Goal: Task Accomplishment & Management: Use online tool/utility

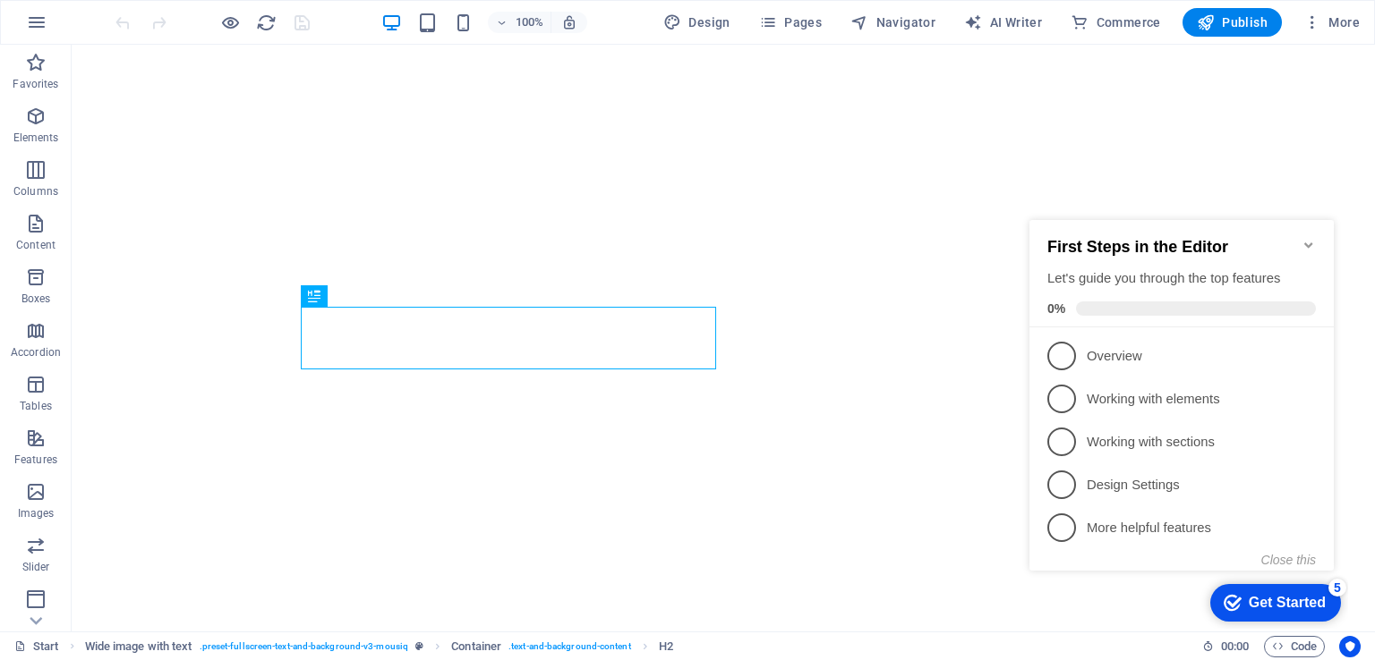
click at [1310, 243] on icon "Minimize checklist" at bounding box center [1308, 245] width 8 height 5
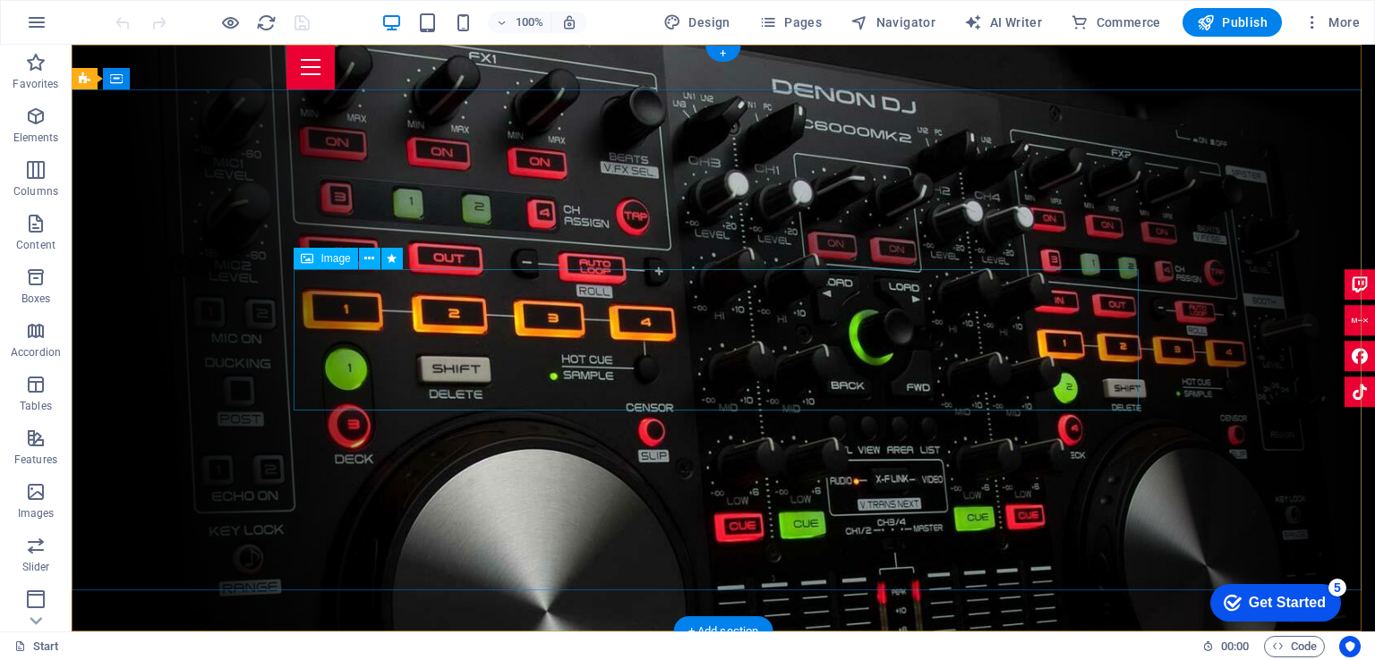
select select "px"
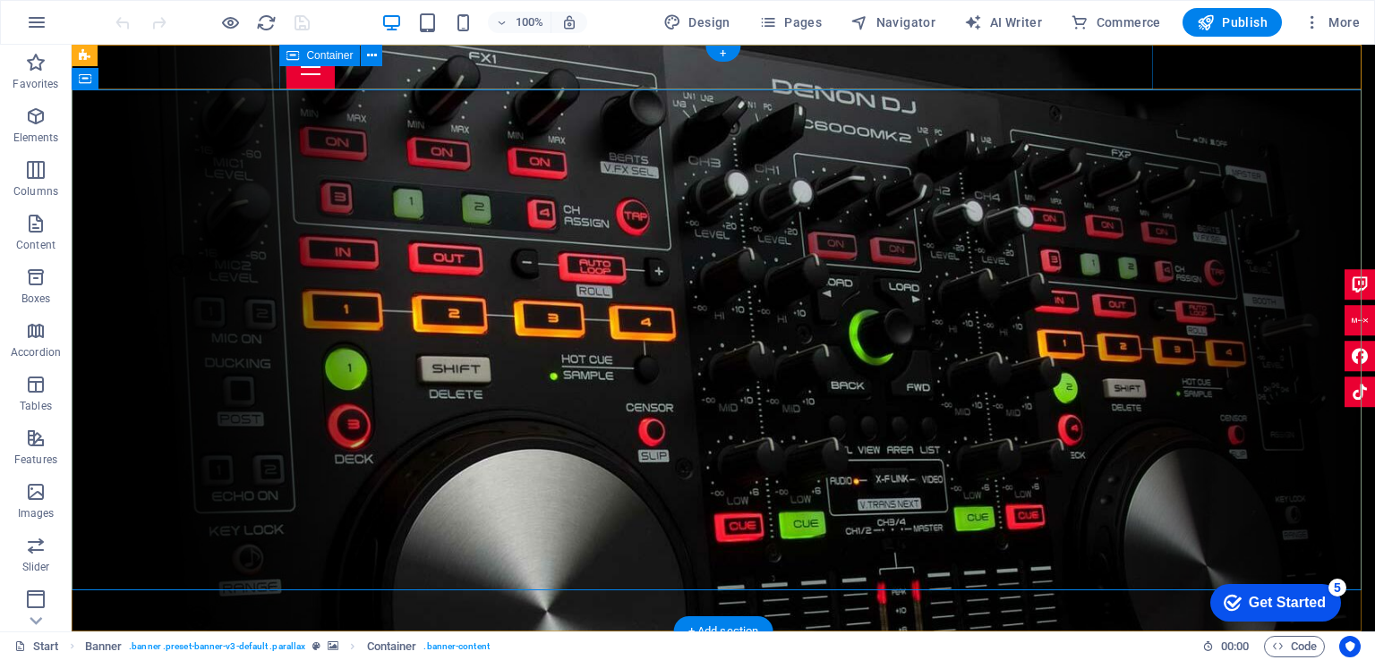
click at [792, 69] on div at bounding box center [722, 67] width 873 height 45
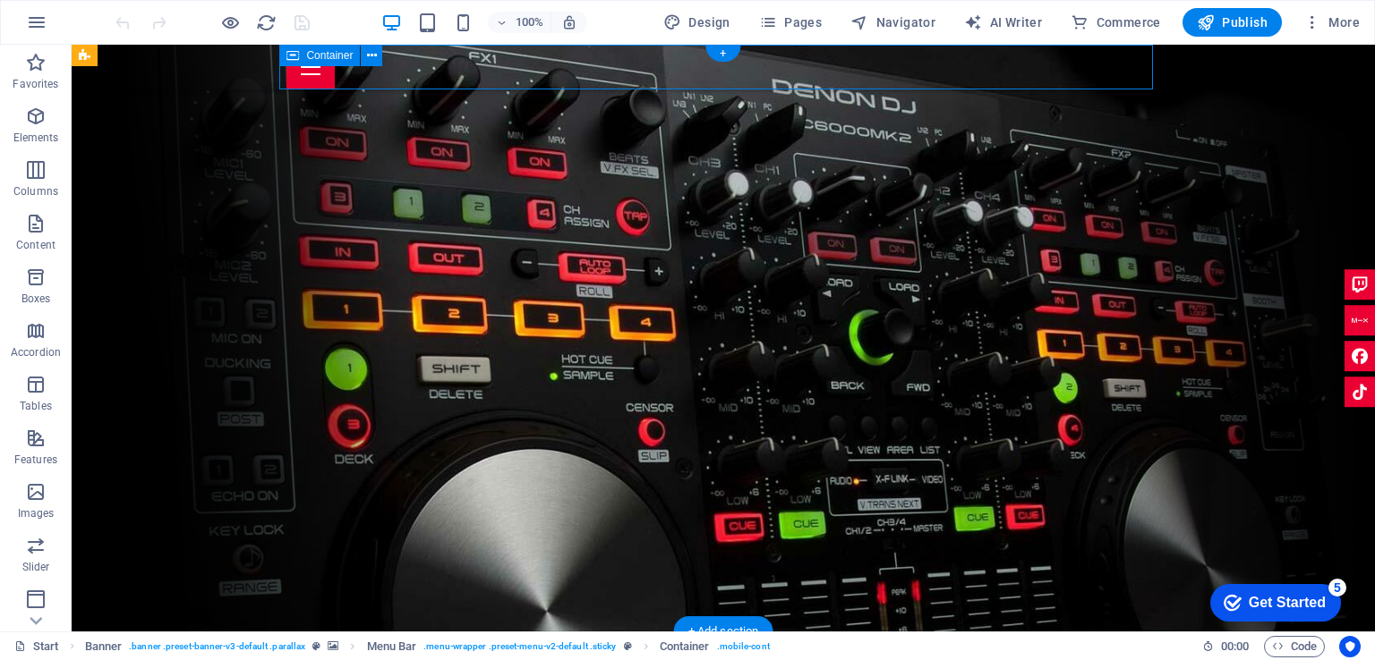
click at [792, 69] on div at bounding box center [722, 67] width 873 height 45
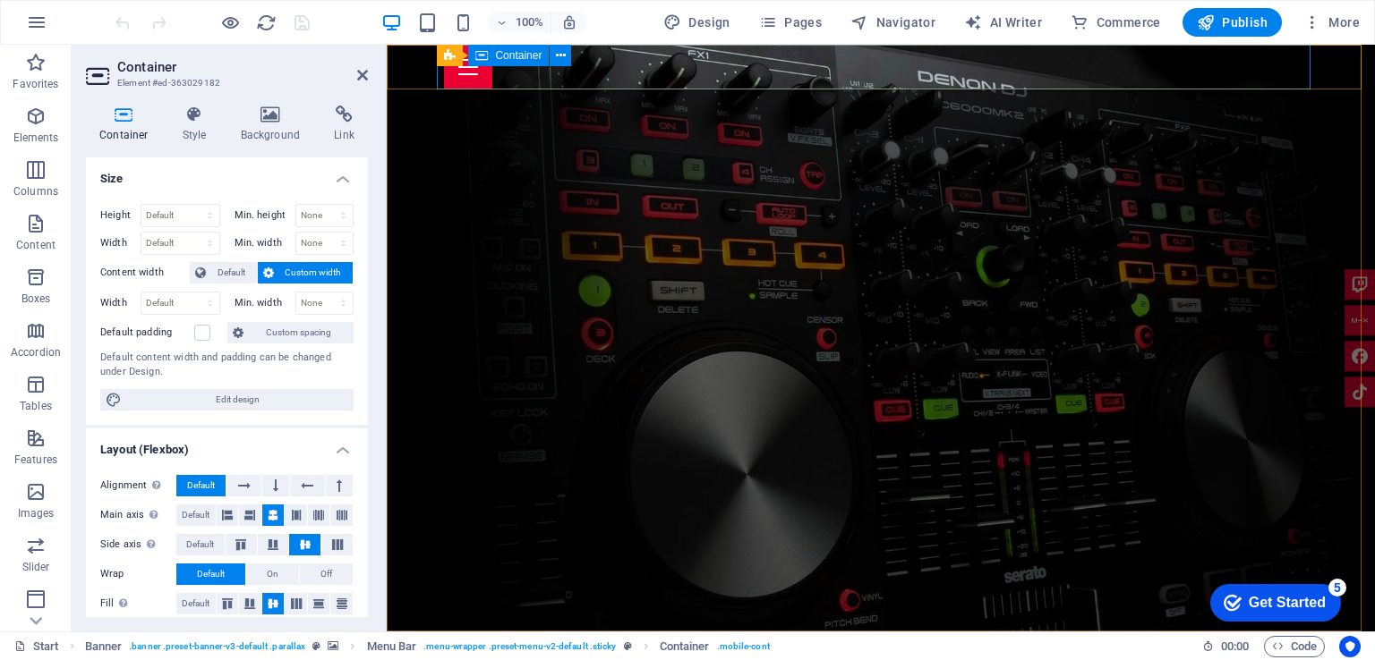
click at [787, 68] on div at bounding box center [880, 67] width 873 height 45
click at [344, 64] on h2 "Container" at bounding box center [242, 67] width 251 height 16
click at [362, 68] on icon at bounding box center [362, 75] width 11 height 14
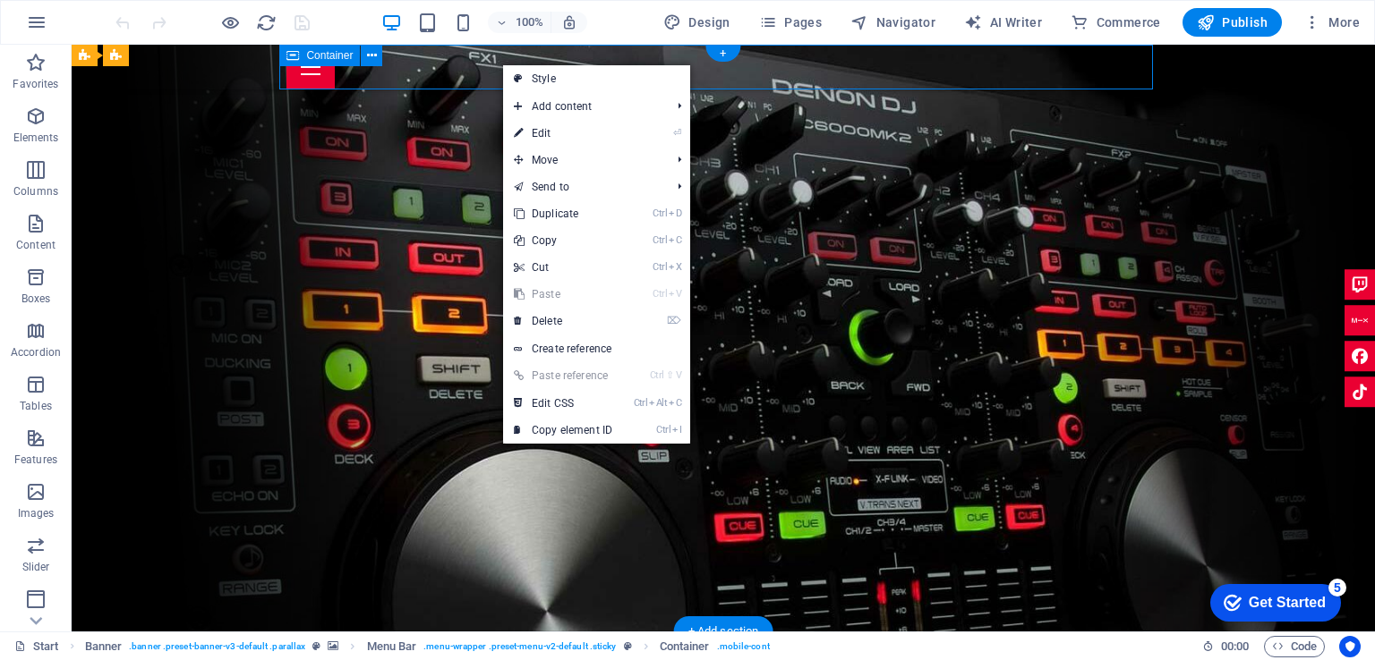
click at [488, 64] on div at bounding box center [722, 67] width 873 height 45
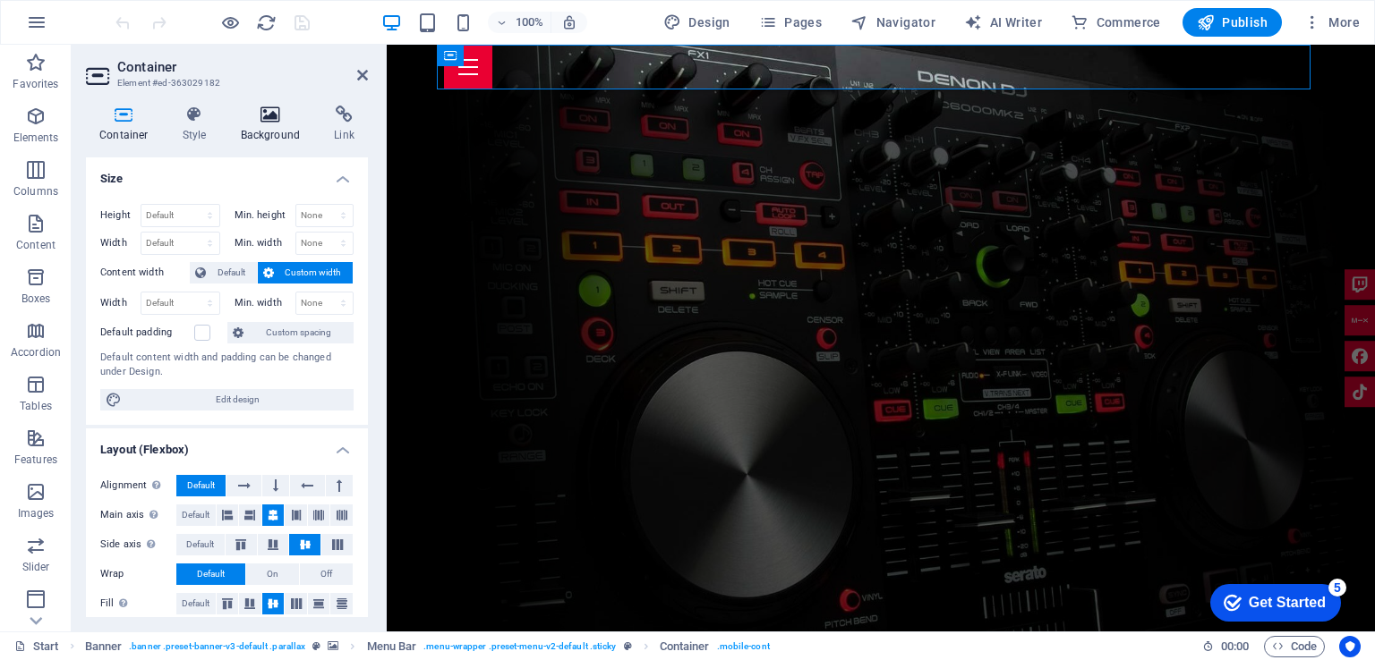
click at [265, 123] on h4 "Background" at bounding box center [274, 125] width 94 height 38
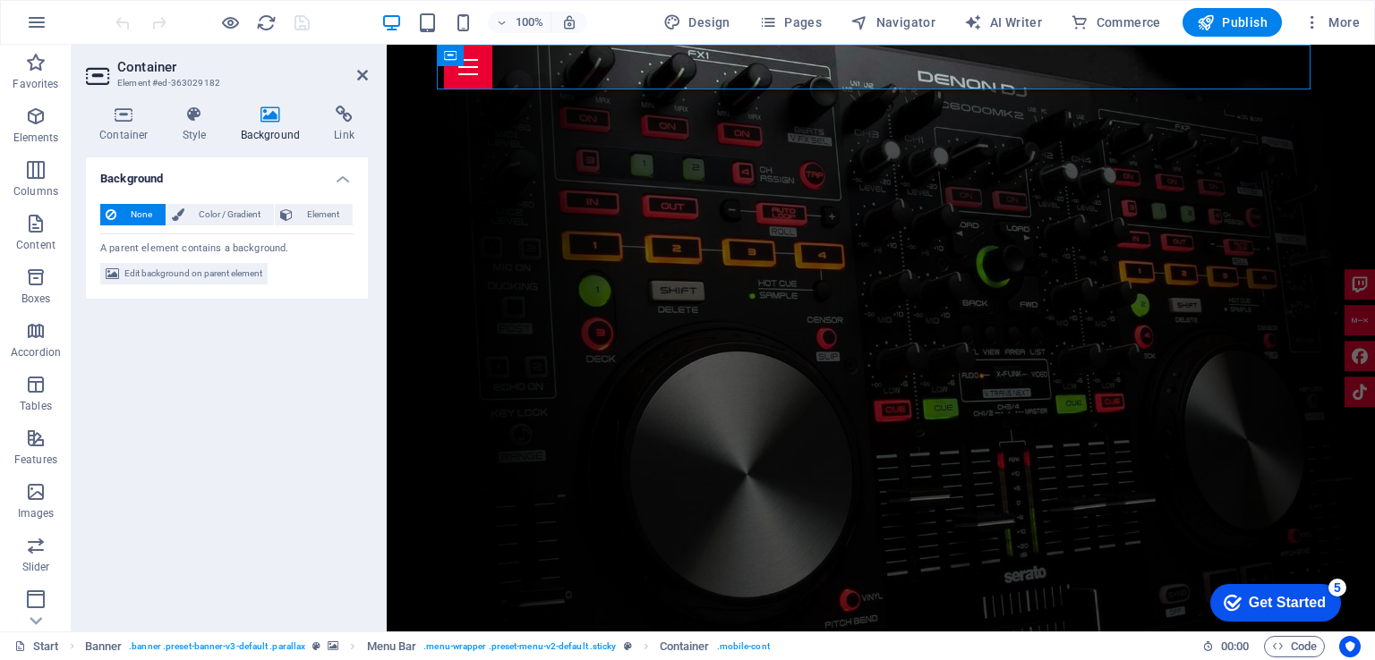
click at [265, 123] on h4 "Background" at bounding box center [274, 125] width 94 height 38
click at [149, 269] on span "Edit background on parent element" at bounding box center [193, 273] width 138 height 21
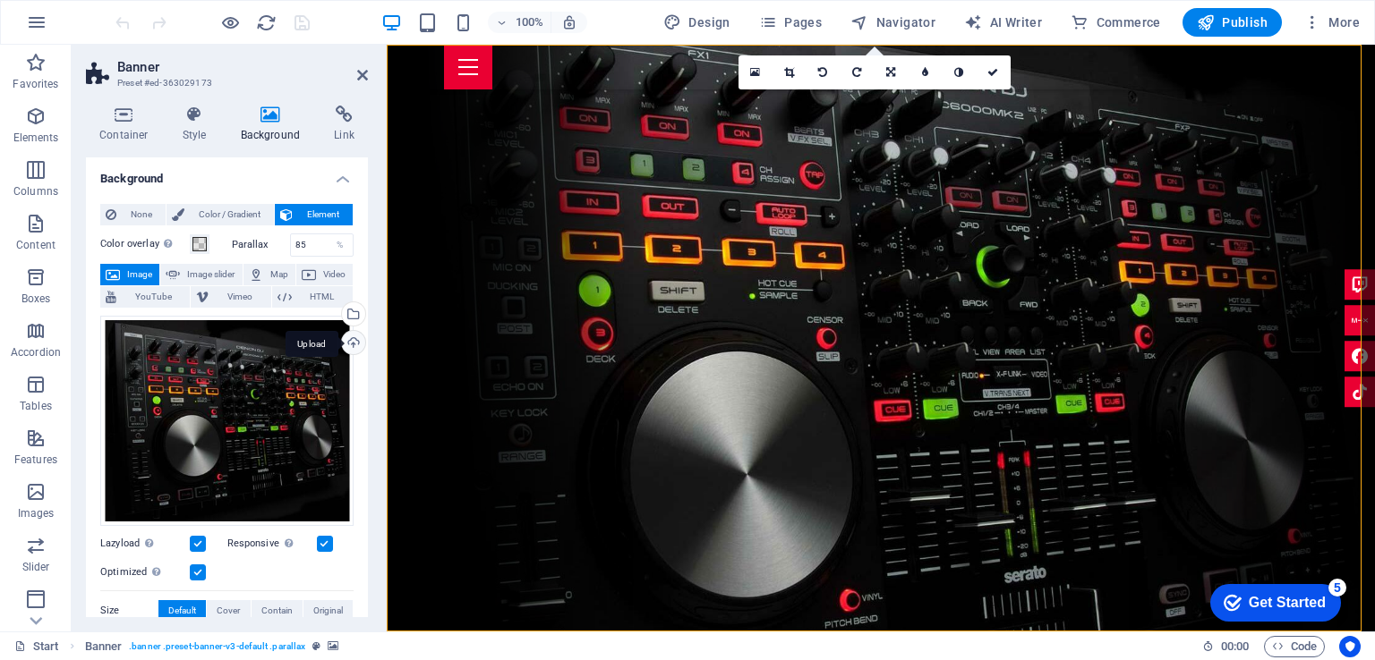
click at [352, 342] on div "Upload" at bounding box center [351, 344] width 27 height 27
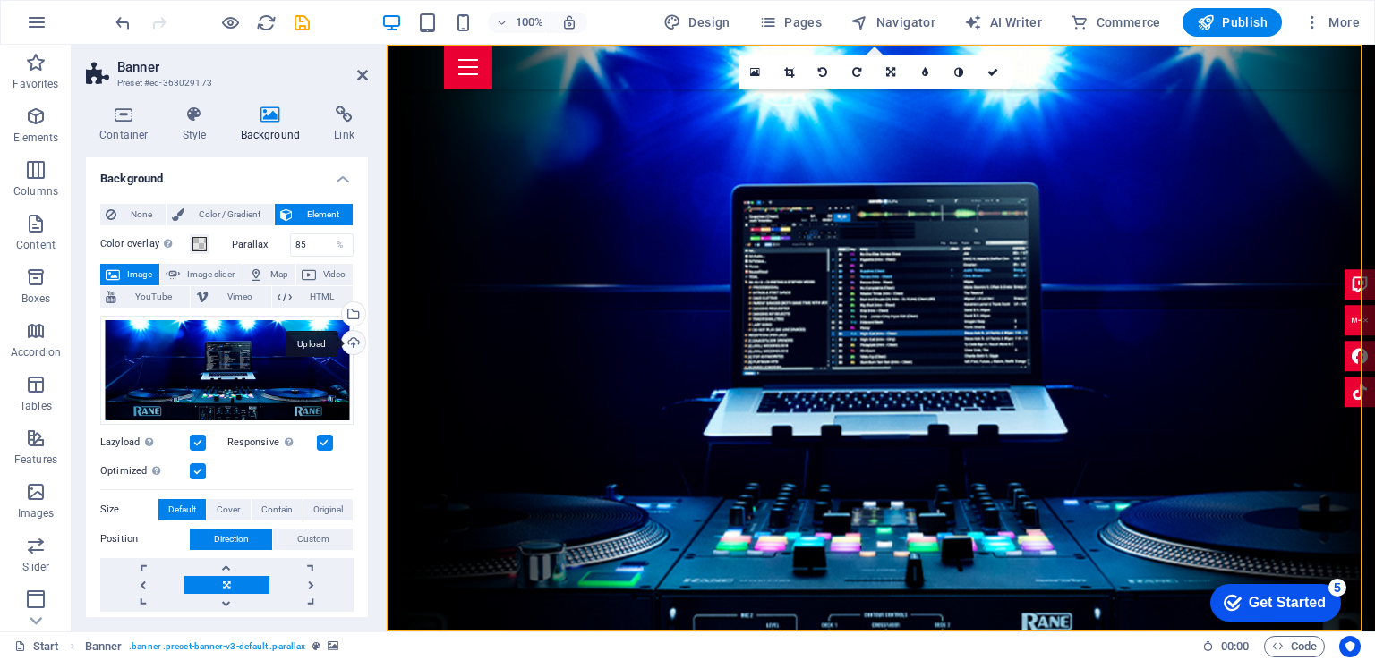
click at [353, 339] on div "Upload" at bounding box center [351, 344] width 27 height 27
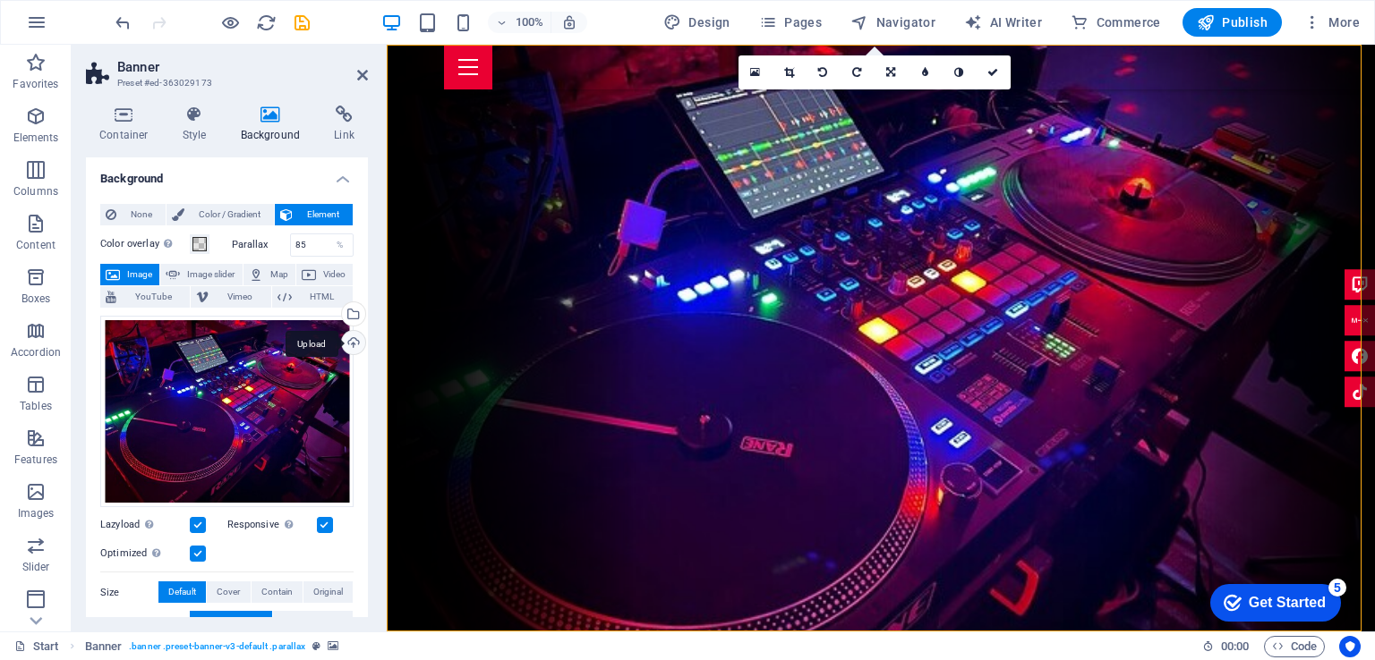
click at [350, 347] on div "Upload" at bounding box center [351, 344] width 27 height 27
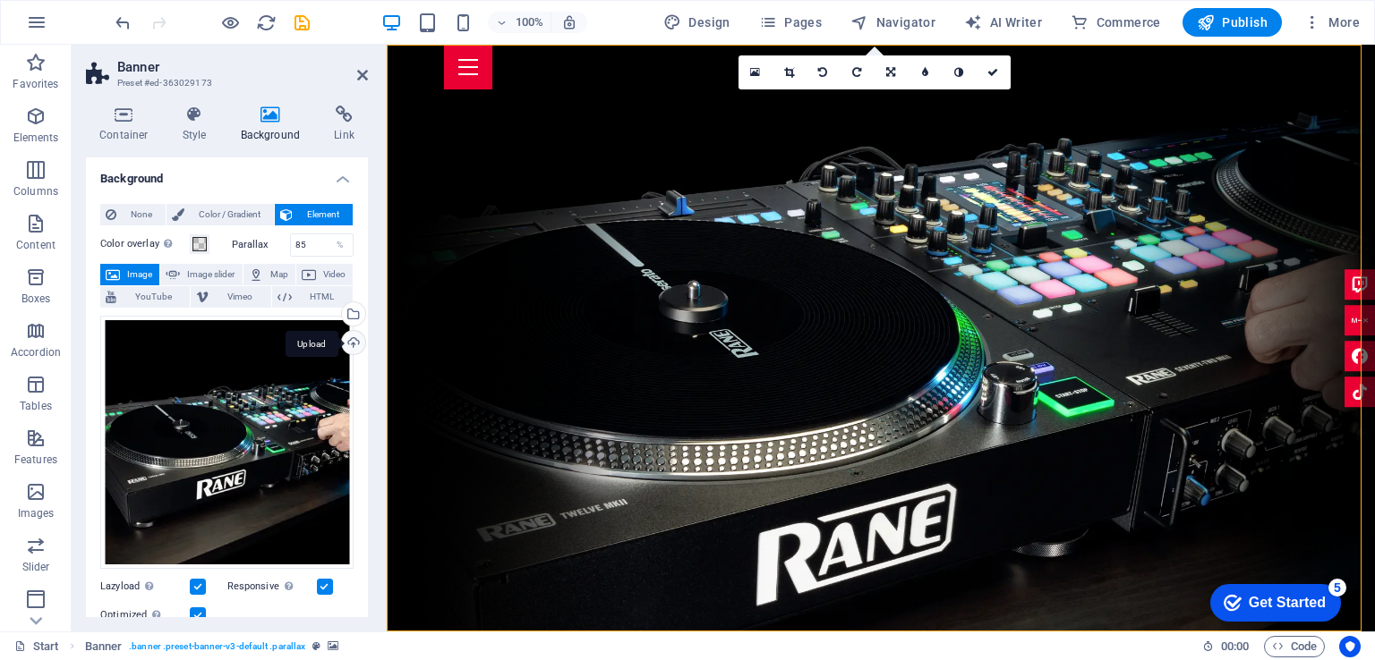
click at [345, 339] on div "Upload" at bounding box center [351, 344] width 27 height 27
click at [349, 311] on div "Select files from the file manager, stock photos, or upload file(s)" at bounding box center [351, 315] width 27 height 27
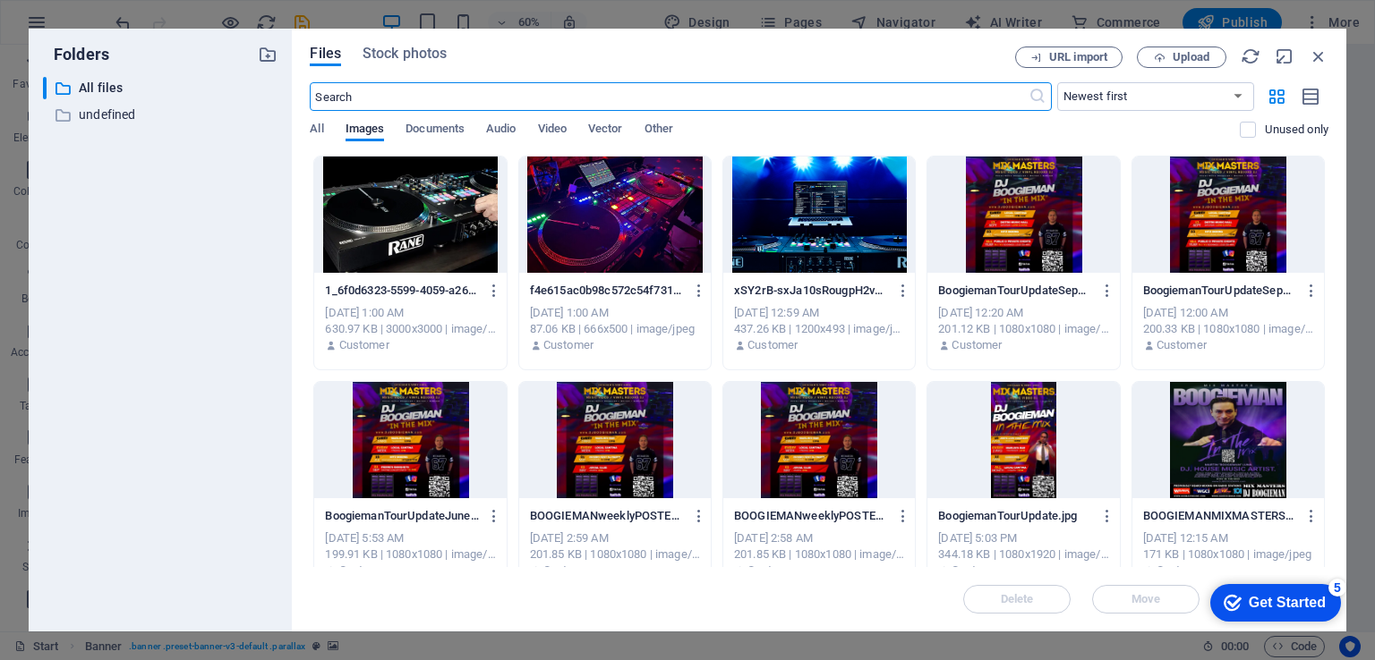
click at [838, 227] on div at bounding box center [819, 215] width 192 height 116
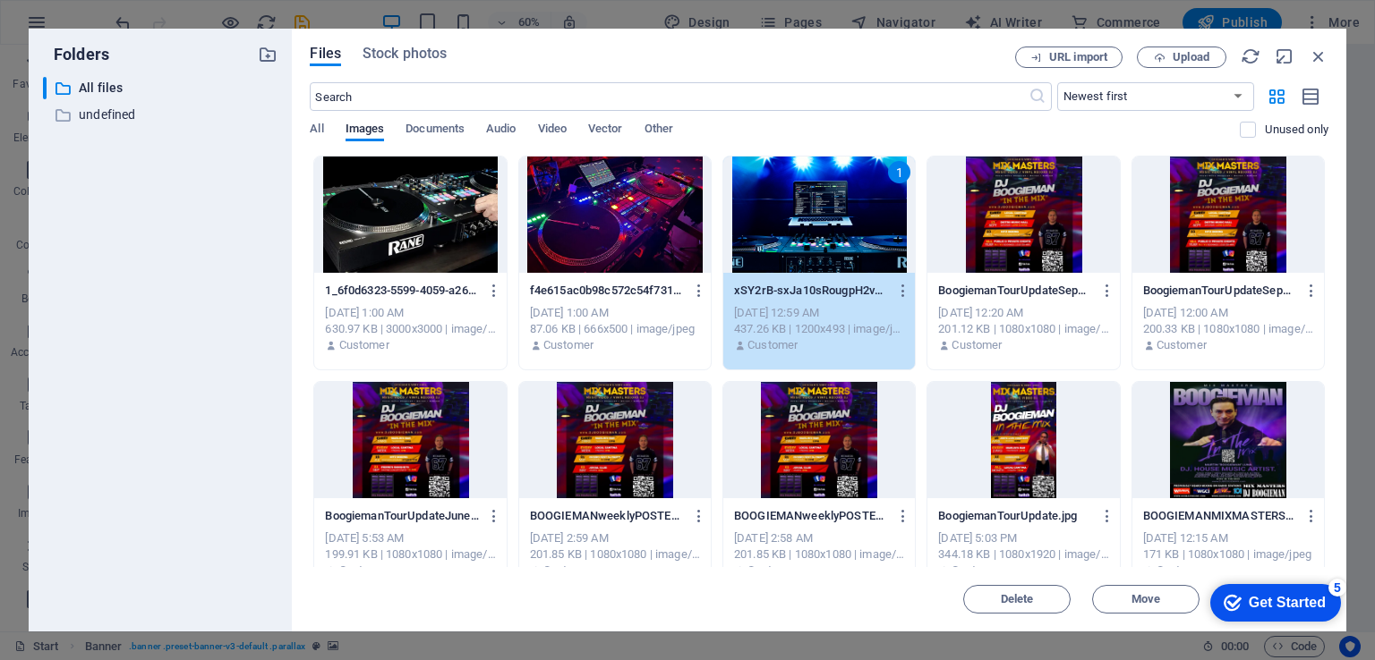
click at [838, 227] on div "1" at bounding box center [819, 215] width 192 height 116
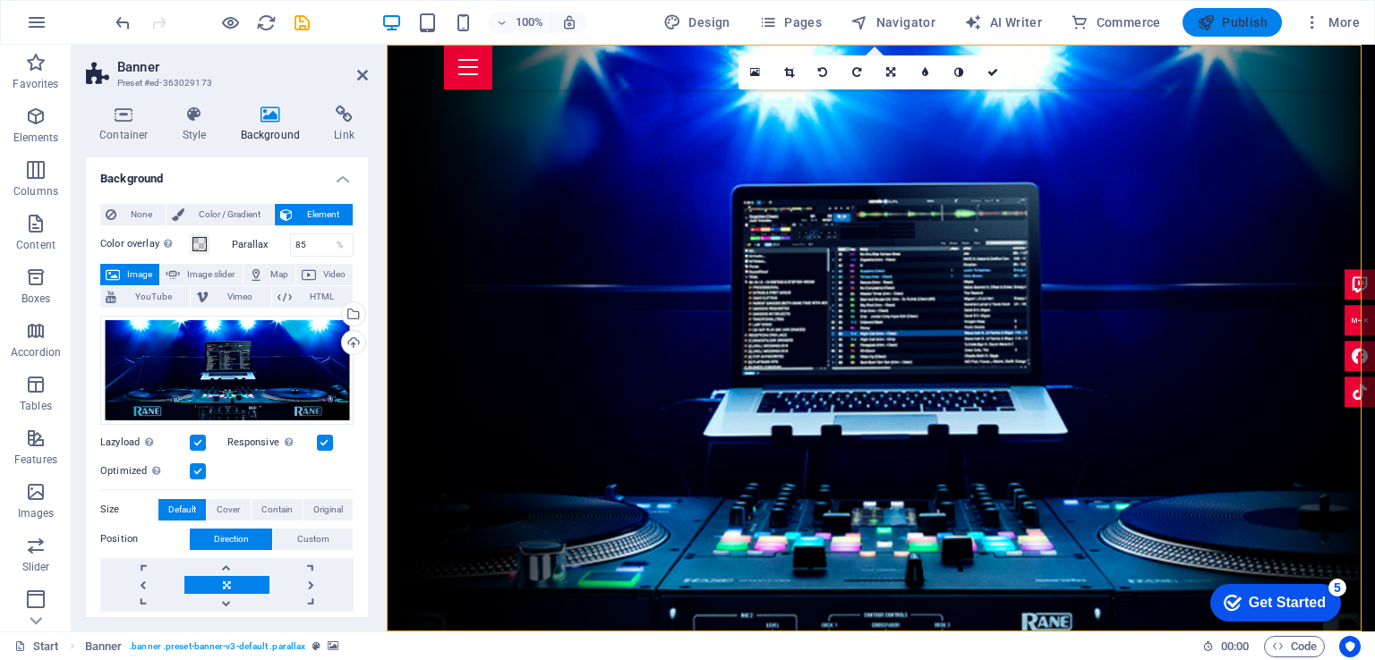
click at [1240, 16] on span "Publish" at bounding box center [1231, 22] width 71 height 18
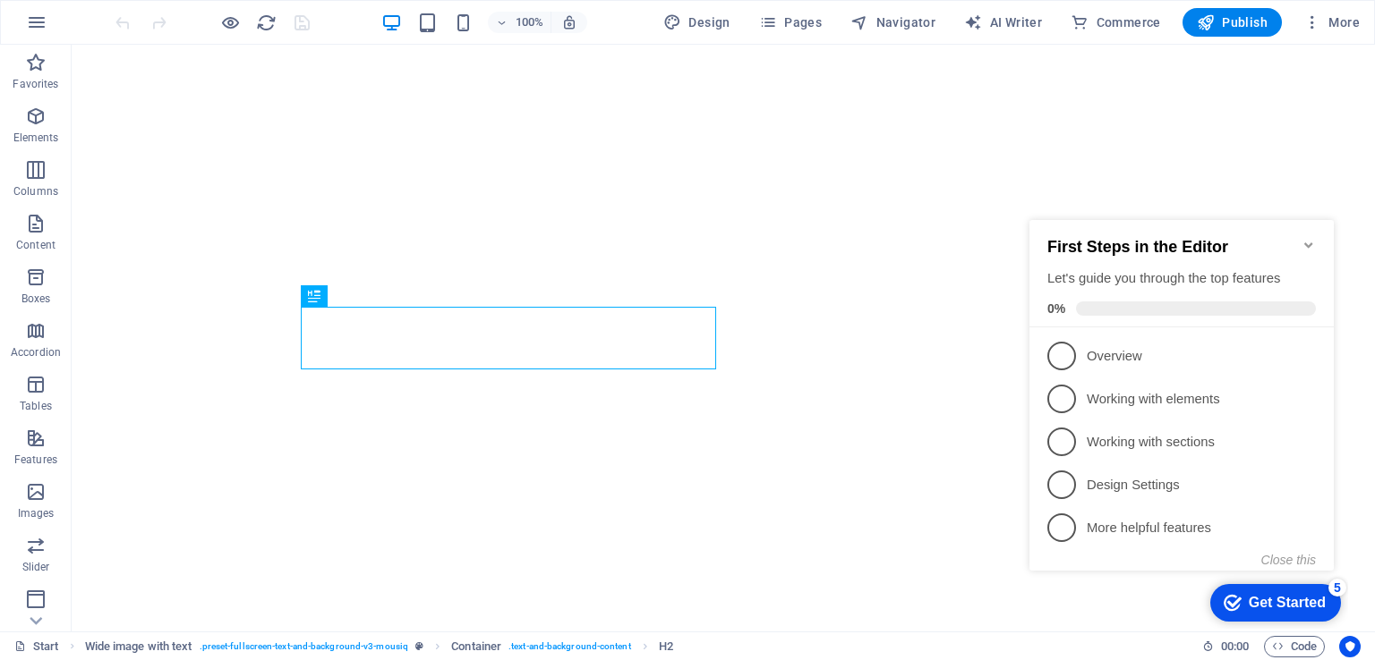
click at [1305, 238] on icon "Minimize checklist" at bounding box center [1308, 245] width 14 height 14
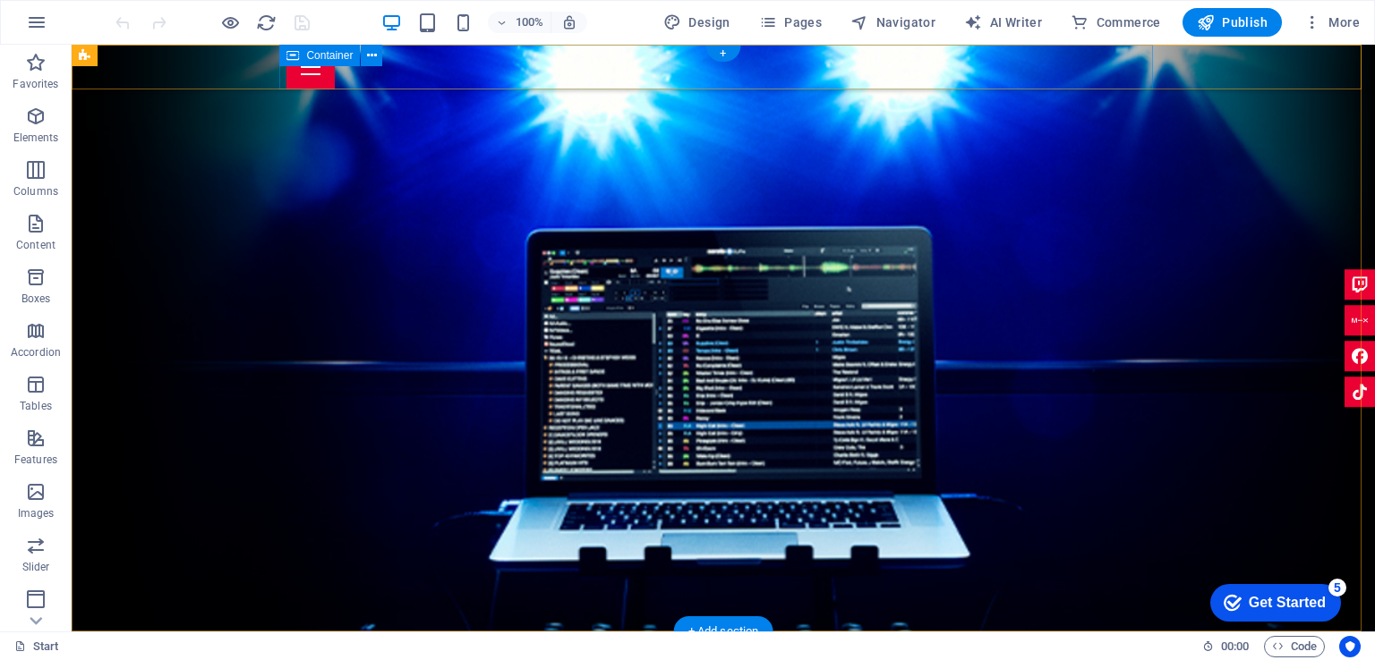
click at [561, 69] on div at bounding box center [722, 67] width 873 height 45
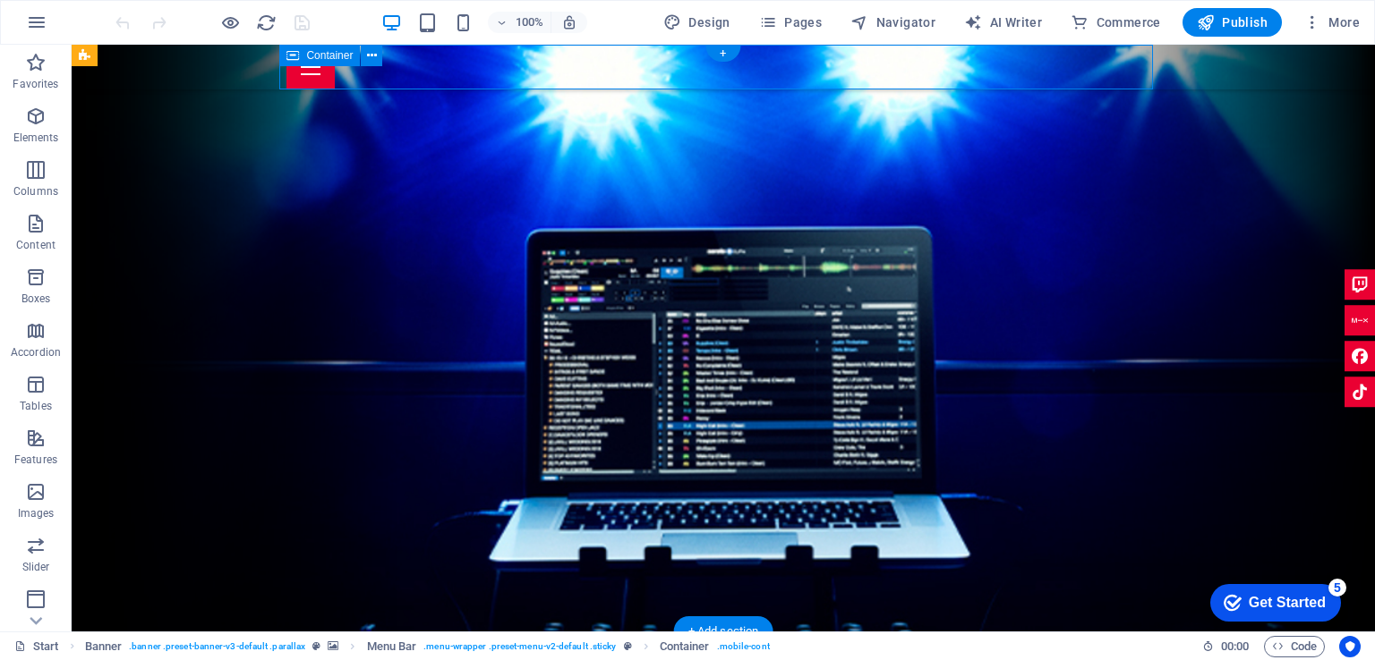
click at [561, 69] on div at bounding box center [722, 67] width 873 height 45
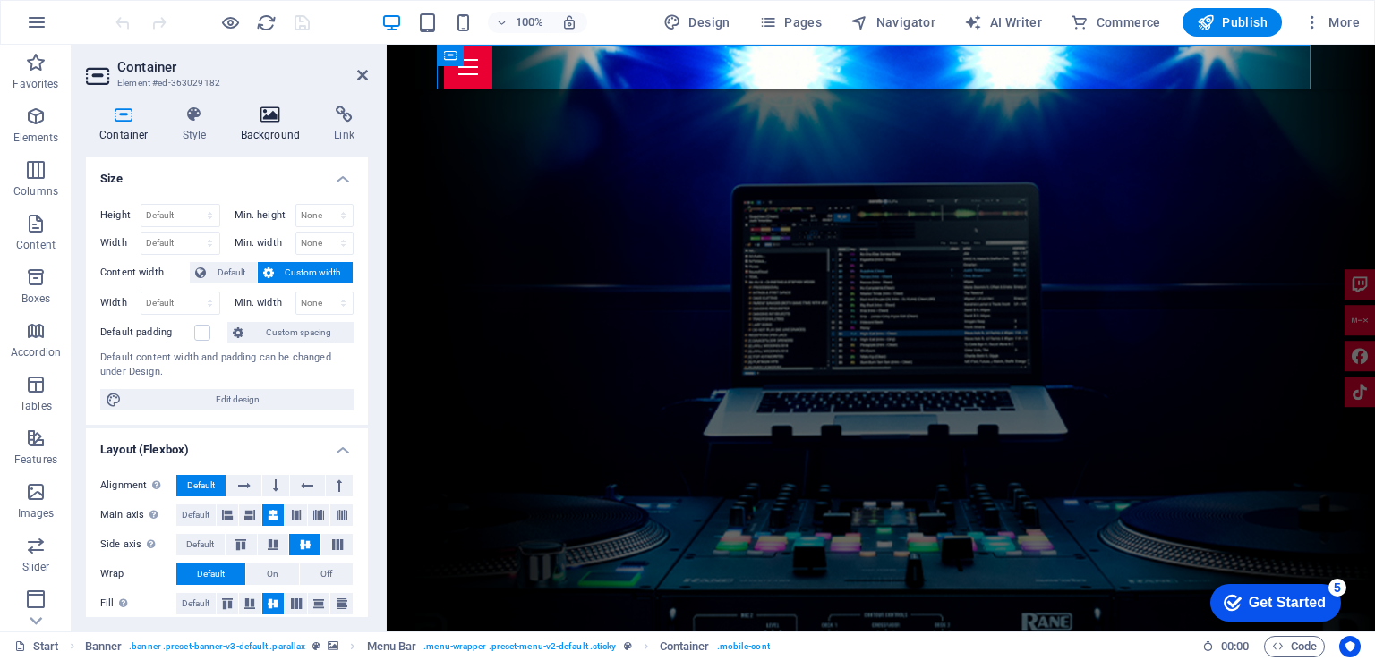
click at [277, 128] on h4 "Background" at bounding box center [274, 125] width 94 height 38
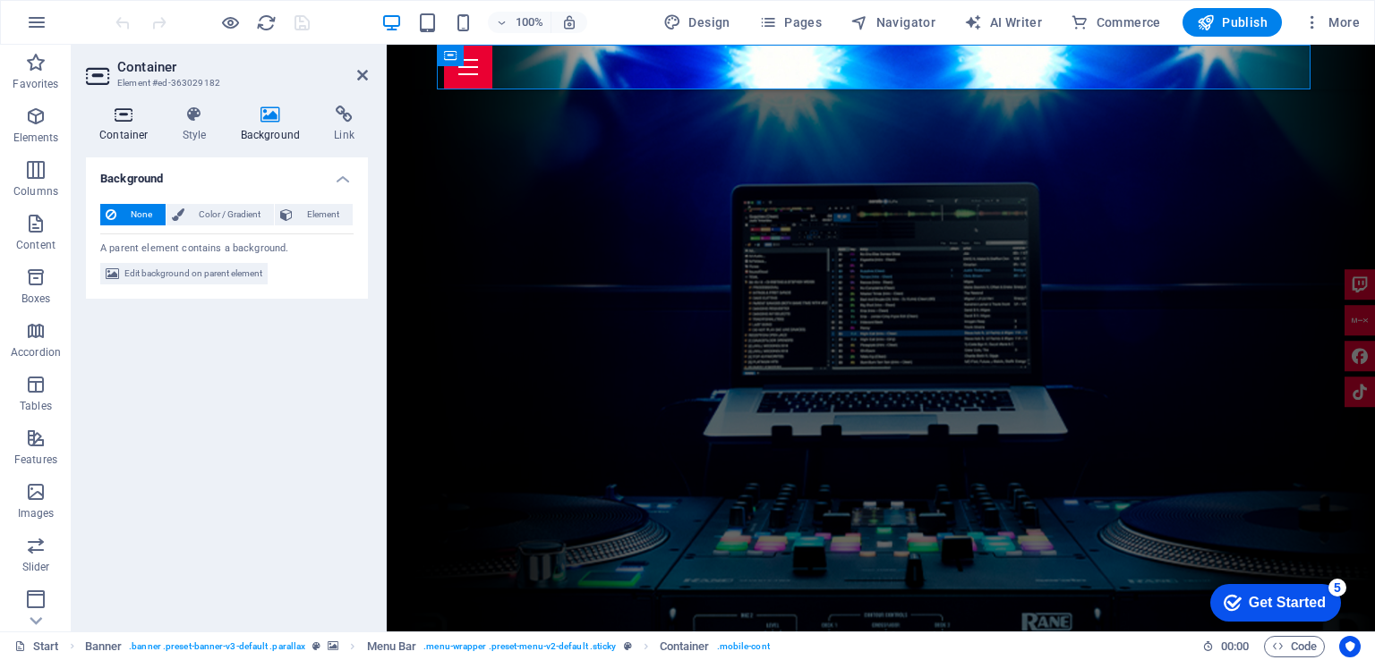
click at [124, 116] on icon at bounding box center [124, 115] width 76 height 18
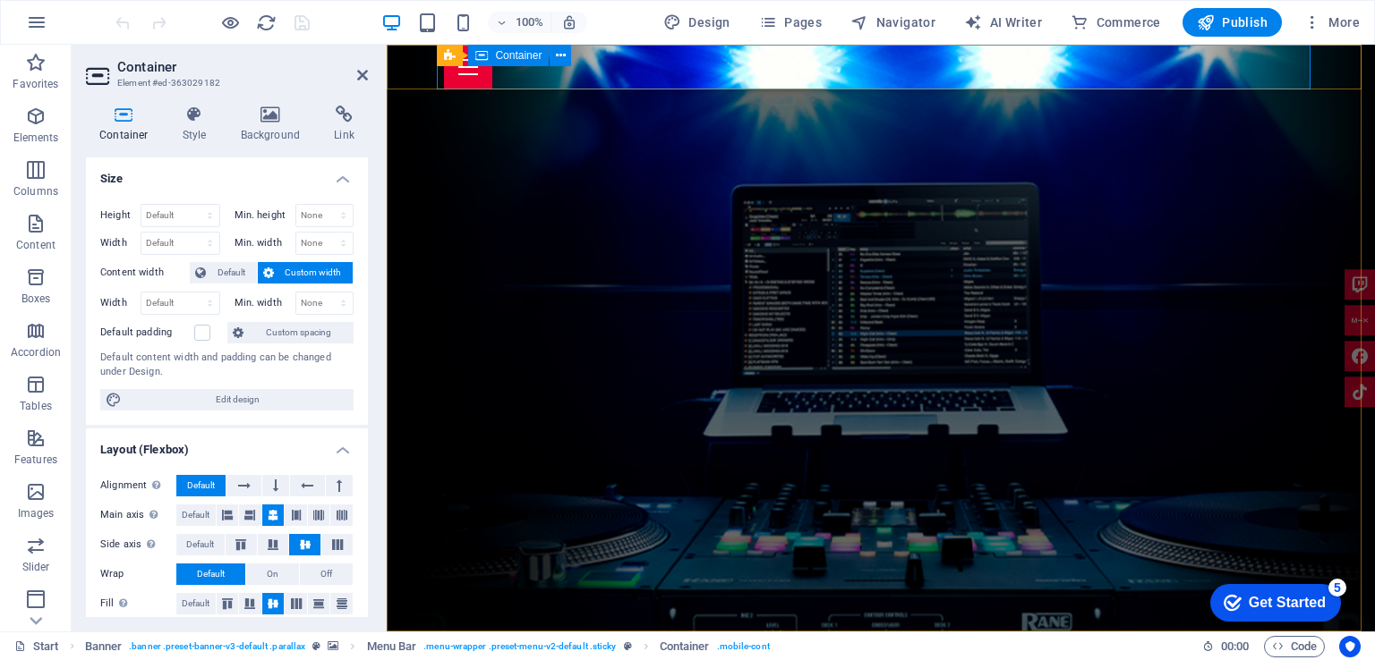
click at [644, 77] on div at bounding box center [880, 67] width 873 height 45
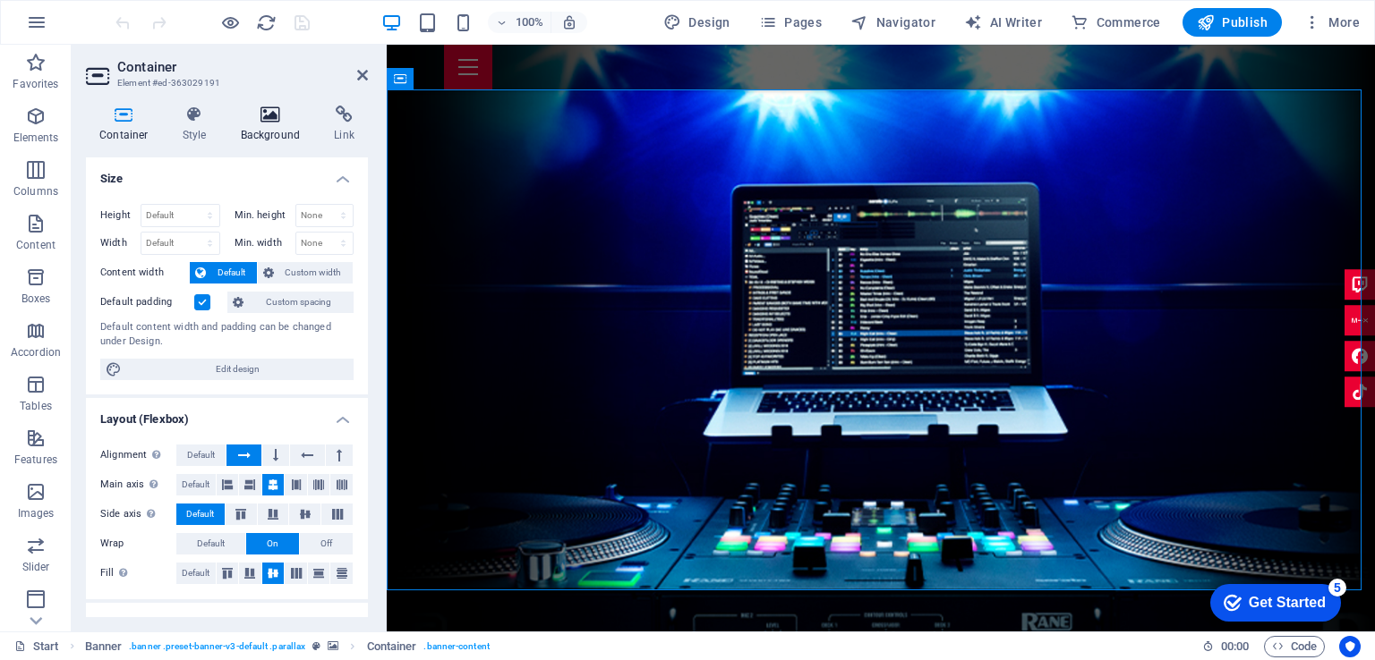
click at [270, 123] on icon at bounding box center [270, 115] width 87 height 18
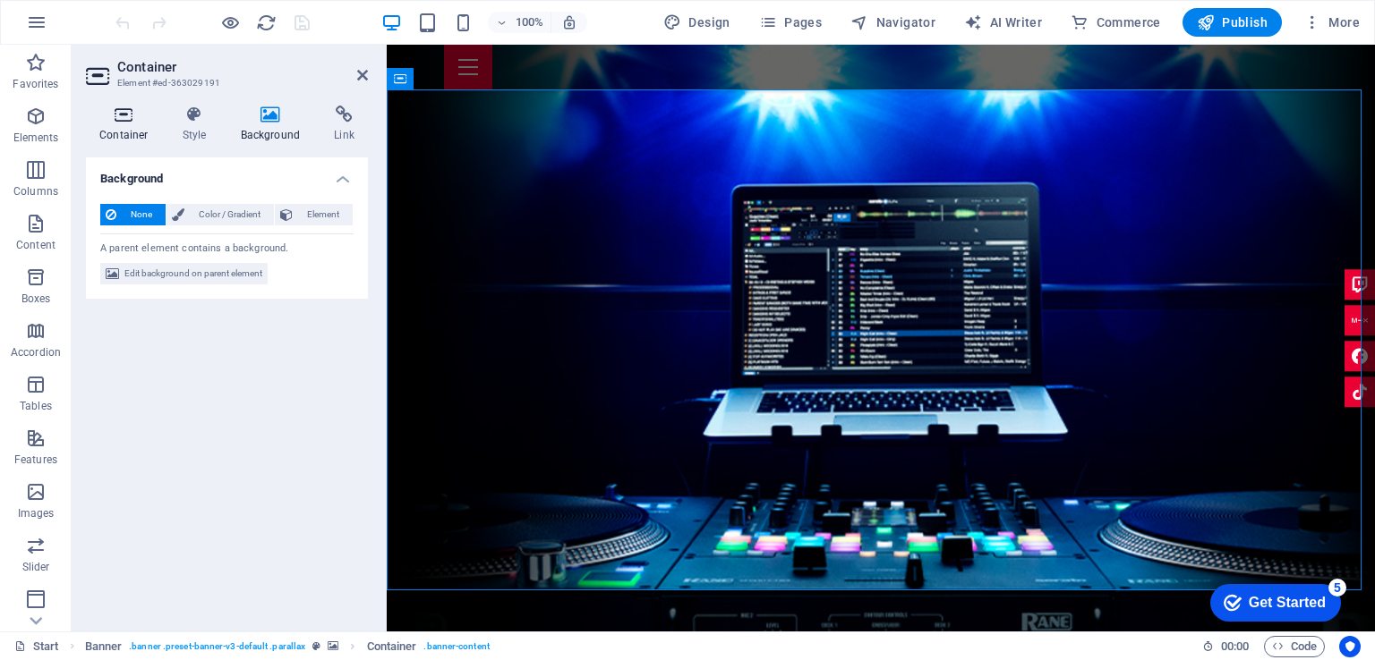
click at [118, 124] on h4 "Container" at bounding box center [127, 125] width 83 height 38
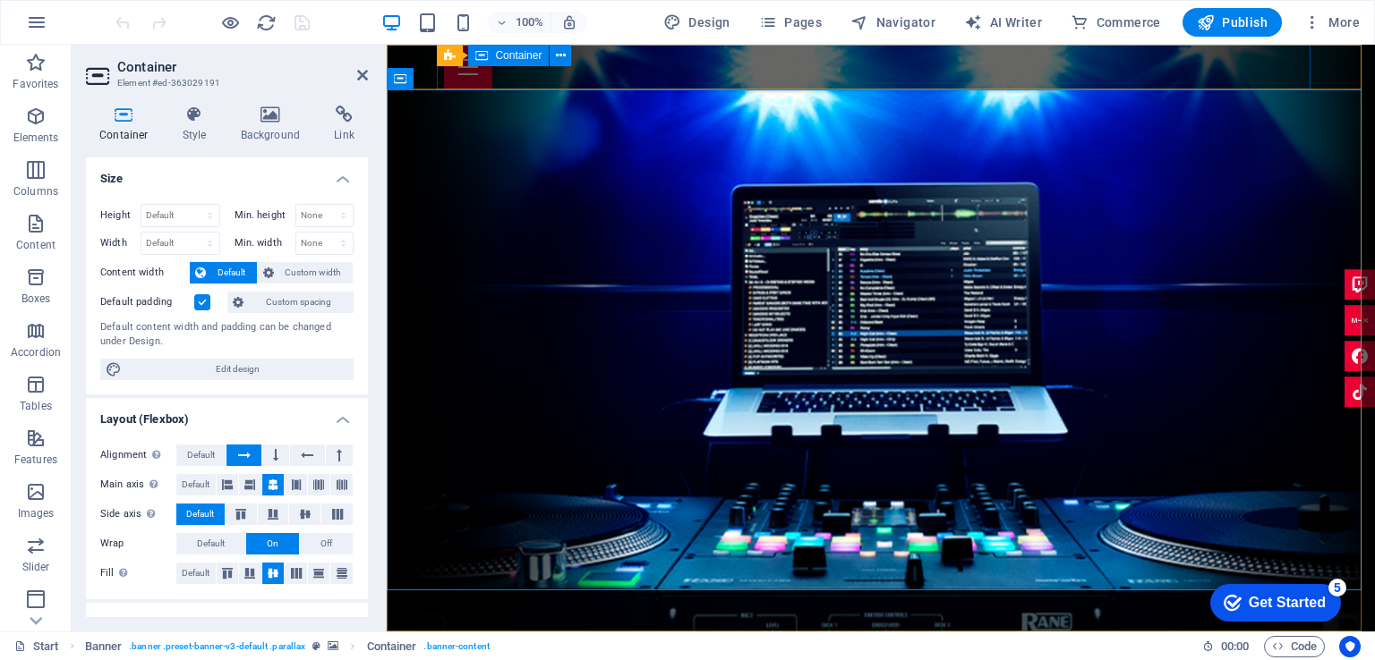
click at [748, 65] on div at bounding box center [880, 67] width 873 height 45
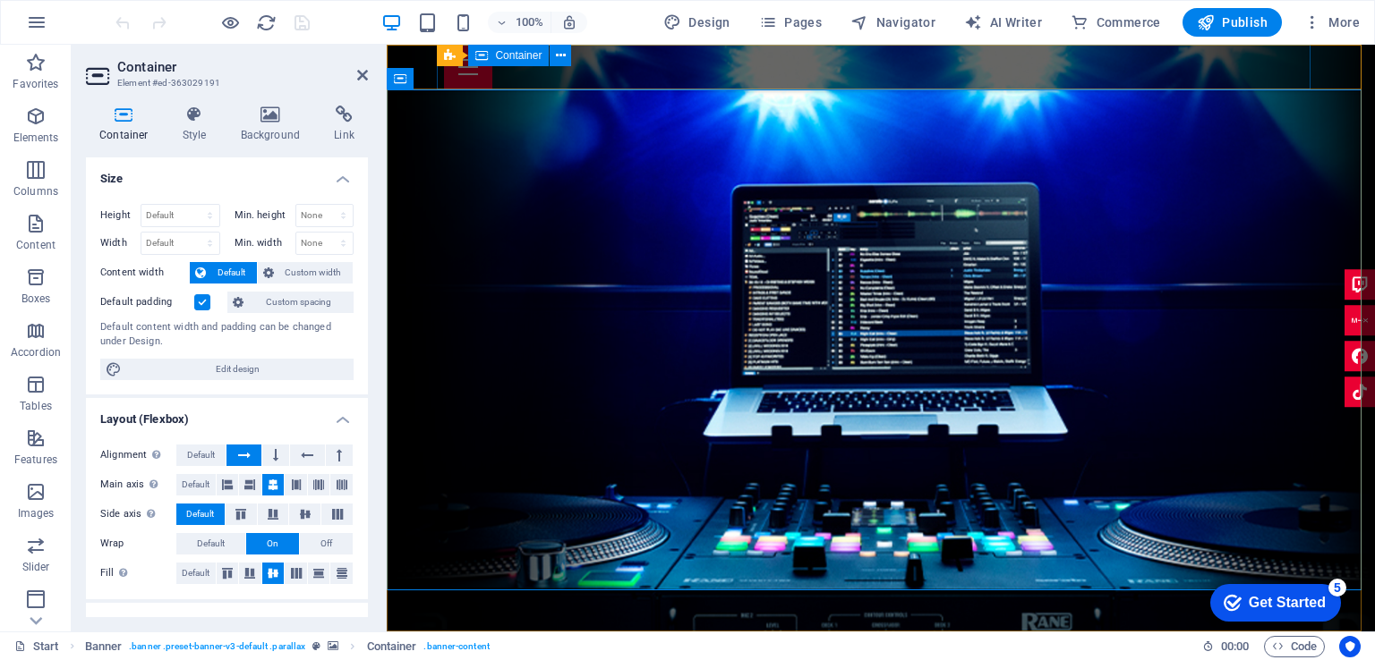
click at [1132, 75] on div at bounding box center [880, 67] width 873 height 45
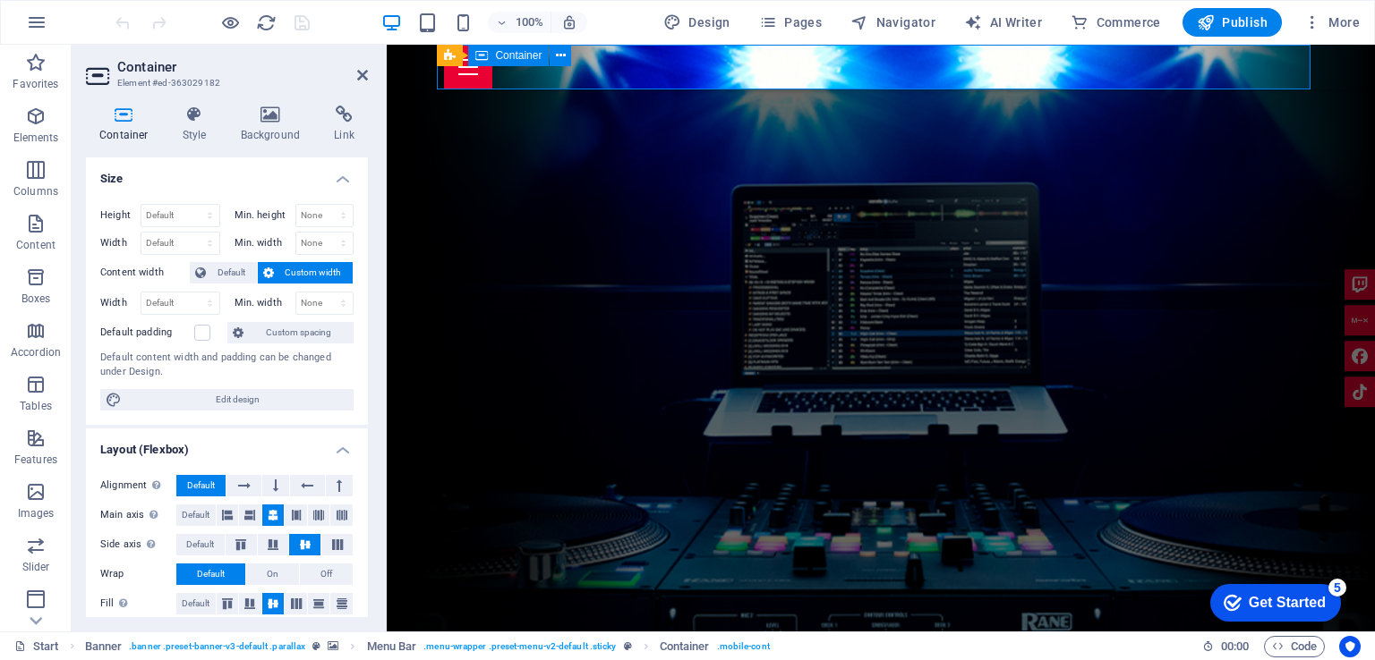
click at [1137, 72] on div at bounding box center [880, 67] width 873 height 45
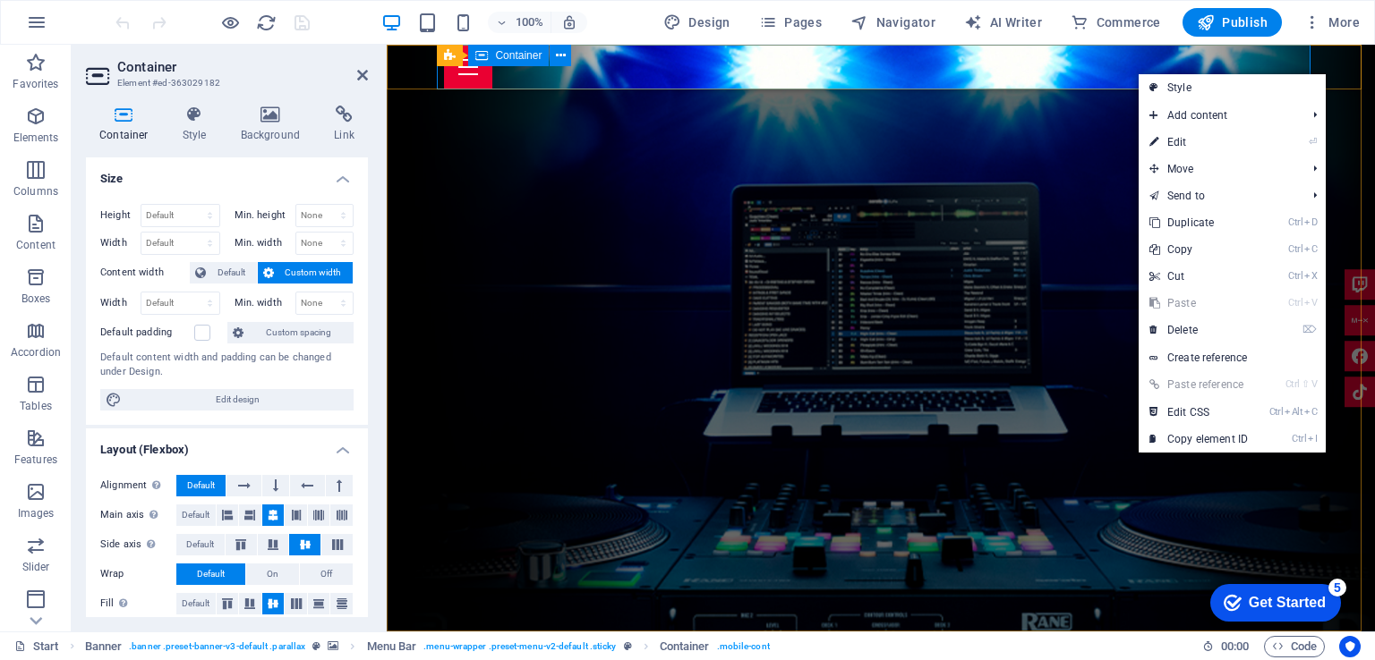
click at [645, 67] on div at bounding box center [880, 67] width 873 height 45
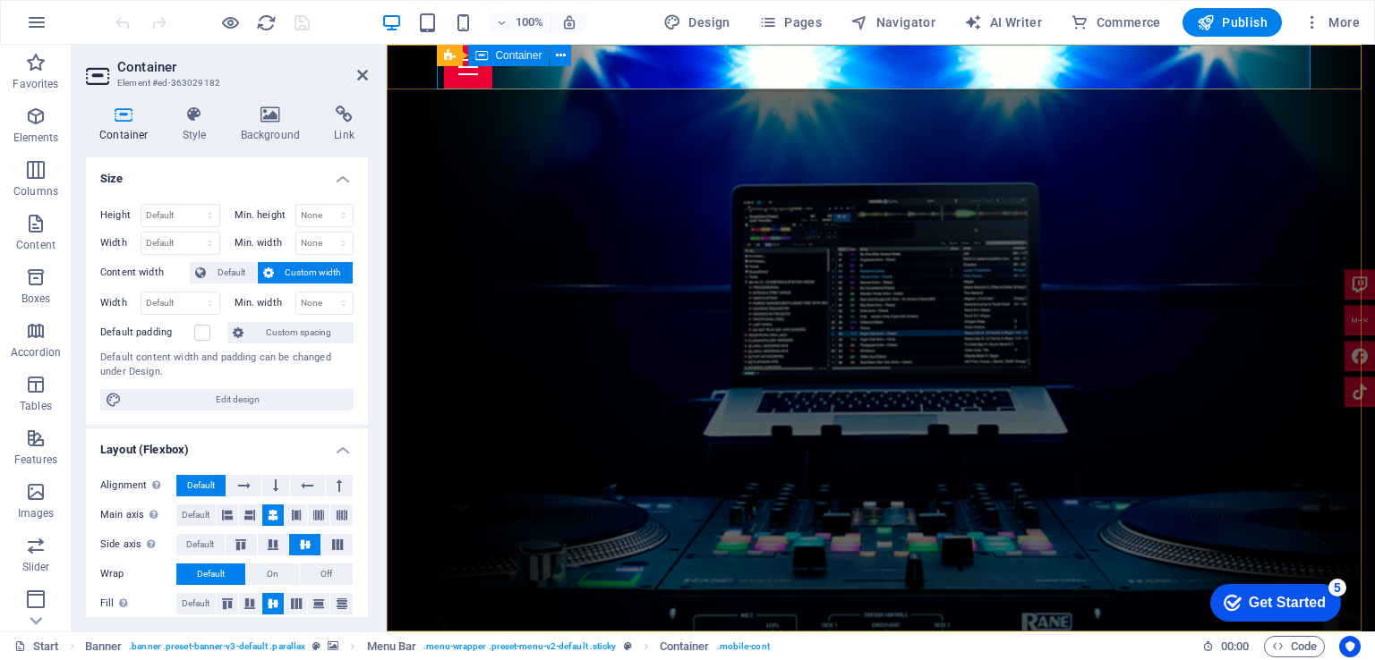
click at [645, 67] on div at bounding box center [880, 67] width 873 height 45
click at [517, 54] on span "Container" at bounding box center [518, 55] width 47 height 11
click at [562, 57] on icon at bounding box center [561, 56] width 10 height 19
click at [808, 66] on div at bounding box center [880, 67] width 873 height 45
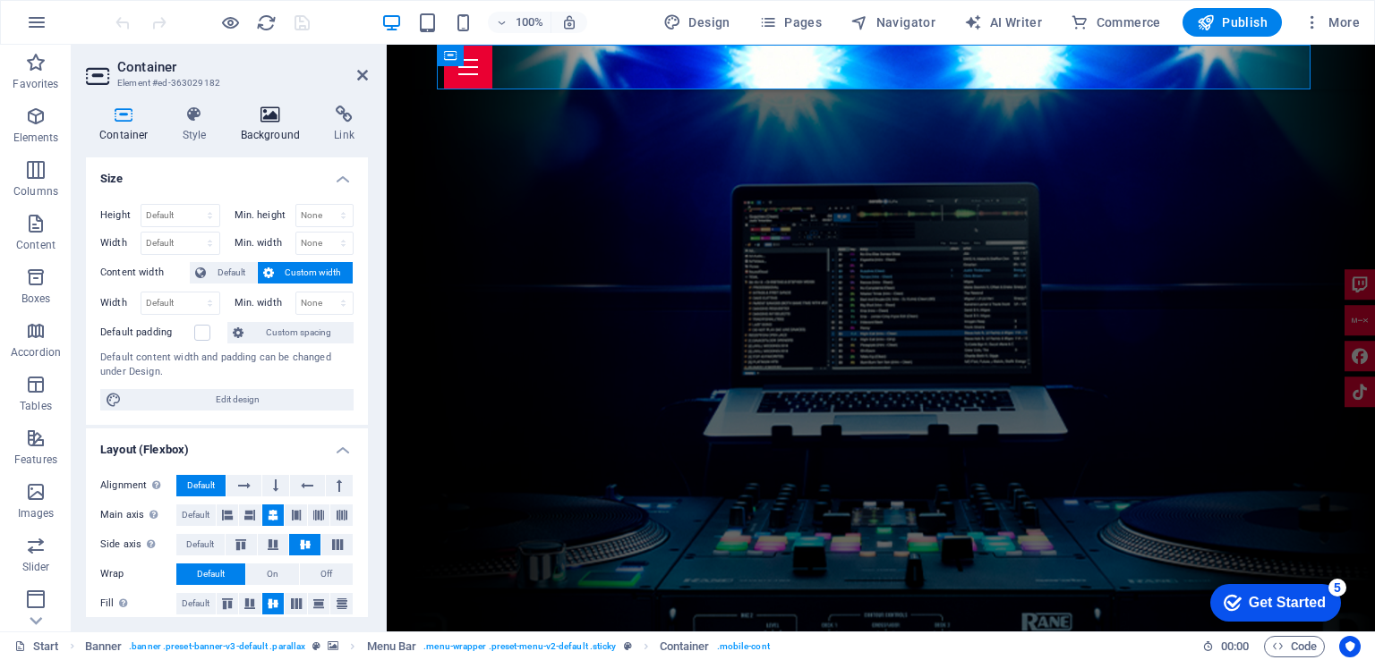
click at [262, 123] on h4 "Background" at bounding box center [274, 125] width 94 height 38
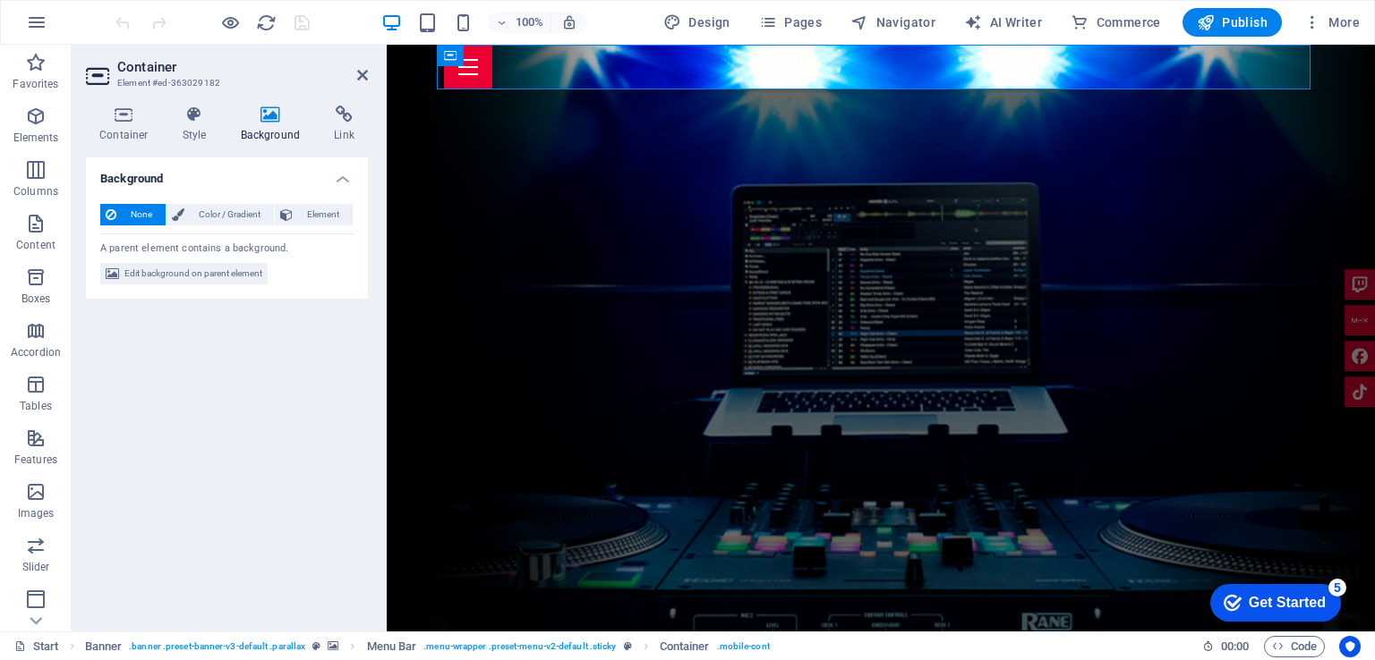
click at [262, 123] on h4 "Background" at bounding box center [274, 125] width 94 height 38
click at [200, 123] on icon at bounding box center [194, 115] width 51 height 18
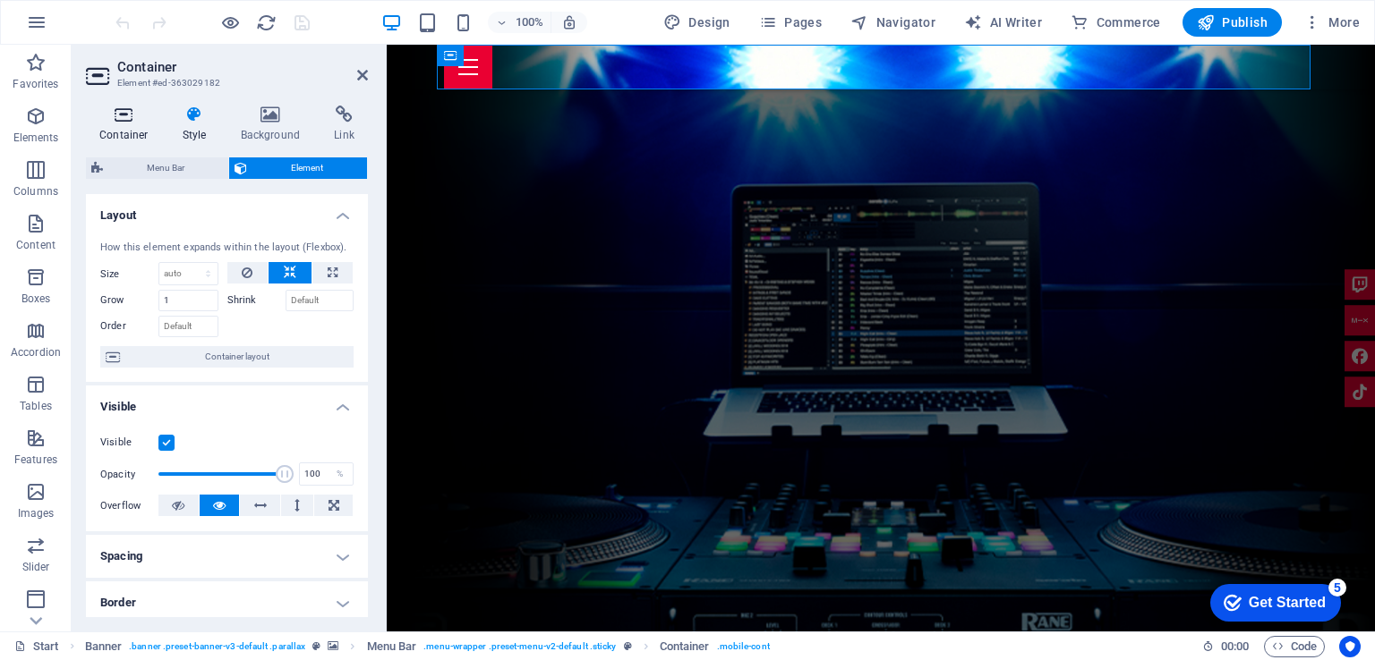
click at [129, 120] on icon at bounding box center [124, 115] width 76 height 18
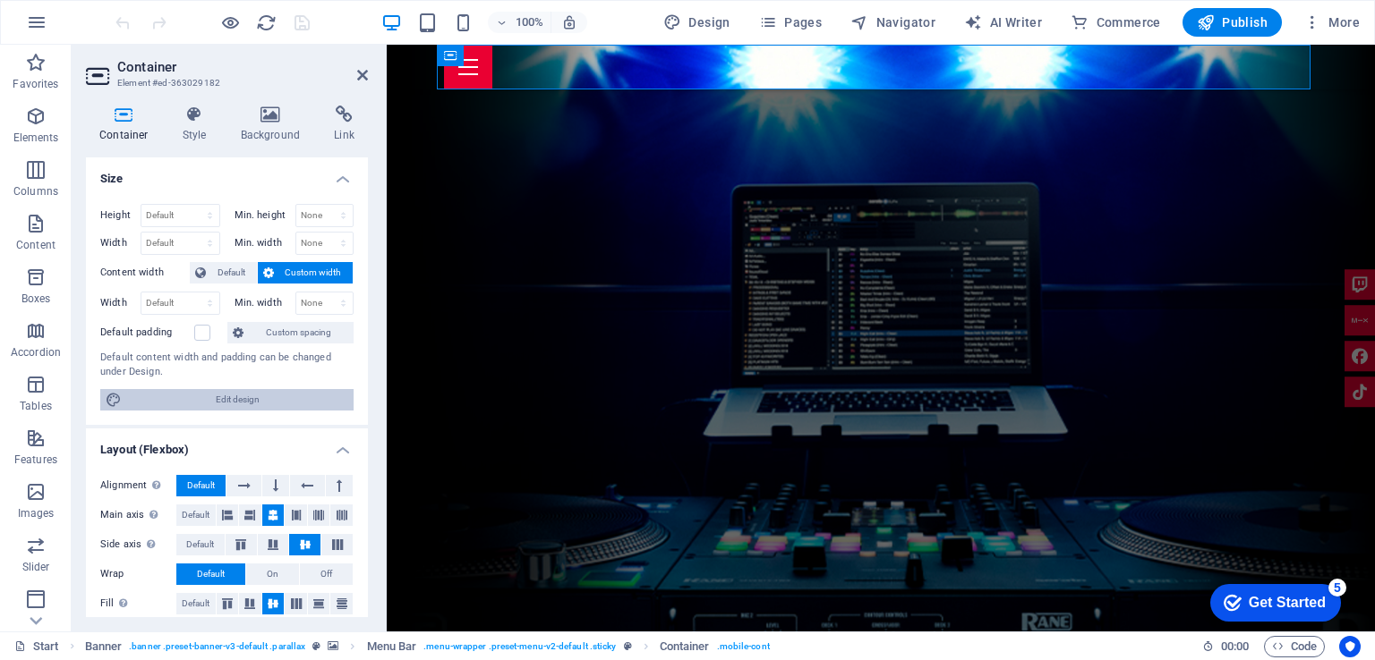
click at [254, 396] on span "Edit design" at bounding box center [237, 399] width 221 height 21
select select "rem"
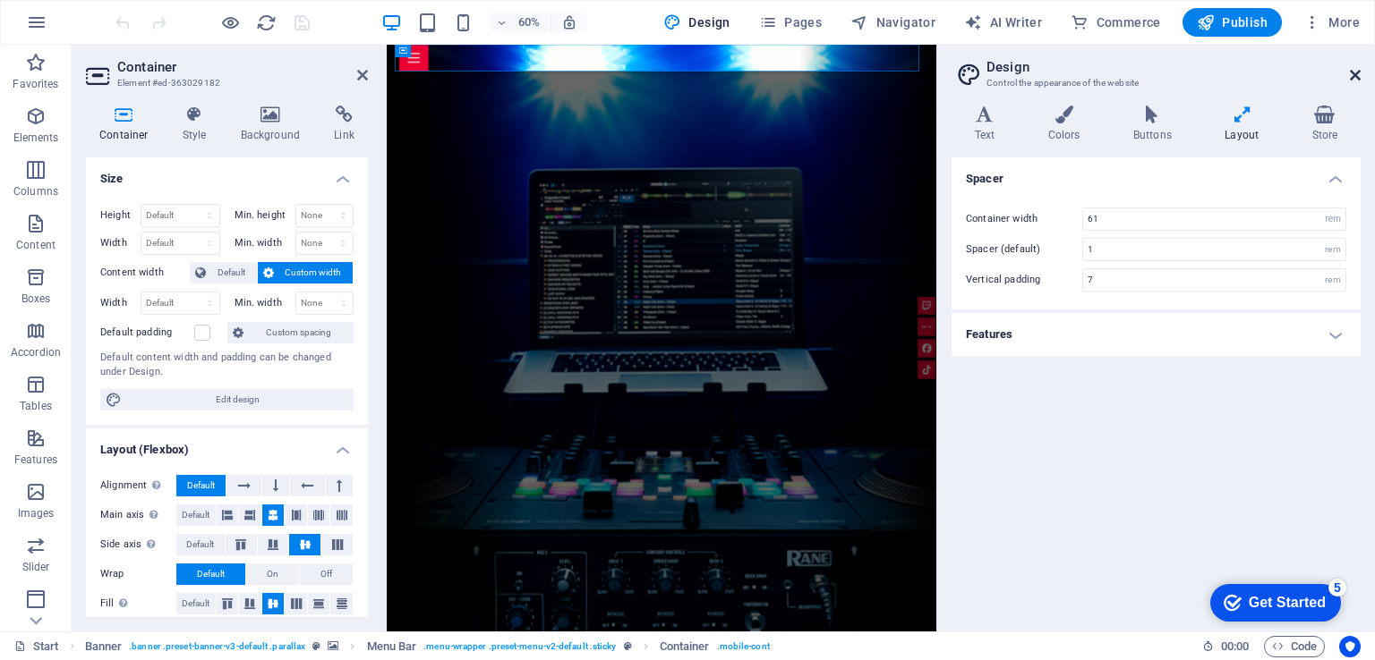
click at [1351, 73] on icon at bounding box center [1355, 75] width 11 height 14
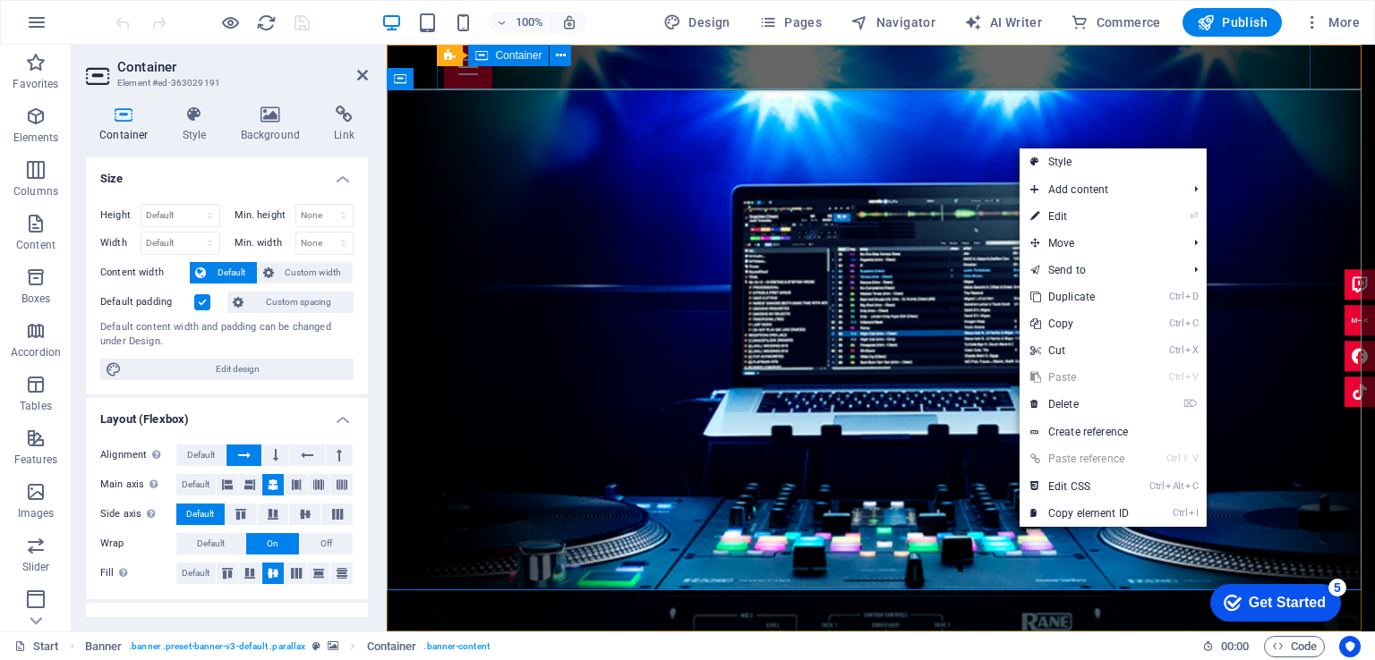
click at [1290, 72] on div at bounding box center [880, 67] width 873 height 45
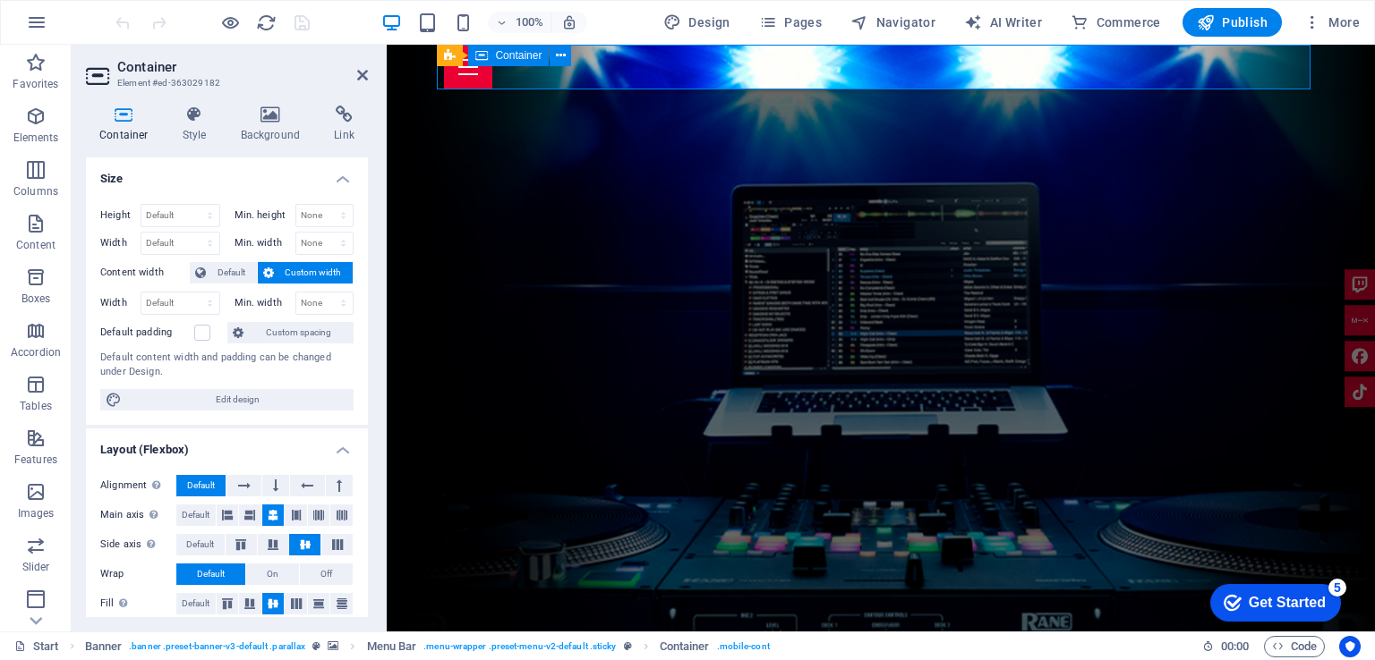
click at [1290, 72] on div at bounding box center [880, 67] width 873 height 45
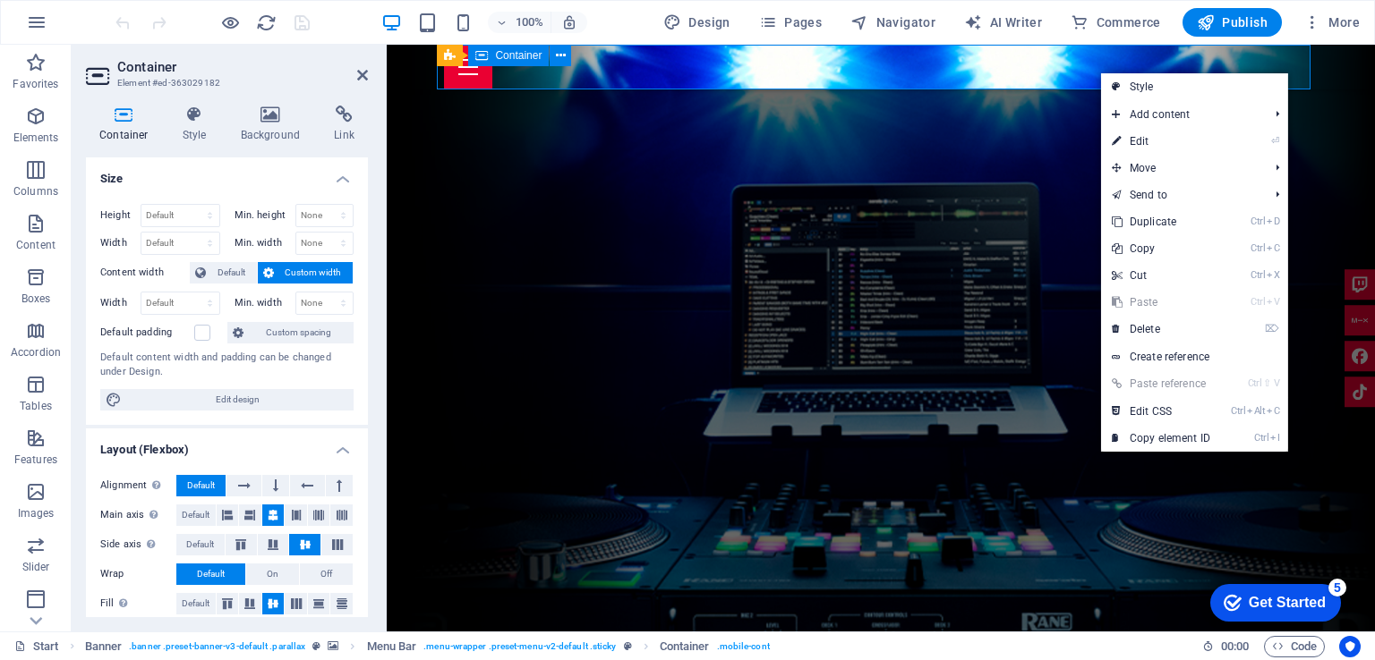
click at [1289, 61] on div at bounding box center [880, 67] width 873 height 45
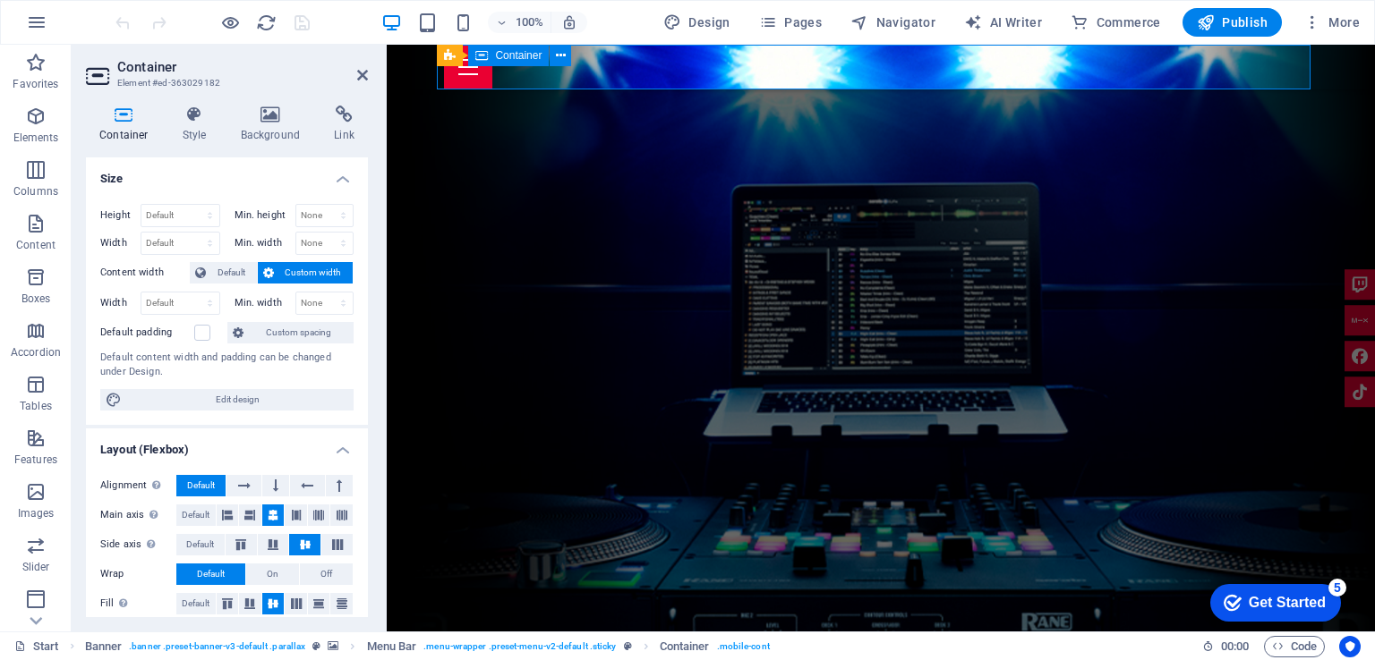
click at [1289, 61] on div at bounding box center [880, 67] width 873 height 45
click at [1337, 68] on div "Home About me Services Upcoming Shows Impressions Booking" at bounding box center [881, 67] width 988 height 45
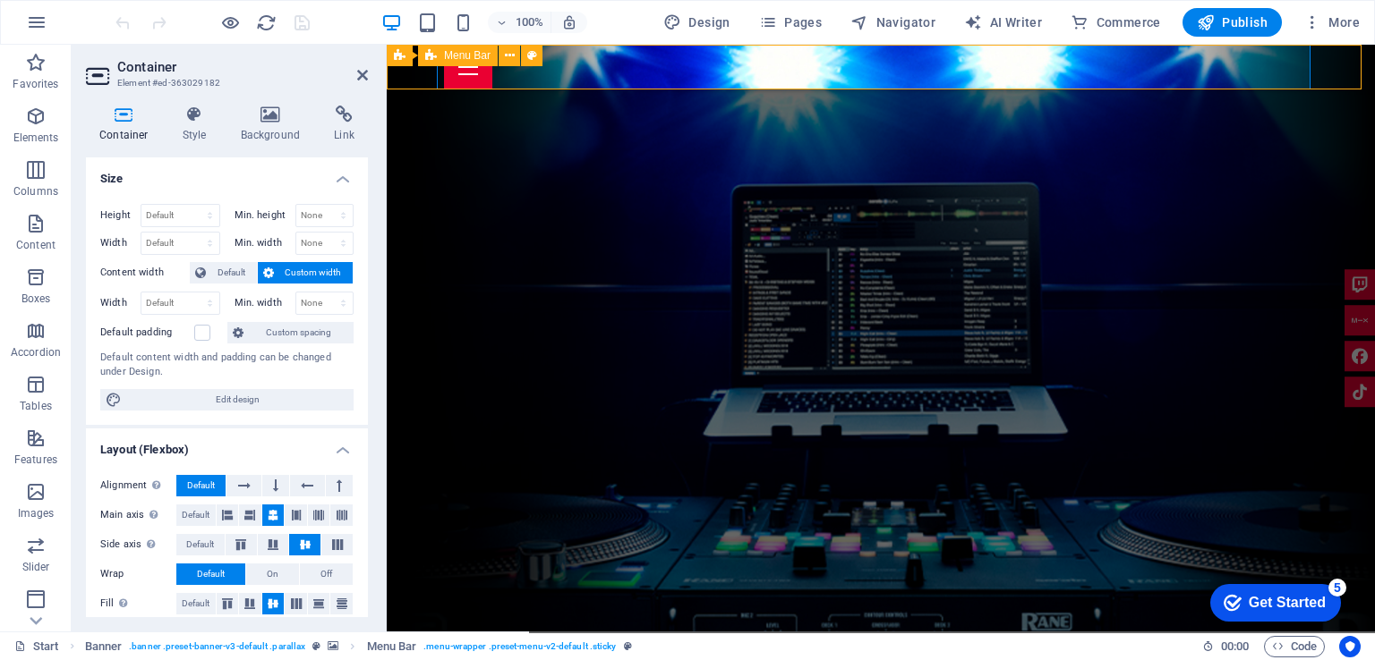
click at [1337, 68] on div "Home About me Services Upcoming Shows Impressions Booking" at bounding box center [881, 67] width 988 height 45
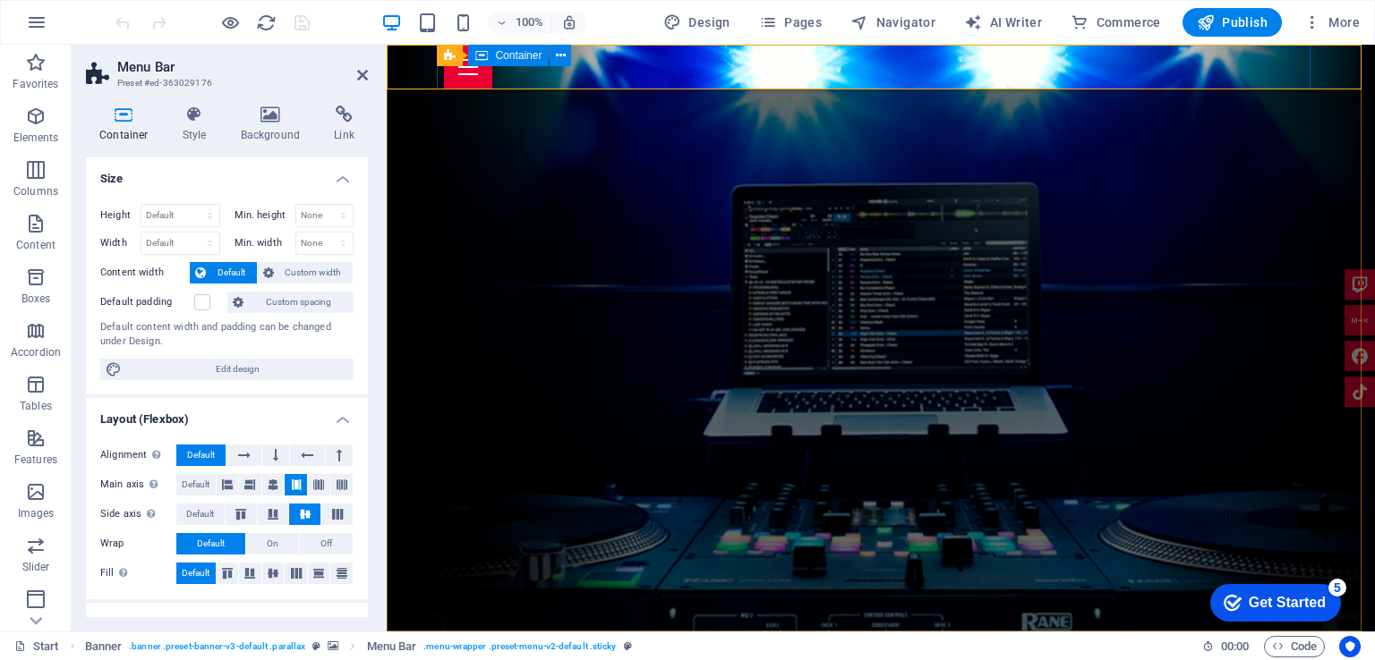
click at [1248, 68] on div at bounding box center [880, 67] width 873 height 45
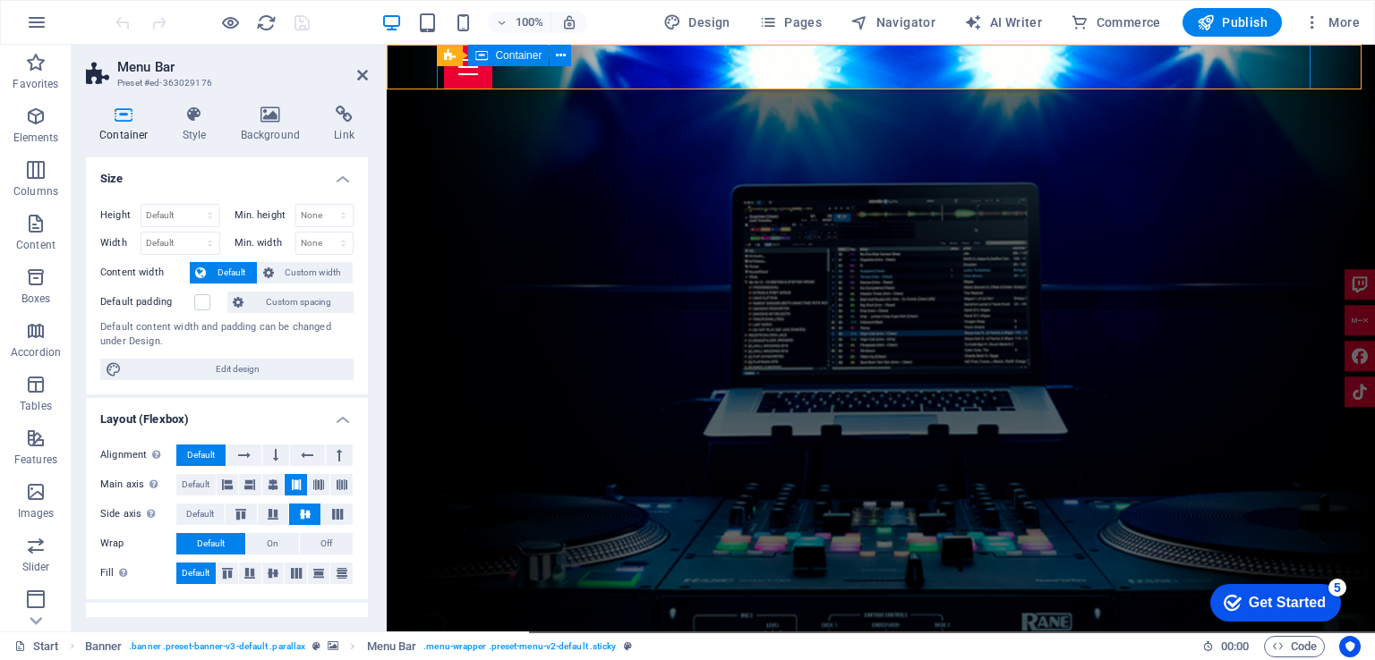
click at [1248, 68] on div at bounding box center [880, 67] width 873 height 45
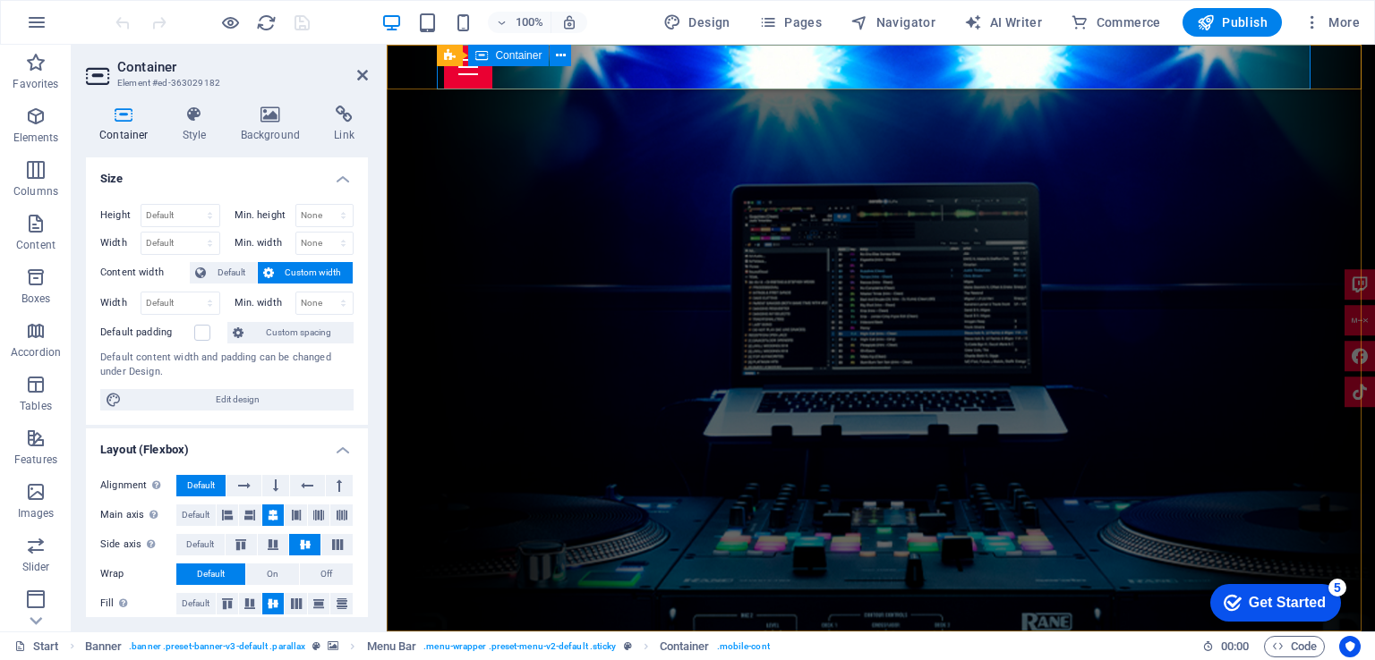
click at [795, 75] on div at bounding box center [880, 67] width 873 height 45
click at [566, 55] on button at bounding box center [559, 55] width 21 height 21
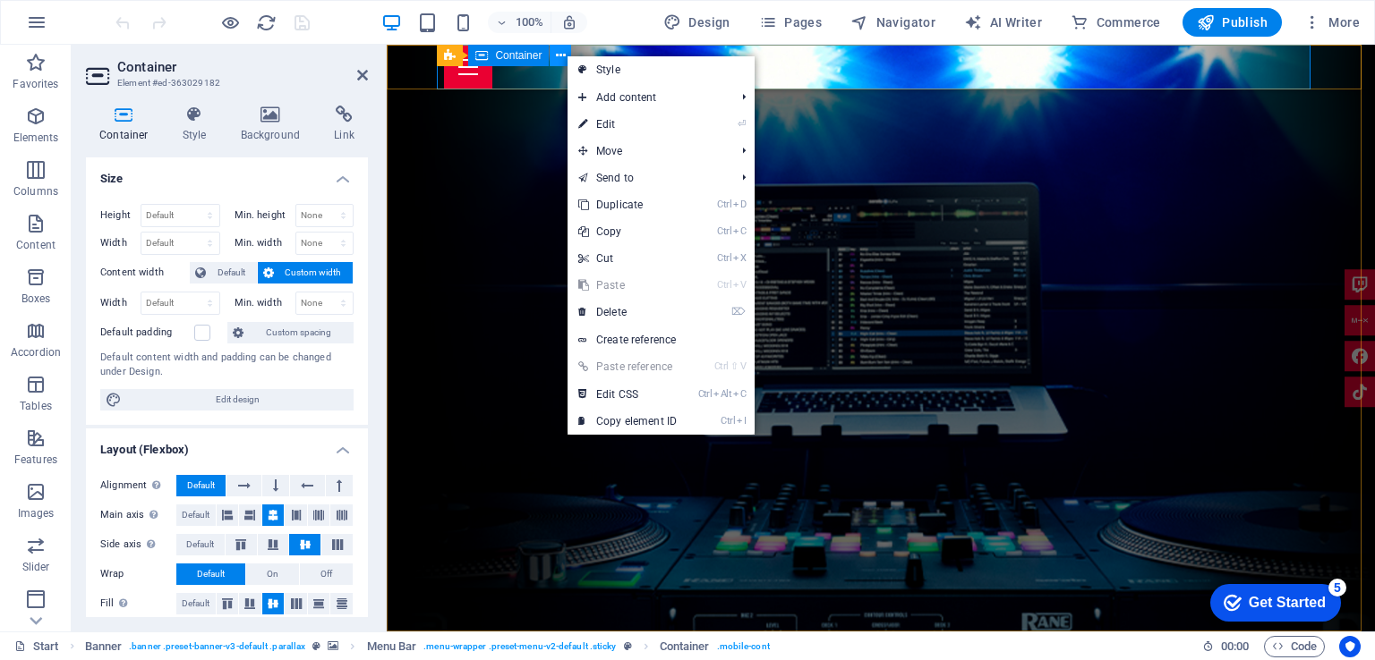
click at [566, 55] on button at bounding box center [559, 55] width 21 height 21
click at [520, 55] on span "Container" at bounding box center [518, 55] width 47 height 11
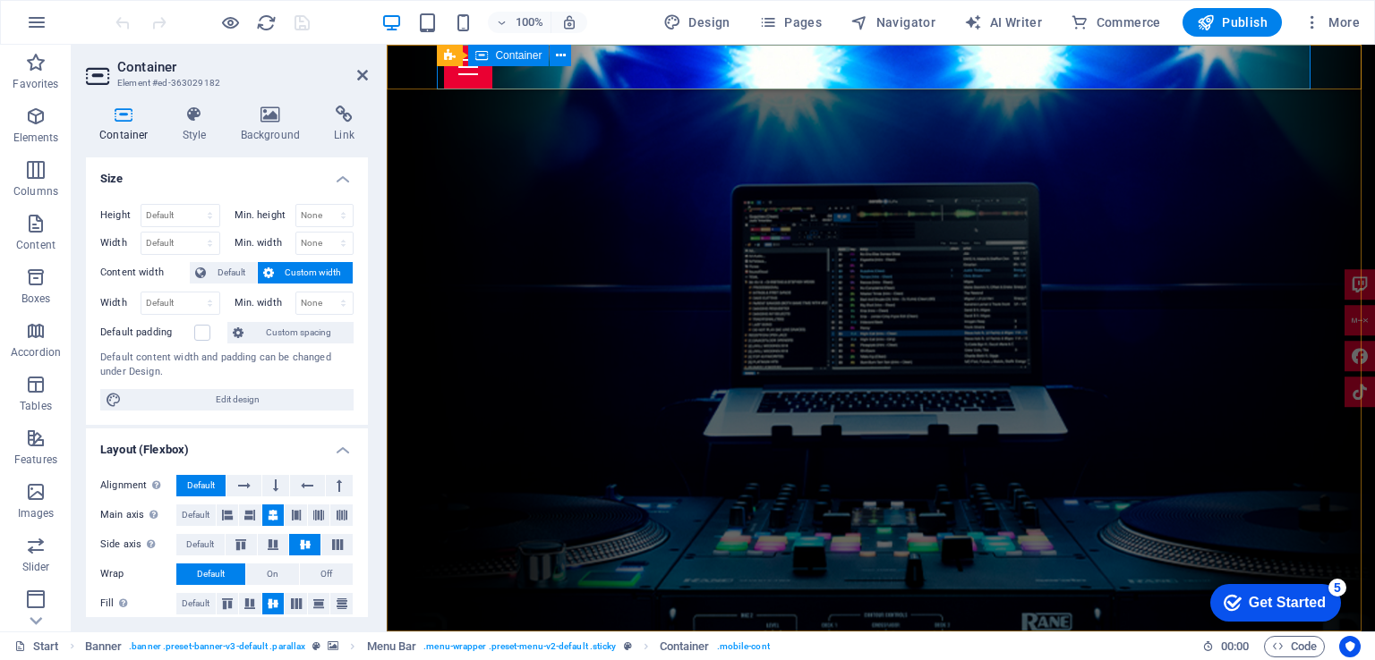
click at [520, 55] on span "Container" at bounding box center [518, 55] width 47 height 11
click at [510, 65] on div "Container" at bounding box center [508, 55] width 81 height 21
click at [492, 83] on div at bounding box center [880, 67] width 873 height 45
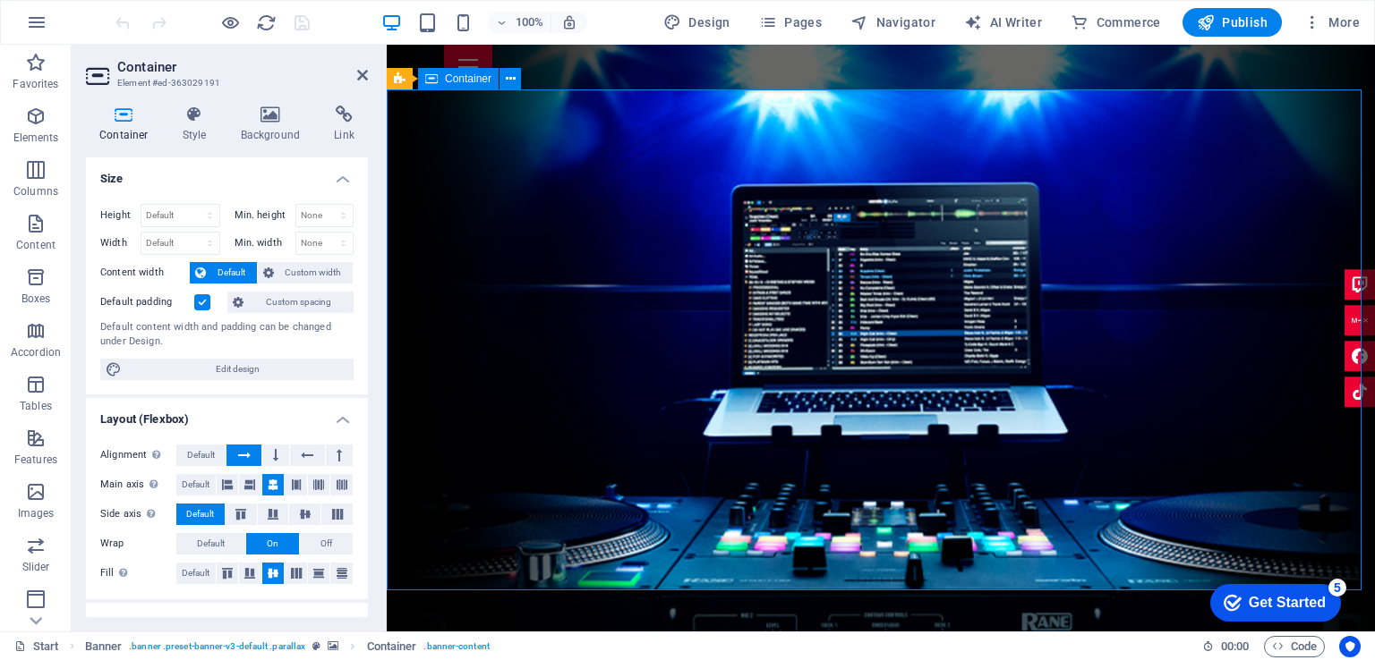
click at [44, 233] on icon "button" at bounding box center [35, 223] width 21 height 21
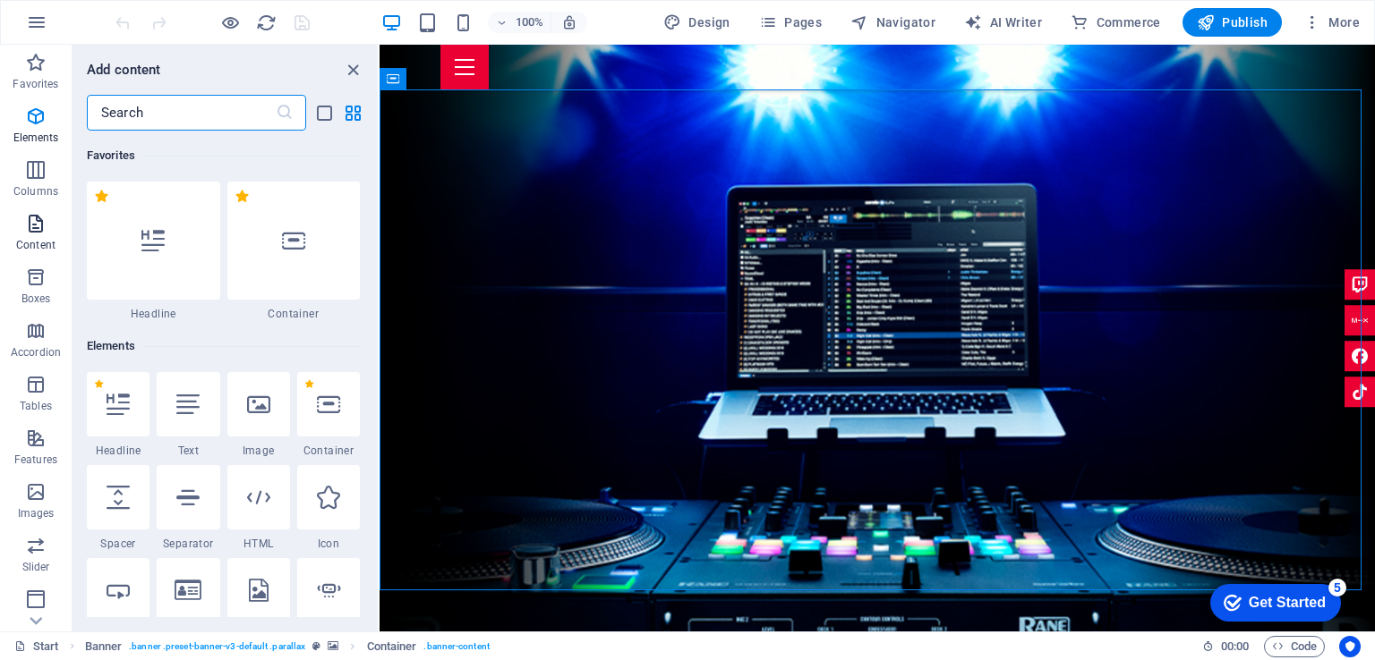
scroll to position [3131, 0]
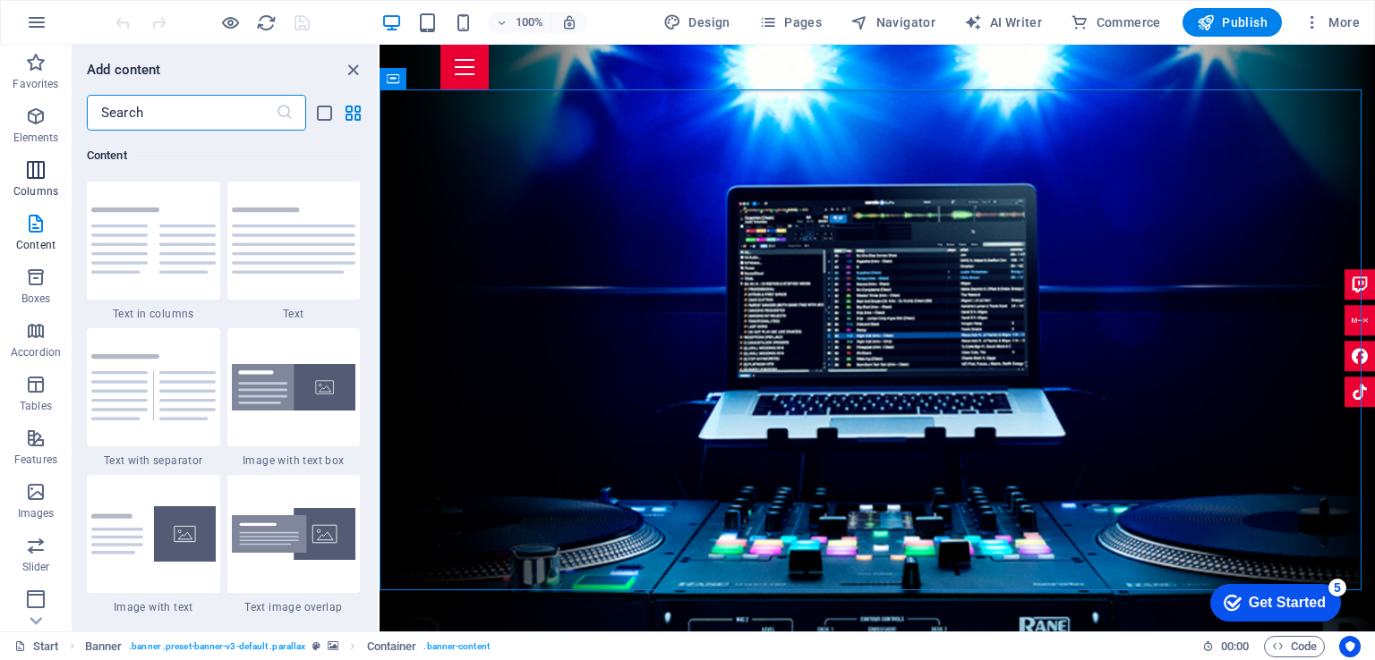
click at [28, 166] on icon "button" at bounding box center [35, 169] width 21 height 21
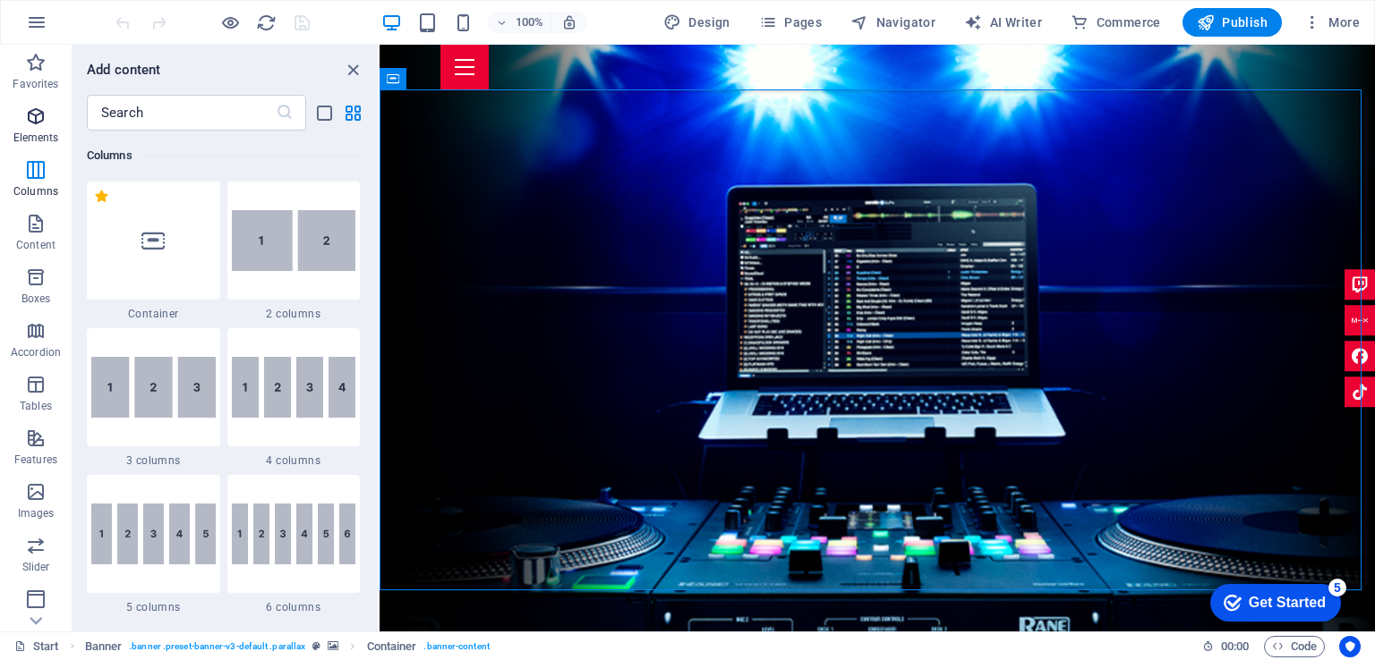
click at [26, 136] on p "Elements" at bounding box center [36, 138] width 46 height 14
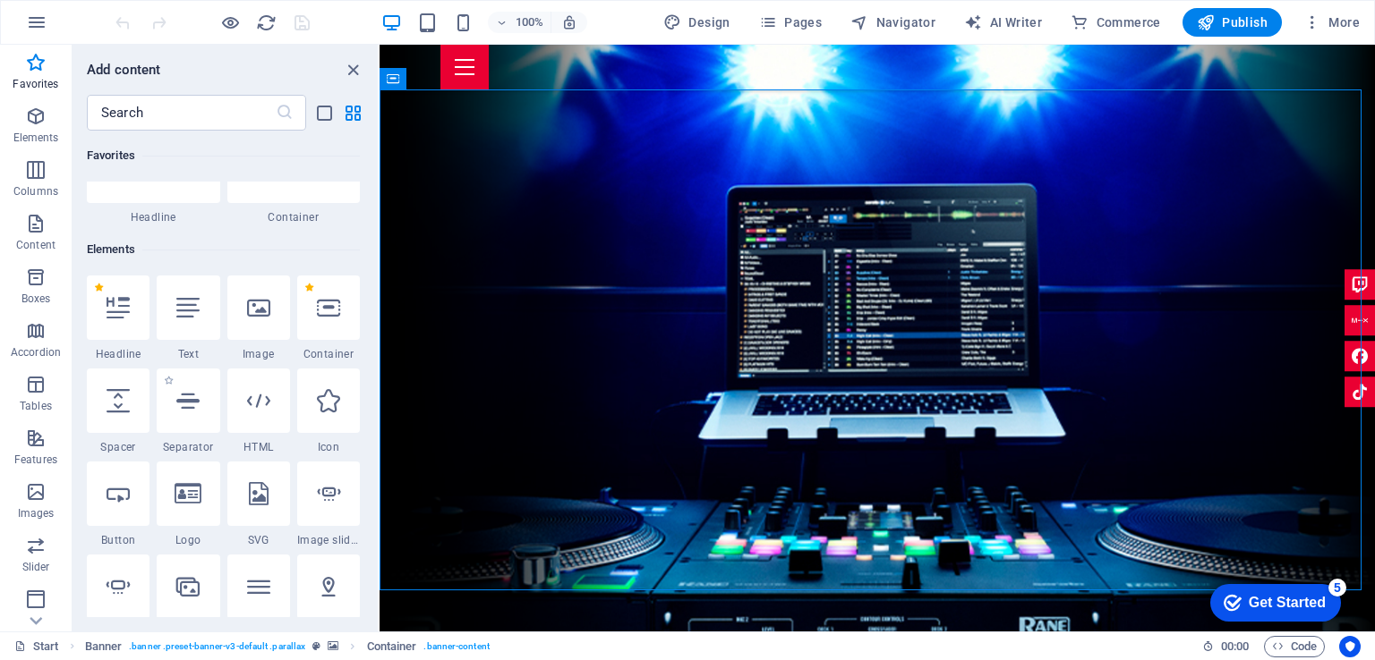
scroll to position [0, 0]
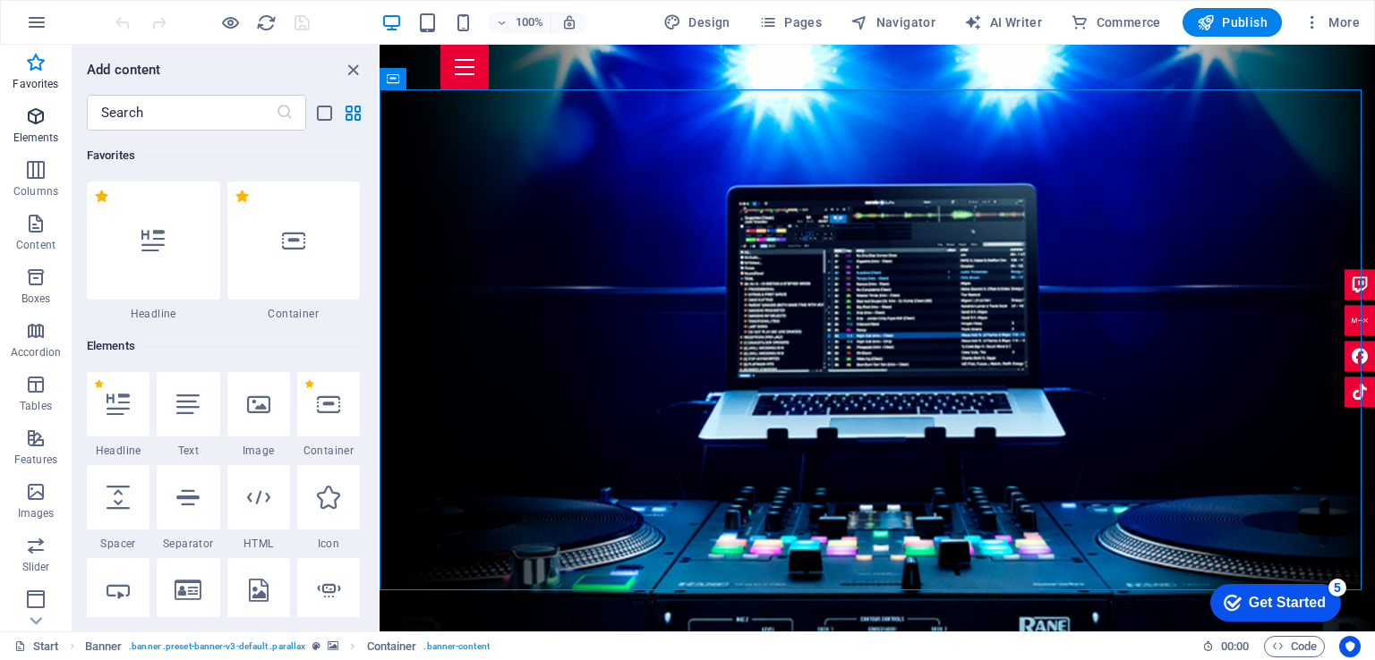
click at [39, 119] on icon "button" at bounding box center [35, 116] width 21 height 21
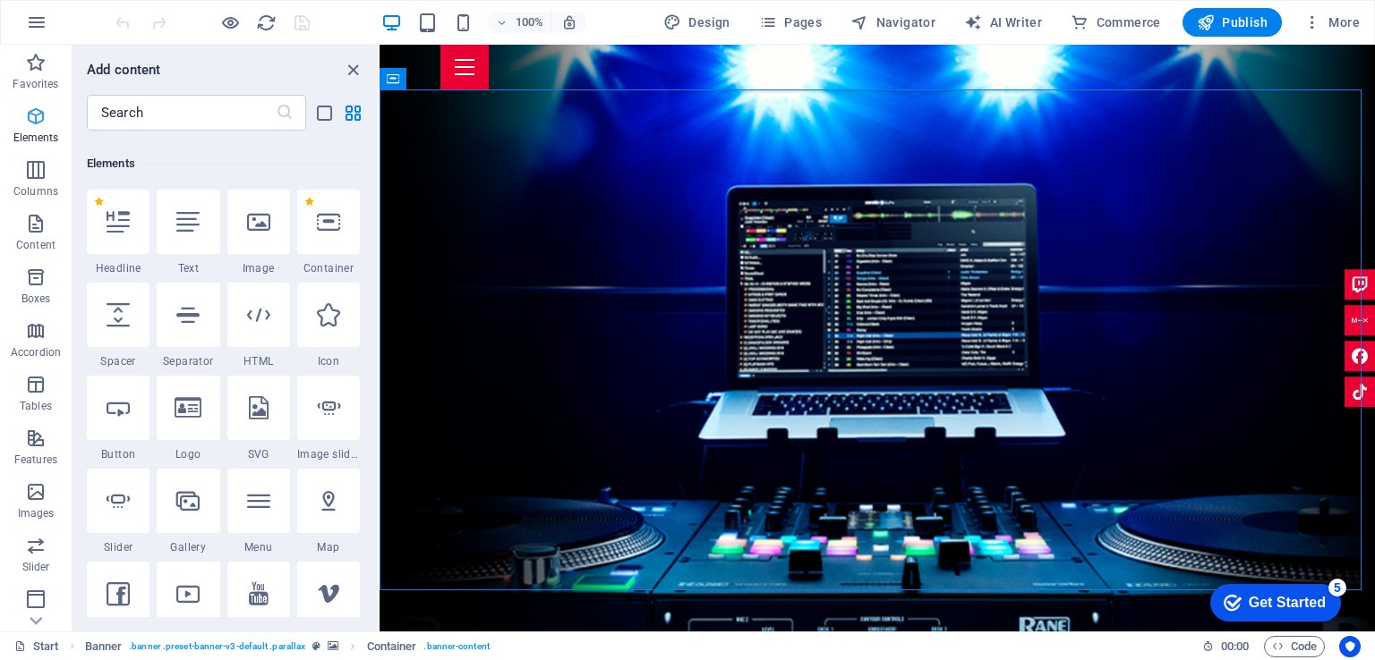
scroll to position [190, 0]
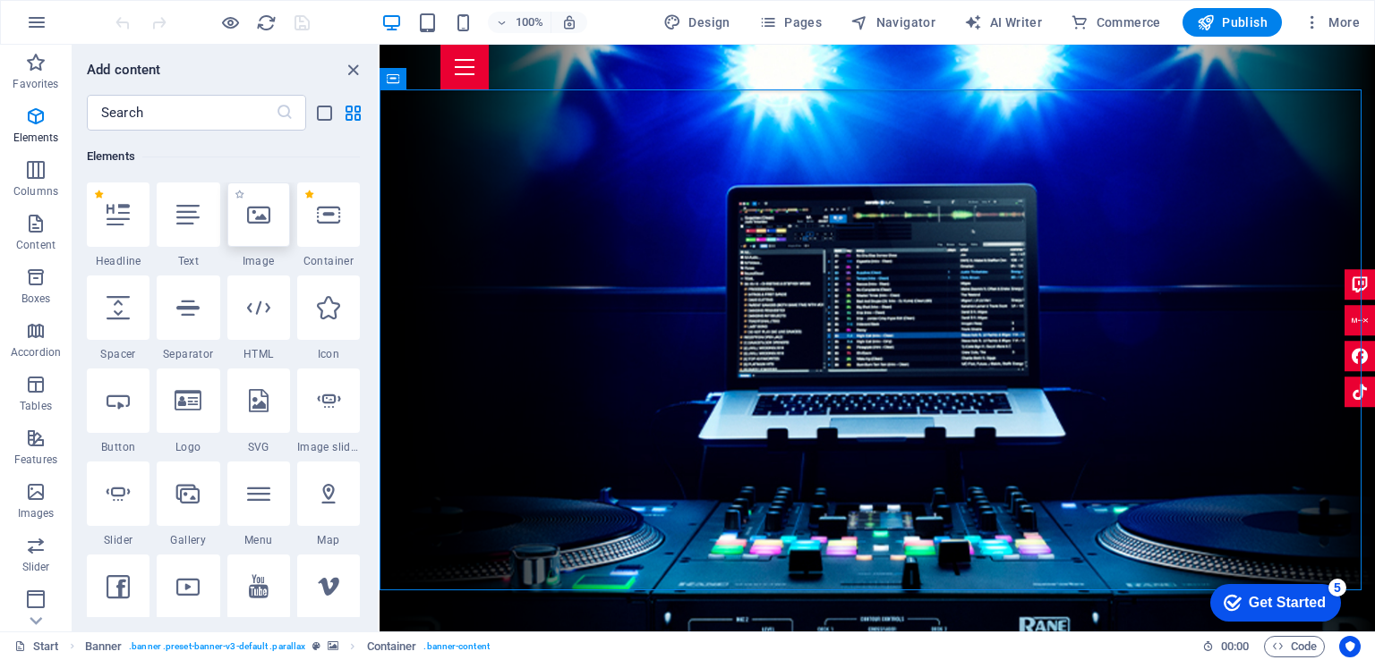
click at [268, 230] on div at bounding box center [258, 215] width 63 height 64
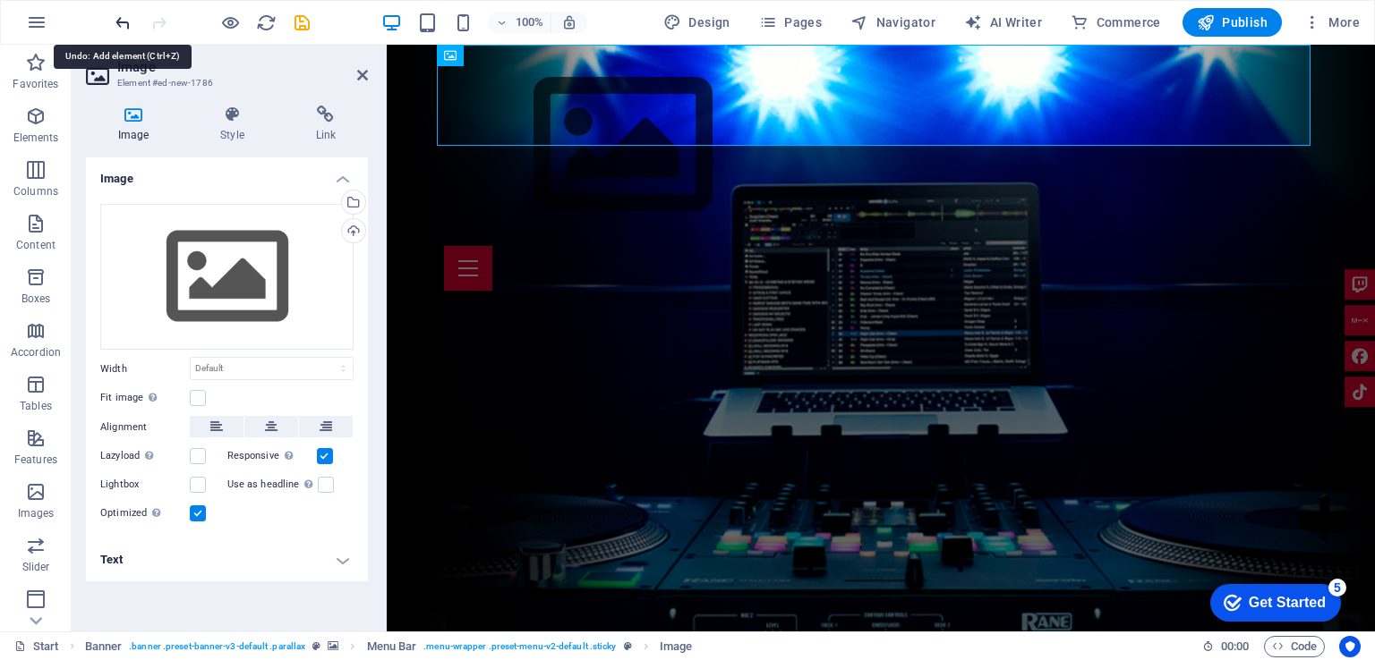
click at [127, 17] on icon "undo" at bounding box center [123, 23] width 21 height 21
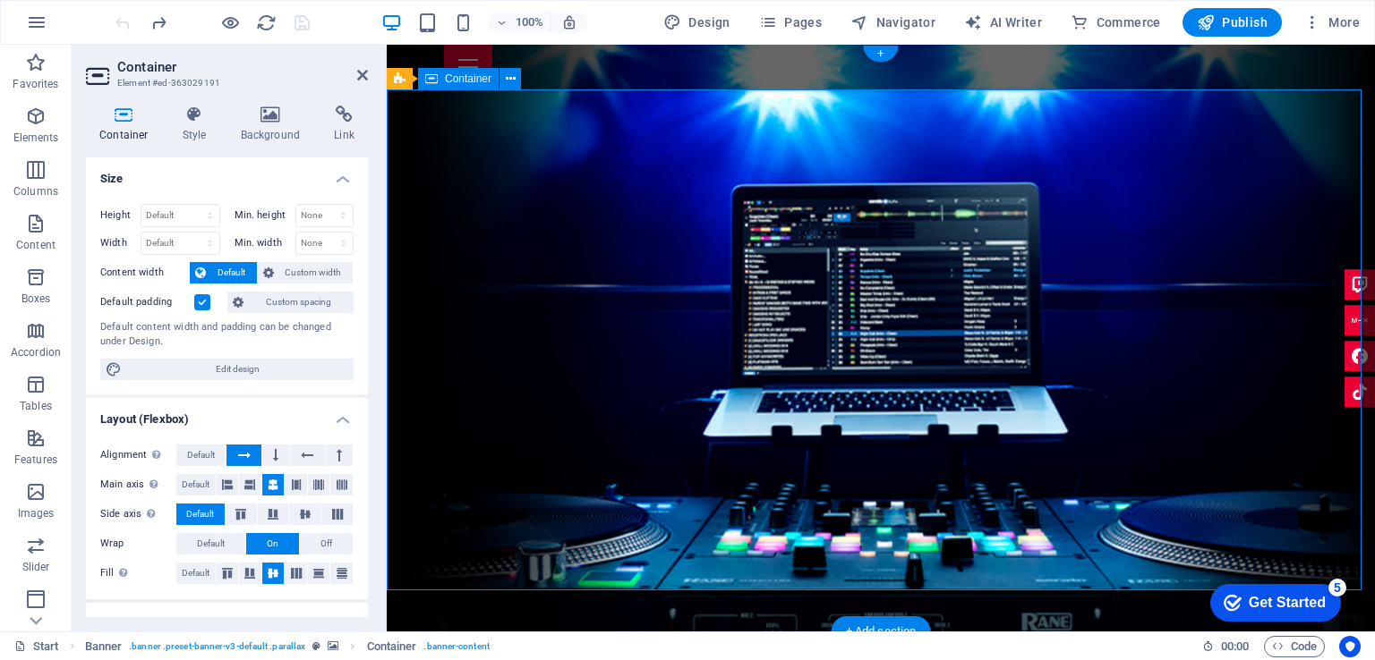
drag, startPoint x: 1138, startPoint y: 165, endPoint x: 823, endPoint y: 165, distance: 315.0
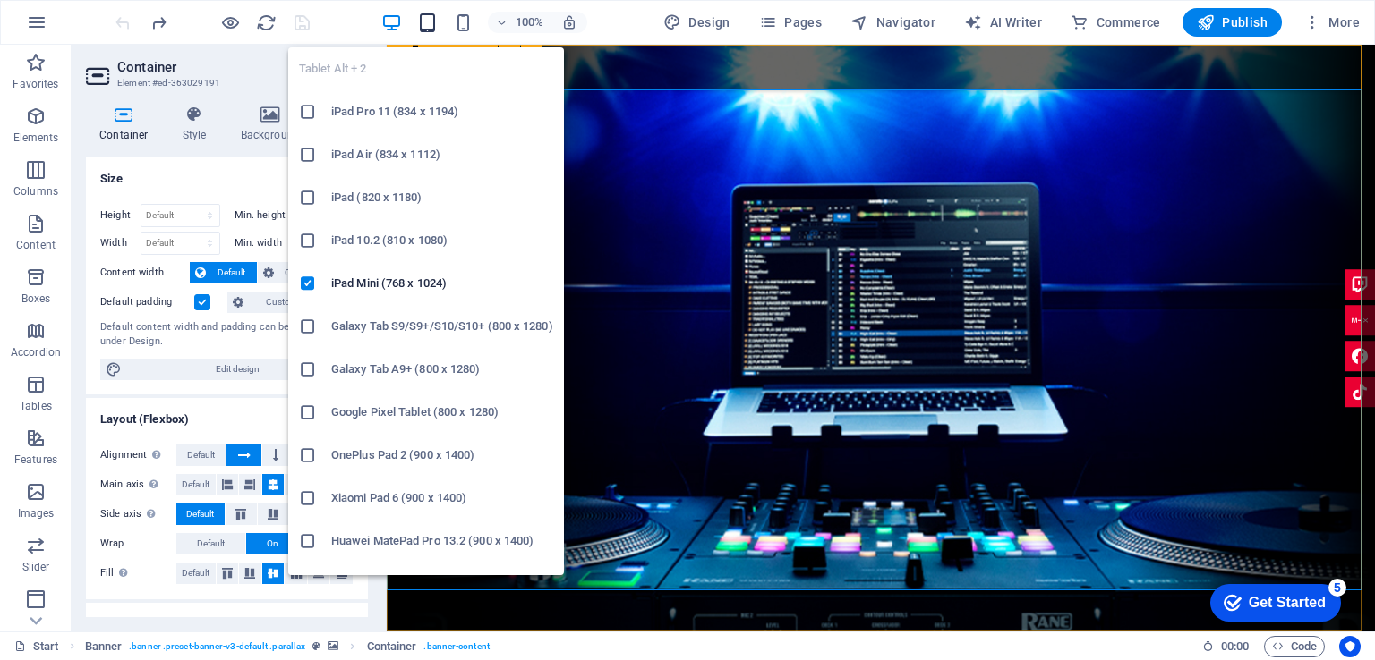
click at [427, 18] on icon "button" at bounding box center [427, 23] width 21 height 21
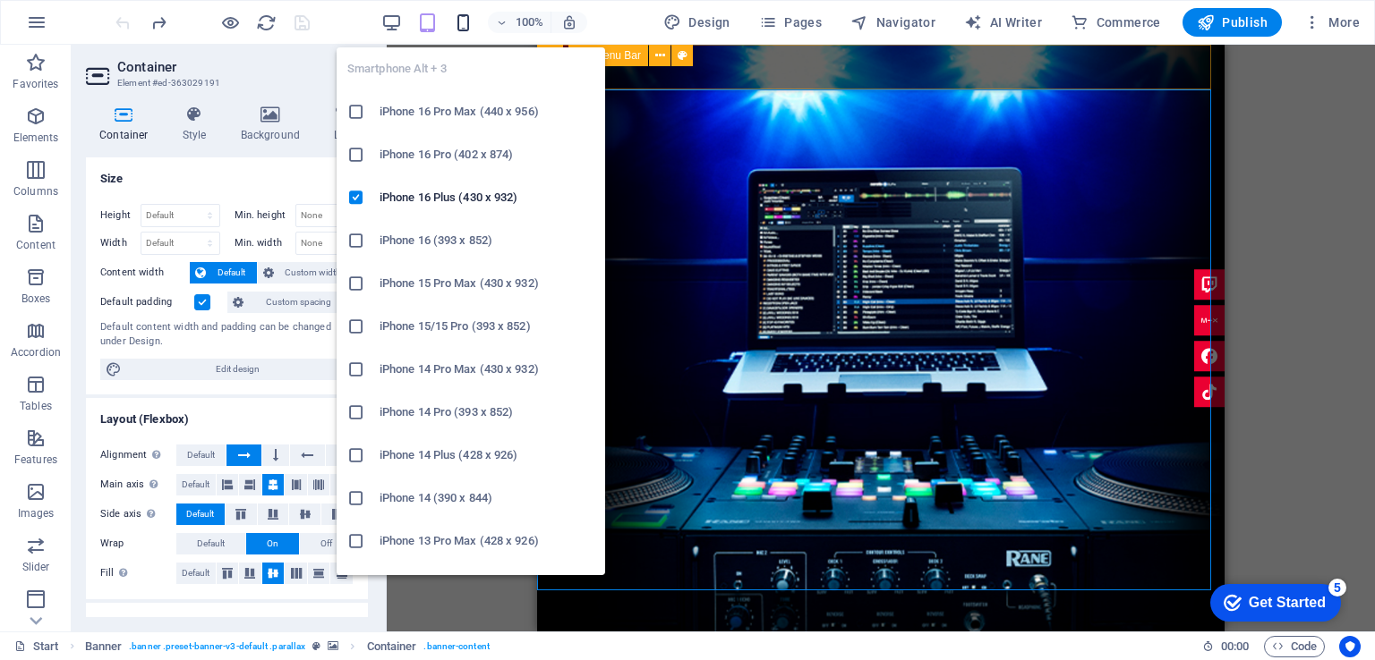
click at [466, 22] on icon "button" at bounding box center [463, 23] width 21 height 21
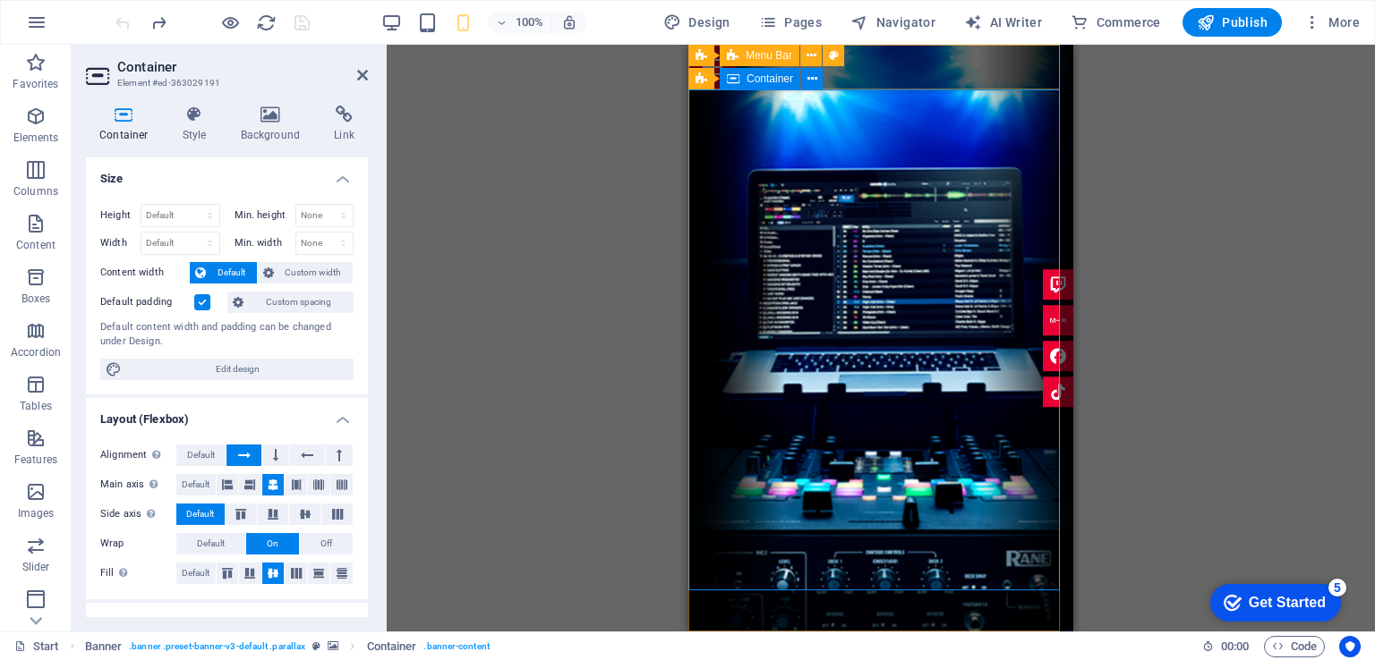
click at [275, 129] on h4 "Background" at bounding box center [274, 125] width 94 height 38
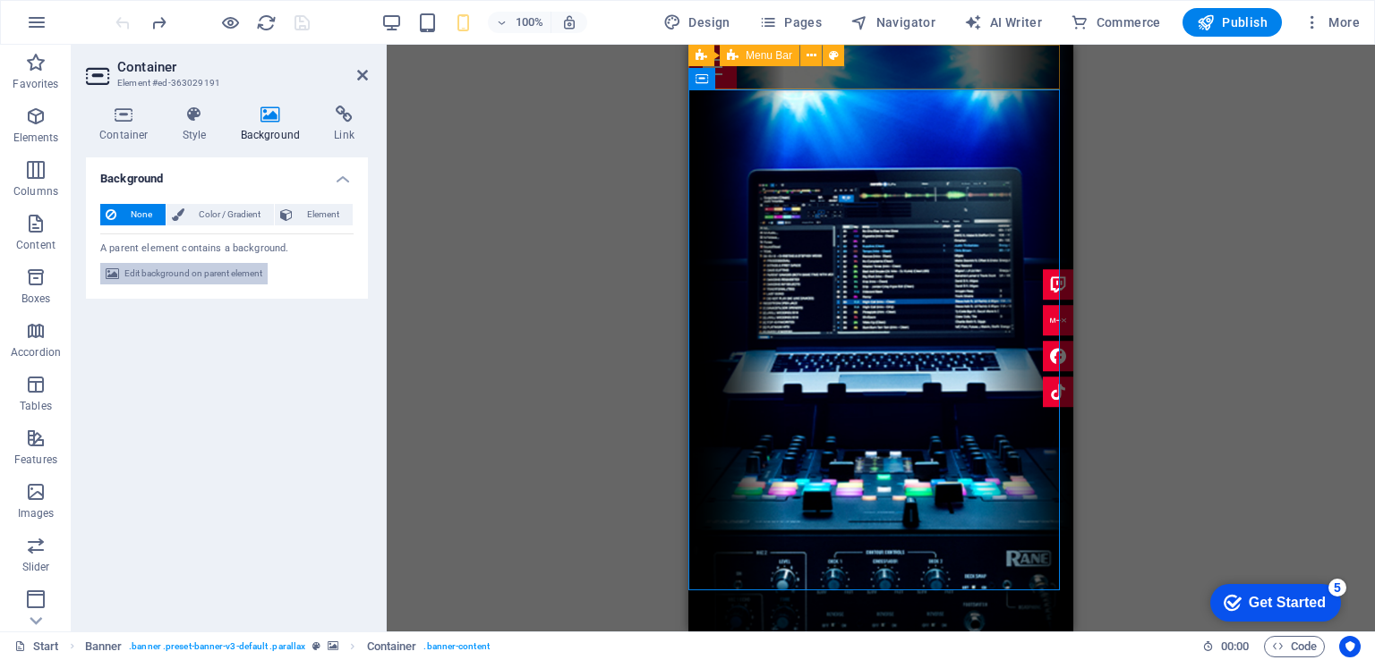
click at [209, 273] on span "Edit background on parent element" at bounding box center [193, 273] width 138 height 21
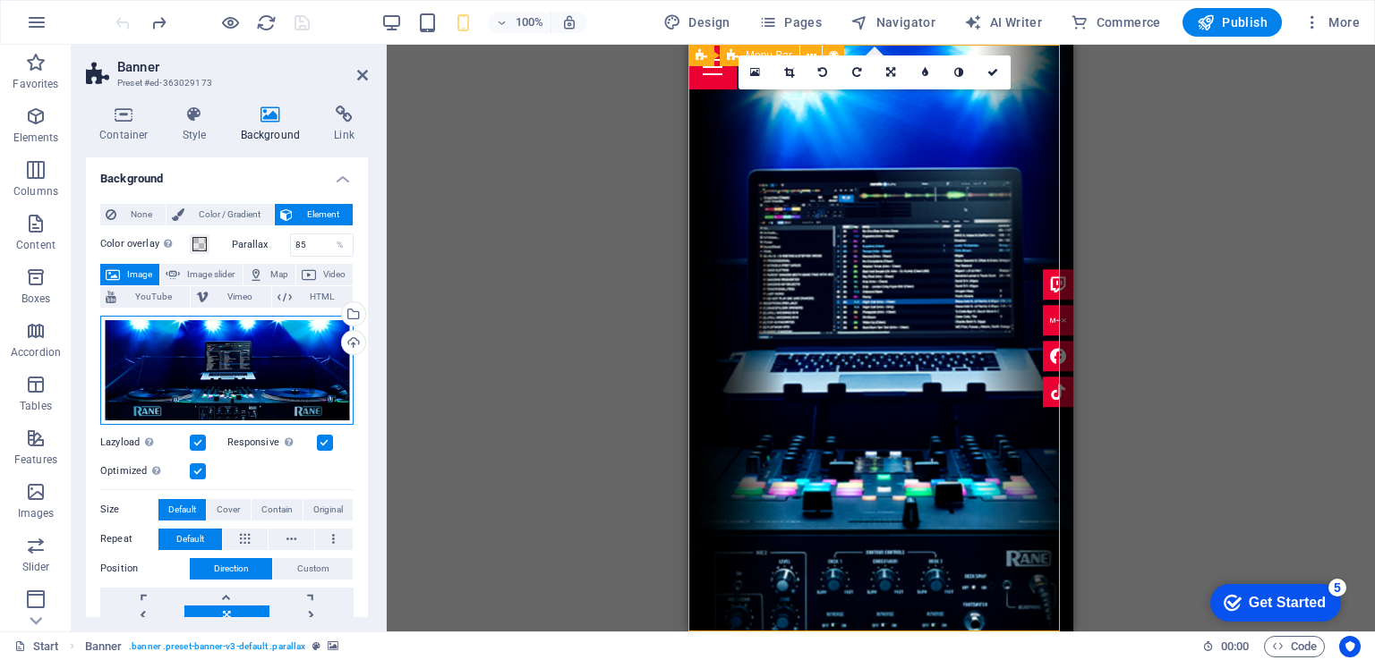
click at [228, 361] on div "Drag files here, click to choose files or select files from Files or our free s…" at bounding box center [226, 370] width 253 height 109
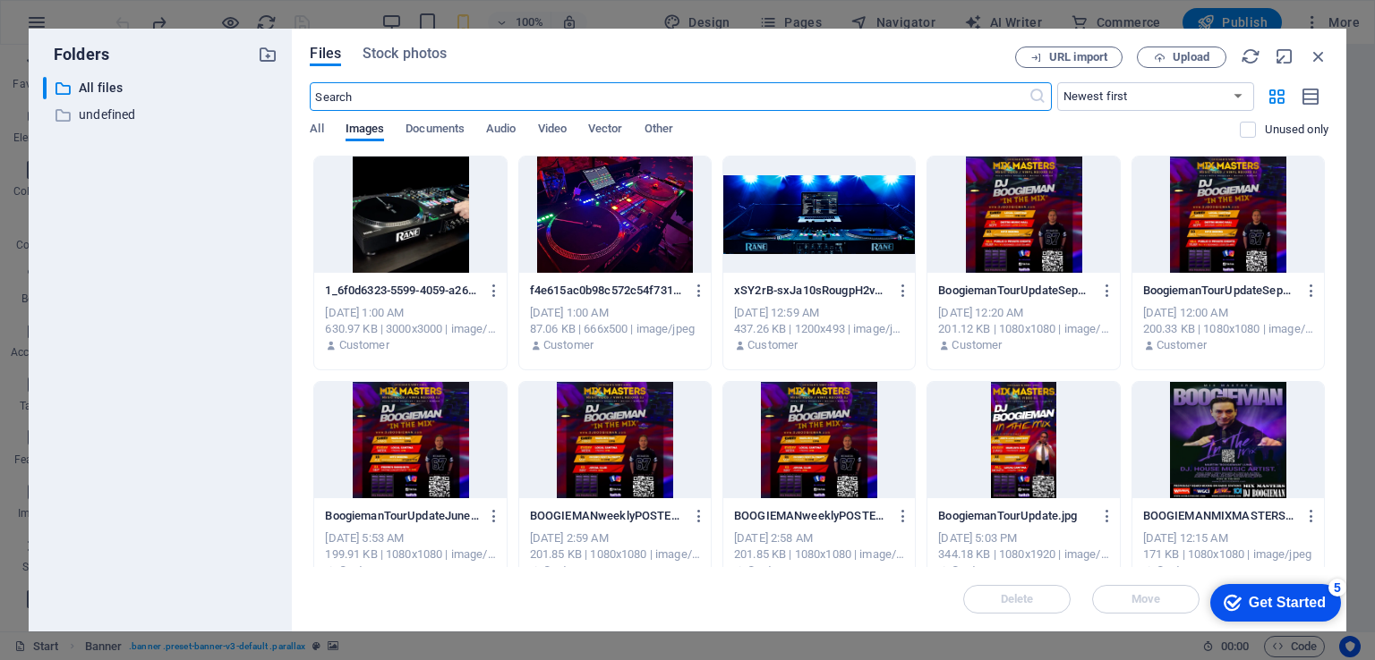
click at [439, 216] on div at bounding box center [410, 215] width 192 height 116
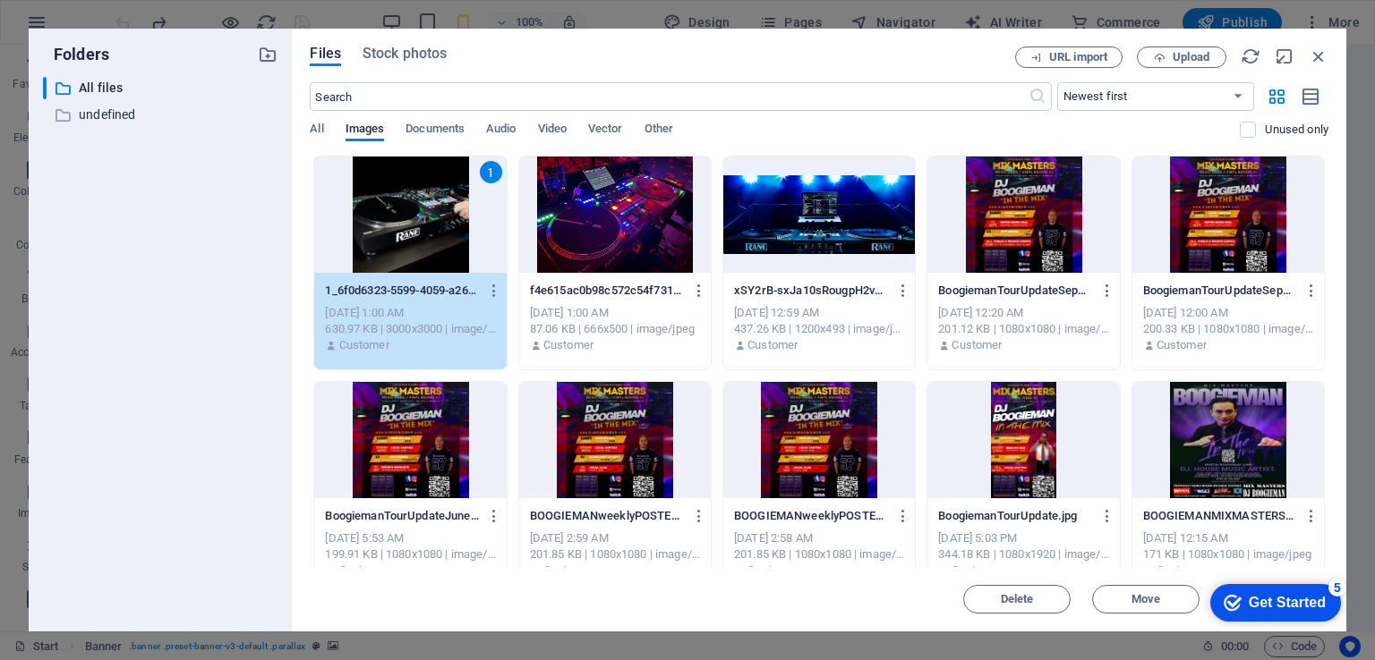
click at [439, 216] on div "1" at bounding box center [410, 215] width 192 height 116
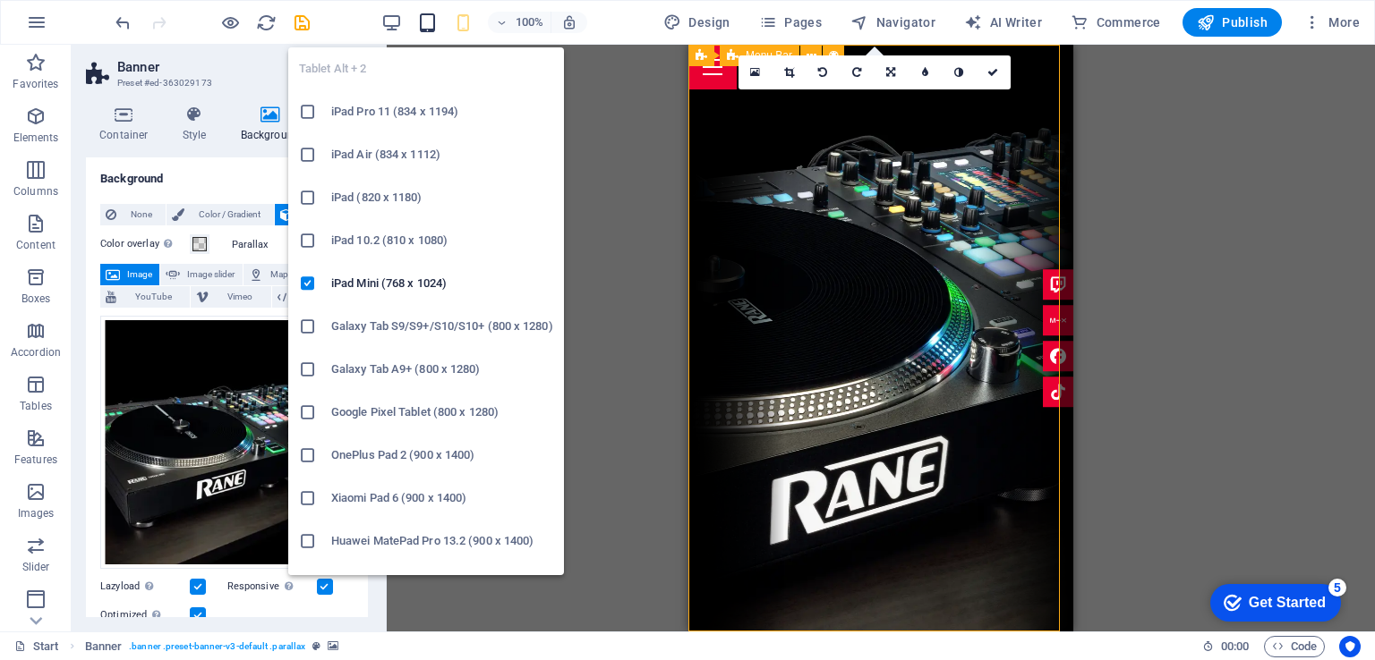
click at [432, 13] on icon "button" at bounding box center [427, 23] width 21 height 21
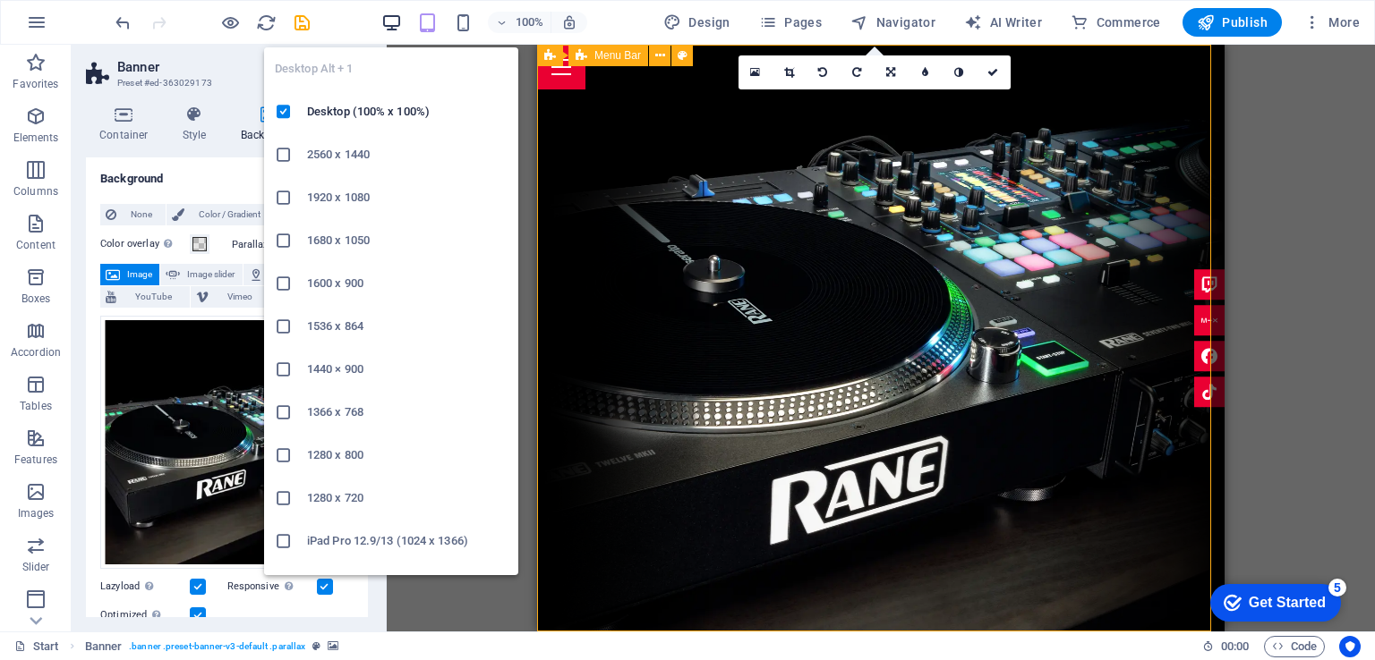
click at [392, 21] on icon "button" at bounding box center [391, 23] width 21 height 21
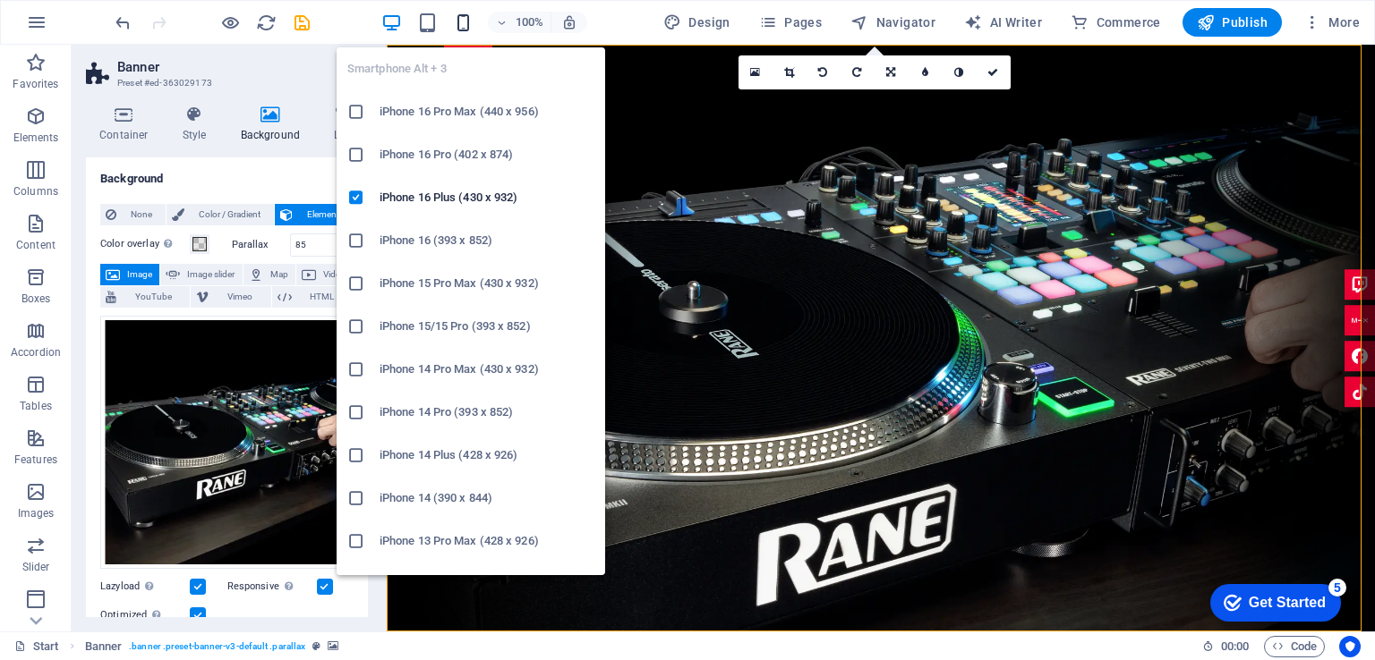
click at [461, 19] on icon "button" at bounding box center [463, 23] width 21 height 21
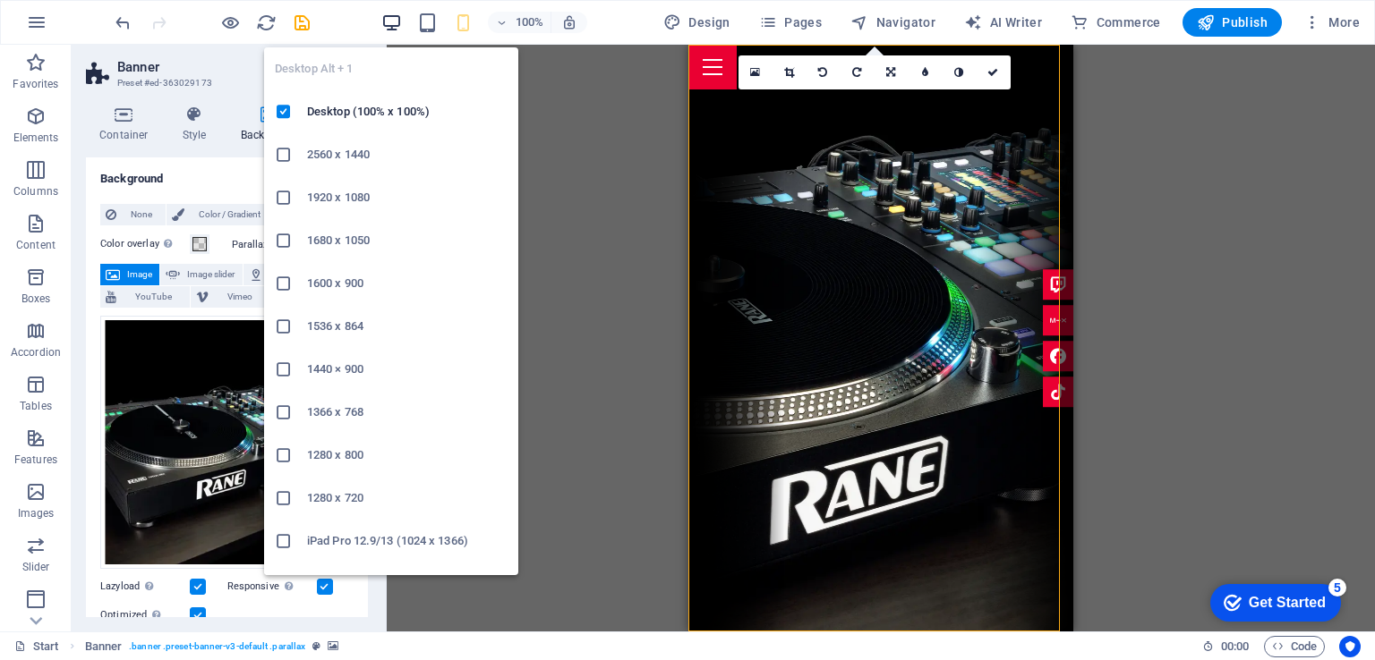
click at [389, 20] on icon "button" at bounding box center [391, 23] width 21 height 21
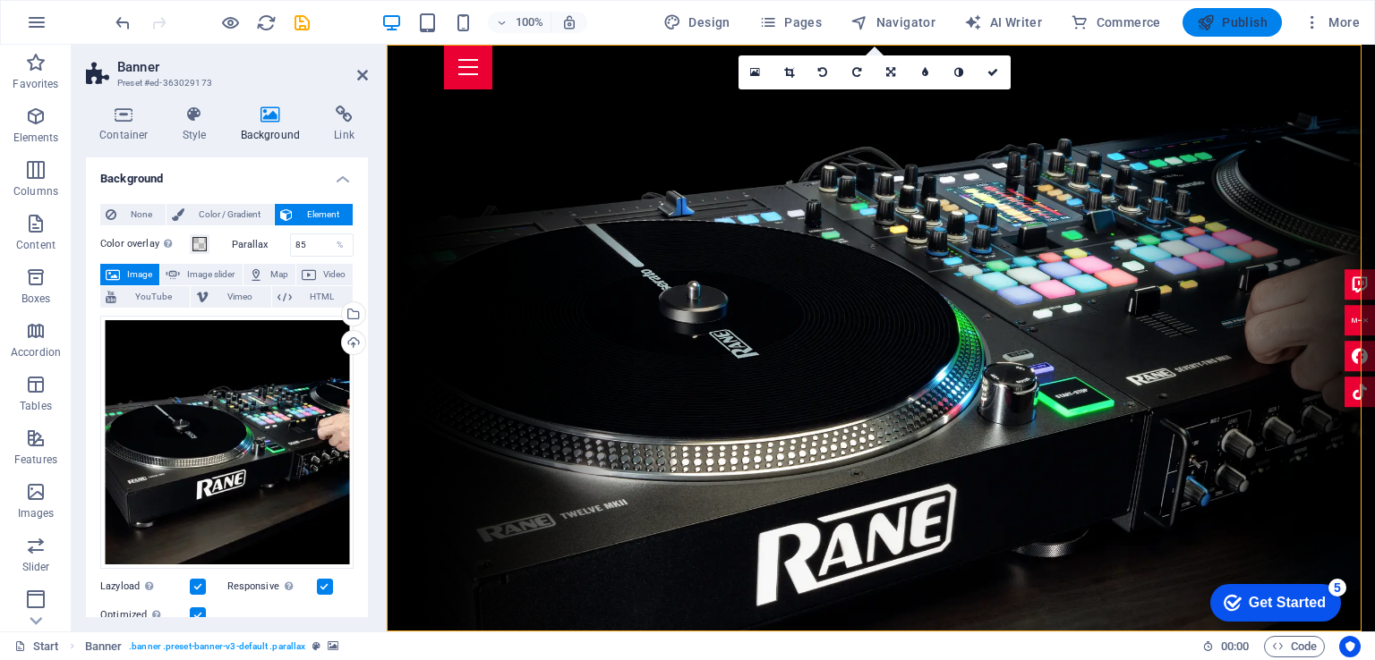
click at [1222, 25] on span "Publish" at bounding box center [1231, 22] width 71 height 18
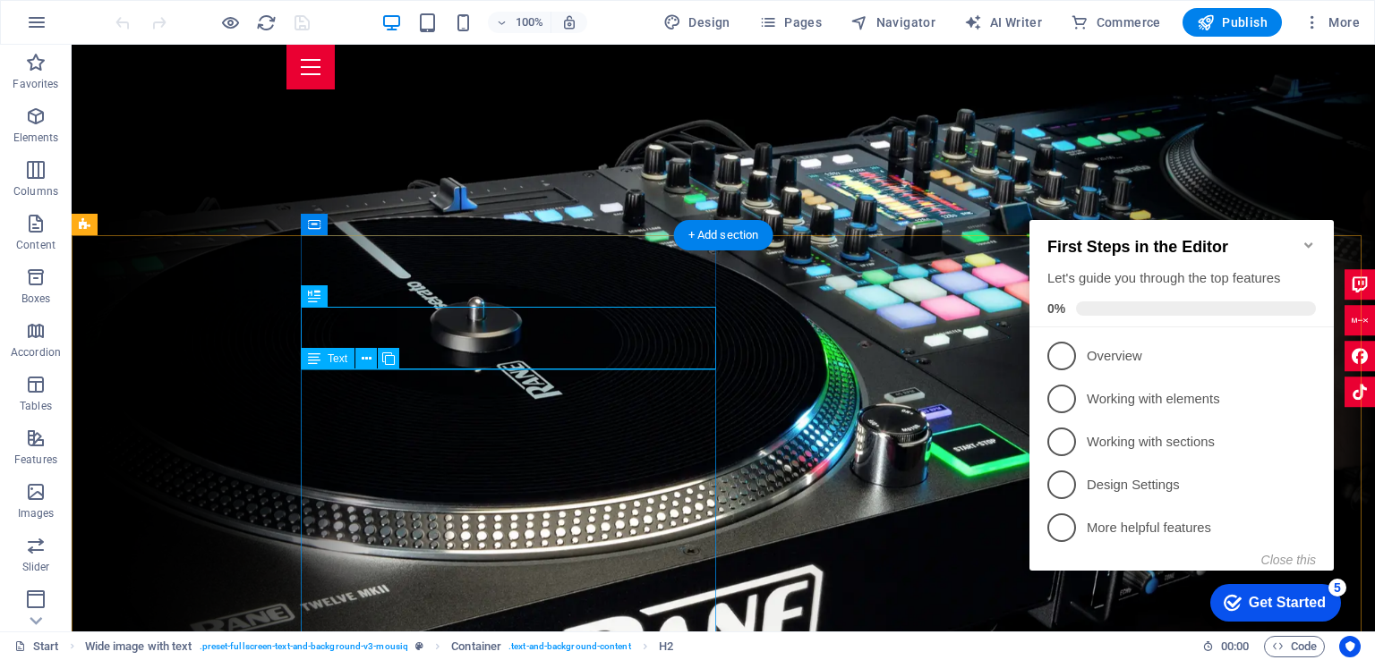
scroll to position [396, 0]
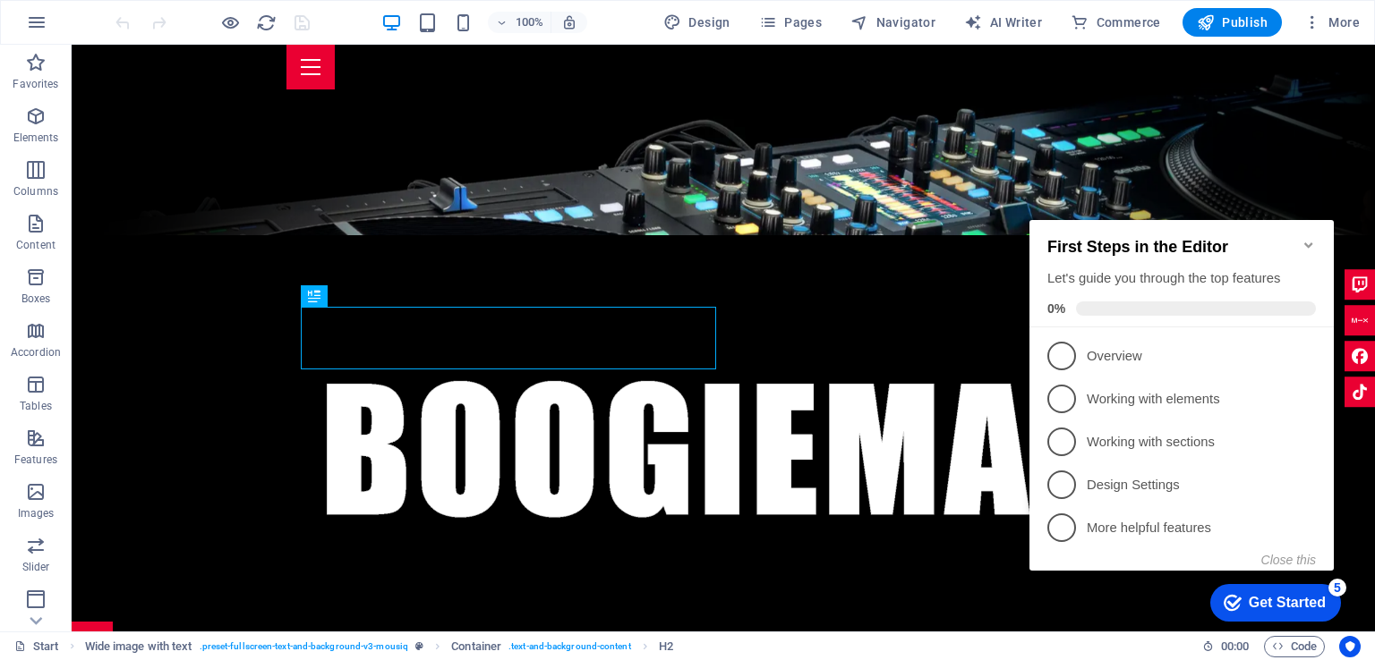
click at [1307, 238] on icon "Minimize checklist" at bounding box center [1308, 245] width 14 height 14
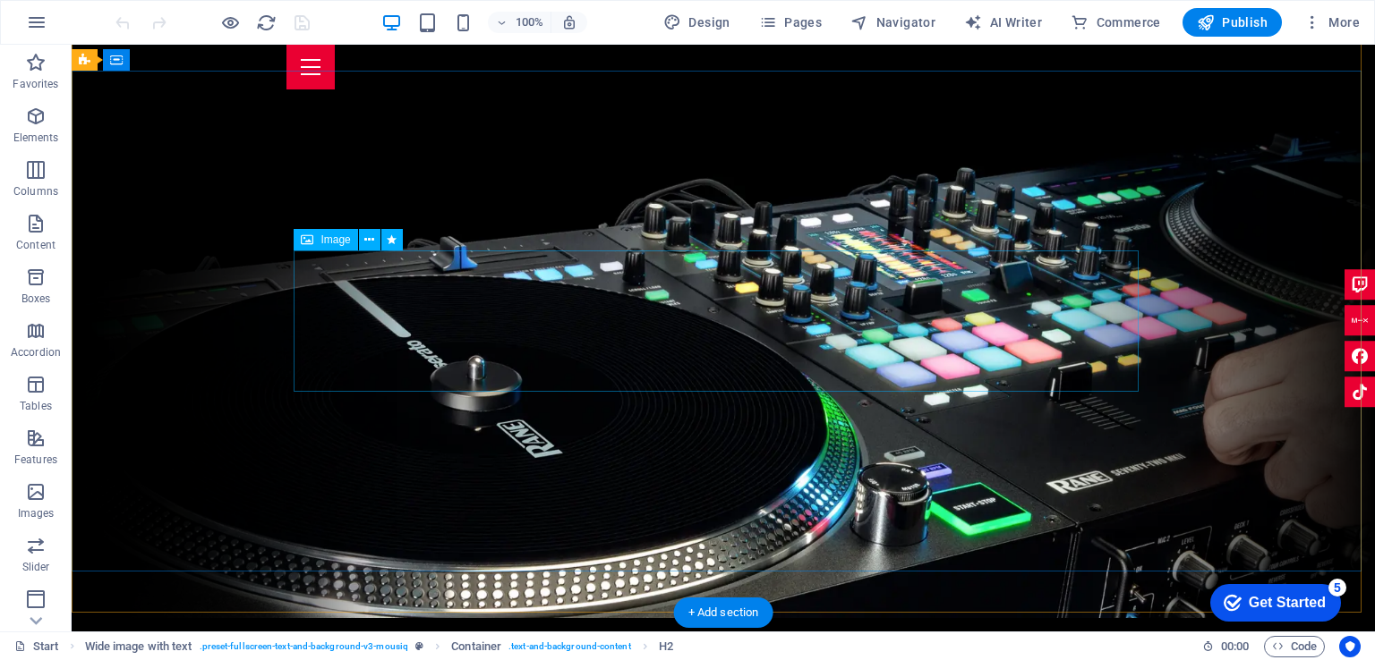
scroll to position [0, 0]
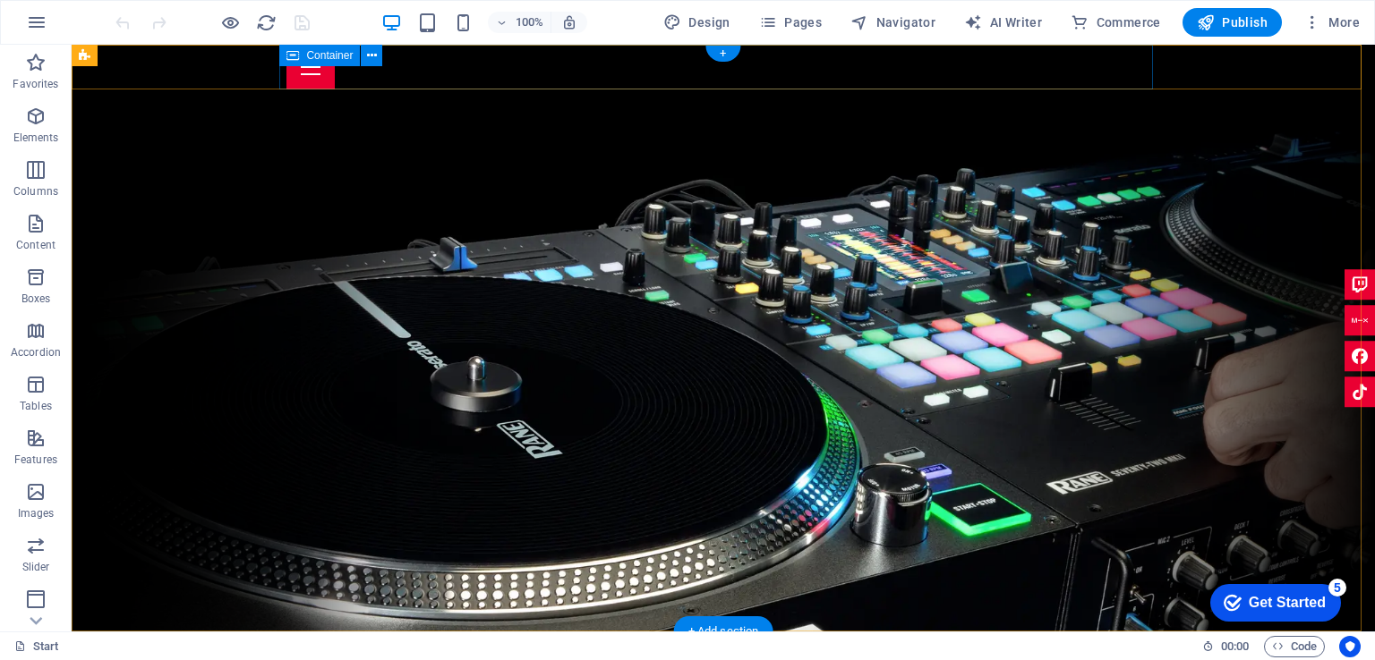
click at [884, 68] on div at bounding box center [722, 67] width 873 height 45
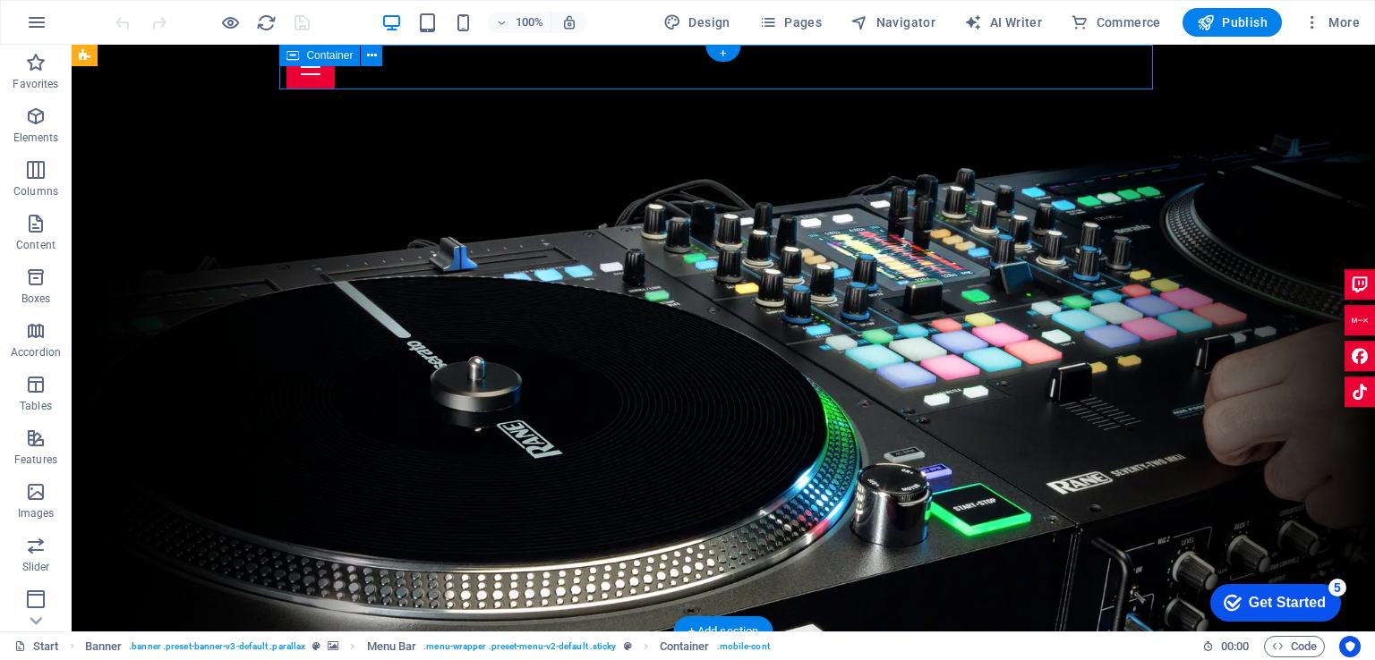
click at [884, 68] on div at bounding box center [722, 67] width 873 height 45
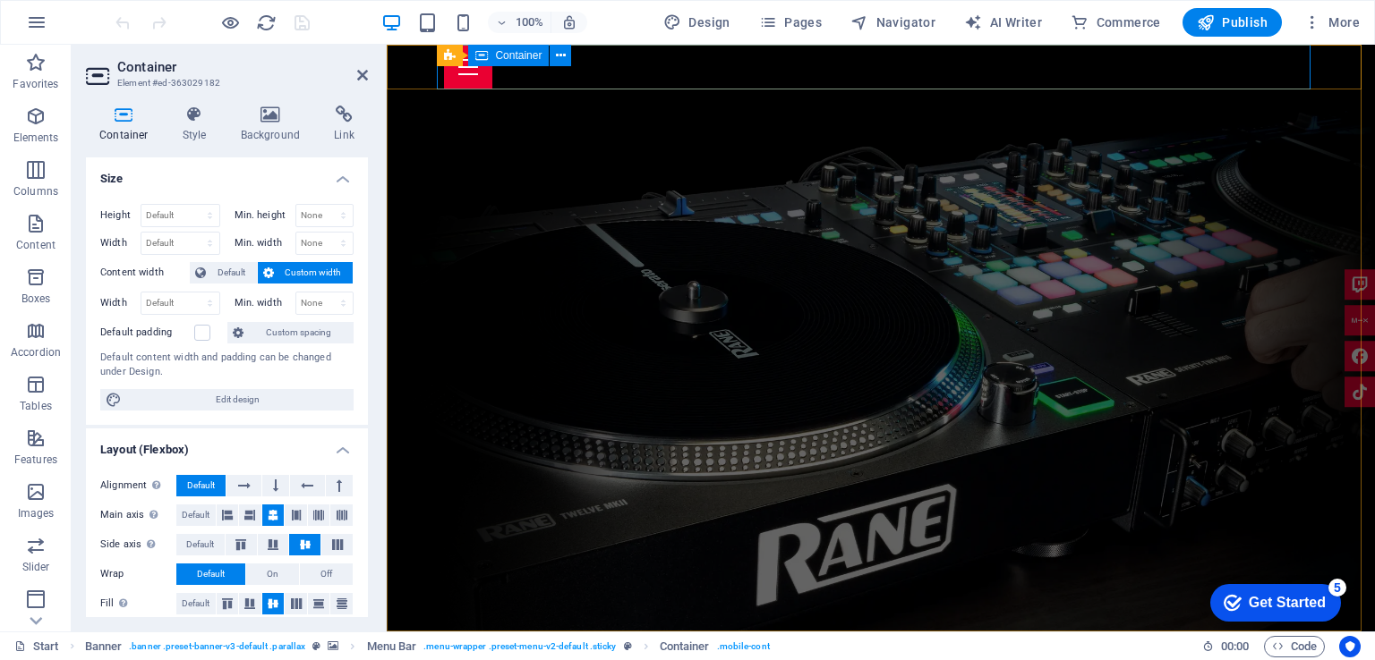
click at [737, 67] on div at bounding box center [880, 67] width 873 height 45
click at [555, 55] on button at bounding box center [559, 55] width 21 height 21
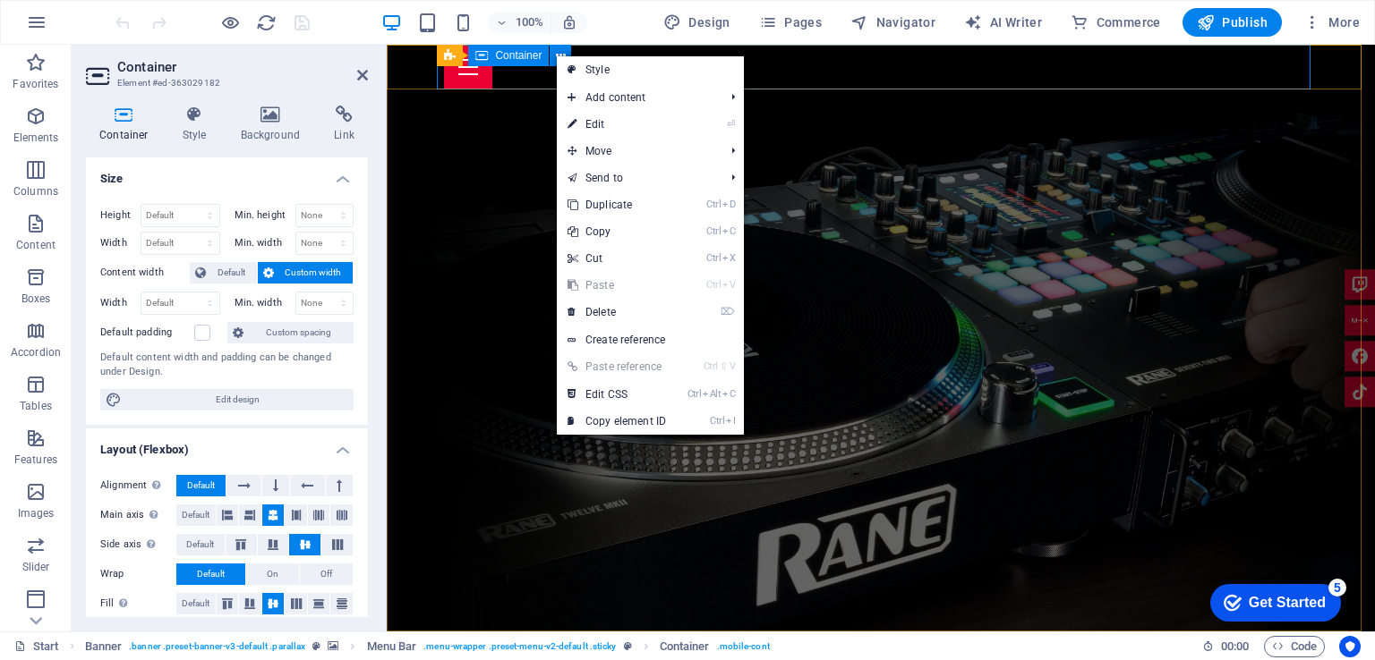
click at [788, 63] on div at bounding box center [880, 67] width 873 height 45
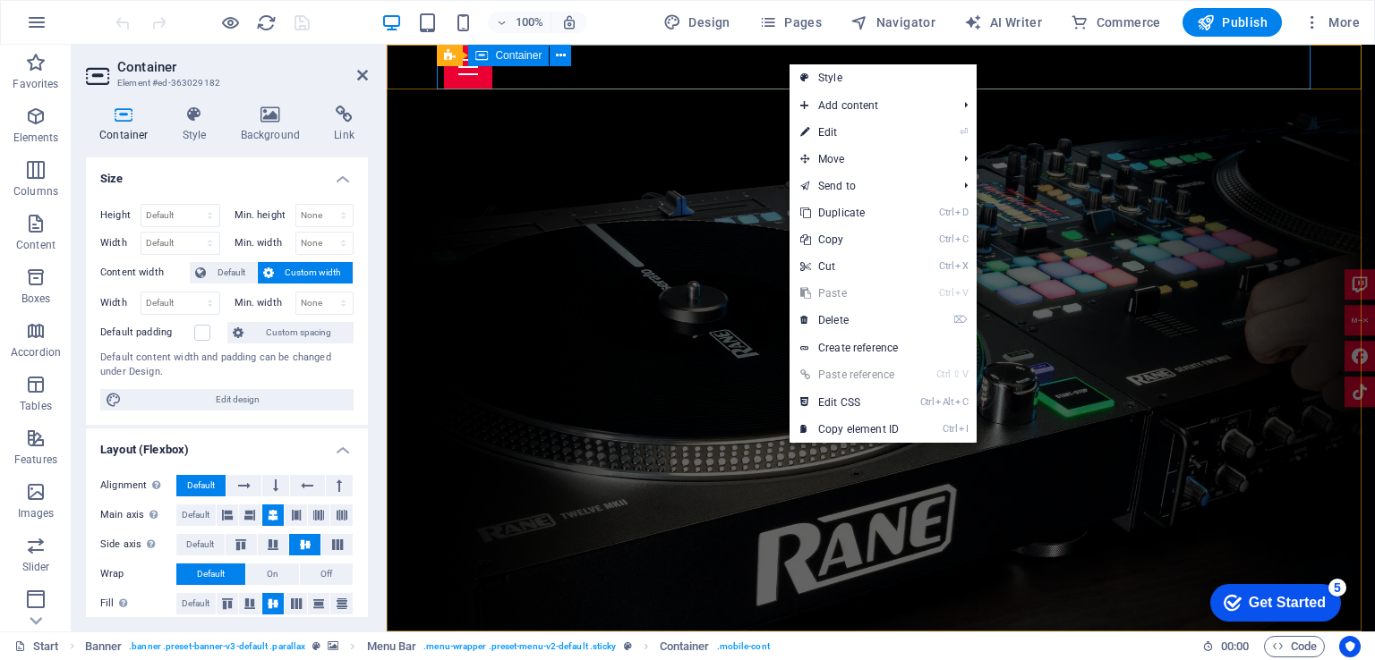
click at [711, 64] on div at bounding box center [880, 67] width 873 height 45
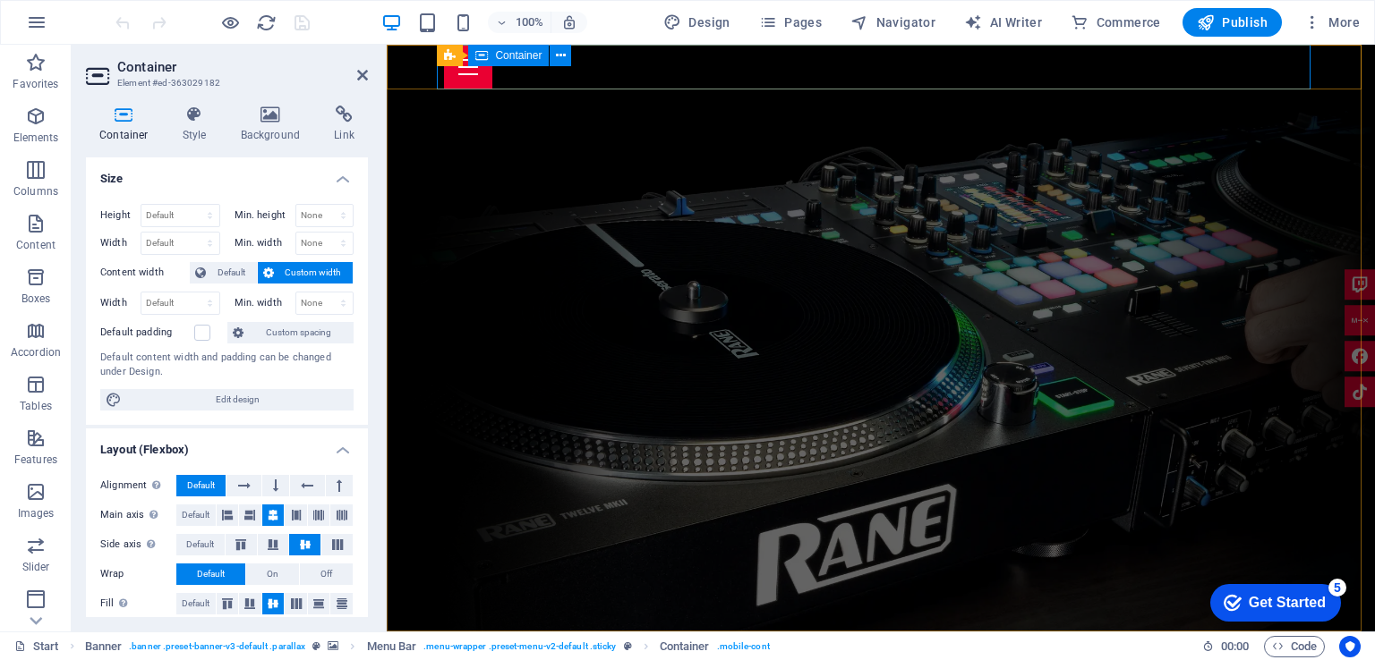
click at [711, 64] on div at bounding box center [880, 67] width 873 height 45
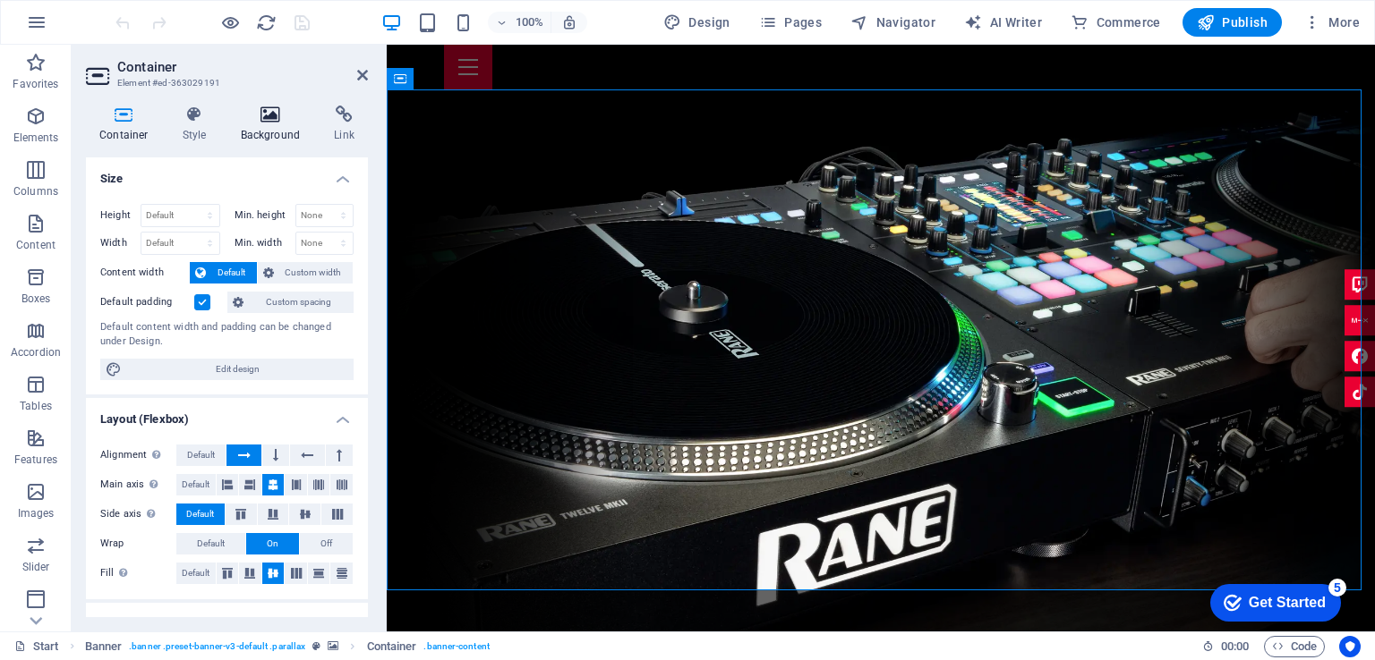
click at [273, 119] on icon at bounding box center [270, 115] width 87 height 18
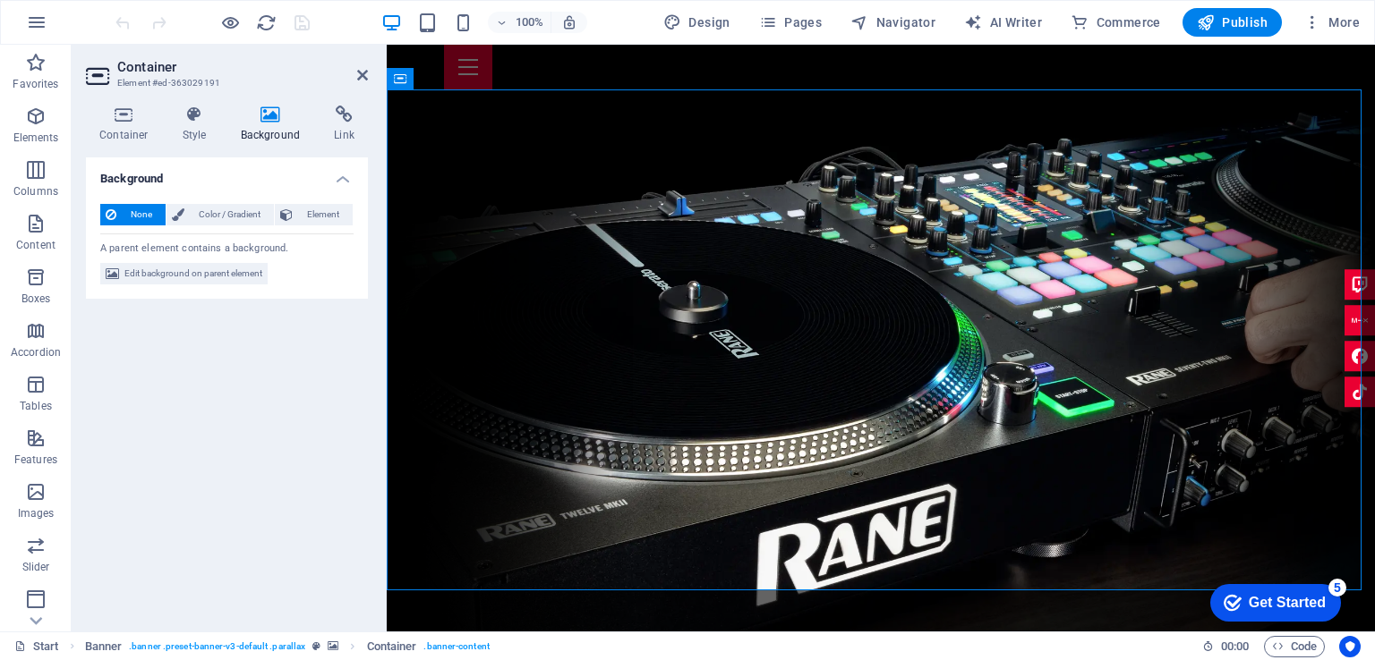
click at [273, 119] on icon at bounding box center [270, 115] width 87 height 18
click at [102, 119] on icon at bounding box center [124, 115] width 76 height 18
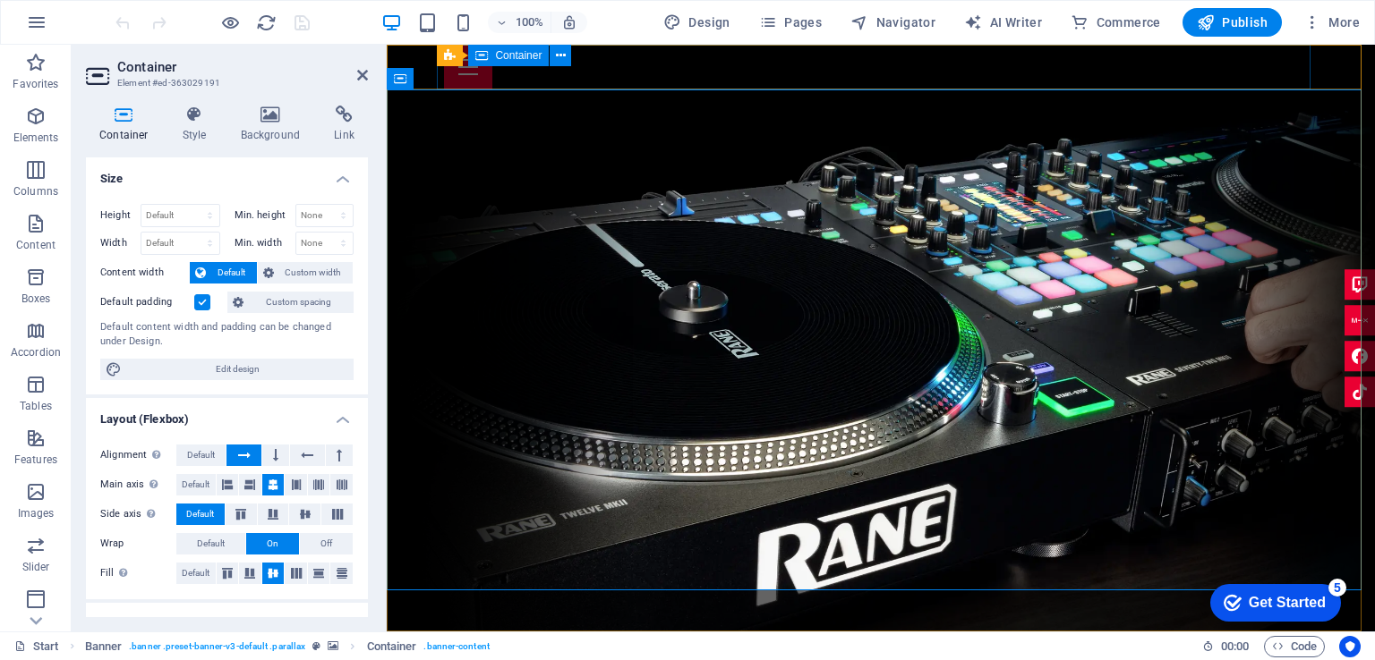
click at [657, 72] on div at bounding box center [880, 67] width 873 height 45
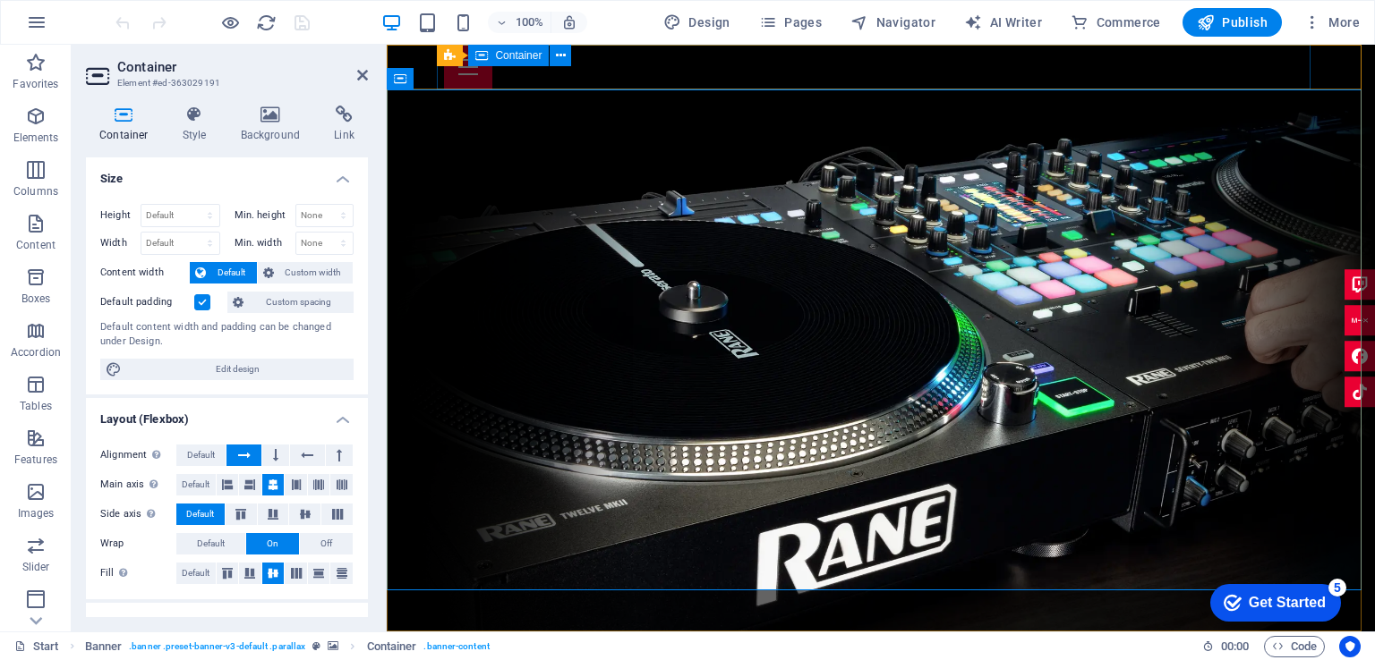
click at [1031, 72] on div at bounding box center [880, 67] width 873 height 45
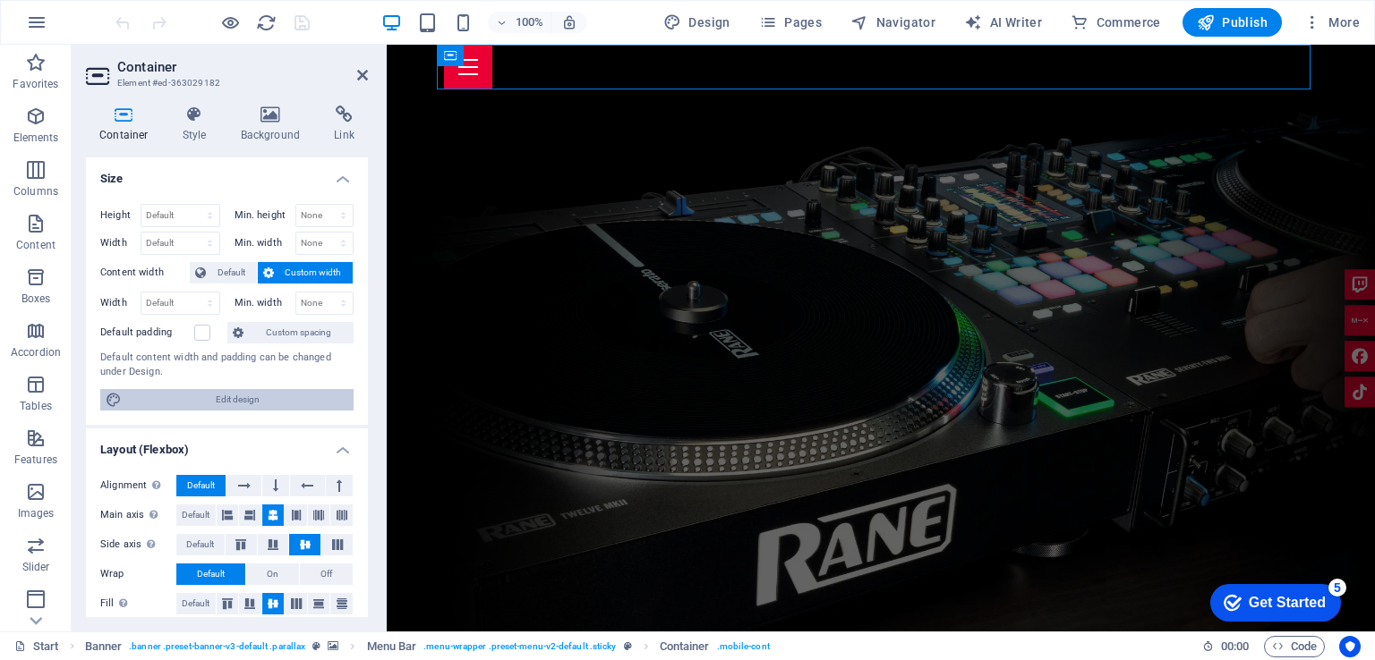
drag, startPoint x: 279, startPoint y: 400, endPoint x: 731, endPoint y: 52, distance: 570.5
click at [279, 400] on span "Edit design" at bounding box center [237, 399] width 221 height 21
select select "rem"
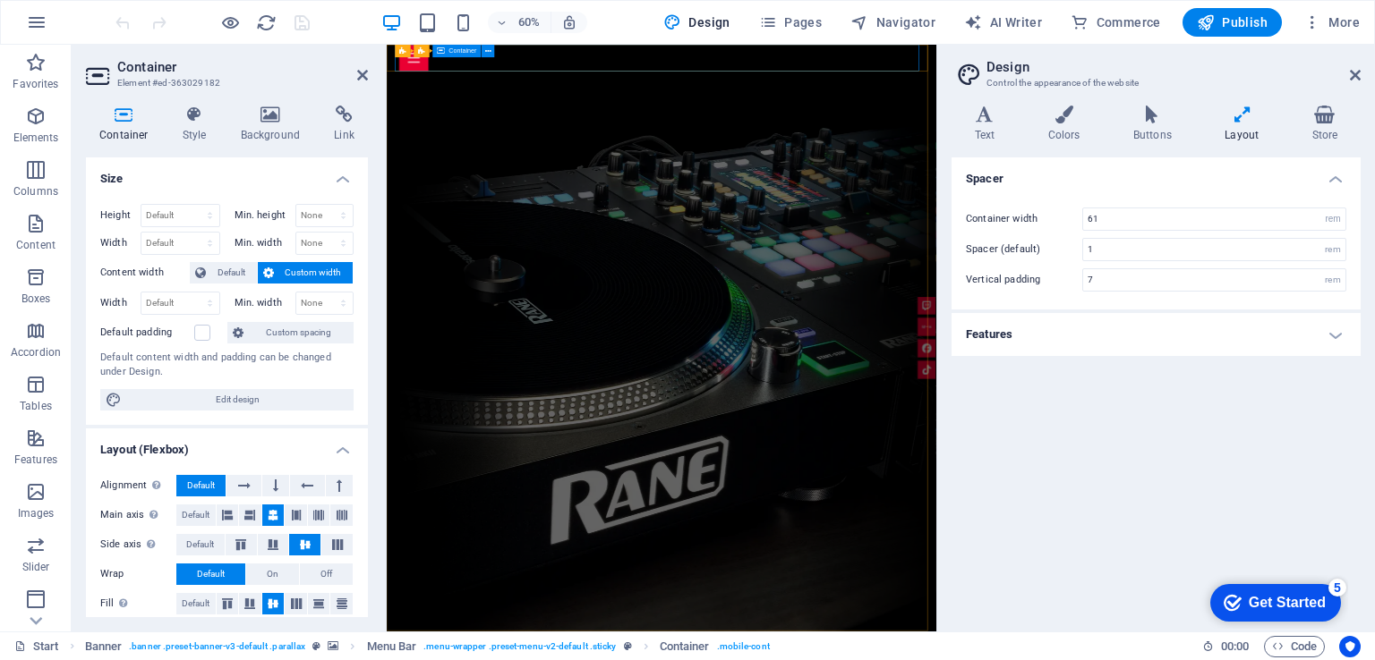
click at [1118, 69] on div at bounding box center [844, 67] width 873 height 45
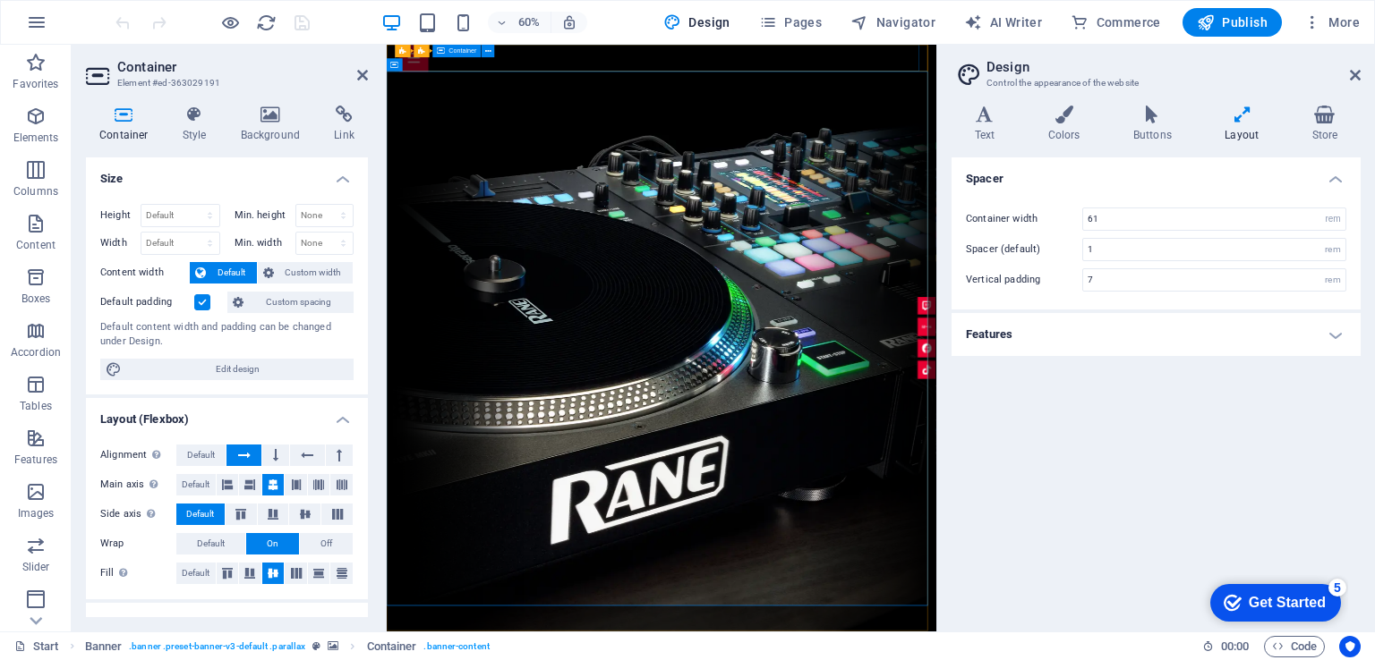
click at [1123, 68] on div at bounding box center [844, 67] width 873 height 45
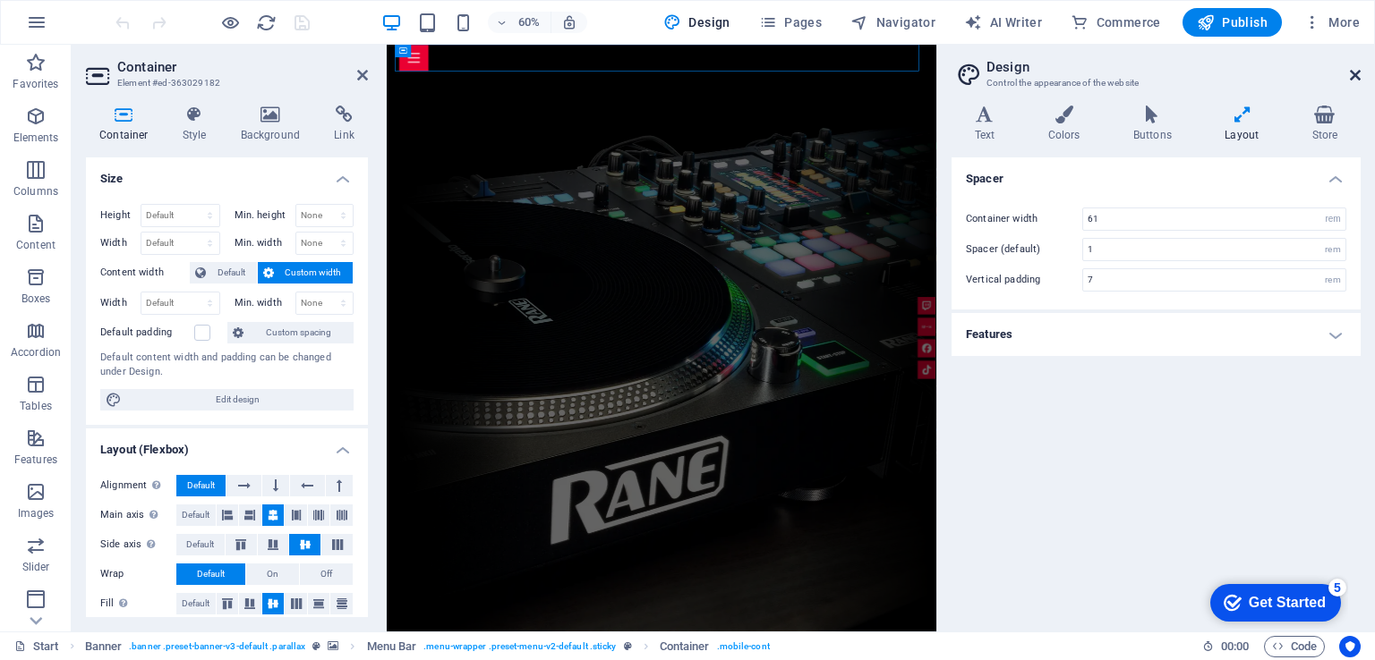
click at [1358, 70] on icon at bounding box center [1355, 75] width 11 height 14
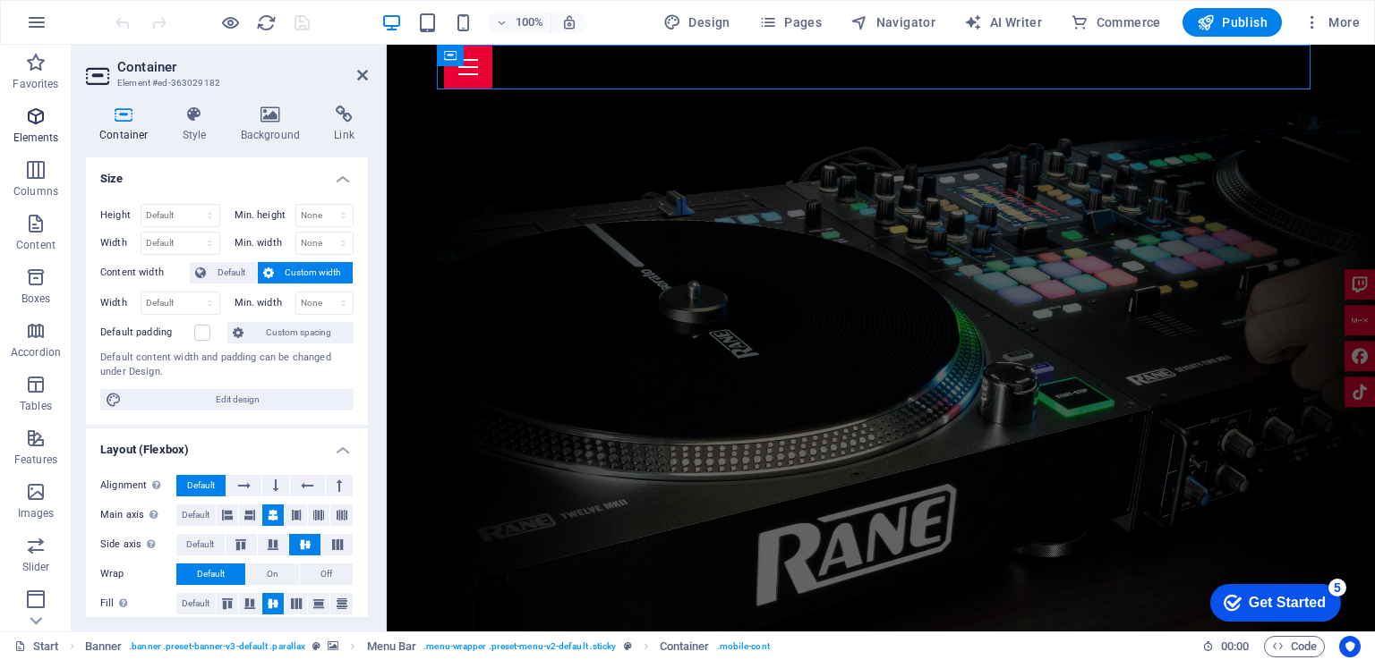
click at [47, 131] on p "Elements" at bounding box center [36, 138] width 46 height 14
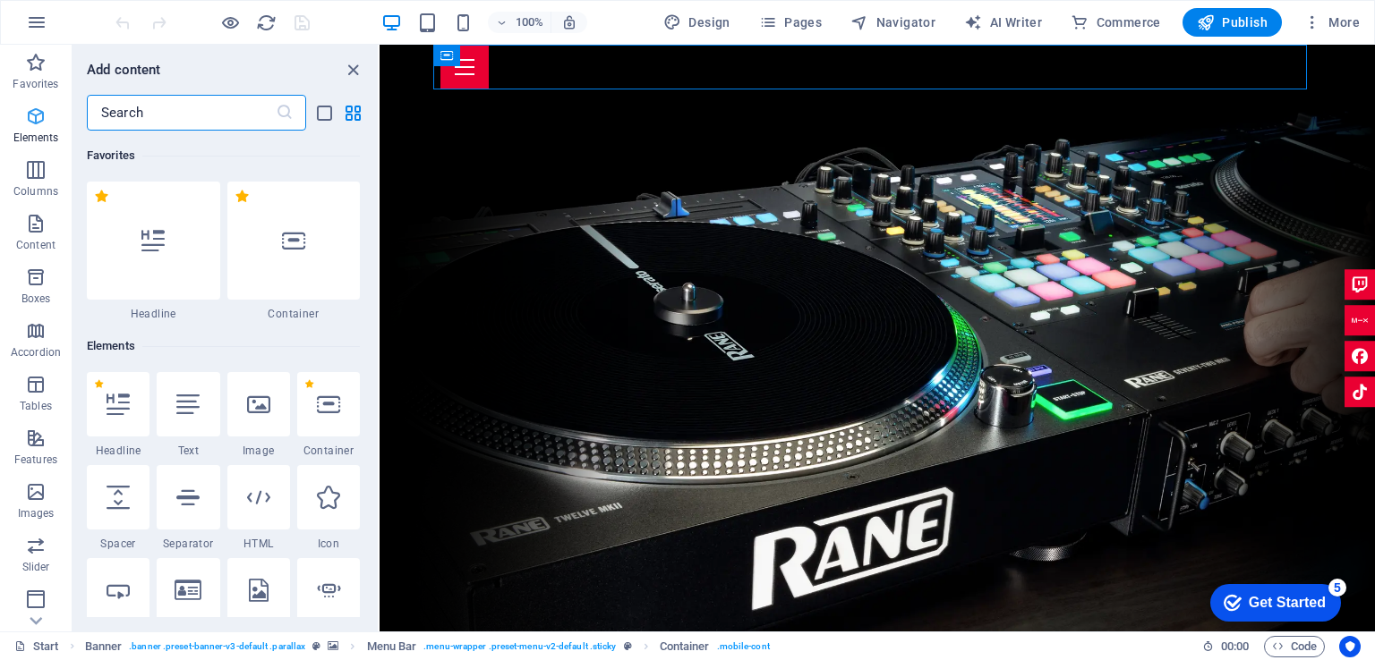
scroll to position [190, 0]
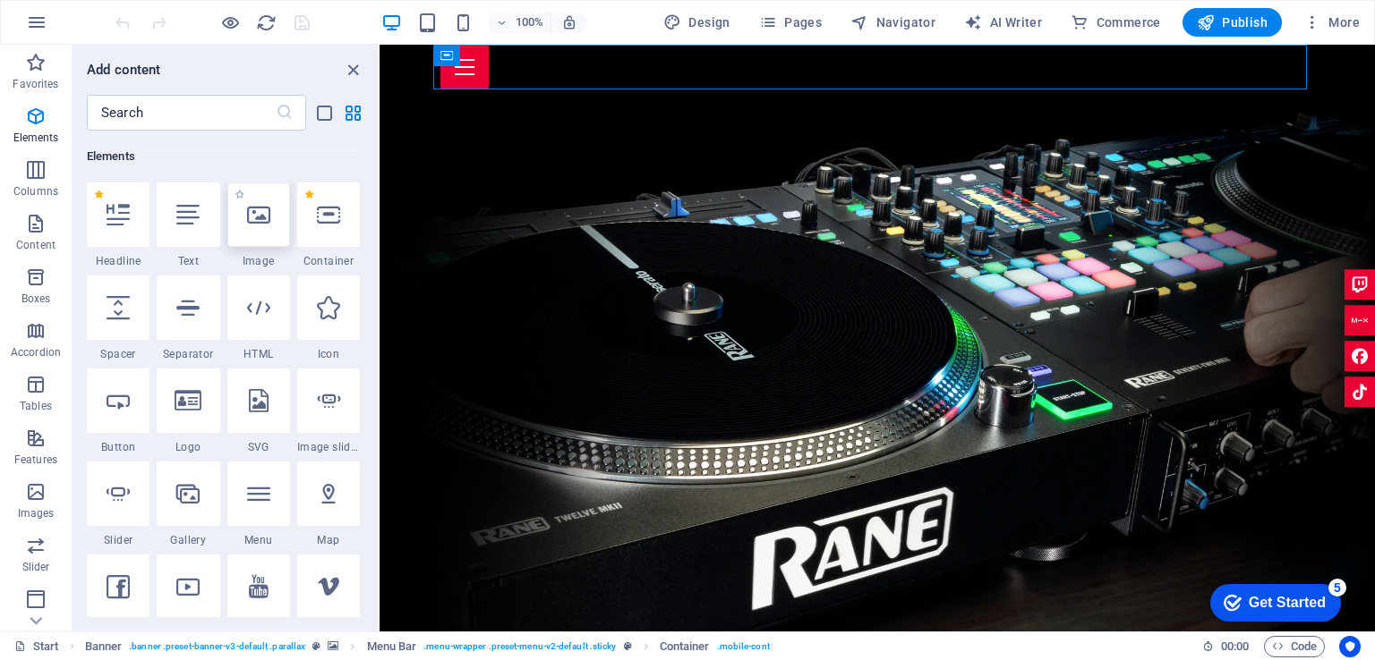
click at [249, 217] on icon at bounding box center [258, 214] width 23 height 23
click at [379, 217] on div "H2 Wide image with text Container Banner Container Banner Text Container Icon P…" at bounding box center [876, 338] width 995 height 587
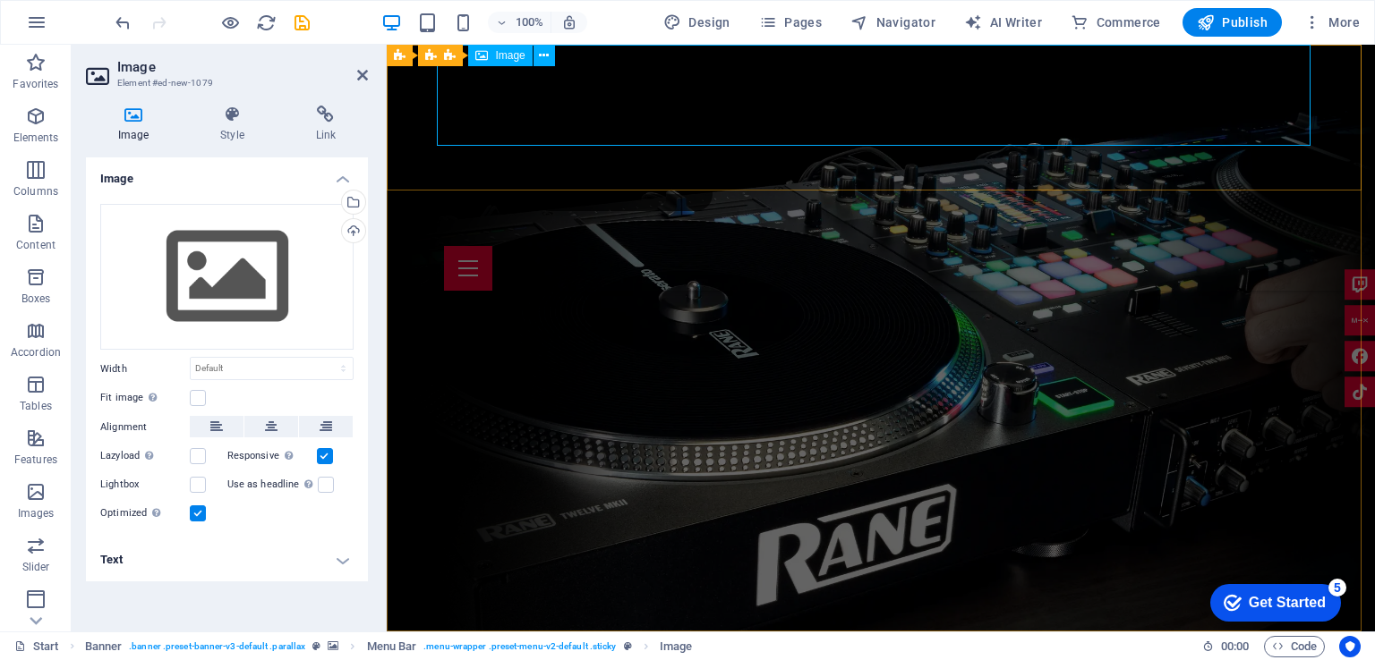
click at [874, 91] on figure at bounding box center [880, 145] width 873 height 201
click at [728, 246] on div at bounding box center [880, 268] width 873 height 45
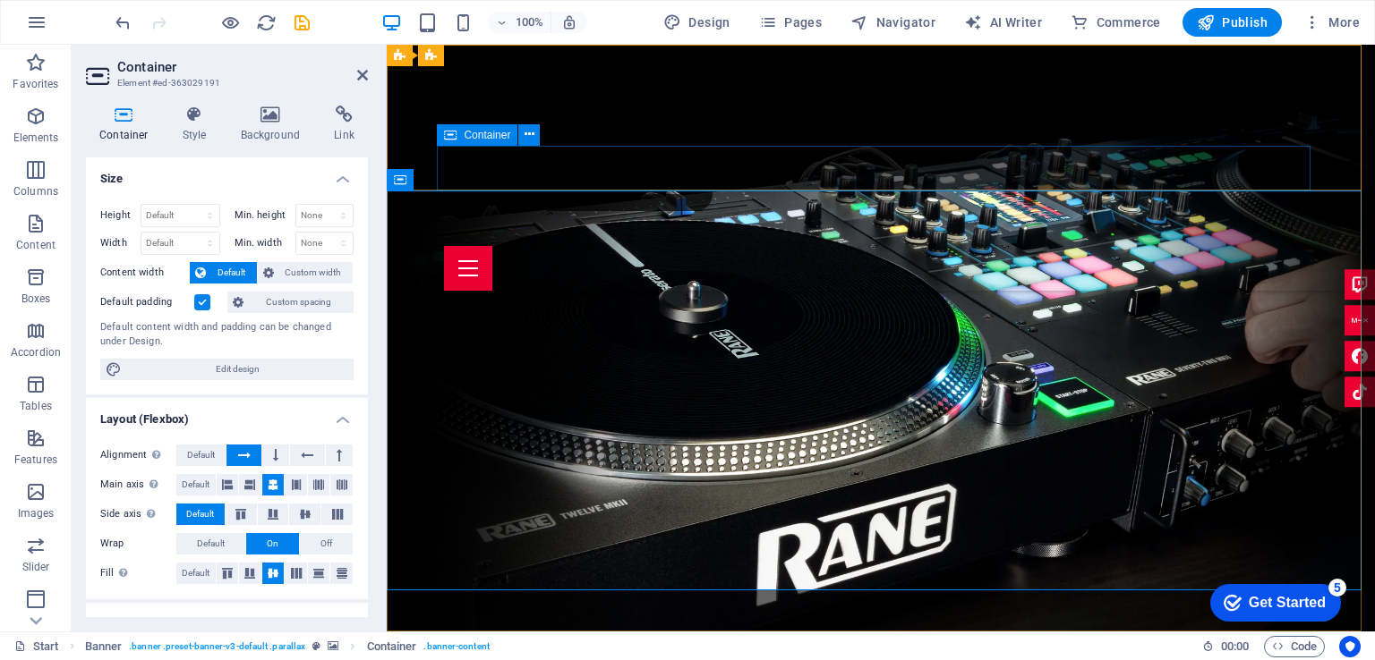
click at [692, 246] on div at bounding box center [880, 268] width 873 height 45
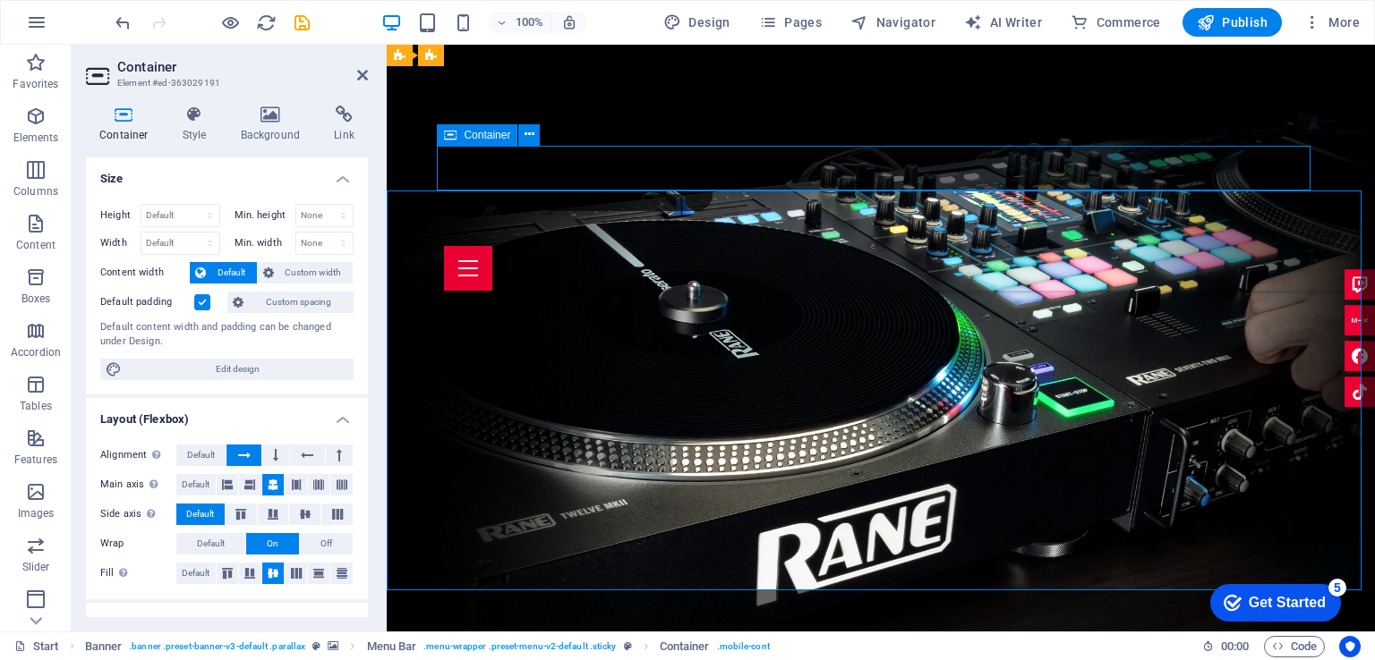
click at [692, 246] on div at bounding box center [880, 268] width 873 height 45
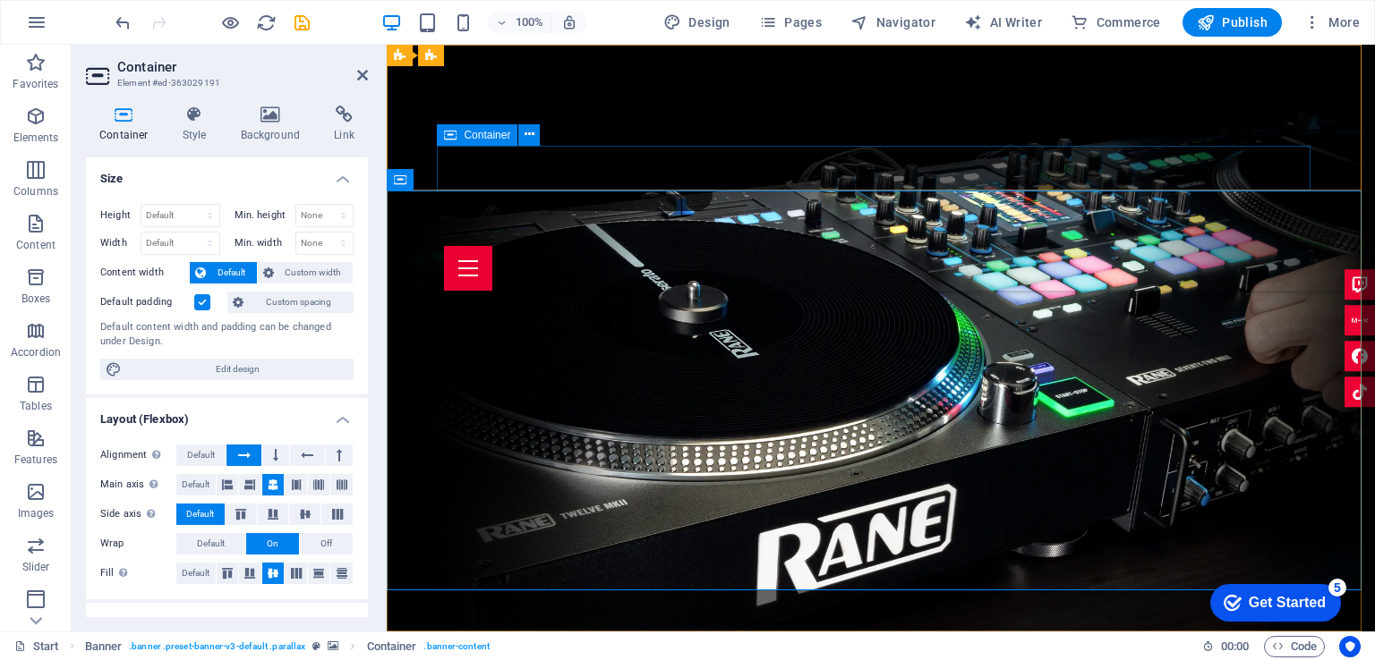
click at [1178, 246] on div at bounding box center [880, 268] width 873 height 45
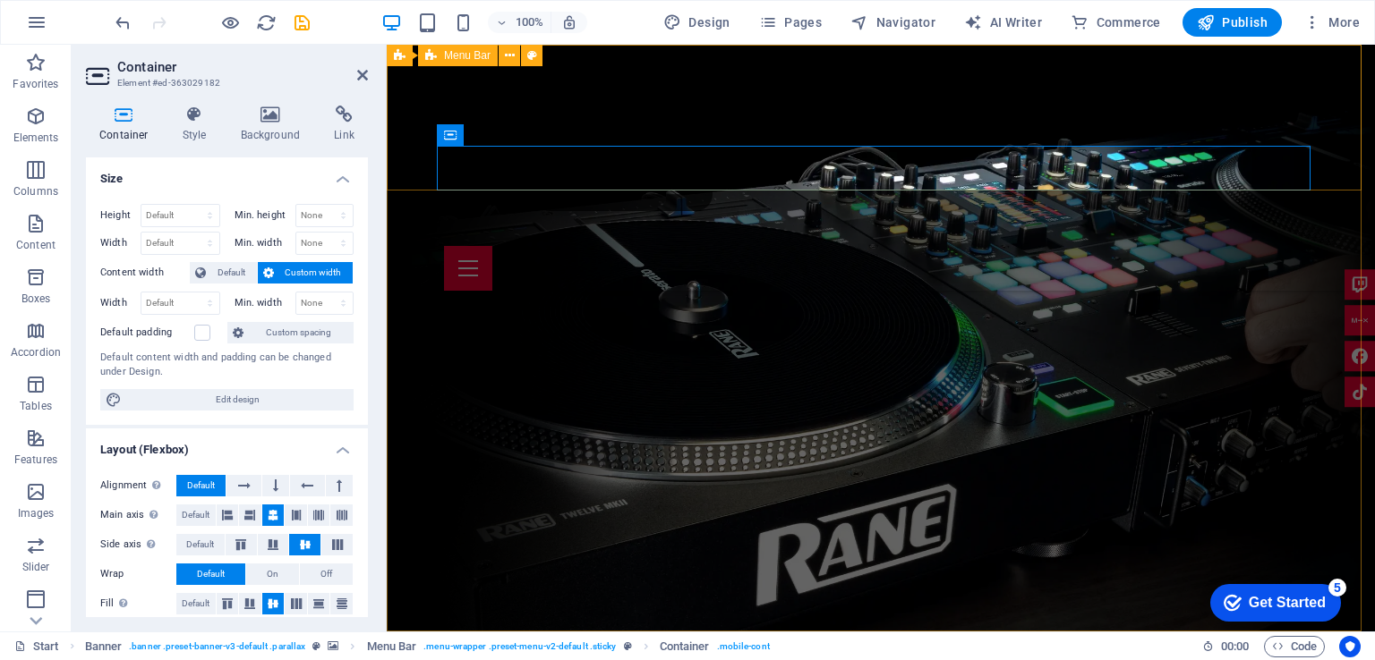
click at [1333, 166] on div "Home About me Services Upcoming Shows Impressions Booking" at bounding box center [881, 168] width 988 height 246
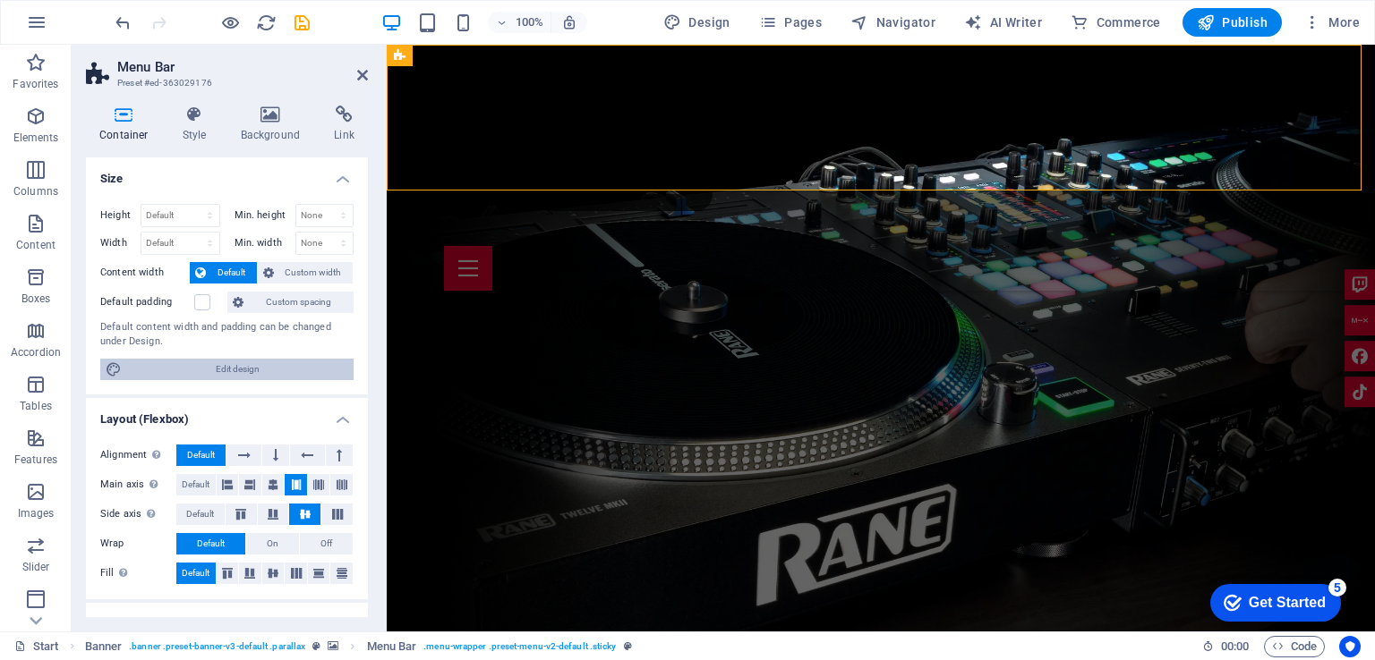
click at [297, 366] on span "Edit design" at bounding box center [237, 369] width 221 height 21
select select "rem"
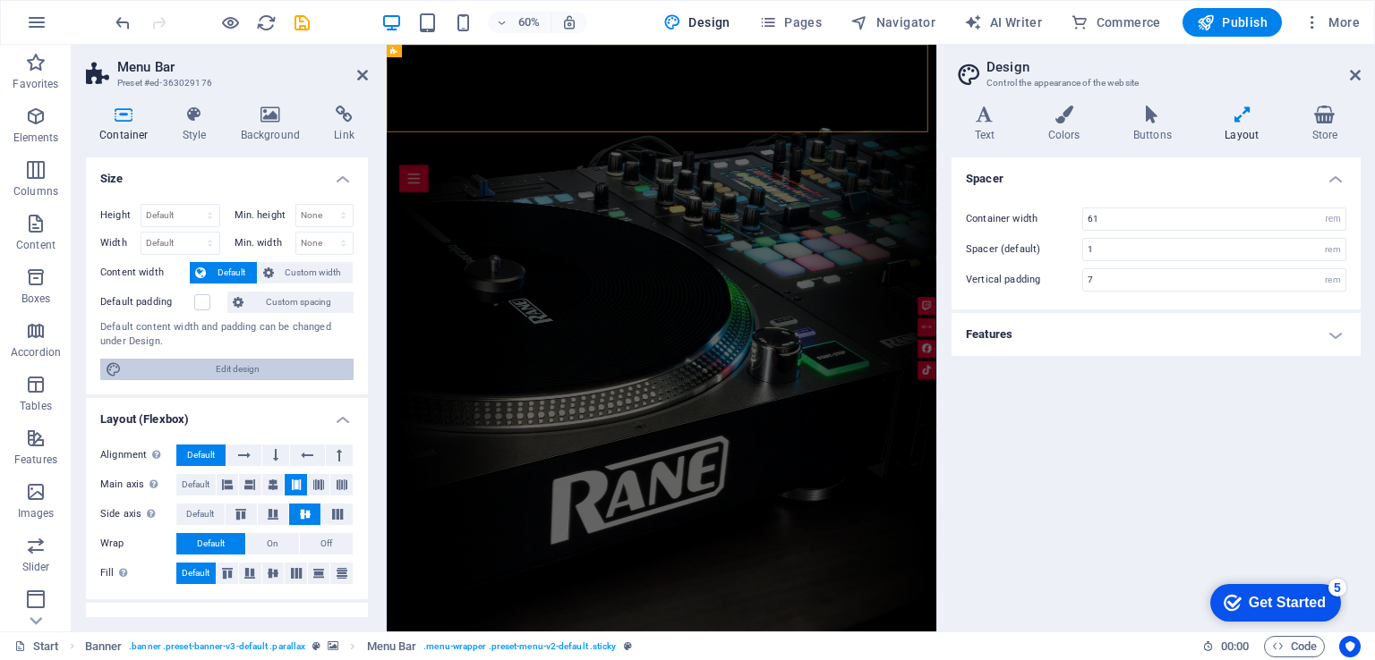
click at [297, 366] on span "Edit design" at bounding box center [237, 369] width 221 height 21
click at [1357, 74] on icon at bounding box center [1355, 75] width 11 height 14
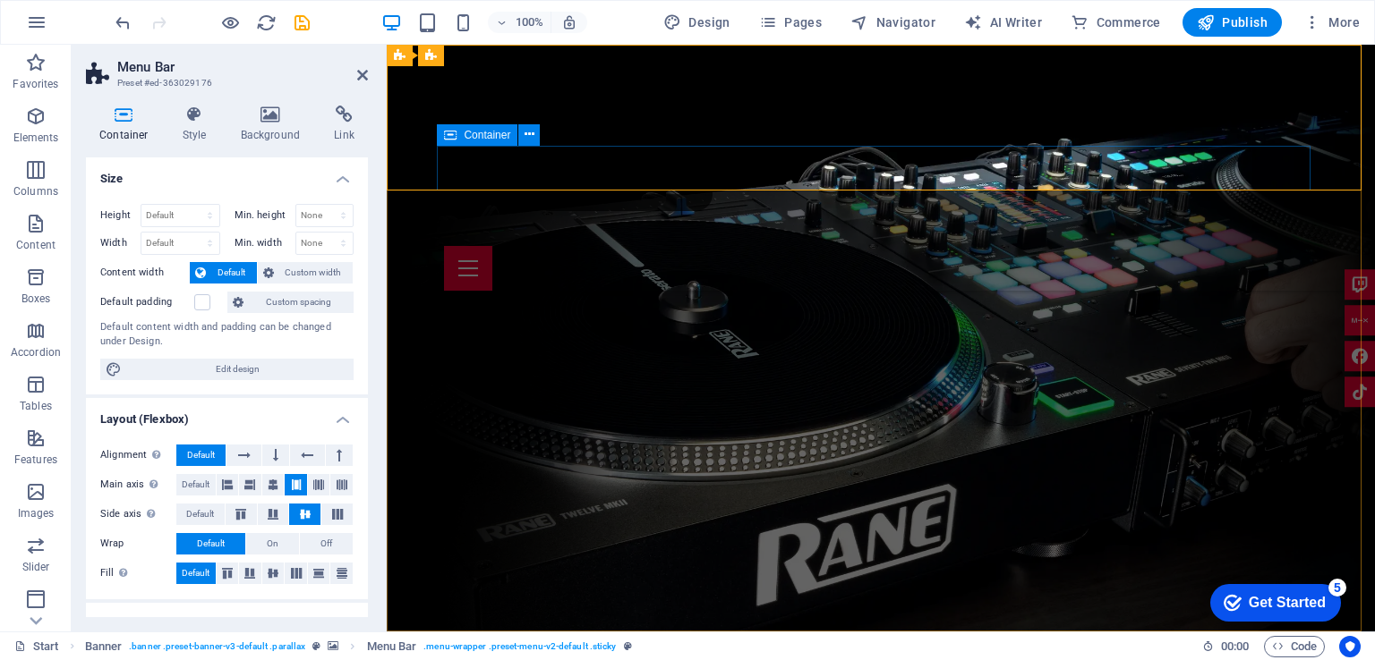
click at [470, 246] on div at bounding box center [880, 268] width 873 height 45
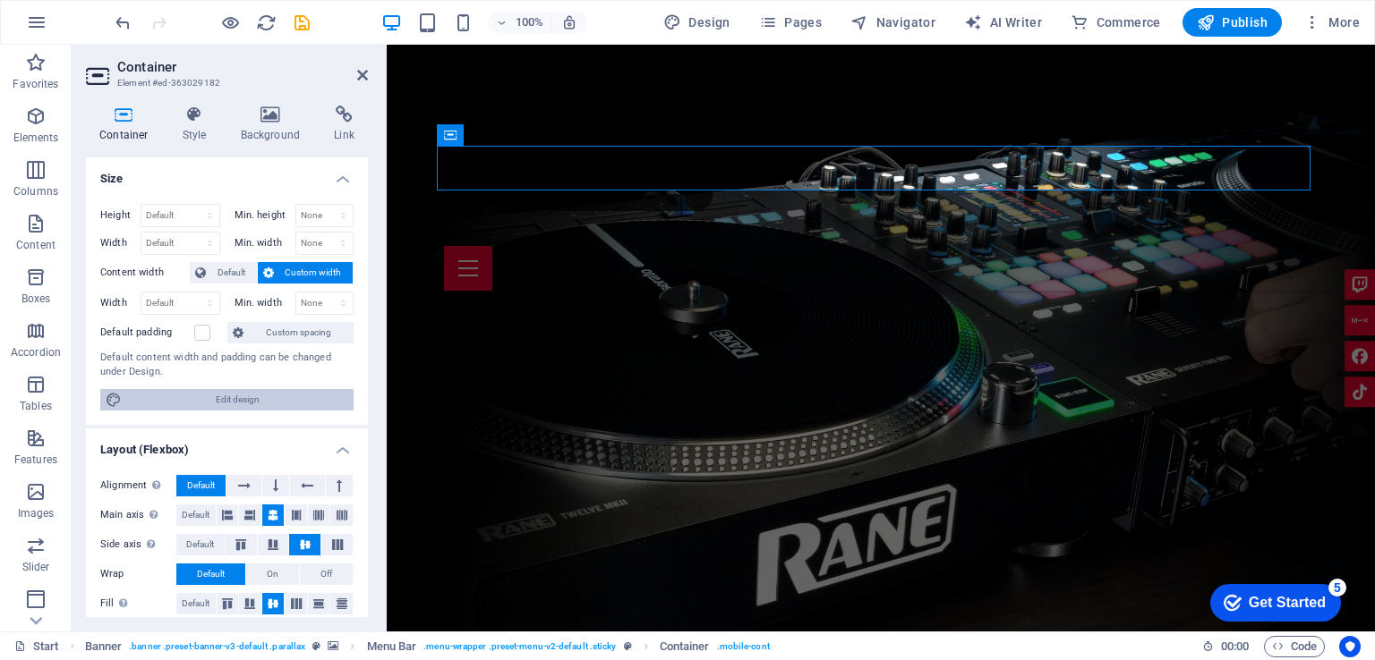
click at [233, 396] on span "Edit design" at bounding box center [237, 399] width 221 height 21
select select "rem"
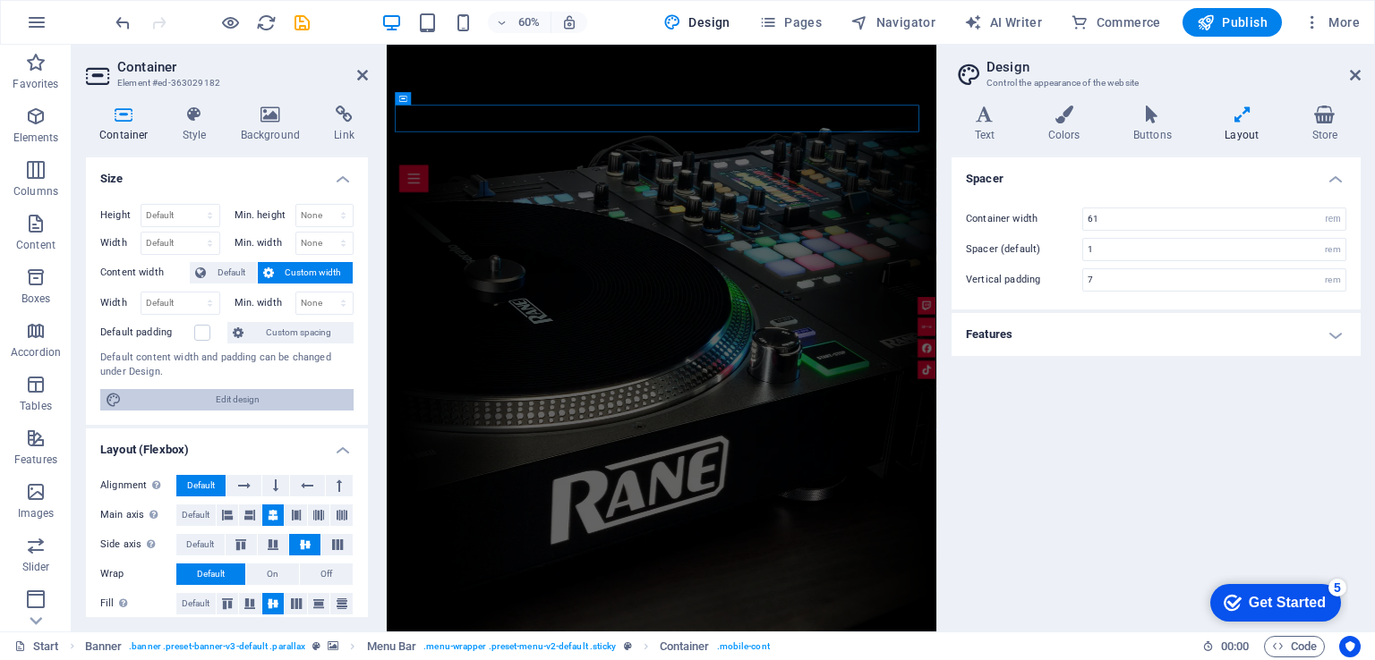
click at [233, 396] on span "Edit design" at bounding box center [237, 399] width 221 height 21
click at [1362, 77] on aside "Design Control the appearance of the website Variants Text Colors Buttons Layou…" at bounding box center [1155, 338] width 439 height 587
click at [1353, 72] on icon at bounding box center [1355, 75] width 11 height 14
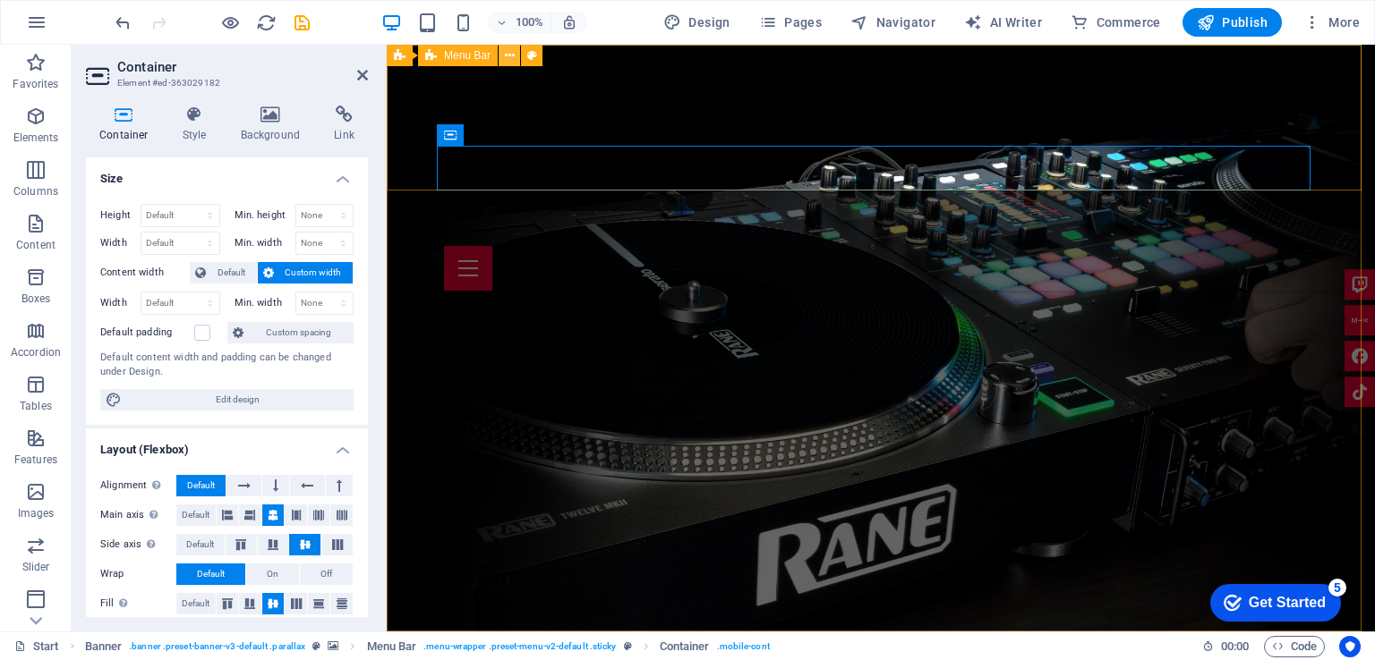
click at [509, 58] on icon at bounding box center [510, 56] width 10 height 19
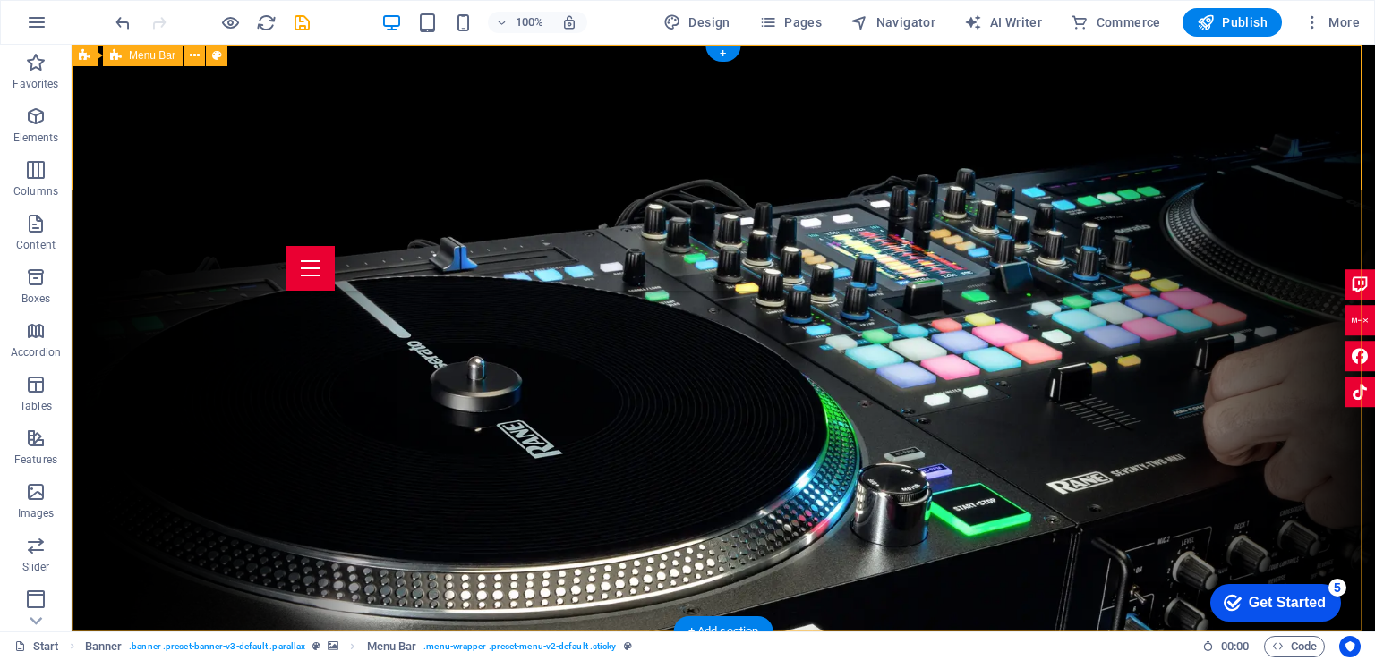
click at [1286, 181] on div "Home About me Services Upcoming Shows Impressions Booking" at bounding box center [723, 168] width 1303 height 246
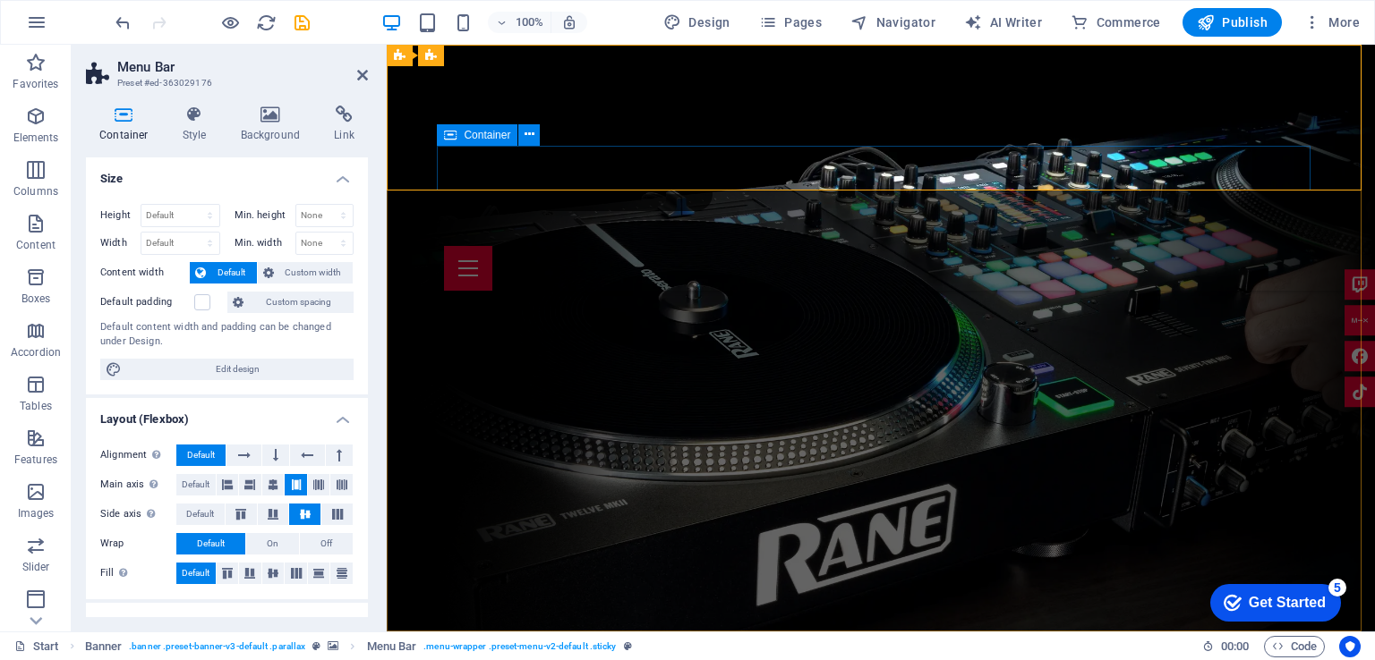
click at [451, 246] on div at bounding box center [880, 268] width 873 height 45
click at [426, 165] on div "Home About me Services Upcoming Shows Impressions Booking" at bounding box center [881, 168] width 988 height 246
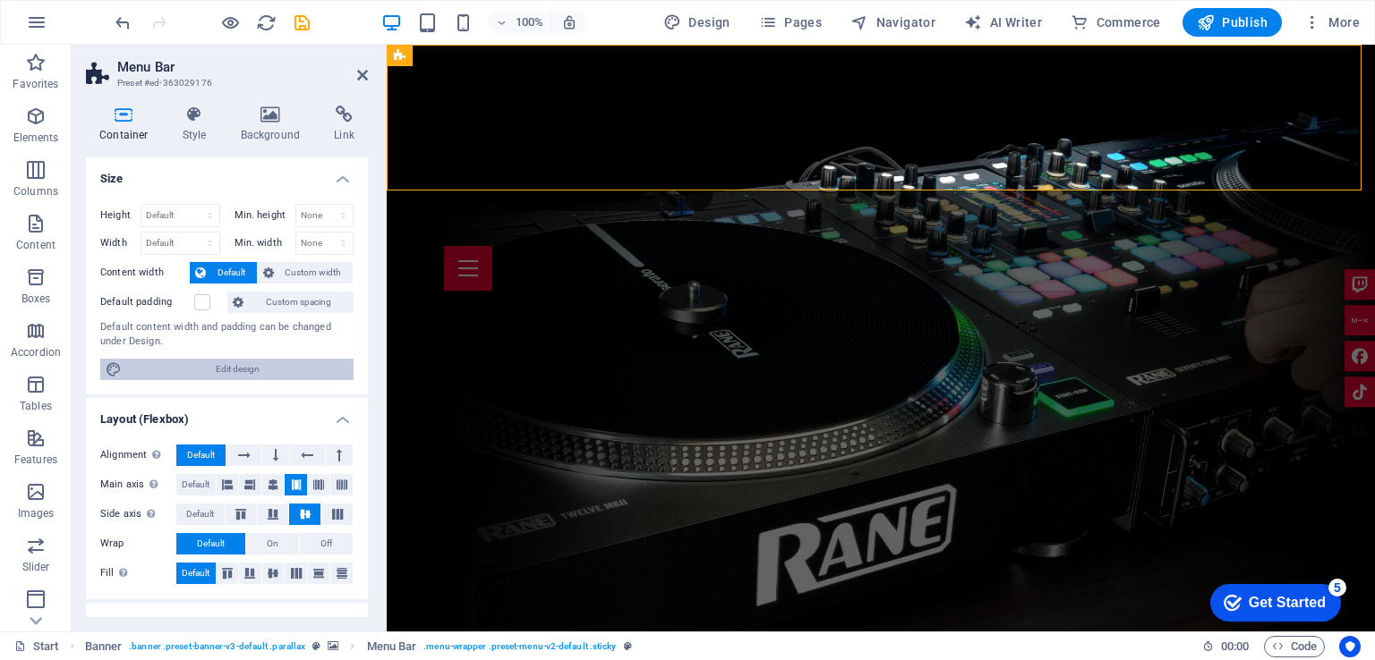
click at [181, 361] on span "Edit design" at bounding box center [237, 369] width 221 height 21
select select "rem"
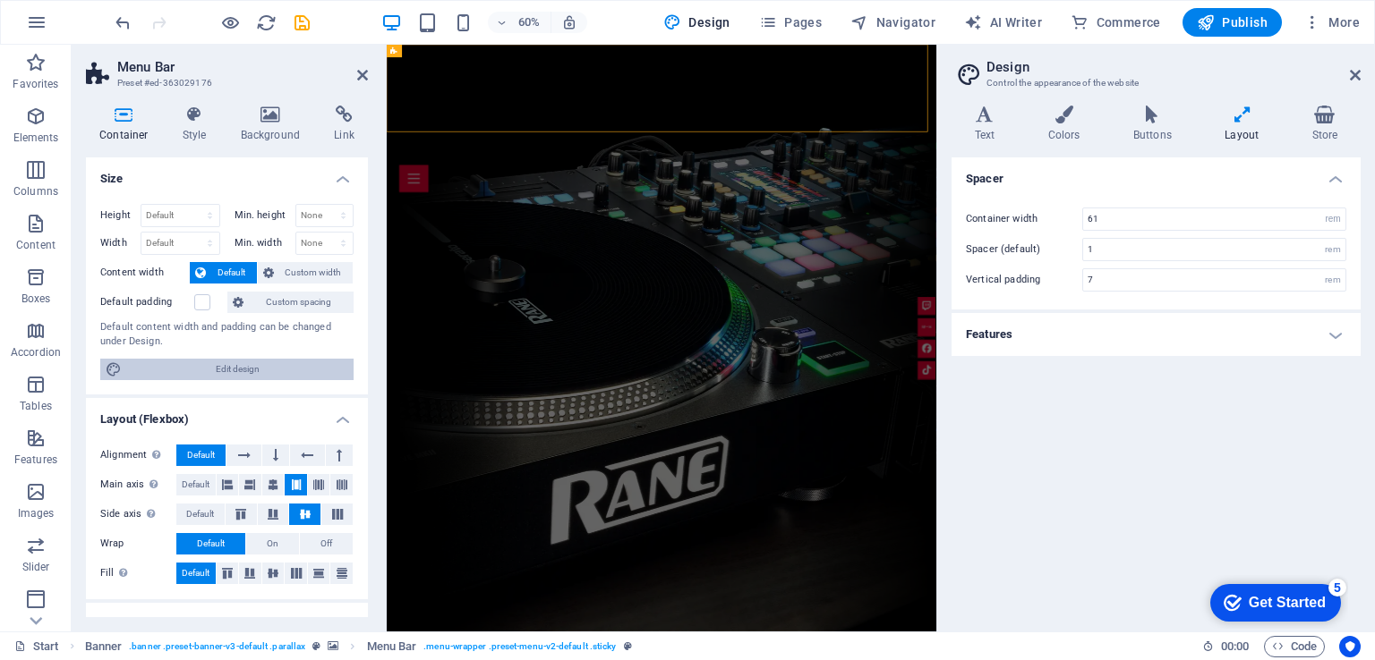
click at [181, 361] on span "Edit design" at bounding box center [237, 369] width 221 height 21
click at [1351, 77] on icon at bounding box center [1355, 75] width 11 height 14
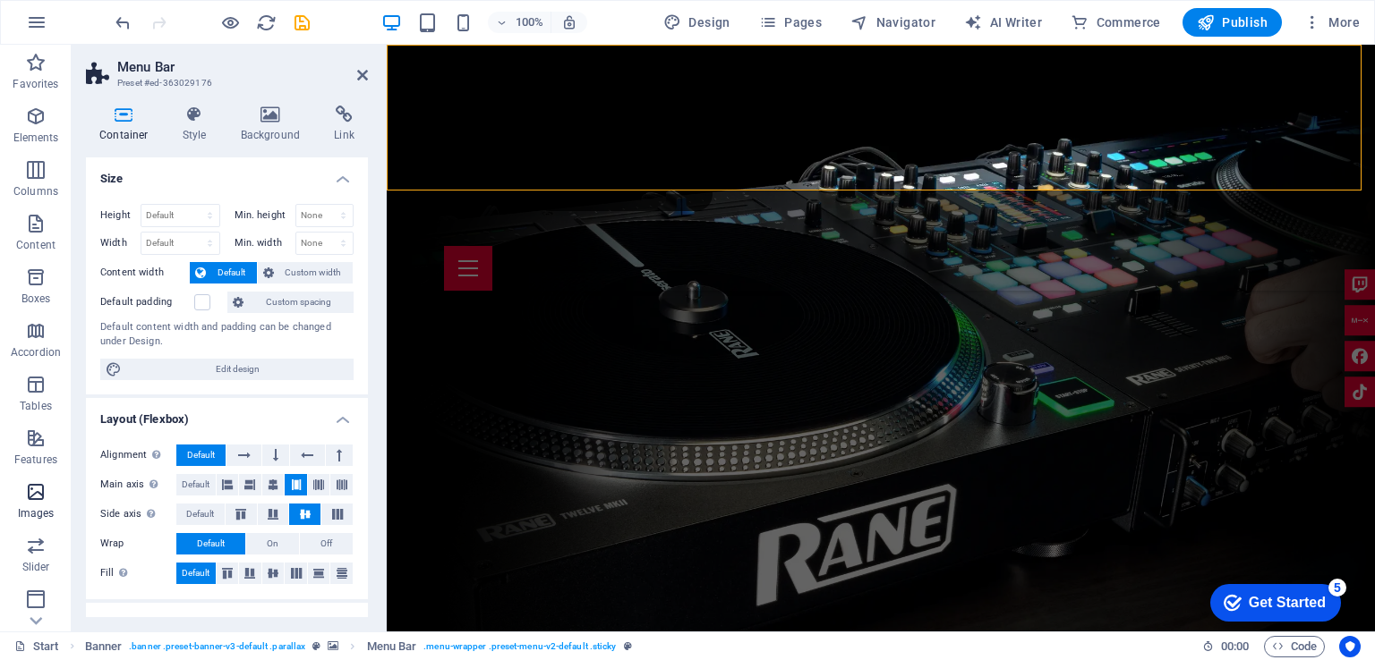
click at [33, 483] on icon "button" at bounding box center [35, 491] width 21 height 21
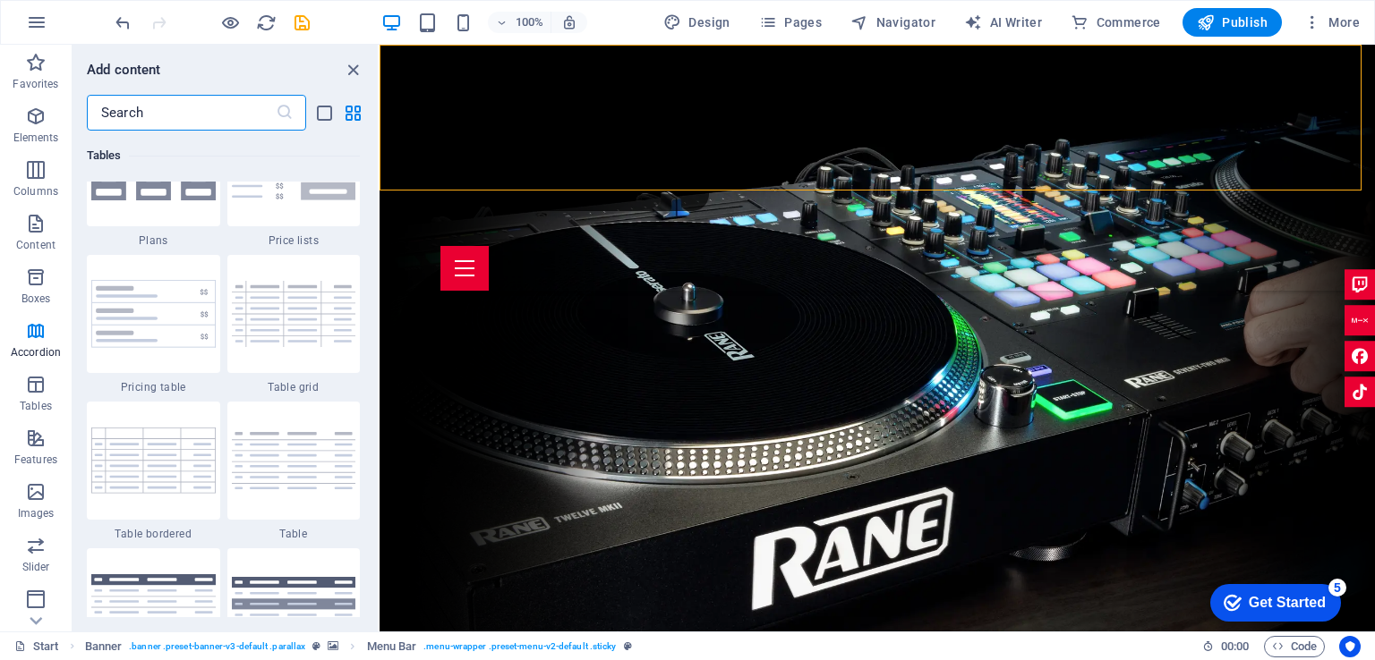
scroll to position [6121, 0]
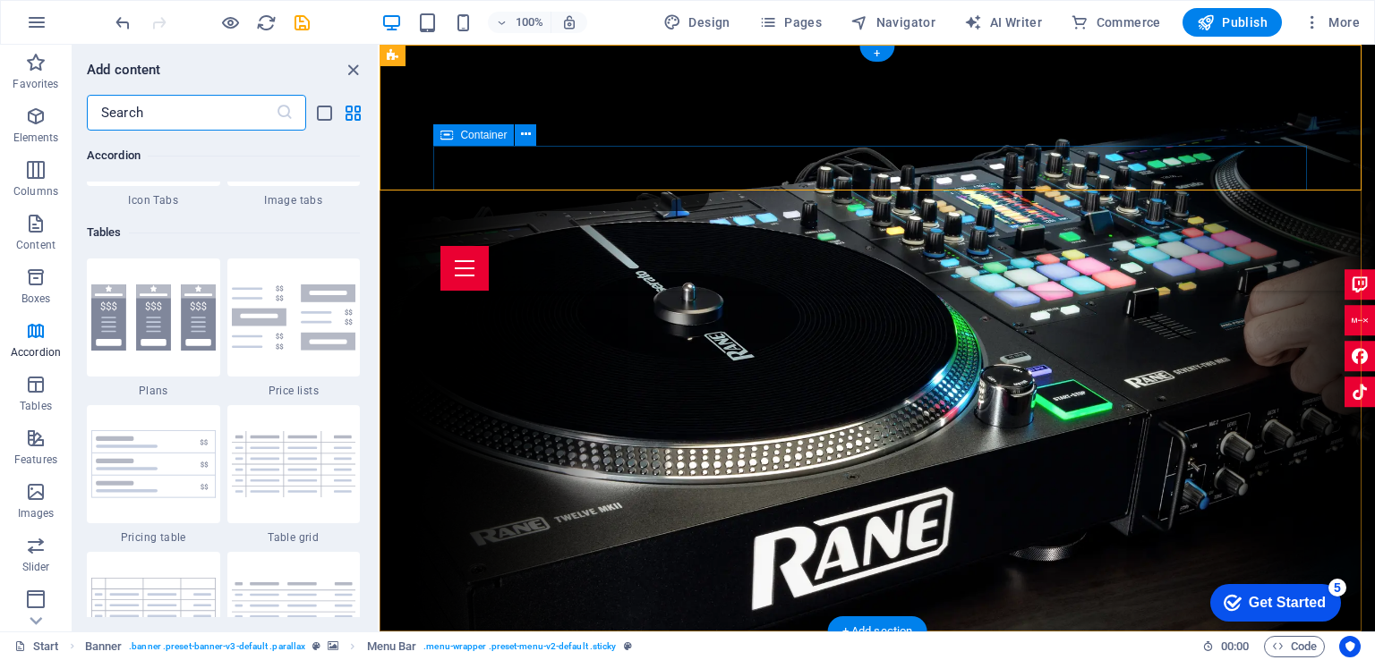
click at [612, 246] on div at bounding box center [876, 268] width 873 height 45
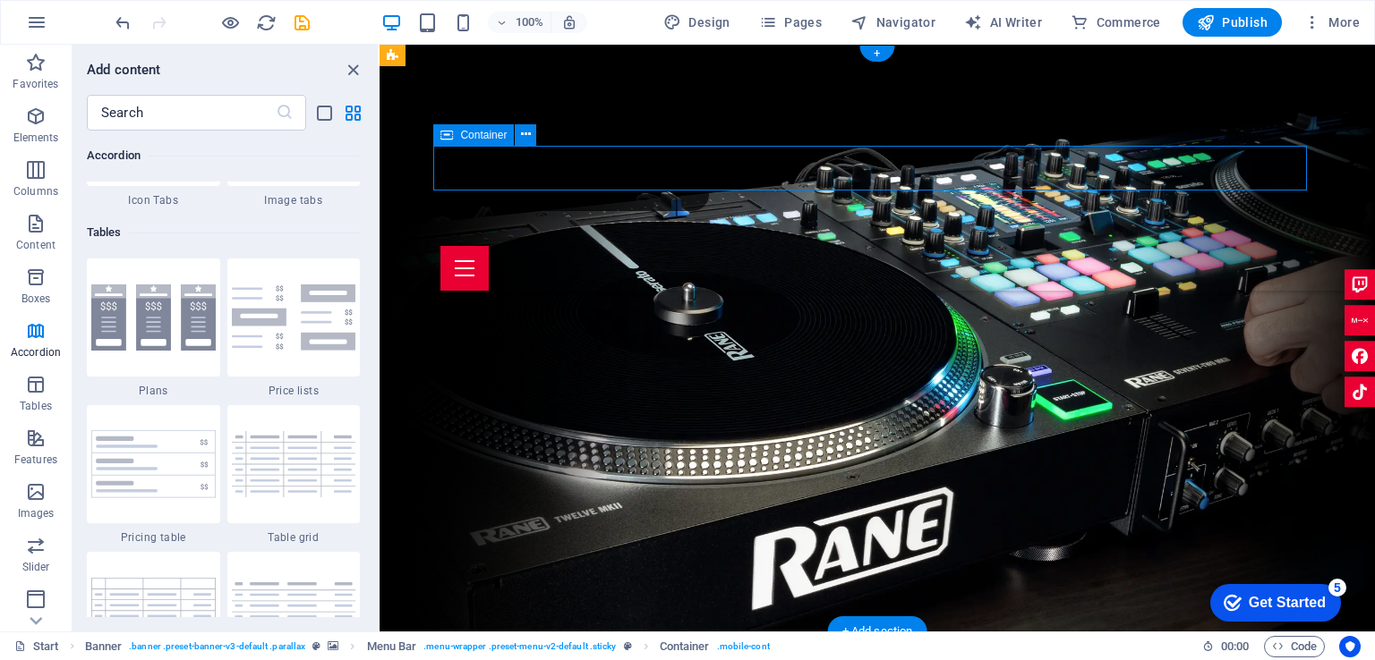
click at [612, 246] on div at bounding box center [876, 268] width 873 height 45
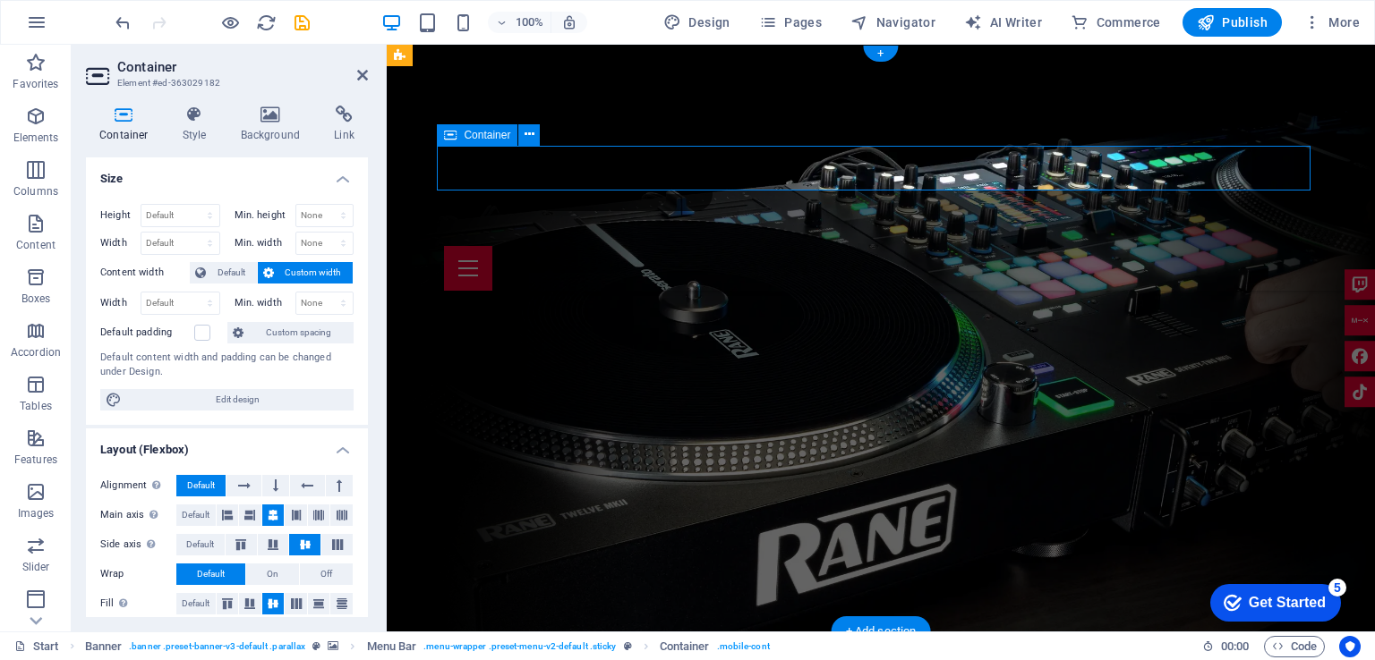
click at [612, 246] on div at bounding box center [880, 268] width 873 height 45
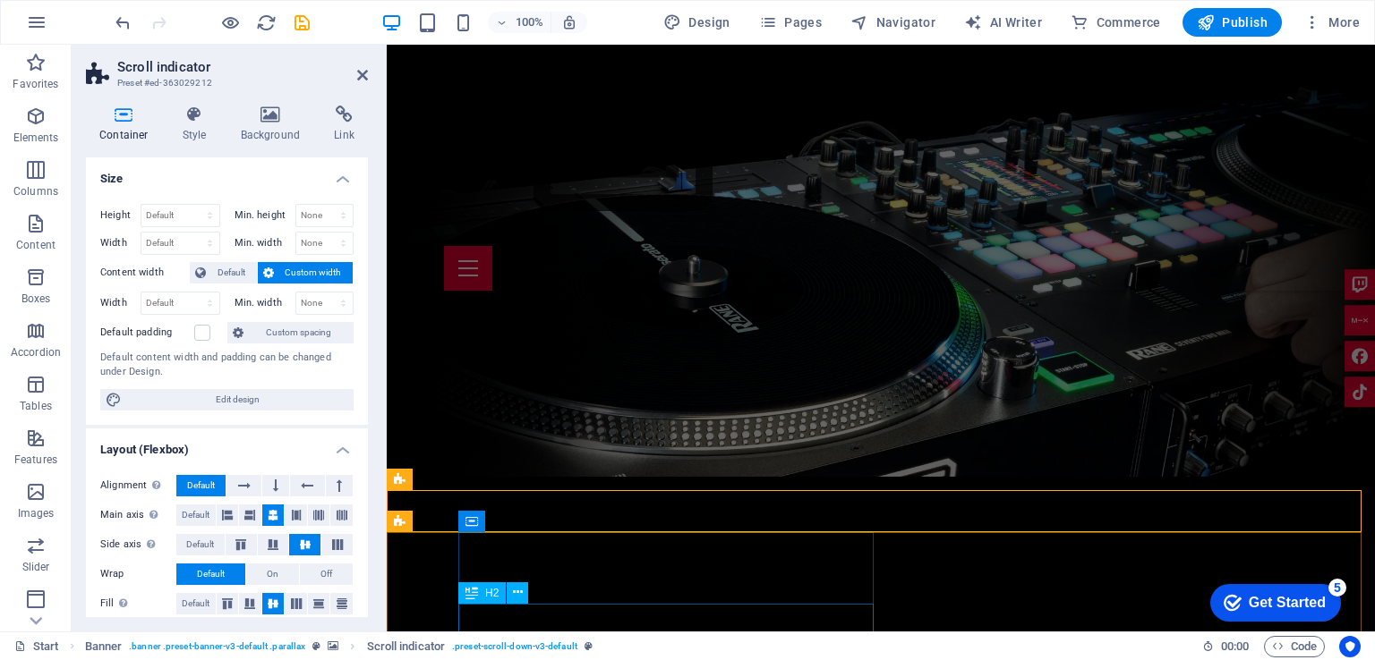
scroll to position [179, 0]
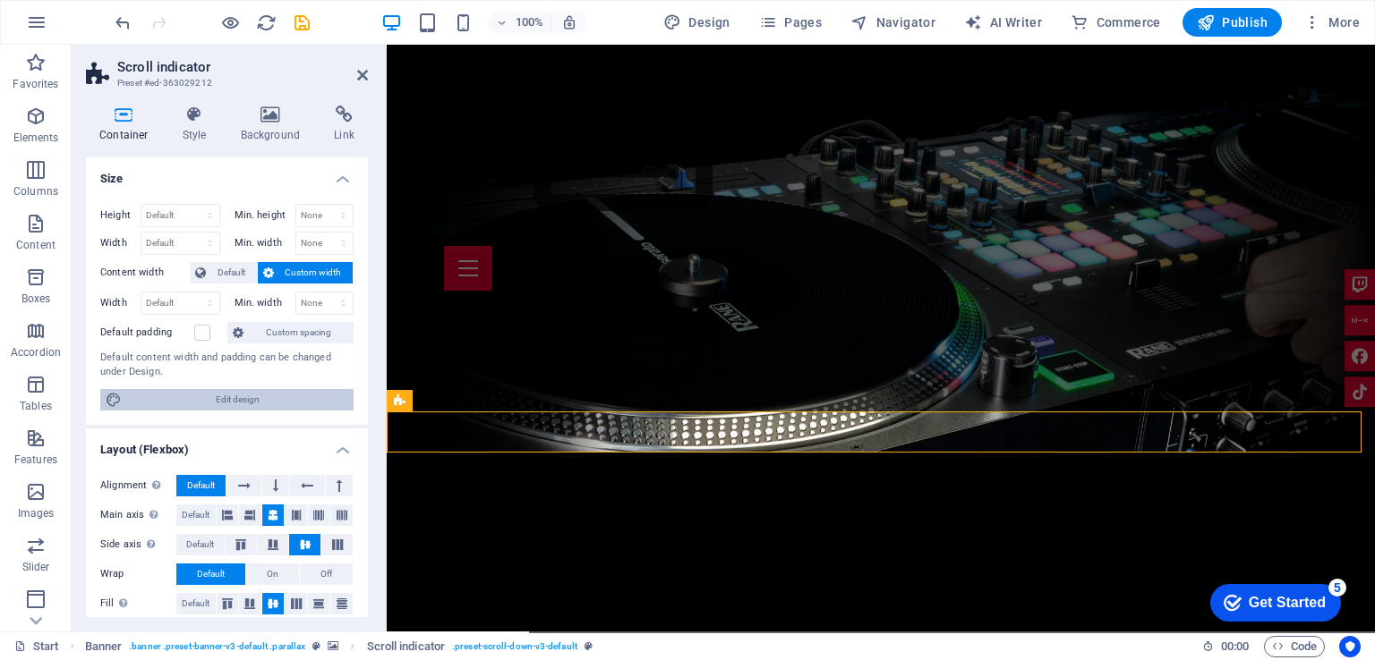
click at [220, 400] on span "Edit design" at bounding box center [237, 399] width 221 height 21
select select "rem"
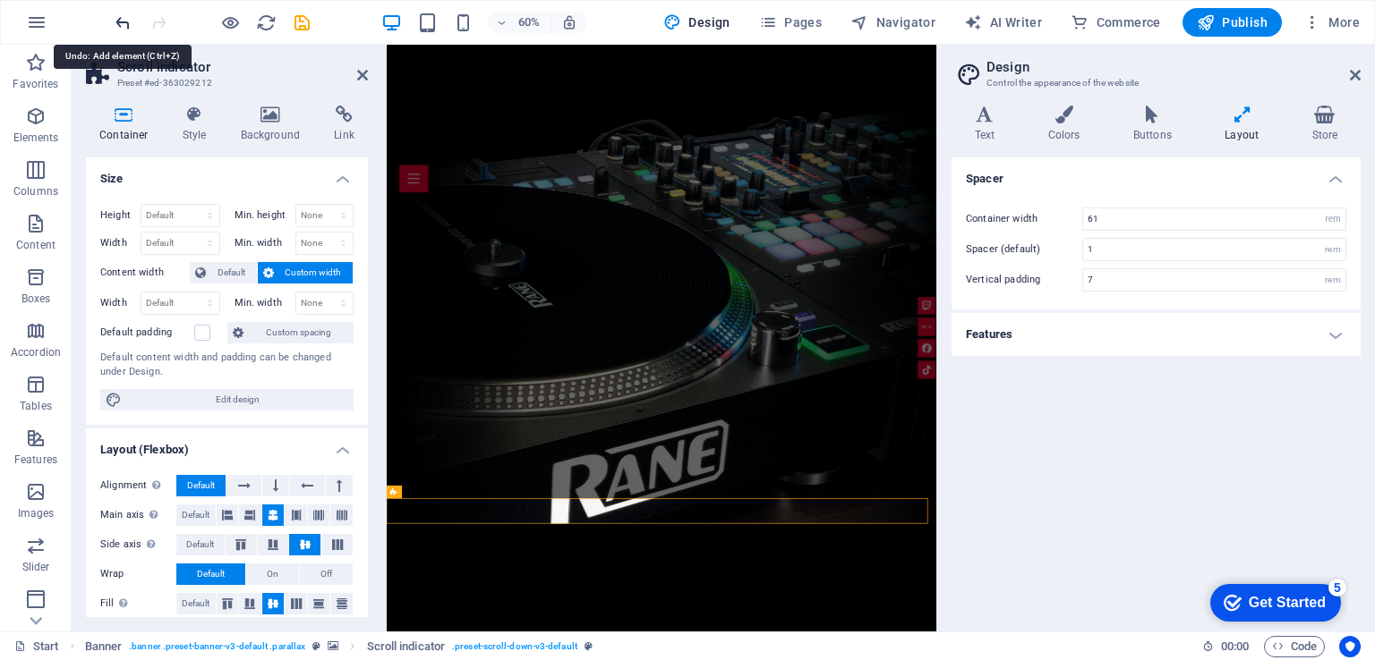
click at [122, 27] on icon "undo" at bounding box center [123, 23] width 21 height 21
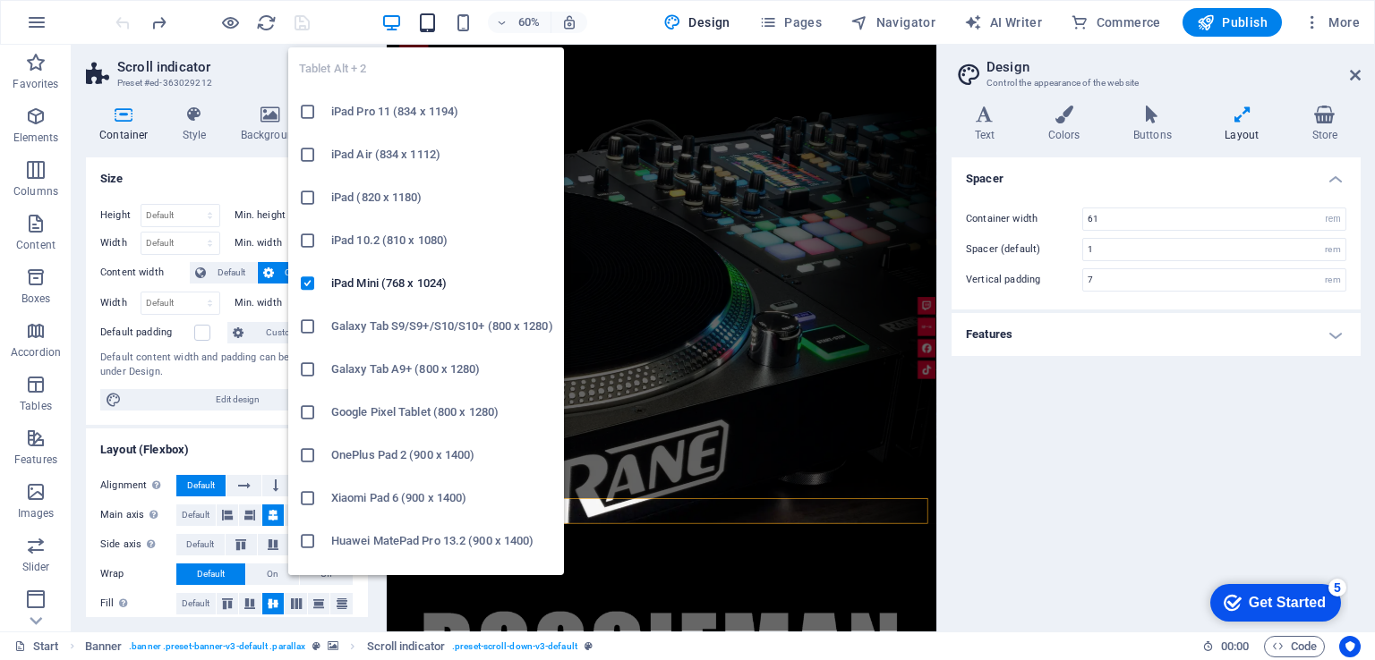
click at [438, 16] on icon "button" at bounding box center [427, 23] width 21 height 21
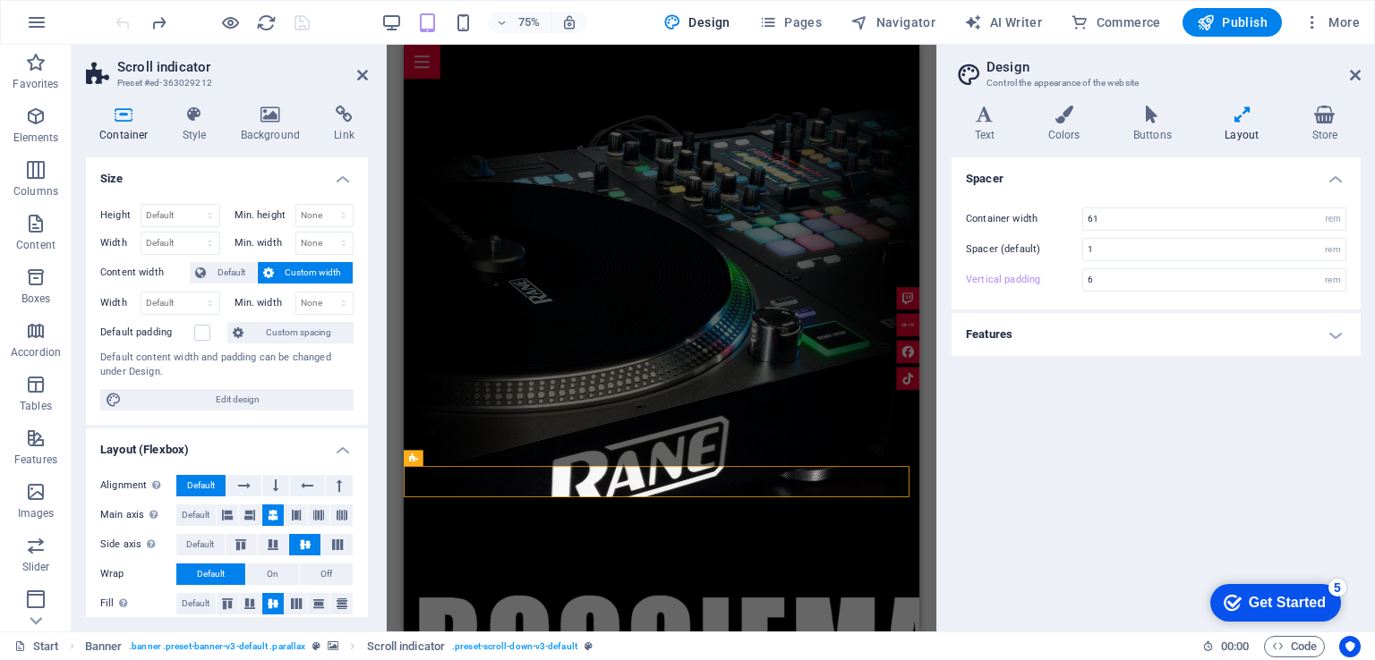
click at [394, 8] on div "75%" at bounding box center [483, 22] width 207 height 29
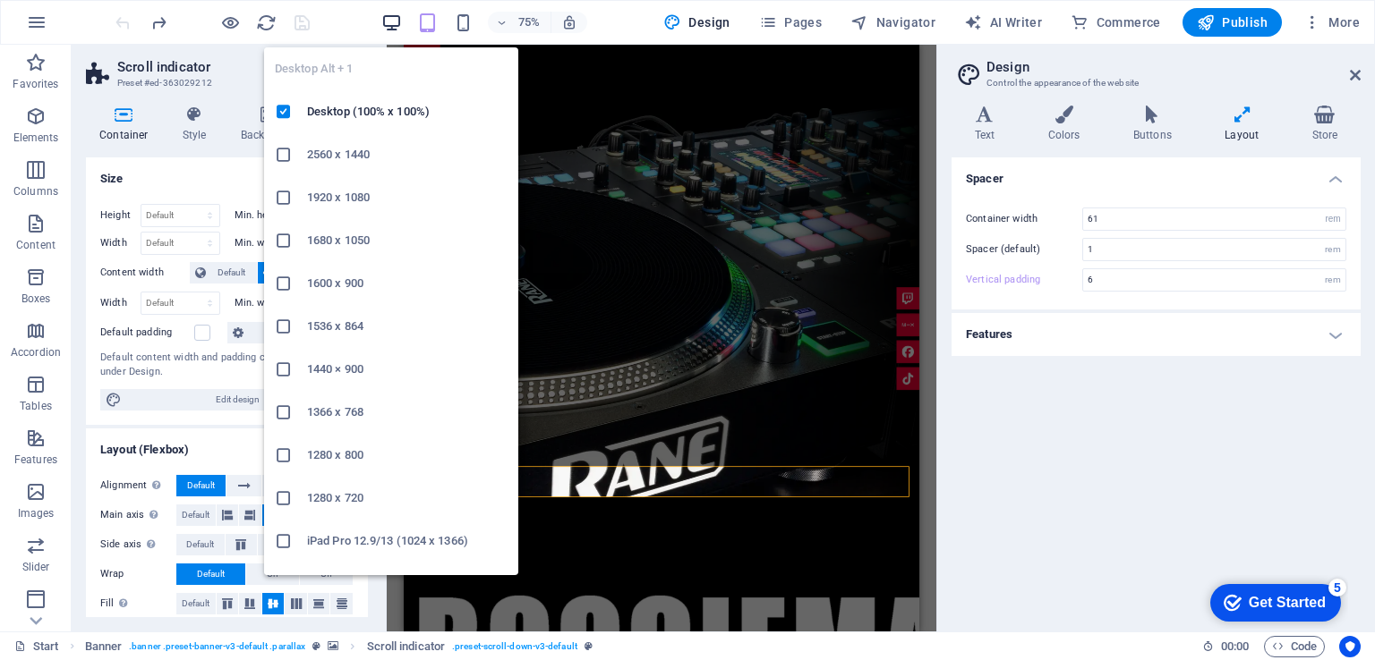
click at [386, 20] on icon "button" at bounding box center [391, 23] width 21 height 21
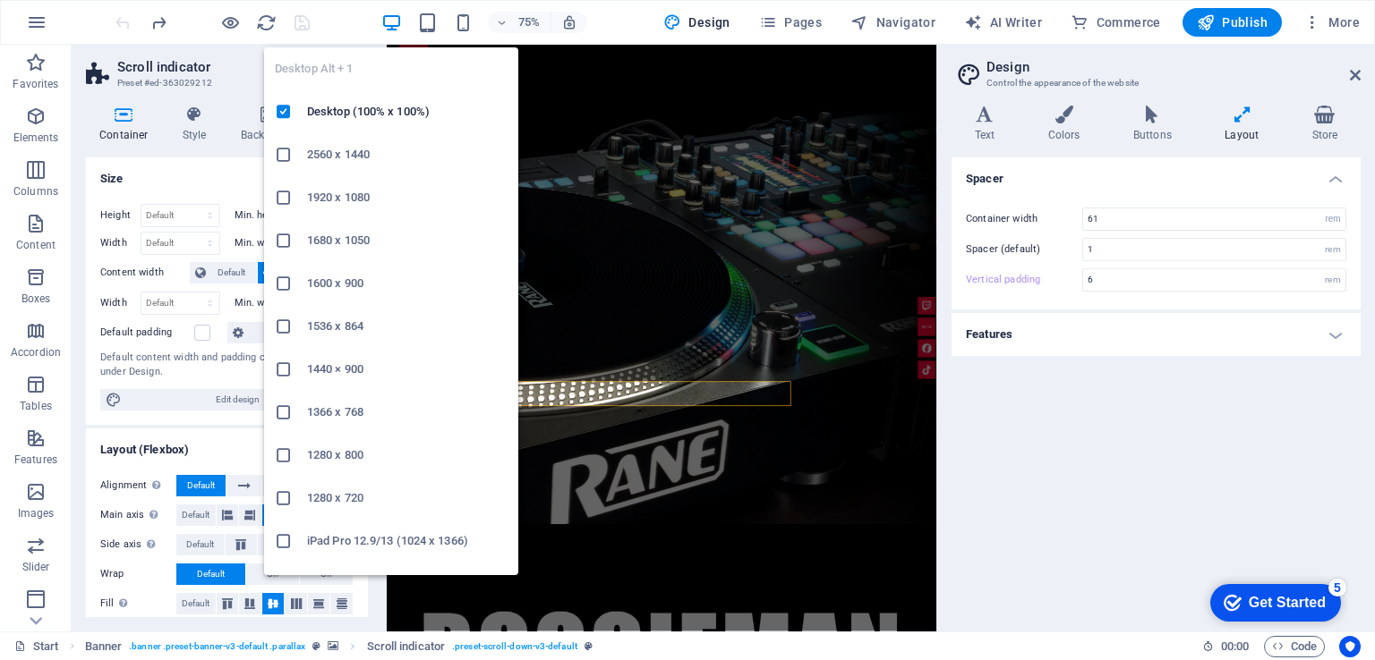
type input "7"
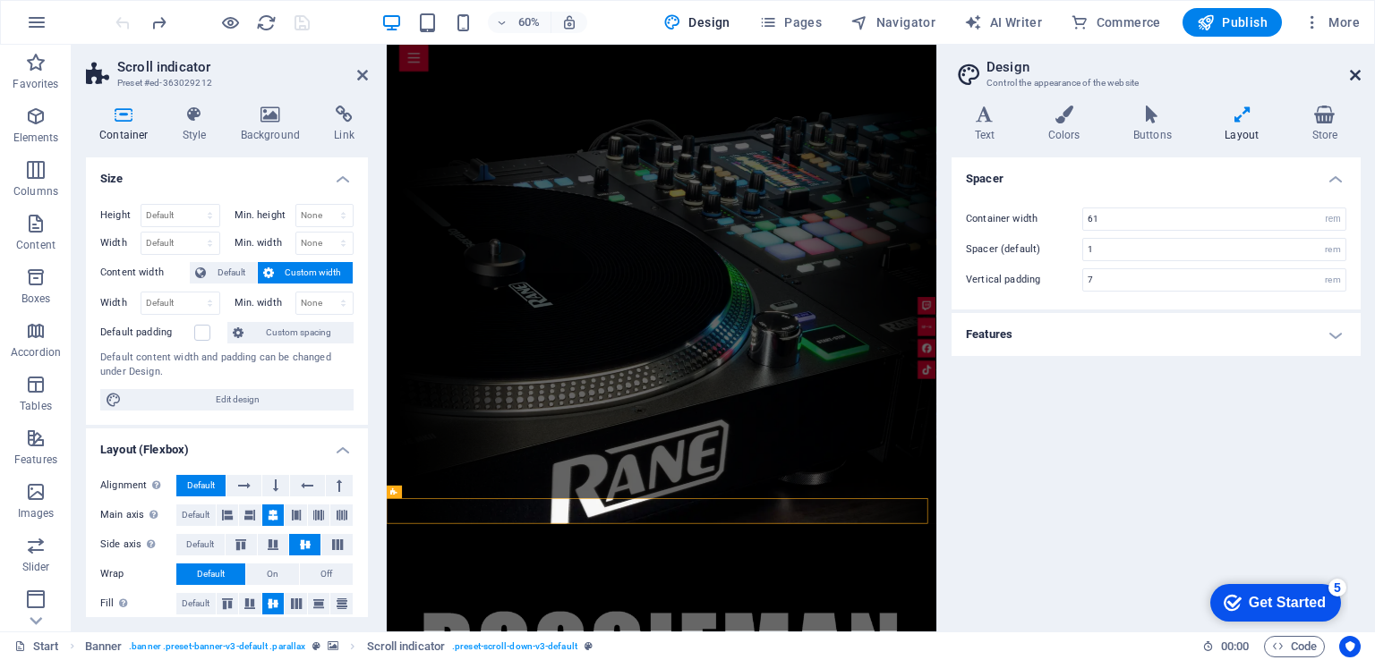
click at [1357, 73] on icon at bounding box center [1355, 75] width 11 height 14
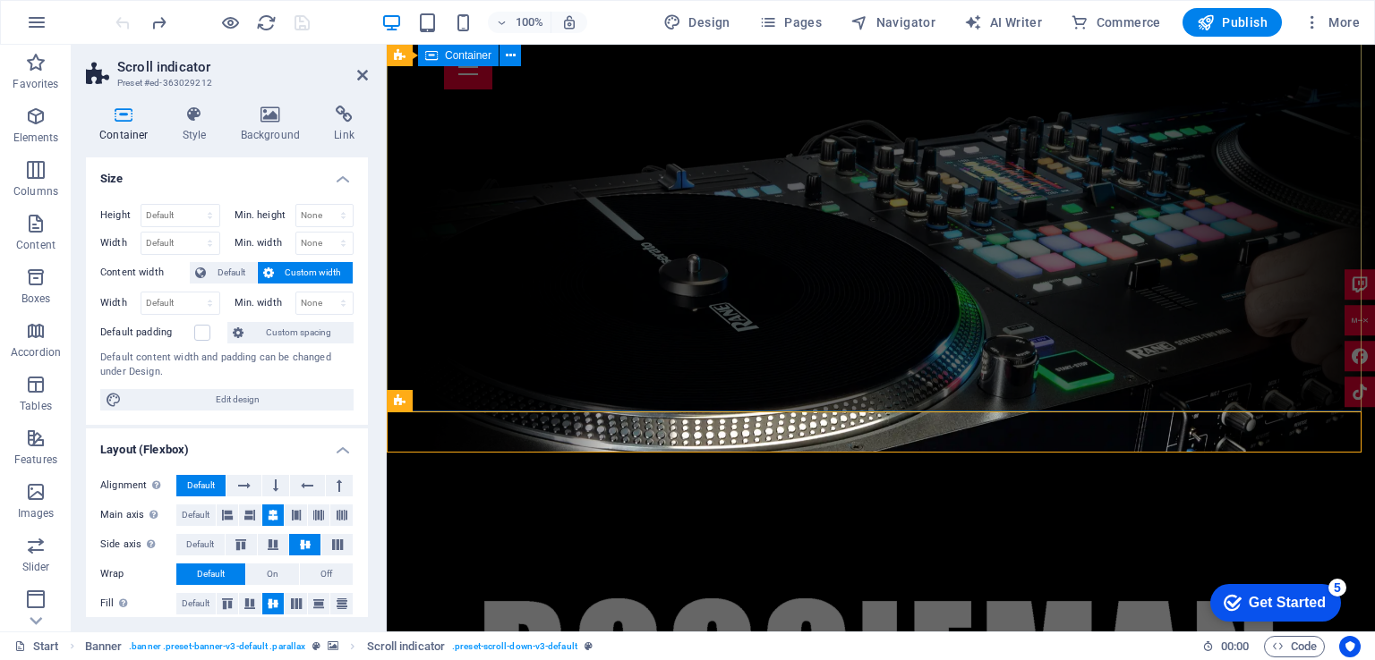
click at [501, 498] on div at bounding box center [881, 669] width 988 height 342
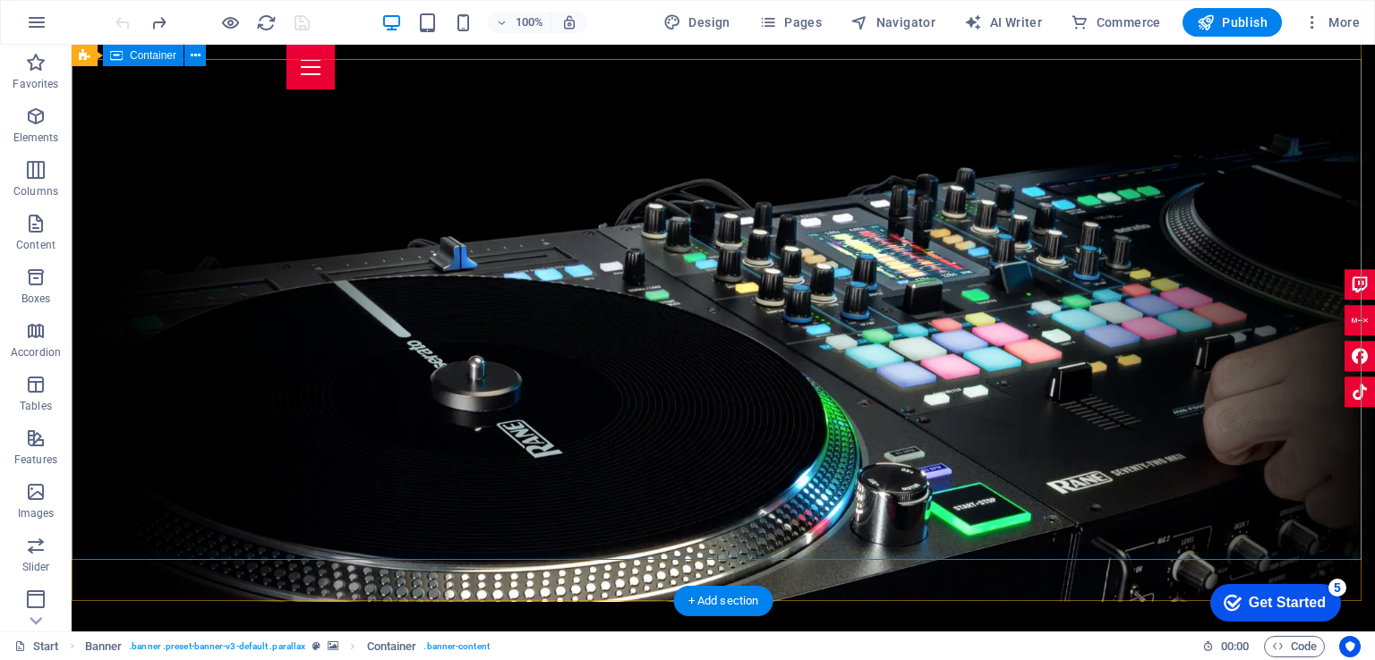
scroll to position [0, 0]
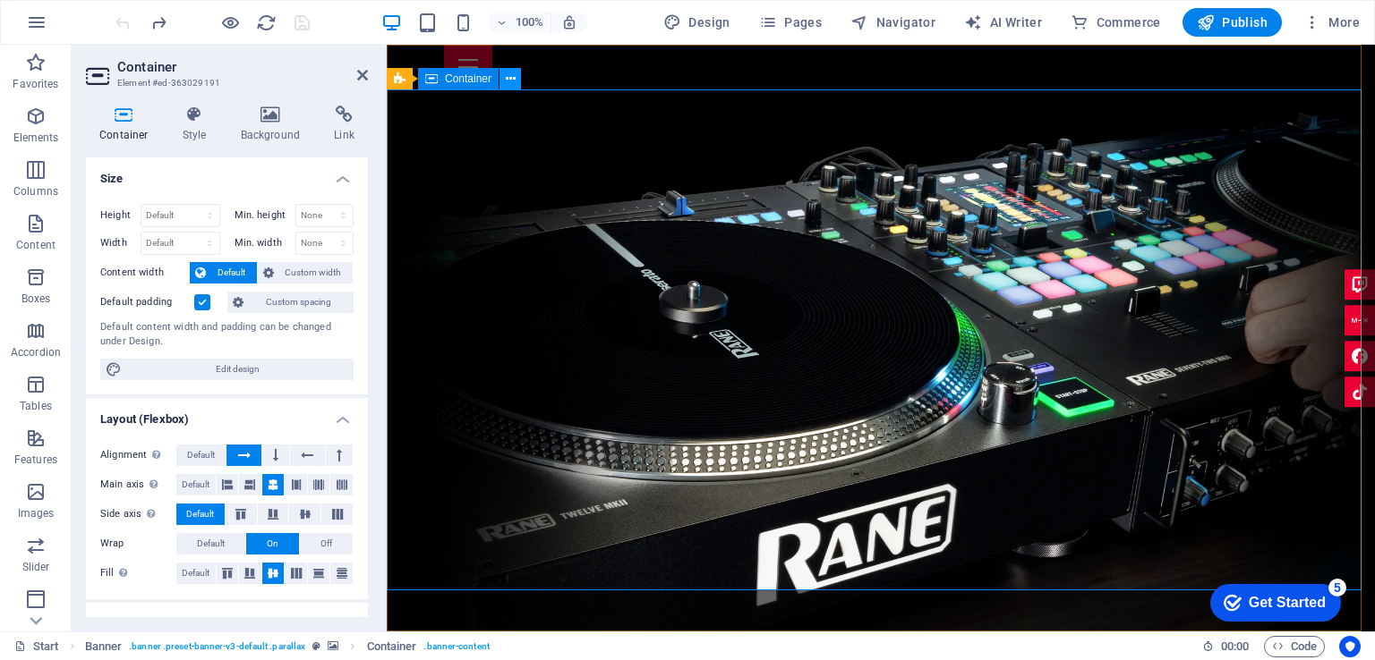
click at [506, 79] on icon at bounding box center [511, 79] width 10 height 19
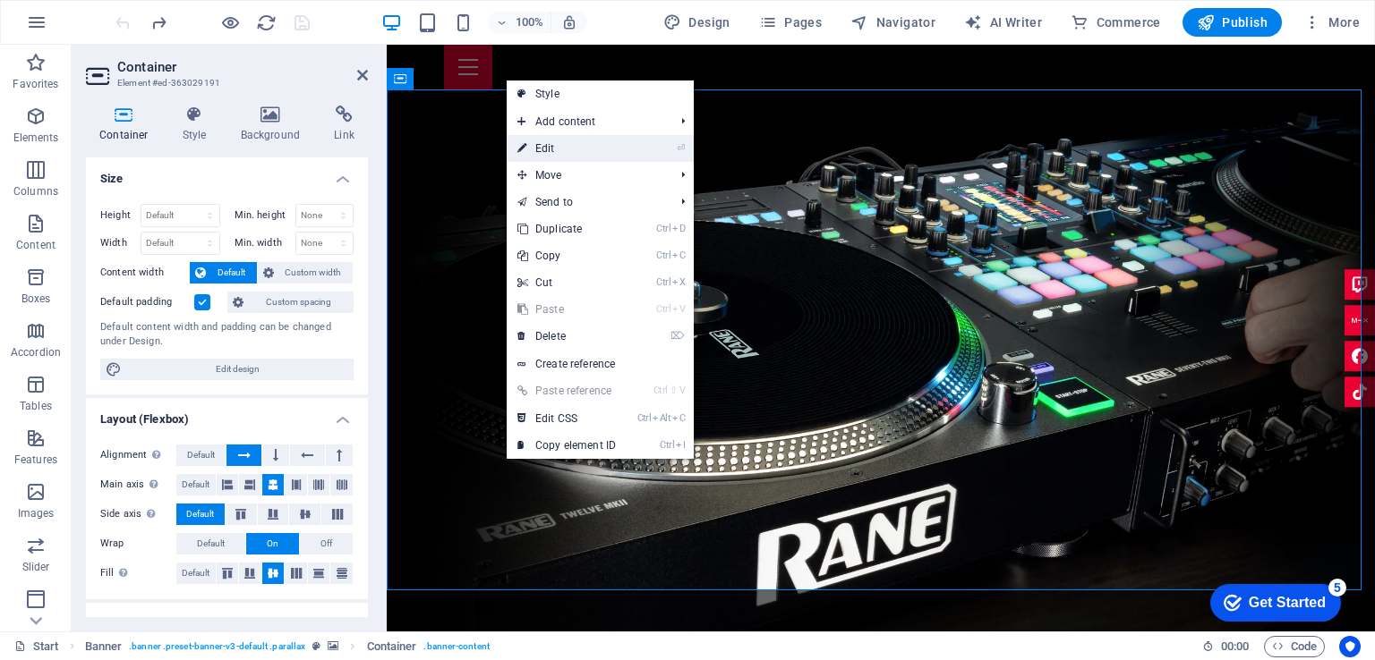
click at [551, 145] on link "⏎ Edit" at bounding box center [567, 148] width 120 height 27
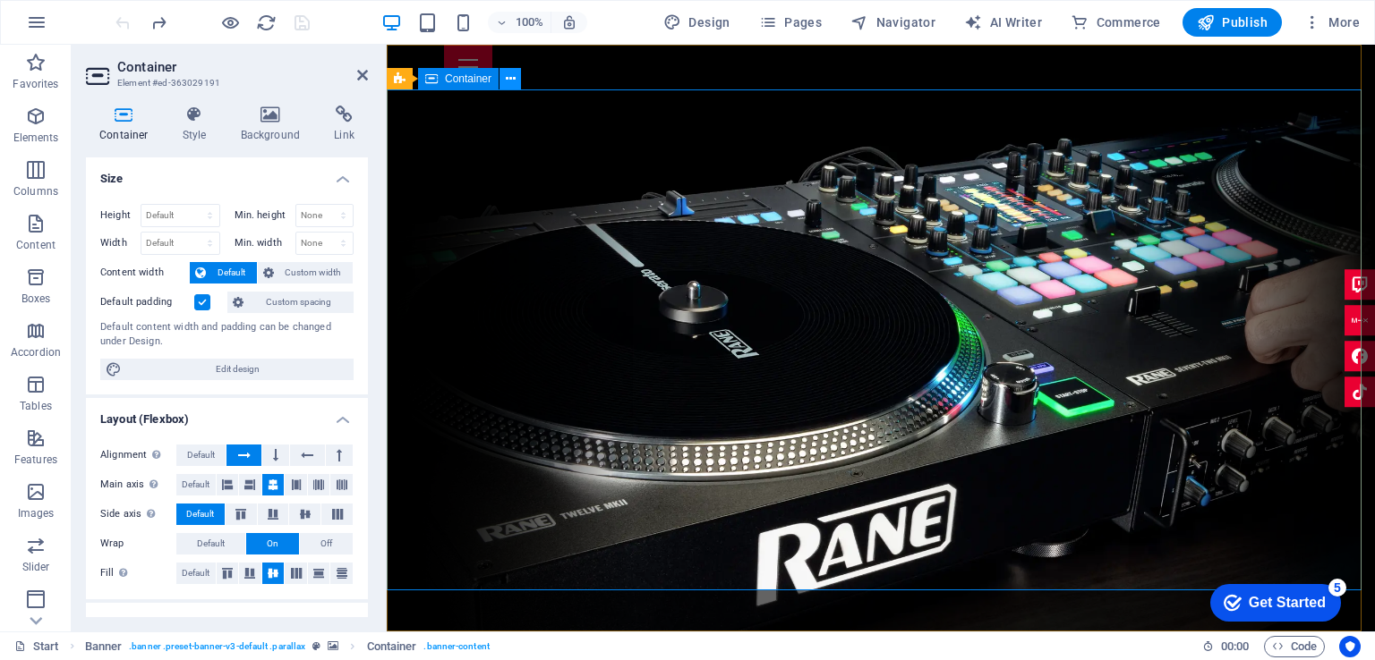
click at [511, 80] on icon at bounding box center [511, 79] width 10 height 19
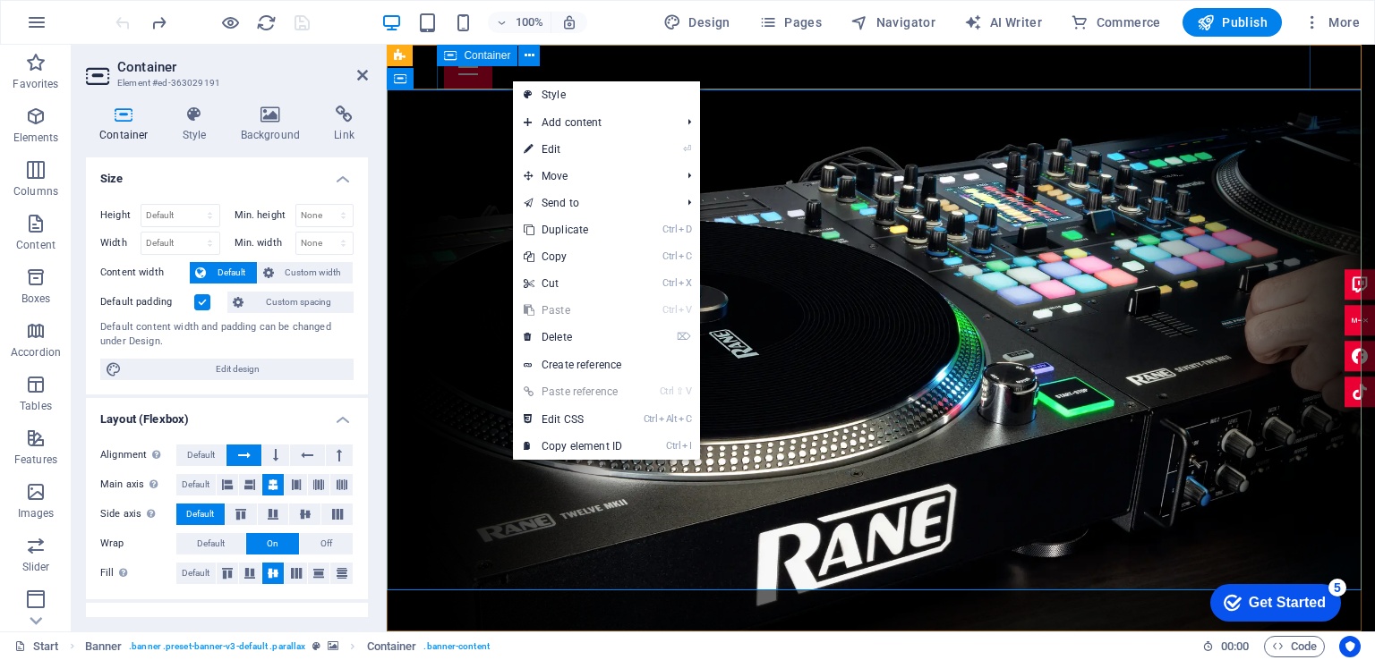
click at [587, 69] on div at bounding box center [880, 67] width 873 height 45
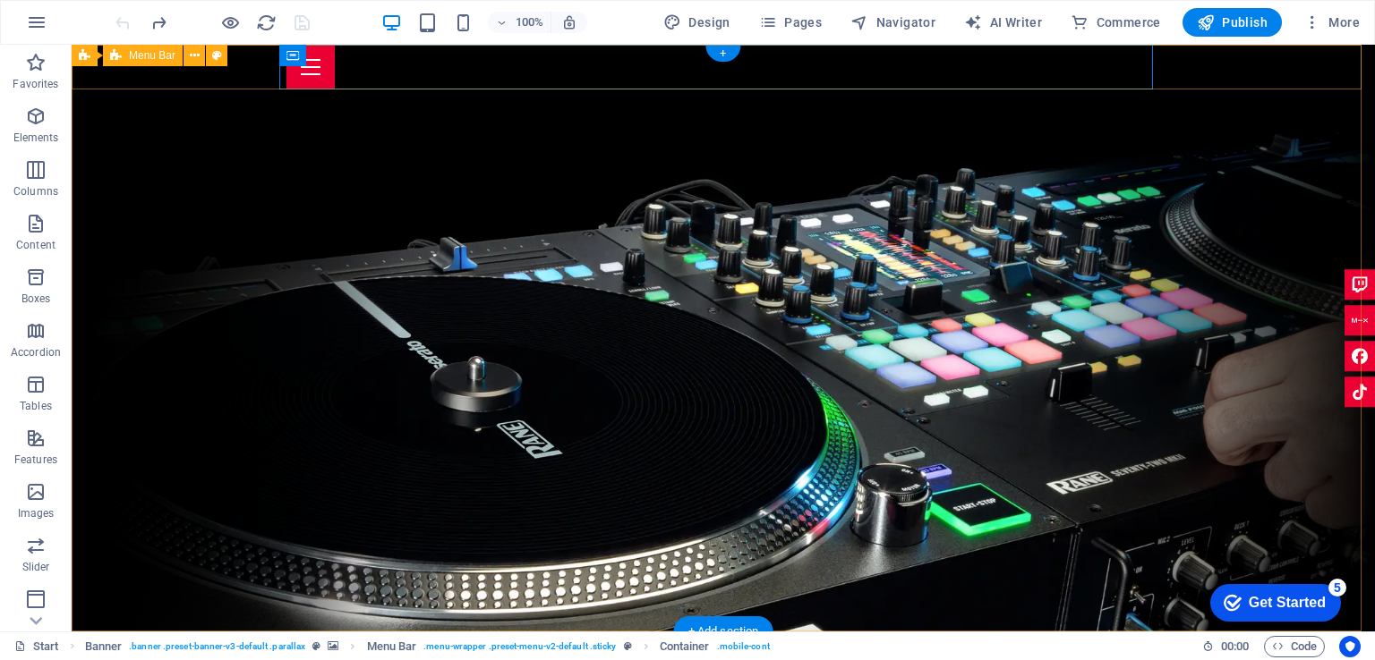
click at [1242, 72] on div "Home About me Services Upcoming Shows Impressions Booking" at bounding box center [723, 67] width 1303 height 45
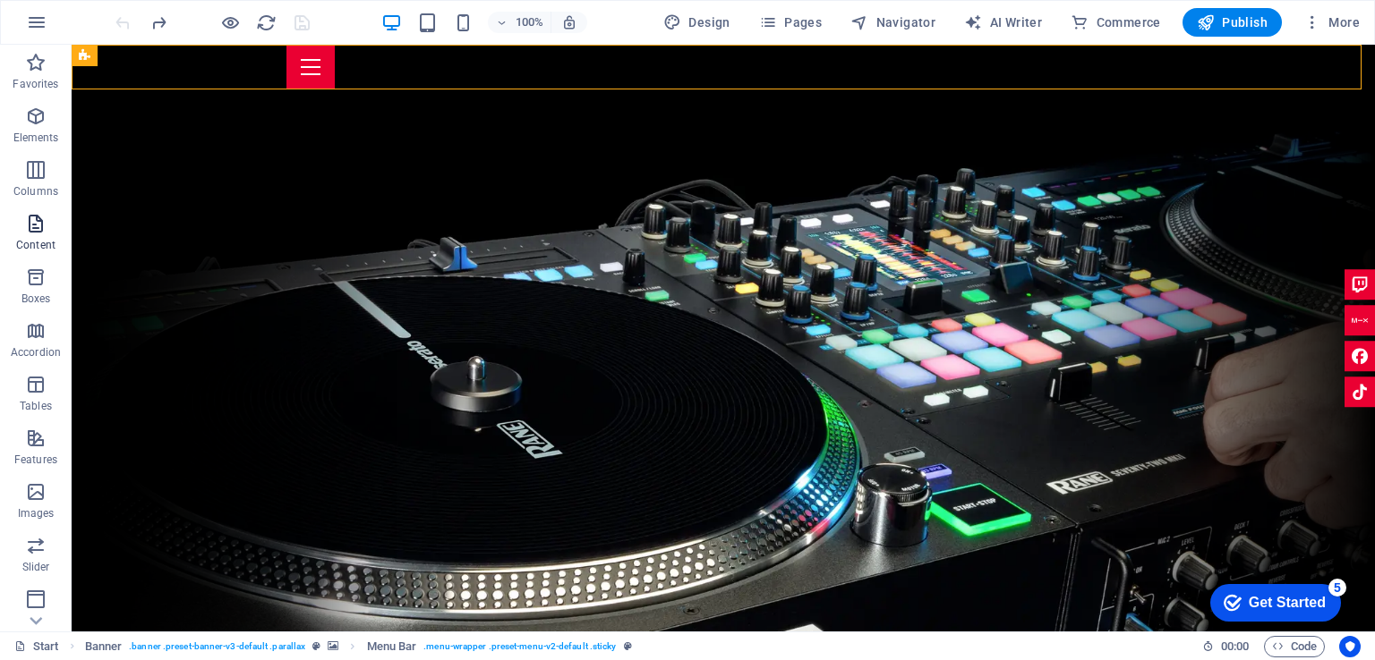
click at [37, 229] on icon "button" at bounding box center [35, 223] width 21 height 21
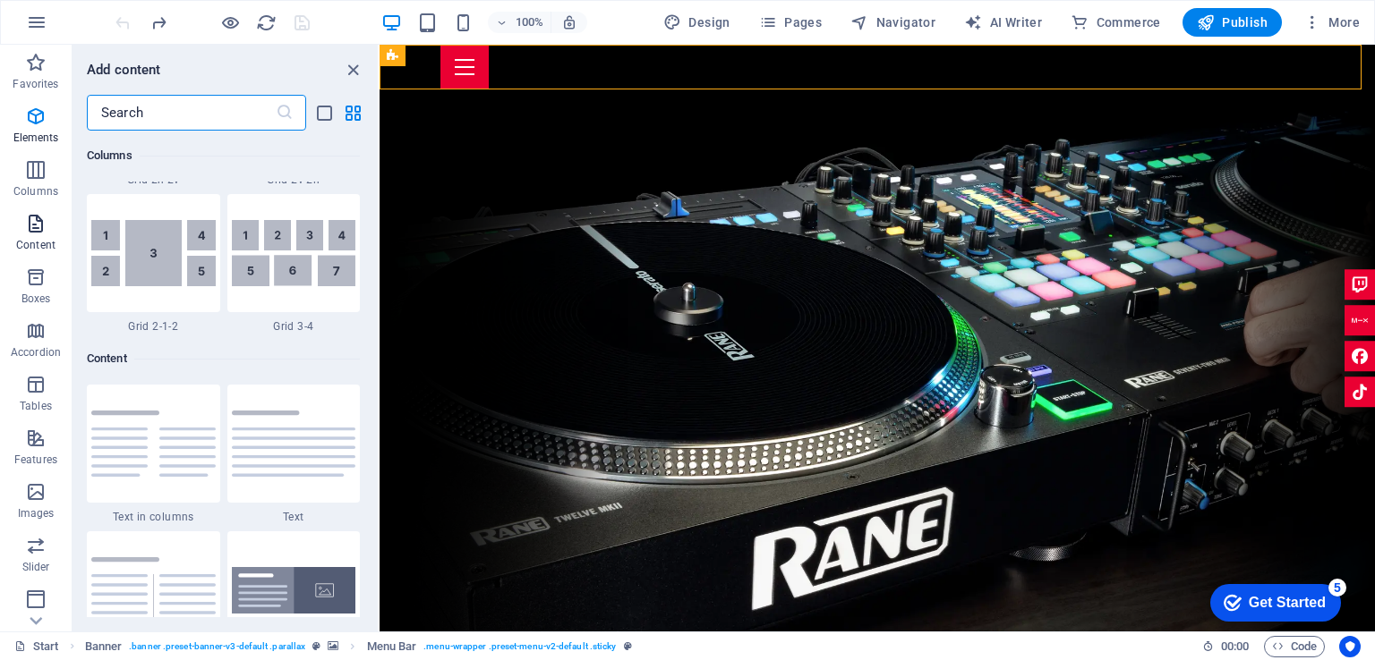
scroll to position [3131, 0]
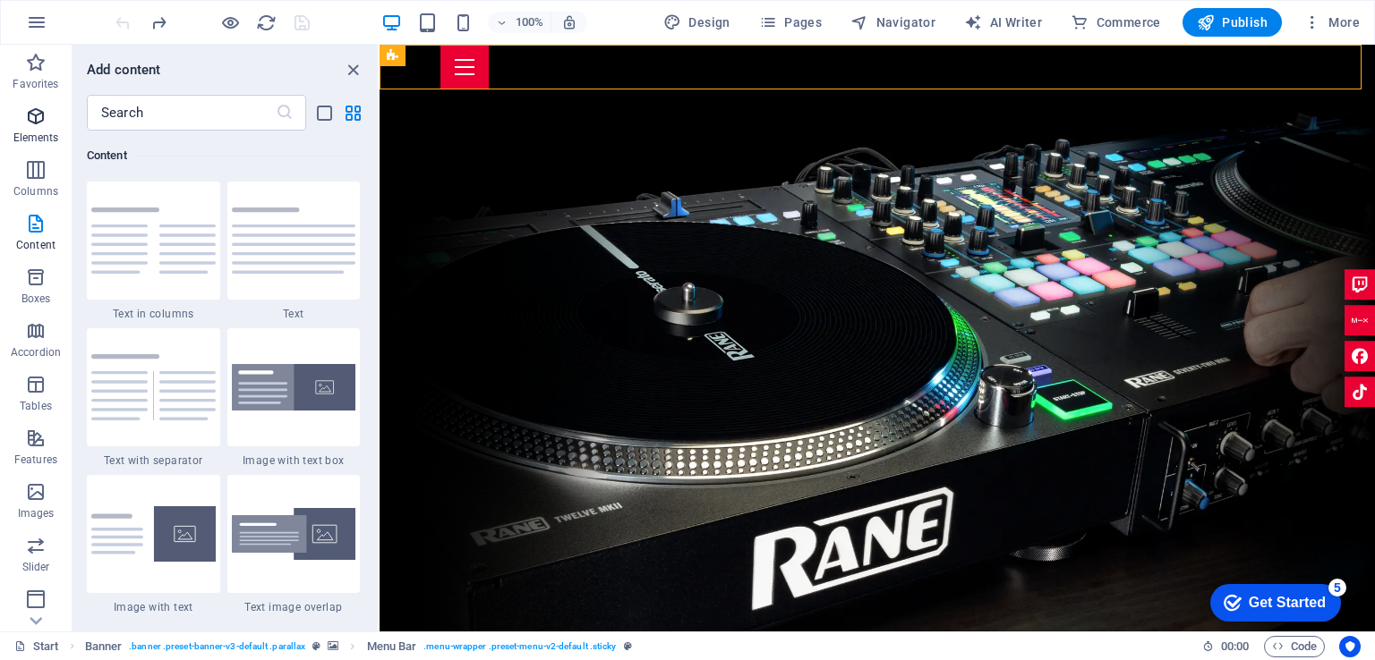
click at [40, 122] on icon "button" at bounding box center [35, 116] width 21 height 21
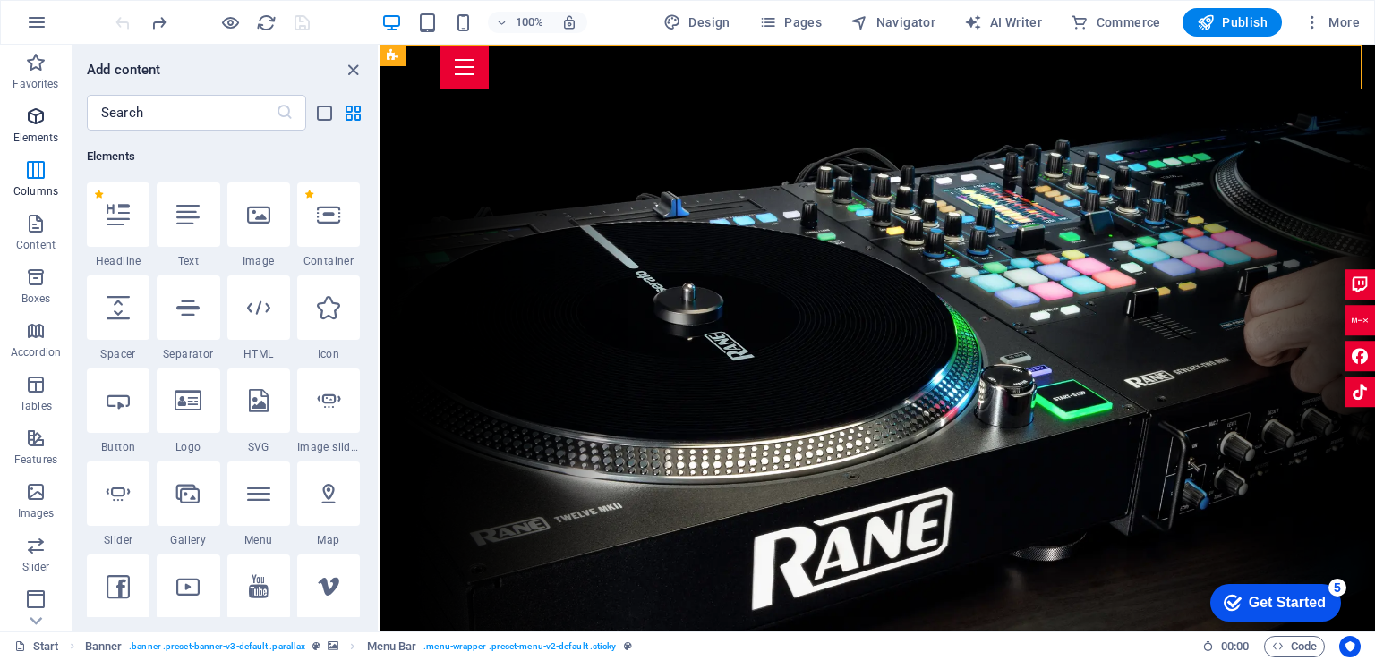
scroll to position [190, 0]
click at [277, 219] on div at bounding box center [258, 215] width 63 height 64
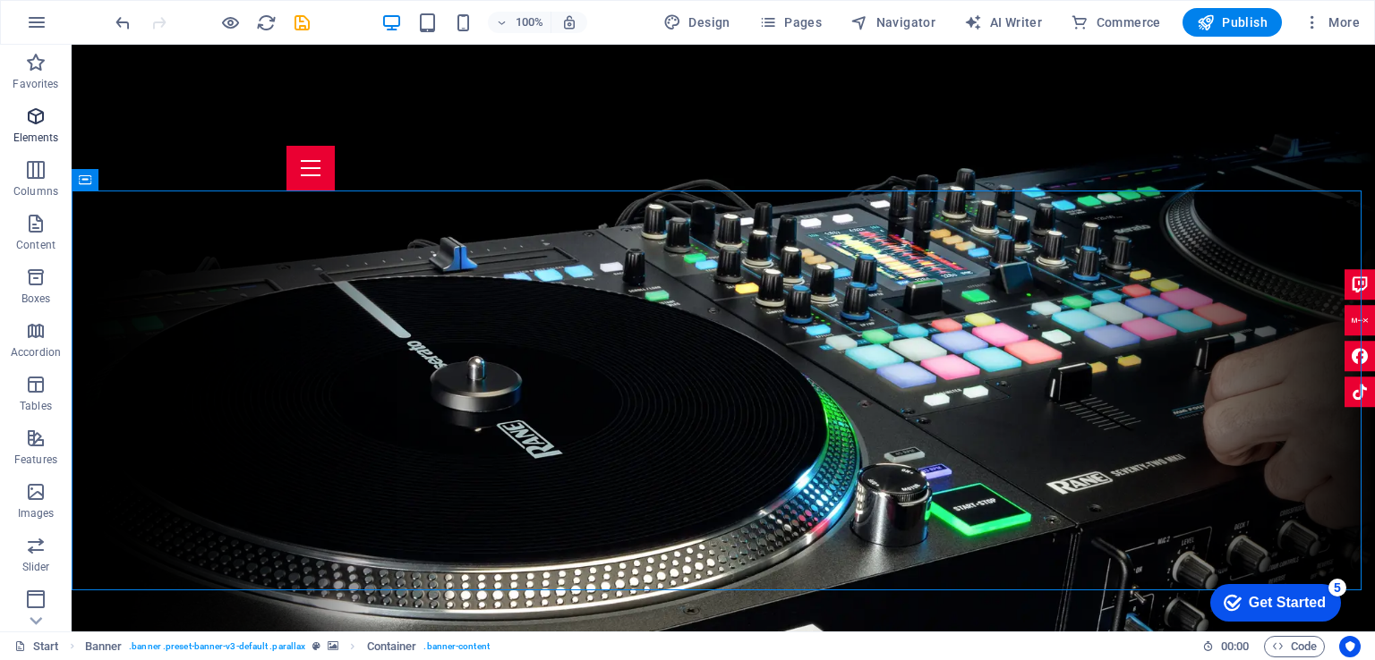
click at [32, 104] on button "Elements" at bounding box center [36, 125] width 72 height 54
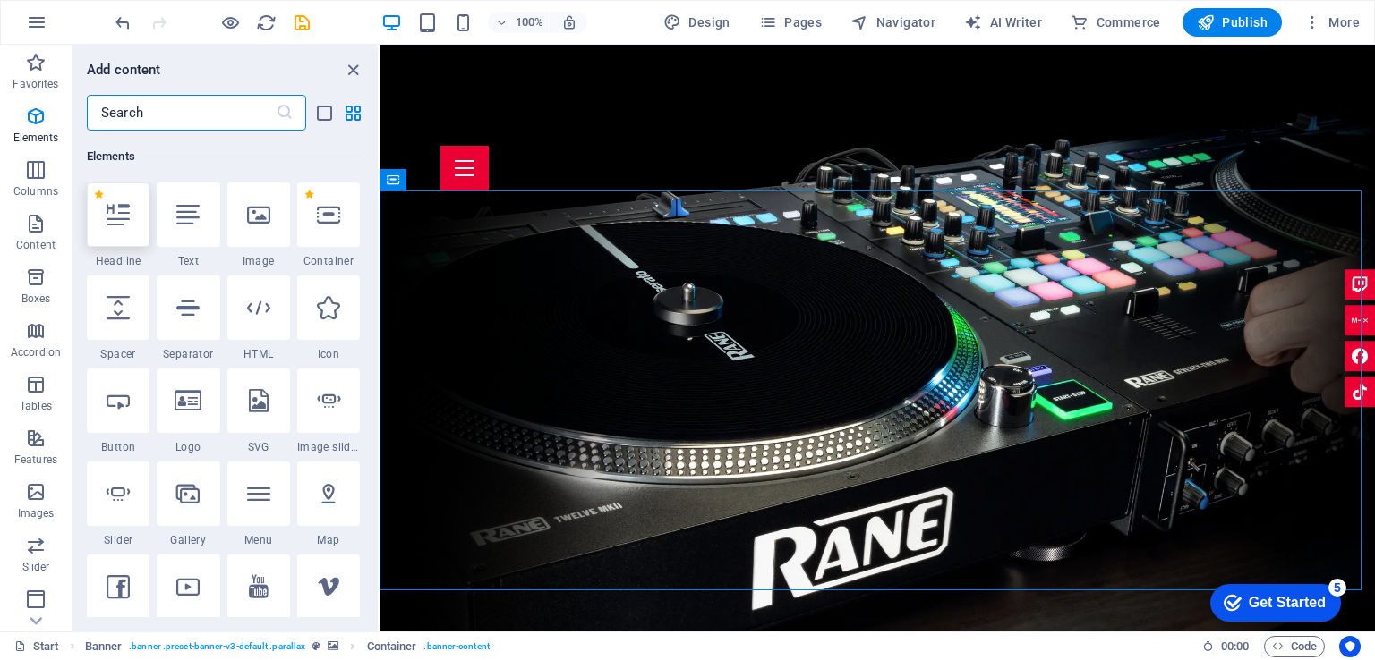
click at [116, 230] on div at bounding box center [118, 215] width 63 height 64
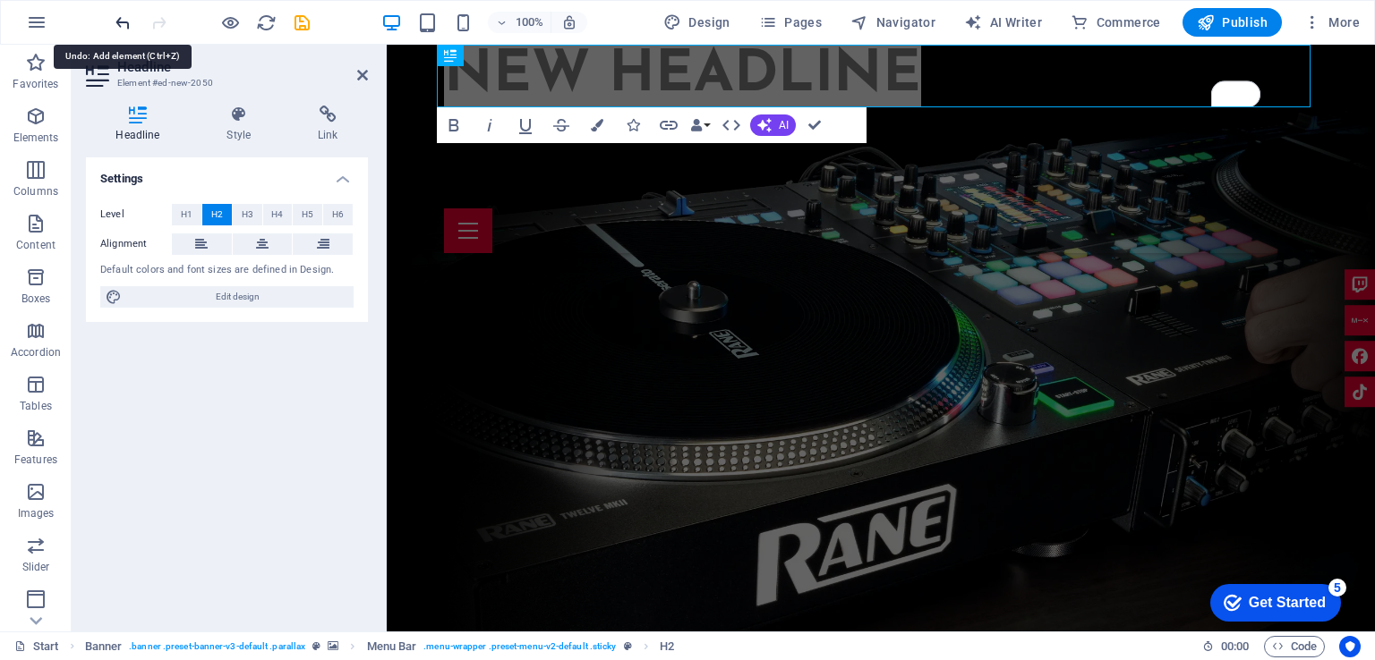
click at [121, 17] on icon "undo" at bounding box center [123, 23] width 21 height 21
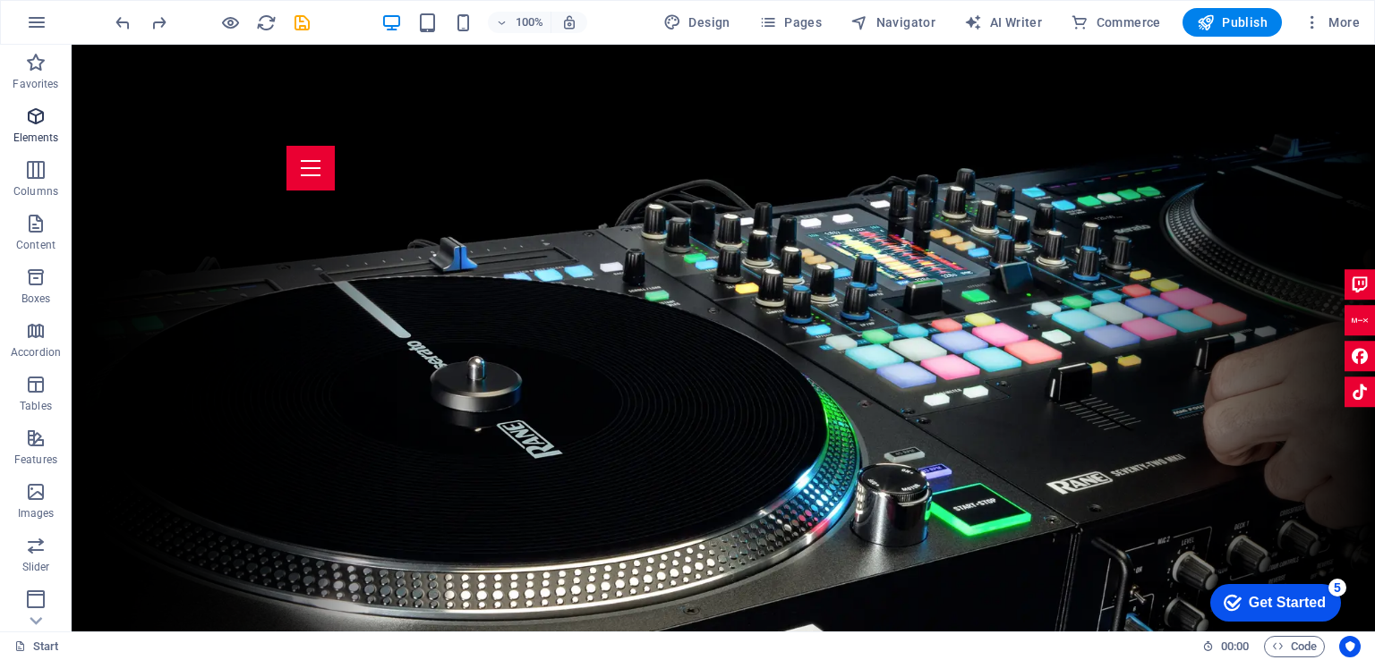
click at [33, 131] on p "Elements" at bounding box center [36, 138] width 46 height 14
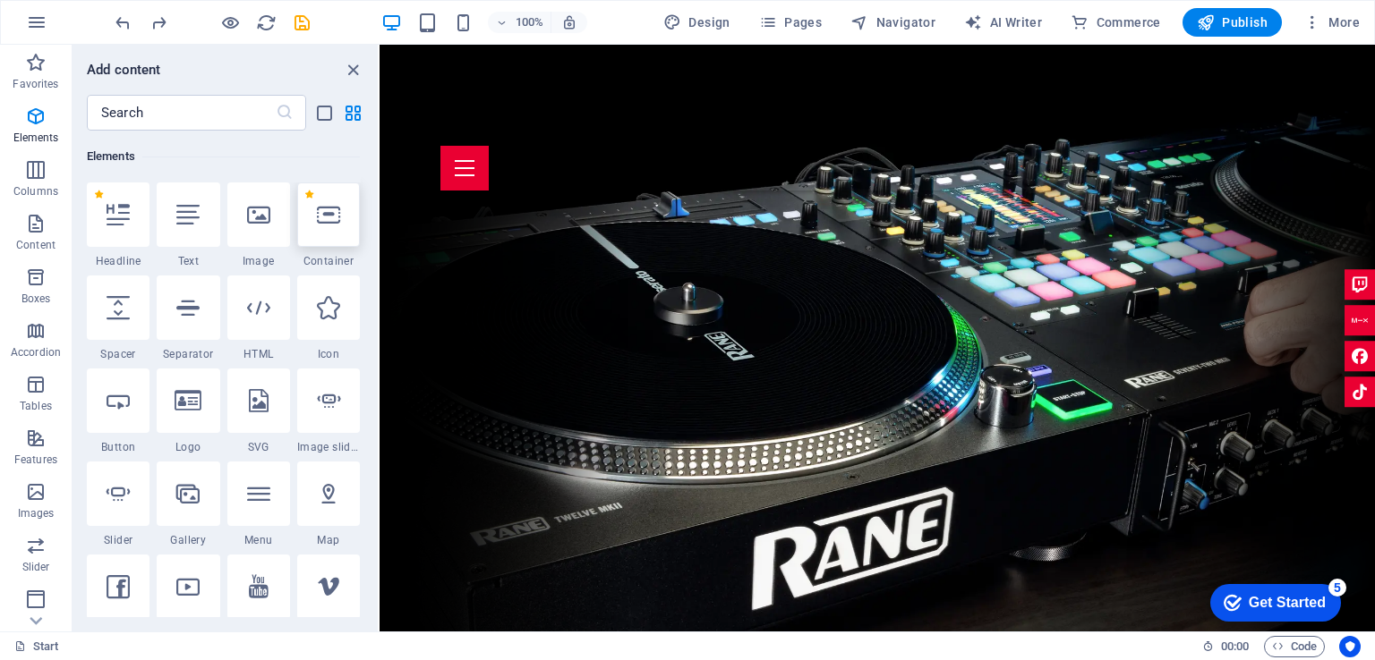
click at [329, 234] on div at bounding box center [328, 215] width 63 height 64
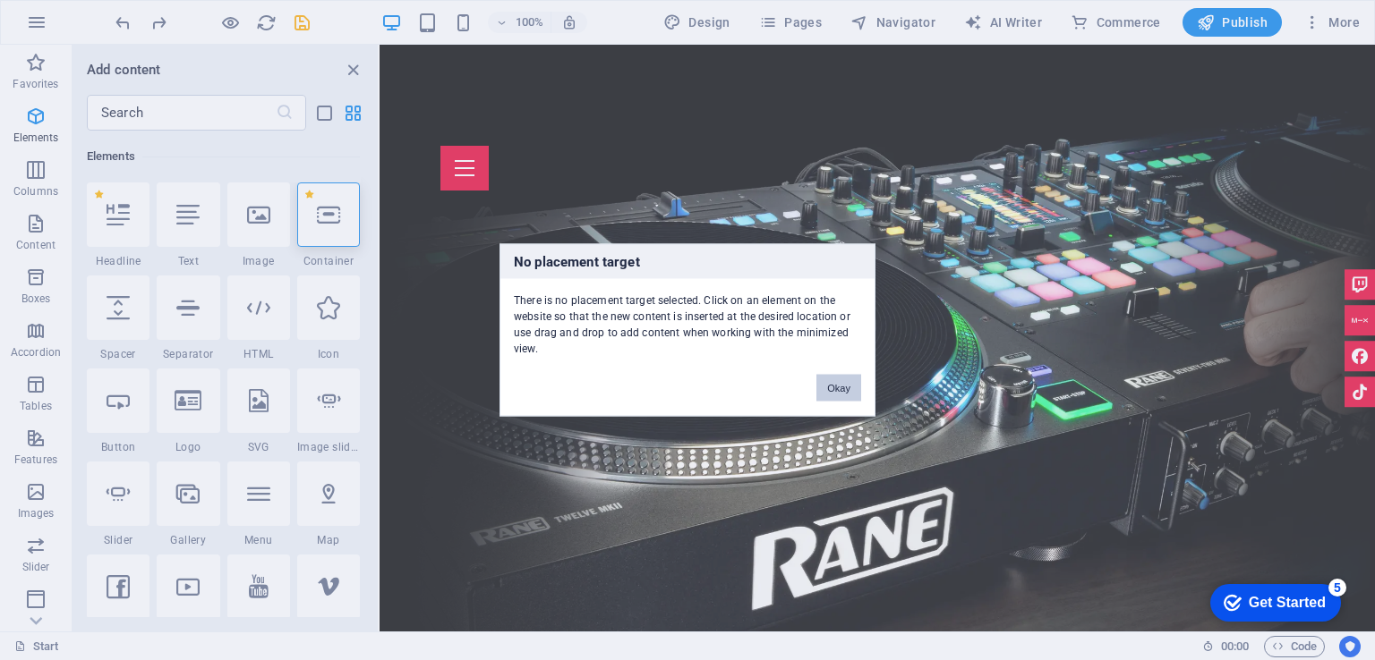
click at [845, 379] on button "Okay" at bounding box center [838, 388] width 45 height 27
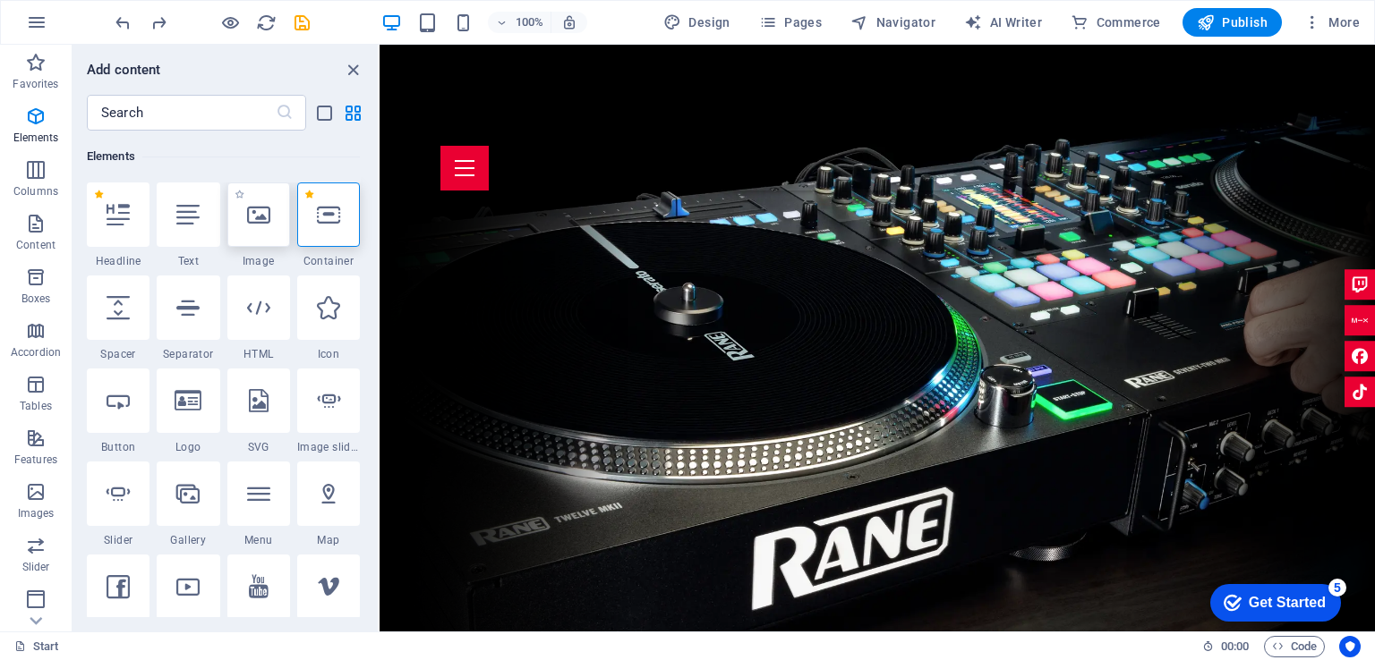
click at [254, 224] on icon at bounding box center [258, 214] width 23 height 23
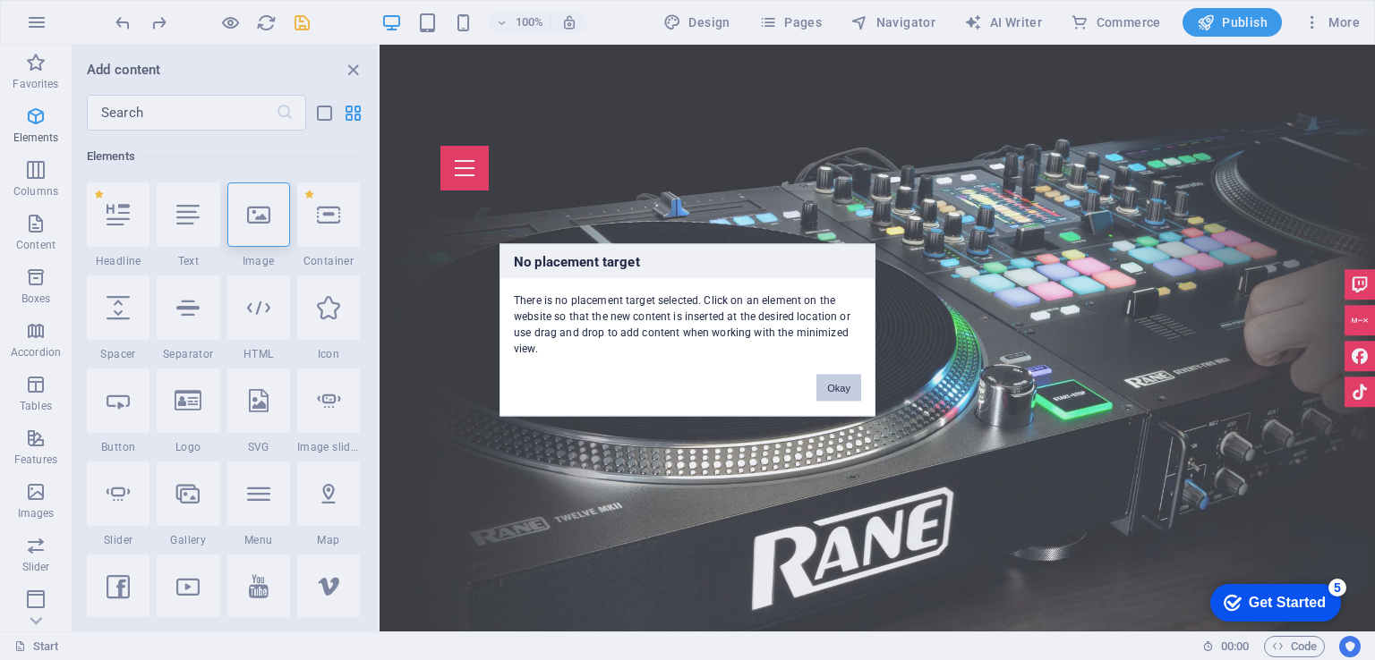
click at [841, 395] on button "Okay" at bounding box center [838, 388] width 45 height 27
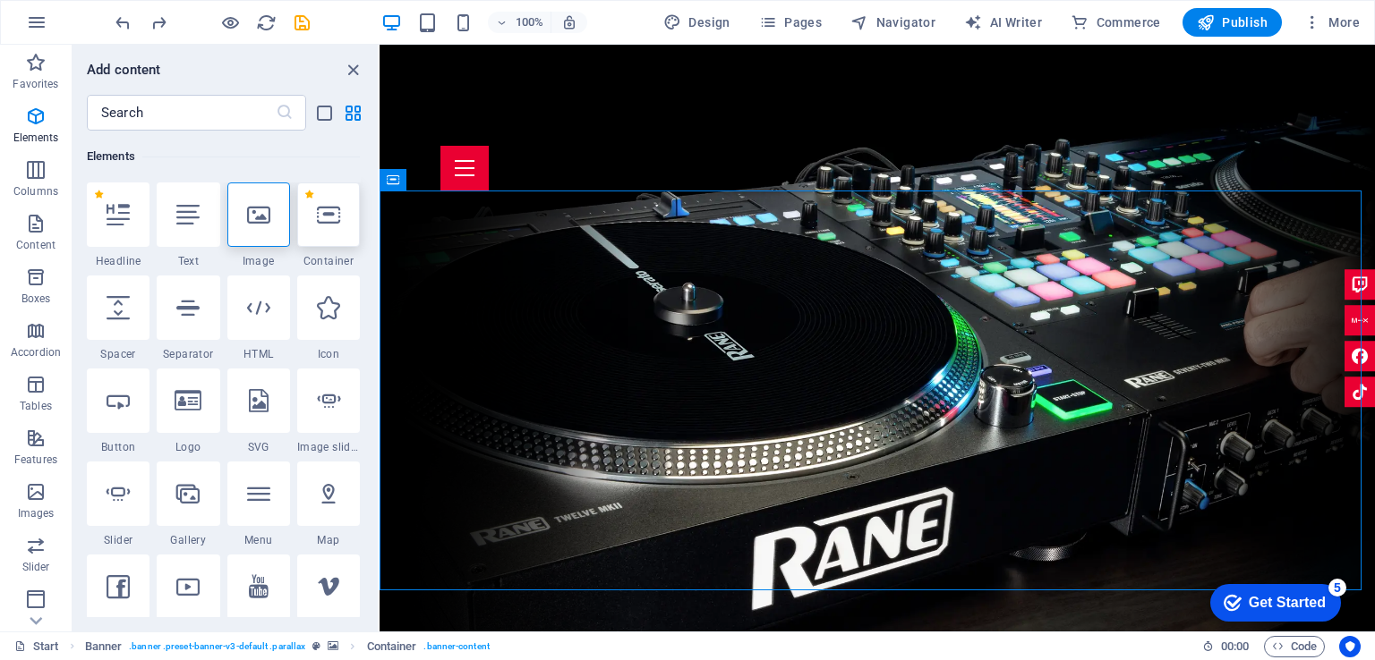
click at [337, 219] on icon at bounding box center [328, 214] width 23 height 23
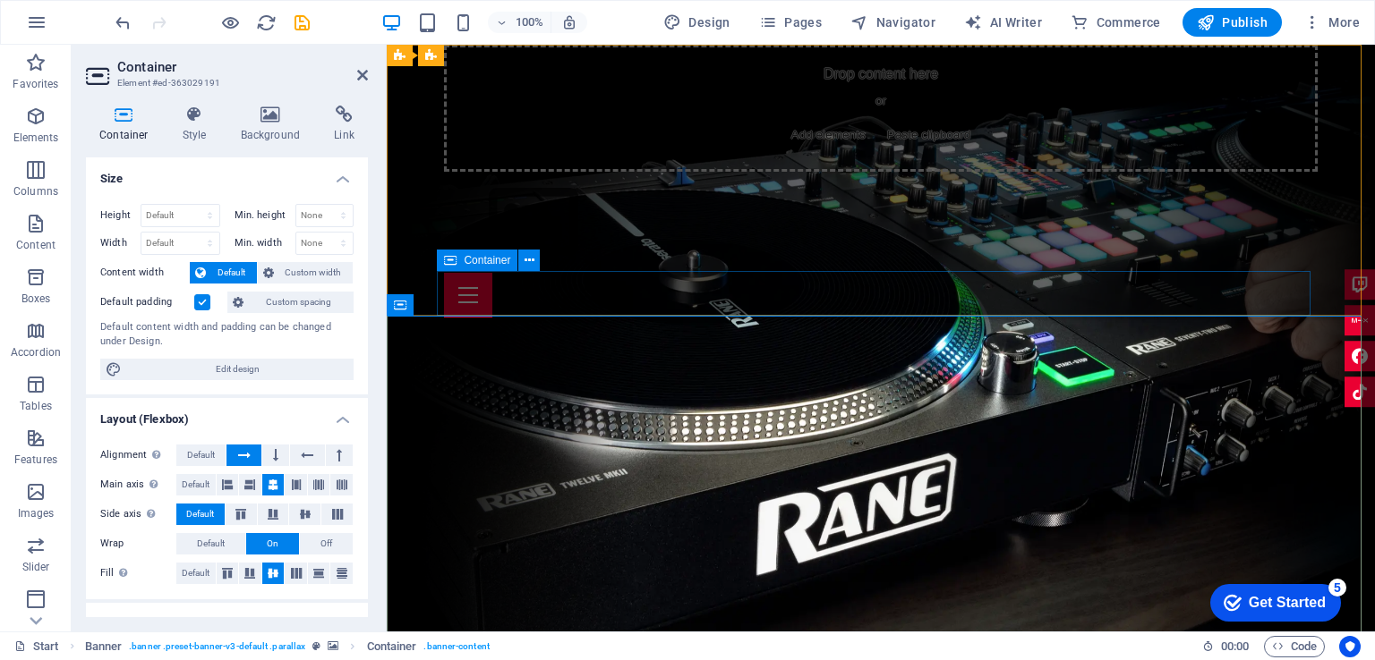
click at [1088, 286] on div at bounding box center [880, 295] width 873 height 45
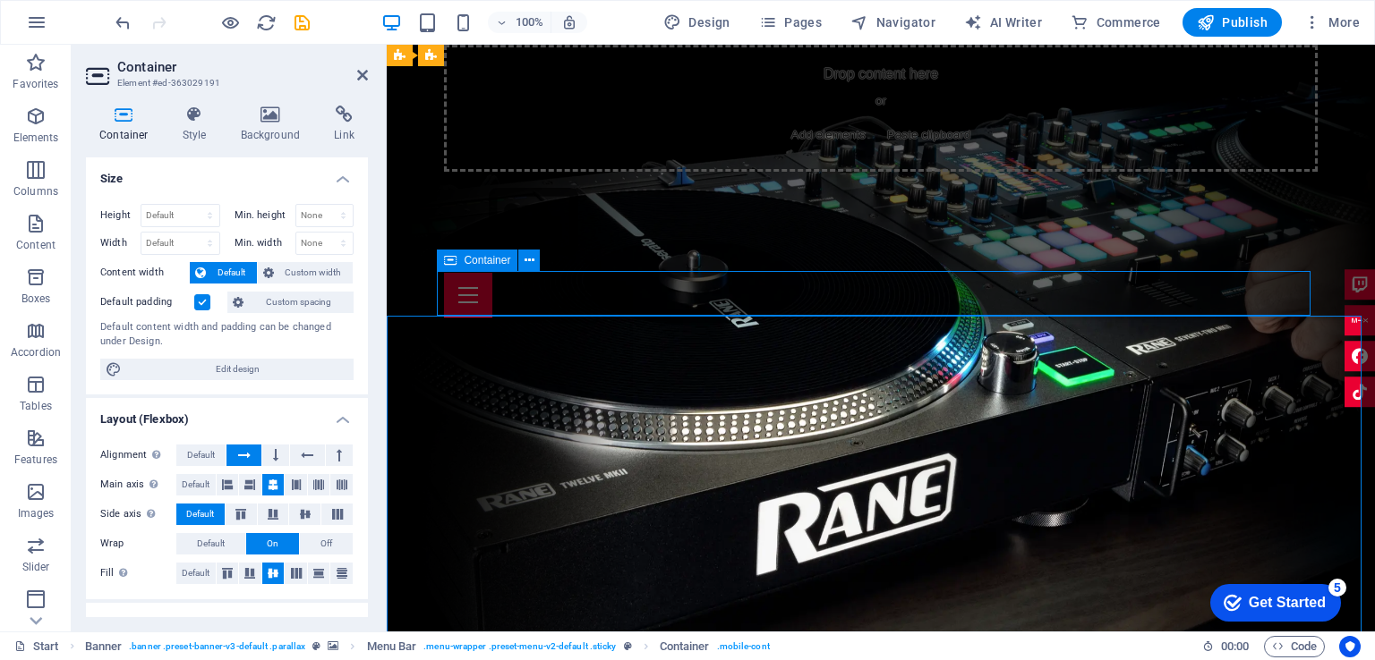
click at [1088, 286] on div at bounding box center [880, 295] width 873 height 45
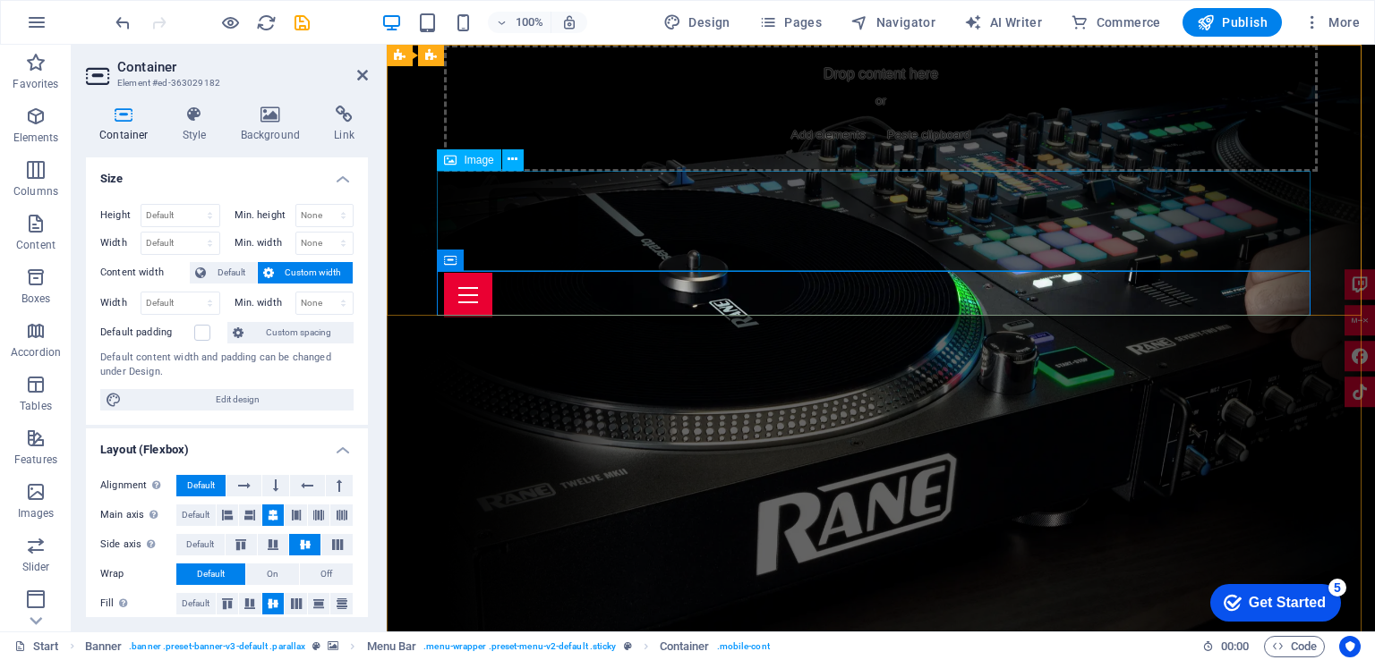
click at [1107, 217] on figure at bounding box center [880, 222] width 873 height 101
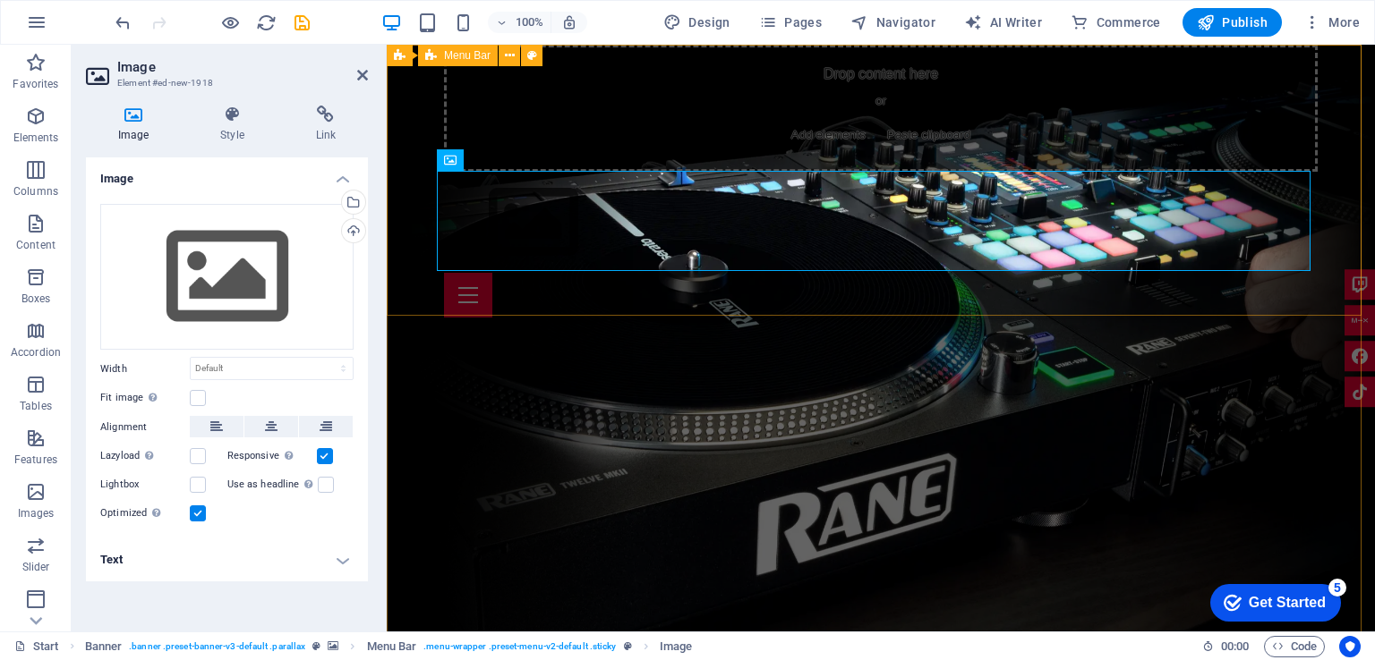
click at [427, 161] on div "Drop content here or Add elements Paste clipboard Home About me Services Upcomi…" at bounding box center [881, 181] width 988 height 273
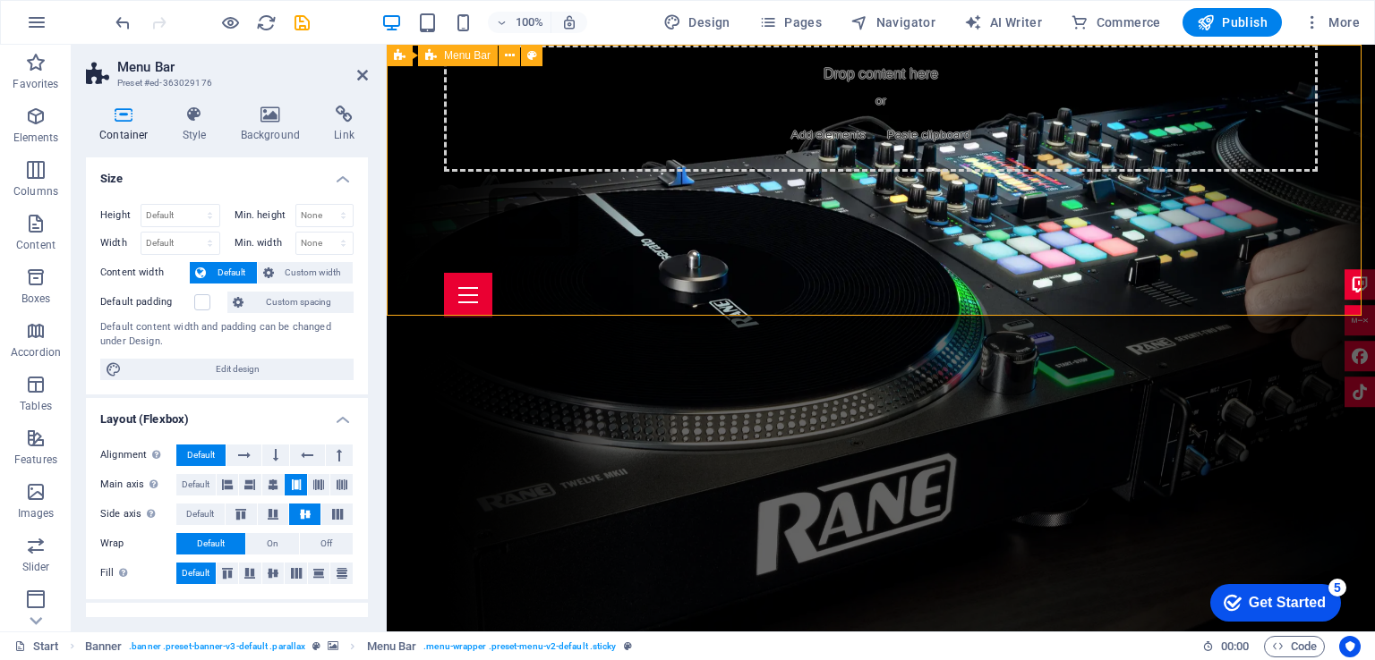
click at [400, 214] on div "Drop content here or Add elements Paste clipboard Home About me Services Upcomi…" at bounding box center [881, 181] width 988 height 273
click at [32, 126] on icon "button" at bounding box center [35, 116] width 21 height 21
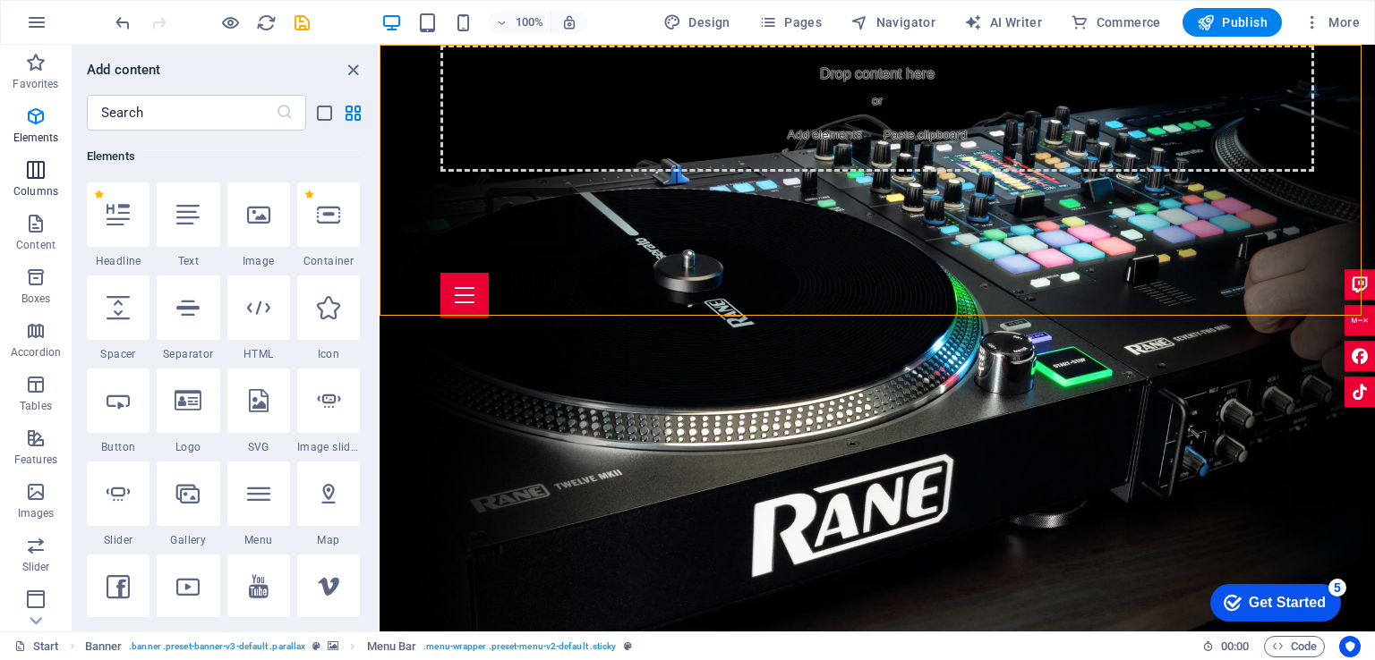
click at [32, 171] on icon "button" at bounding box center [35, 169] width 21 height 21
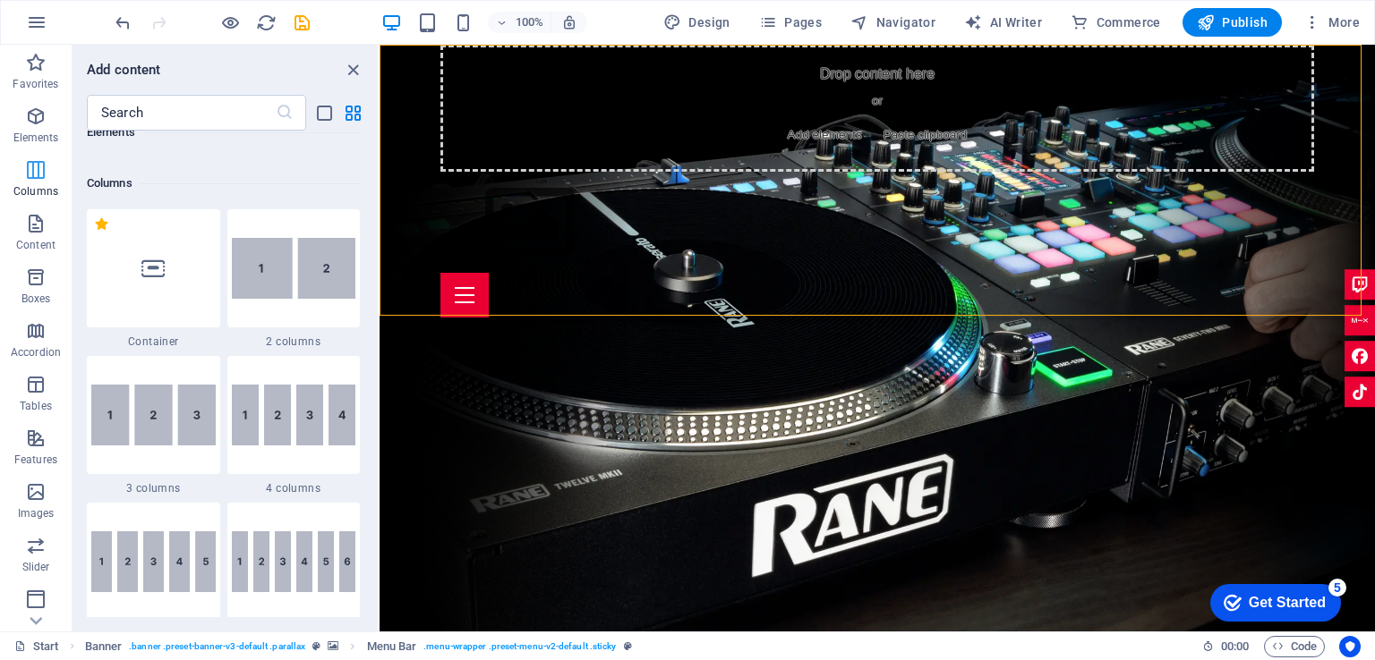
scroll to position [885, 0]
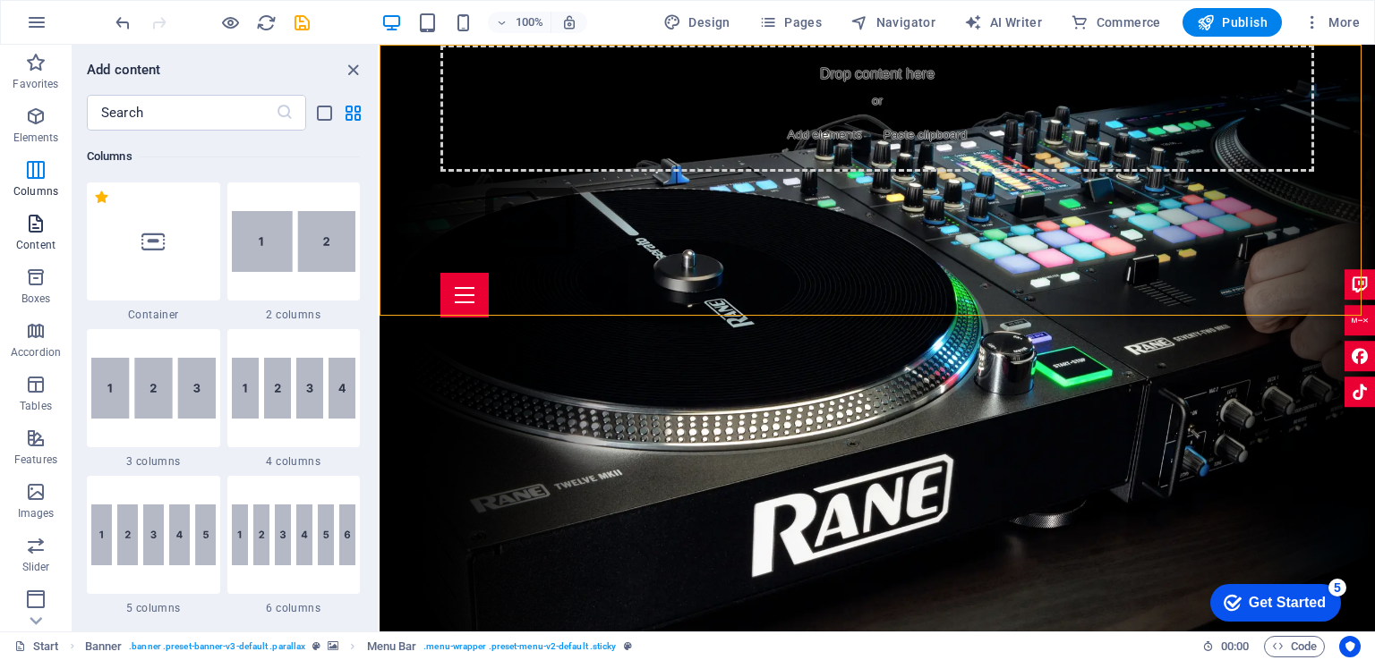
click at [29, 239] on p "Content" at bounding box center [35, 245] width 39 height 14
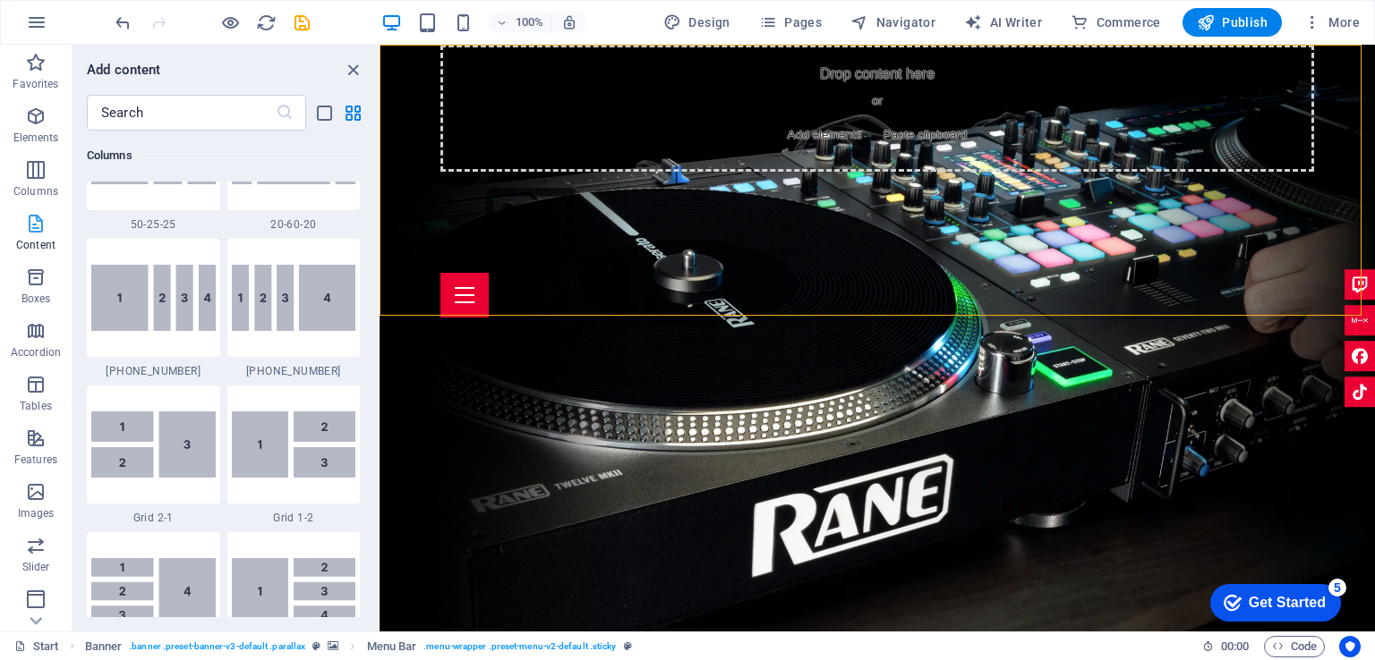
scroll to position [3130, 0]
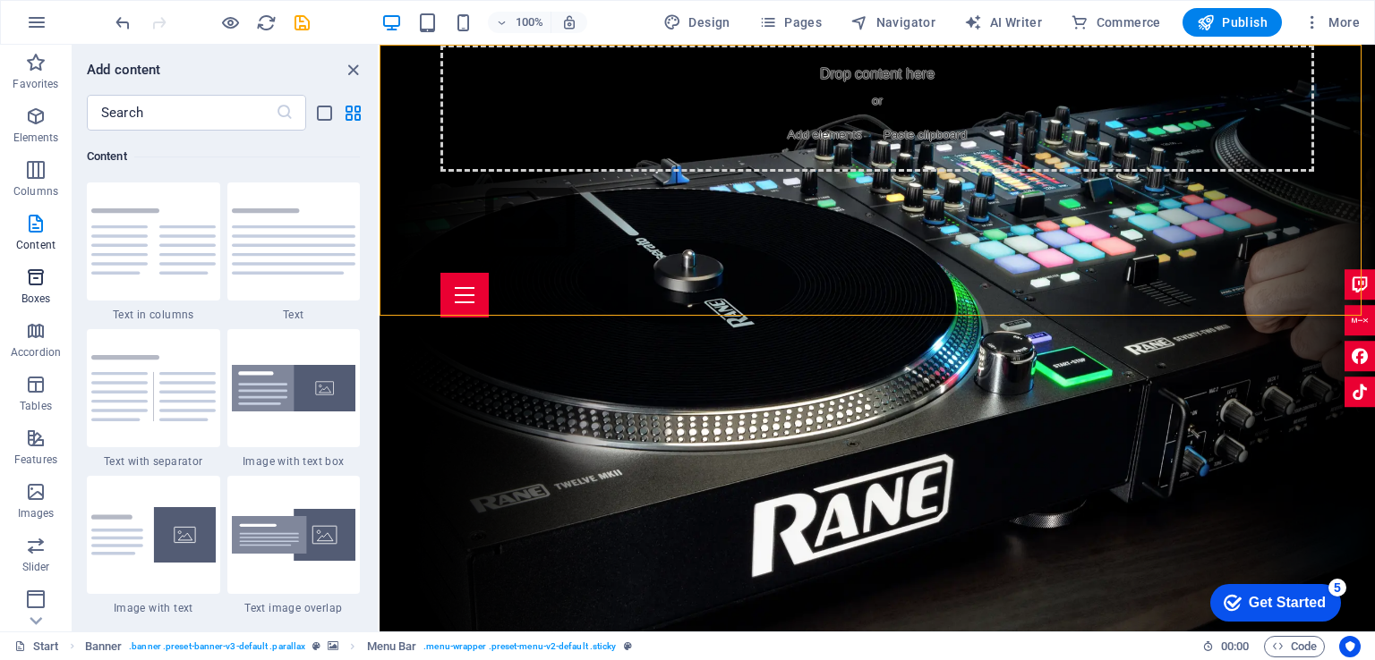
click at [33, 297] on p "Boxes" at bounding box center [36, 299] width 30 height 14
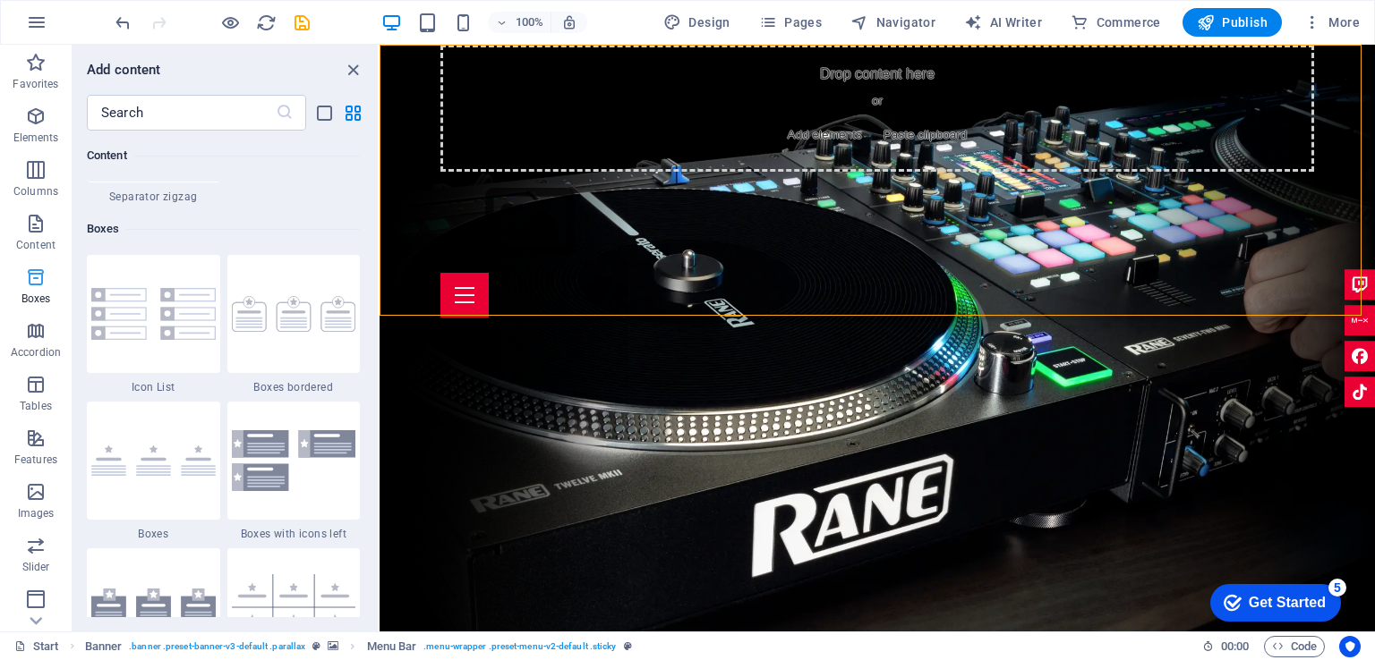
scroll to position [4936, 0]
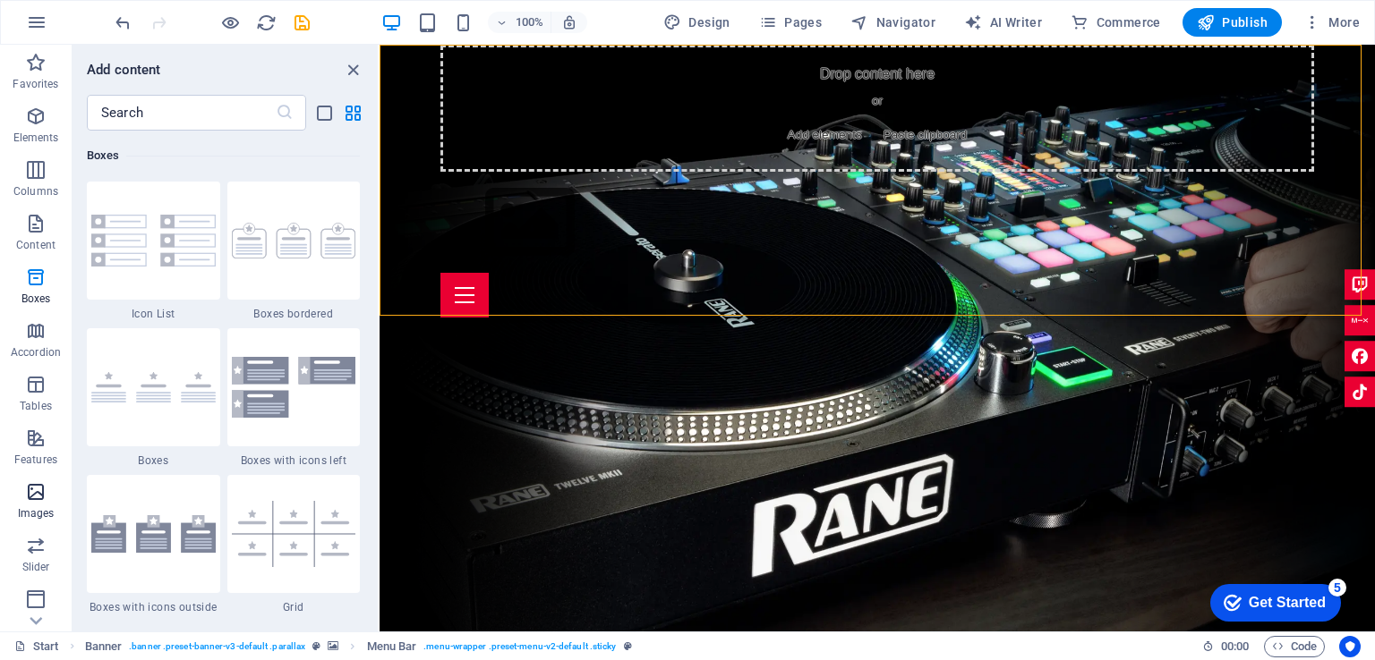
click at [37, 493] on icon "button" at bounding box center [35, 491] width 21 height 21
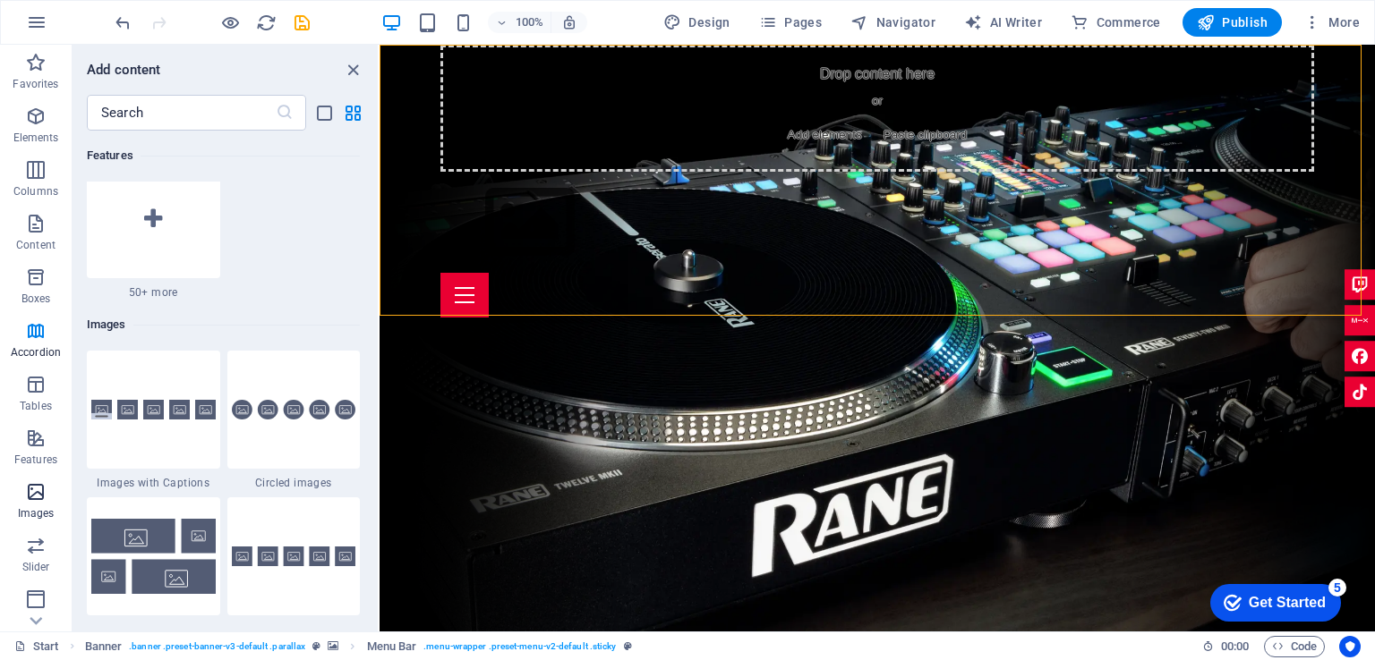
scroll to position [9074, 0]
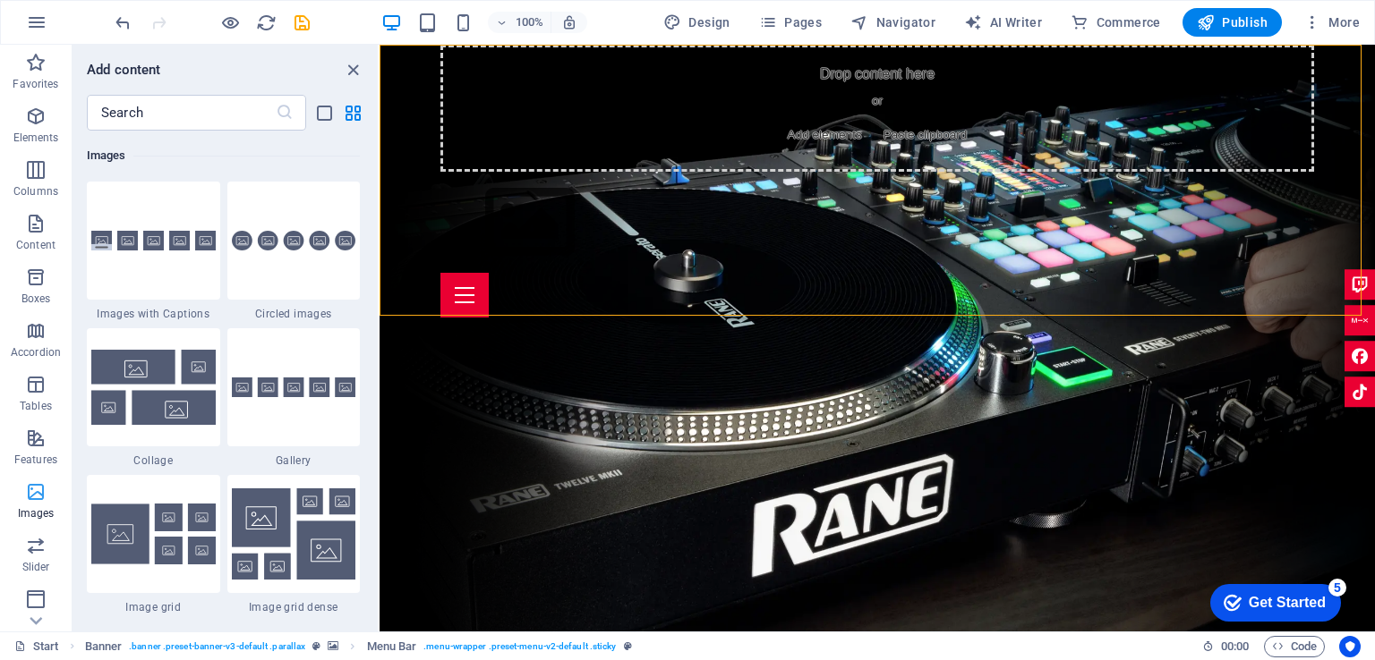
click at [33, 502] on icon "button" at bounding box center [35, 491] width 21 height 21
click at [32, 389] on icon "button" at bounding box center [35, 380] width 21 height 21
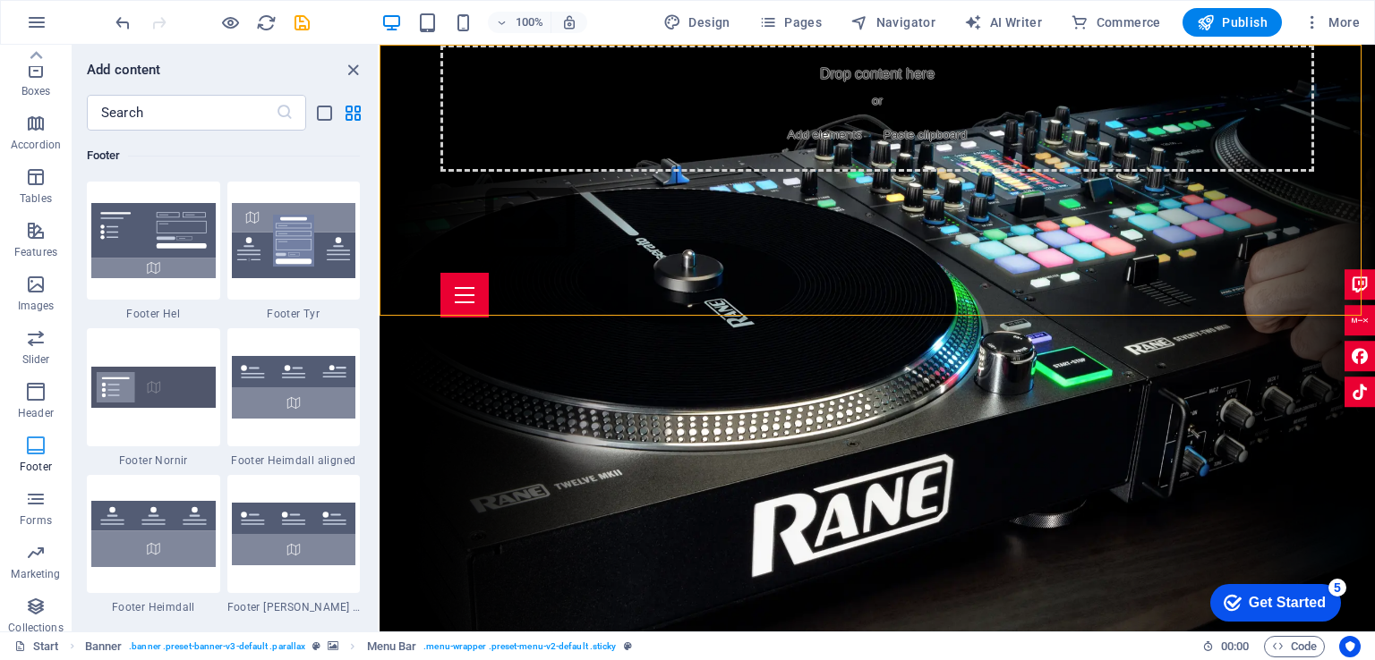
scroll to position [183, 0]
click at [32, 421] on icon "button" at bounding box center [35, 416] width 21 height 21
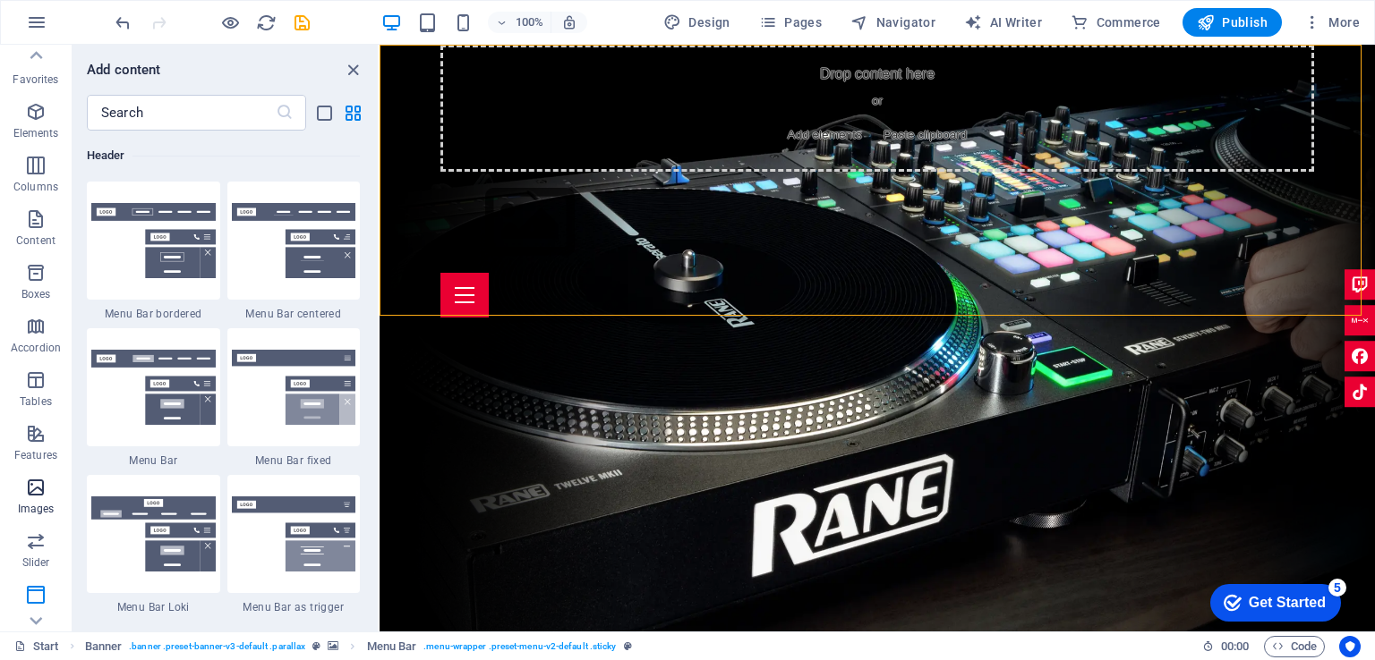
scroll to position [0, 0]
click at [798, 17] on span "Pages" at bounding box center [790, 22] width 63 height 18
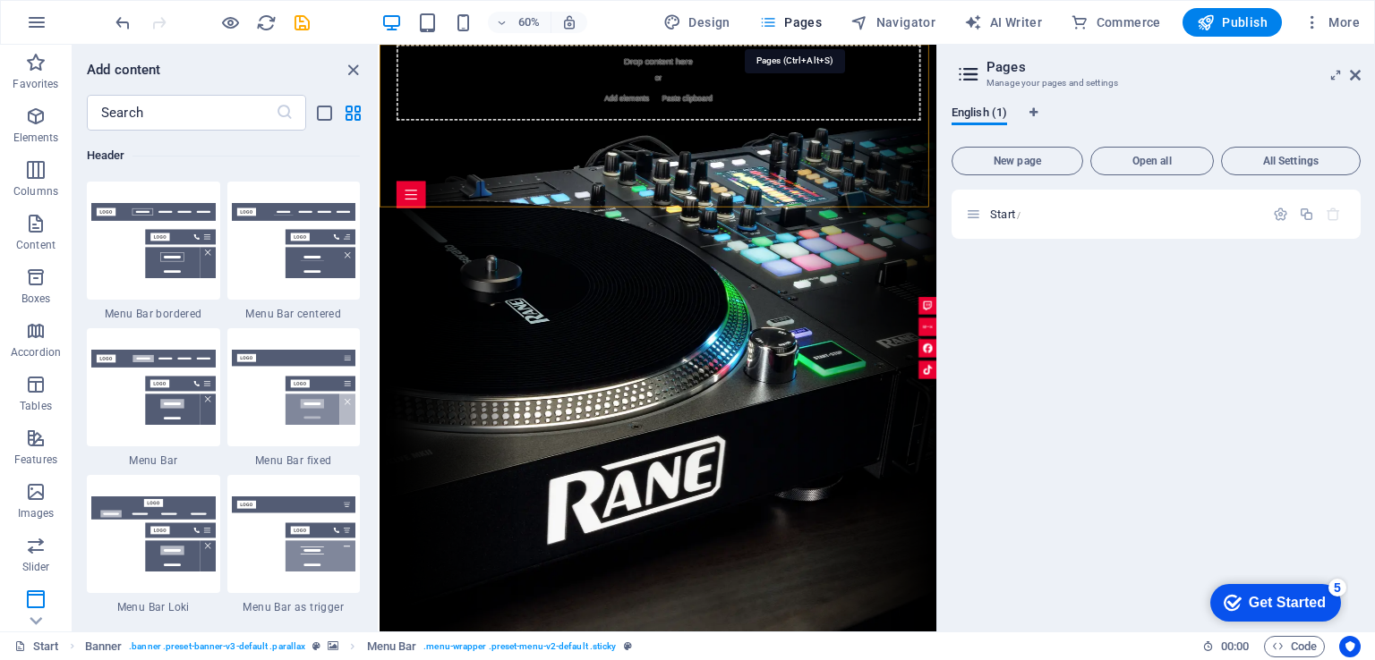
click at [798, 17] on span "Pages" at bounding box center [790, 22] width 63 height 18
click at [1360, 70] on aside "Pages Manage your pages and settings English (1) New page Open all All Settings…" at bounding box center [1155, 338] width 439 height 587
click at [1357, 76] on icon at bounding box center [1355, 75] width 11 height 14
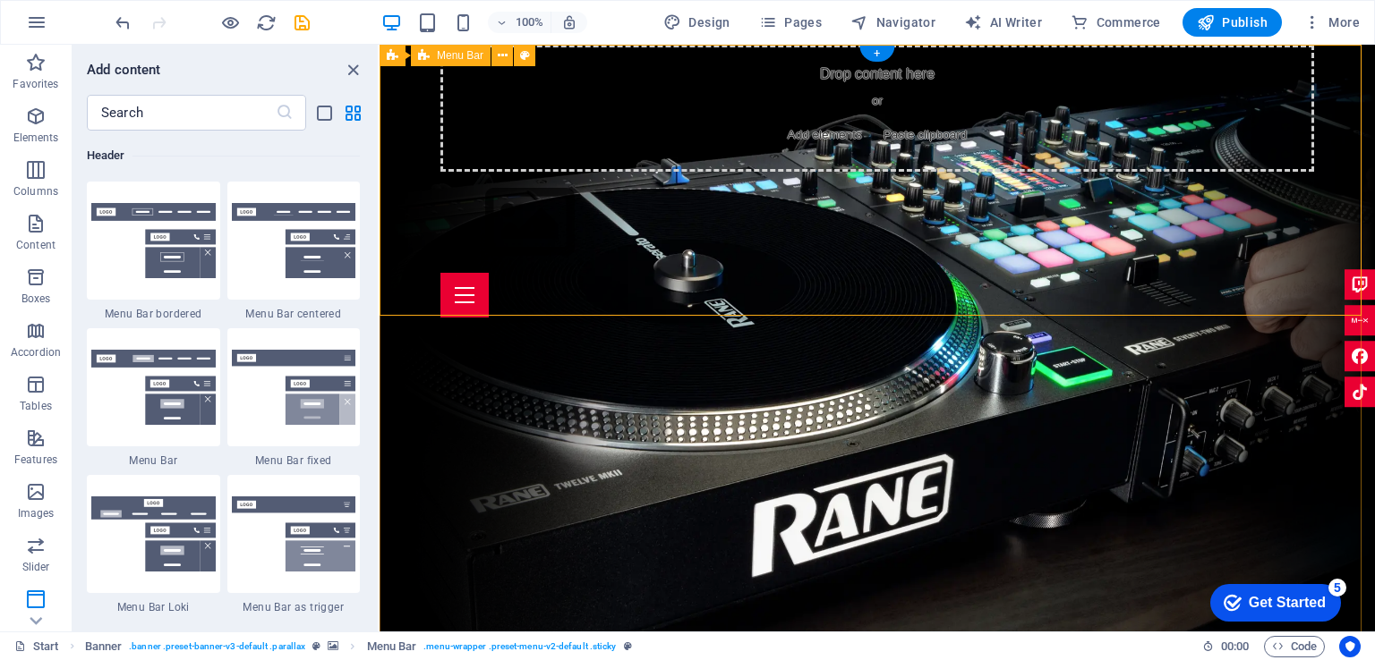
click at [1339, 216] on div "Drop content here or Add elements Paste clipboard Home About me Services Upcomi…" at bounding box center [876, 181] width 995 height 273
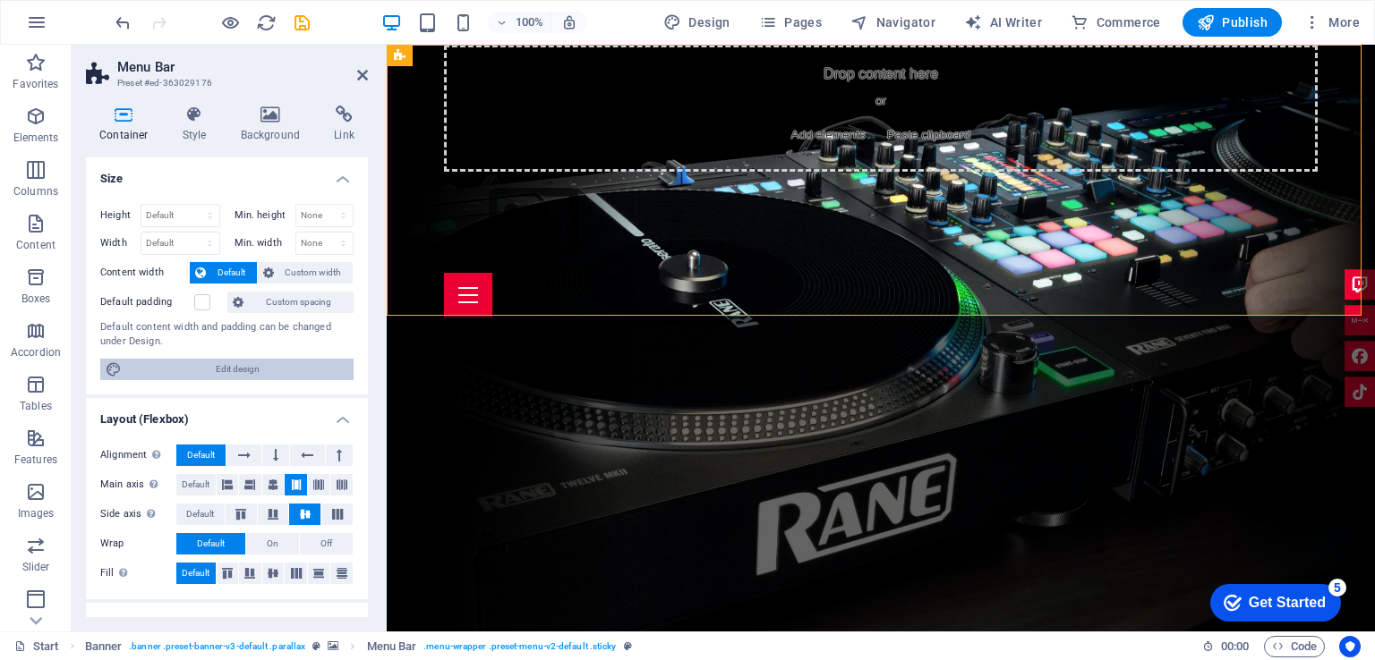
click at [261, 366] on span "Edit design" at bounding box center [237, 369] width 221 height 21
select select "rem"
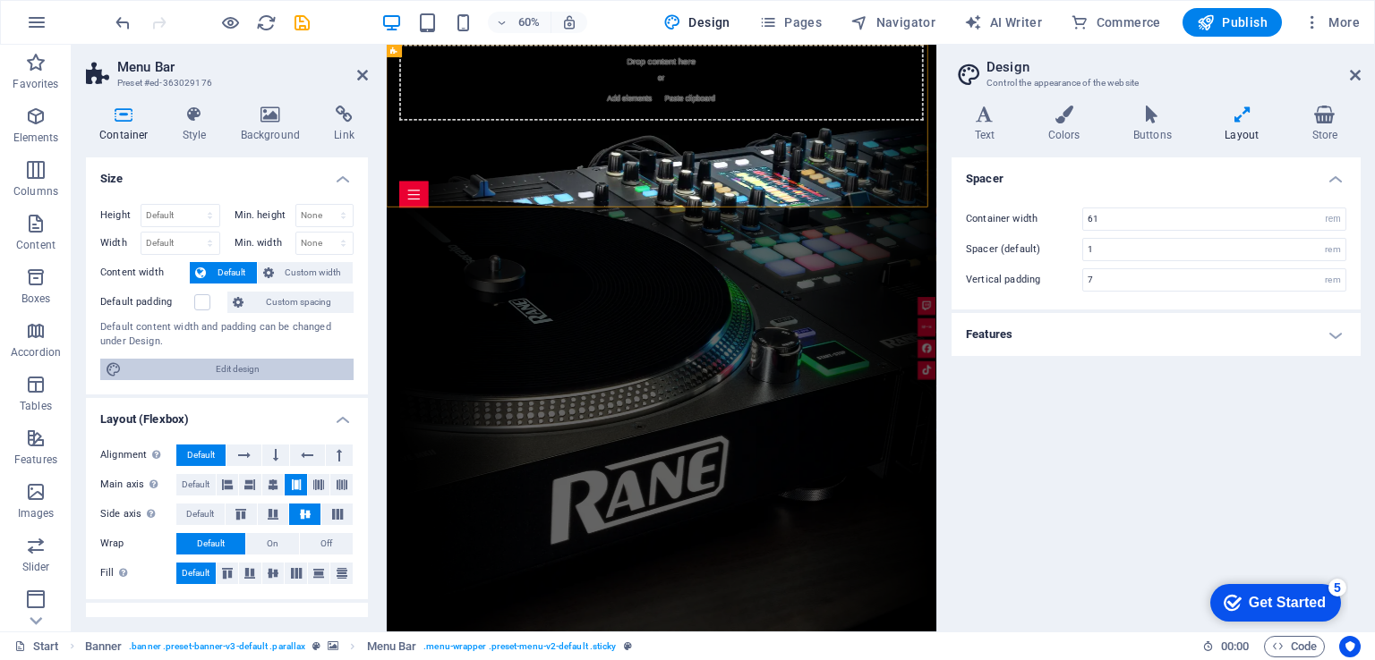
click at [261, 366] on span "Edit design" at bounding box center [237, 369] width 221 height 21
click at [1352, 69] on icon at bounding box center [1355, 75] width 11 height 14
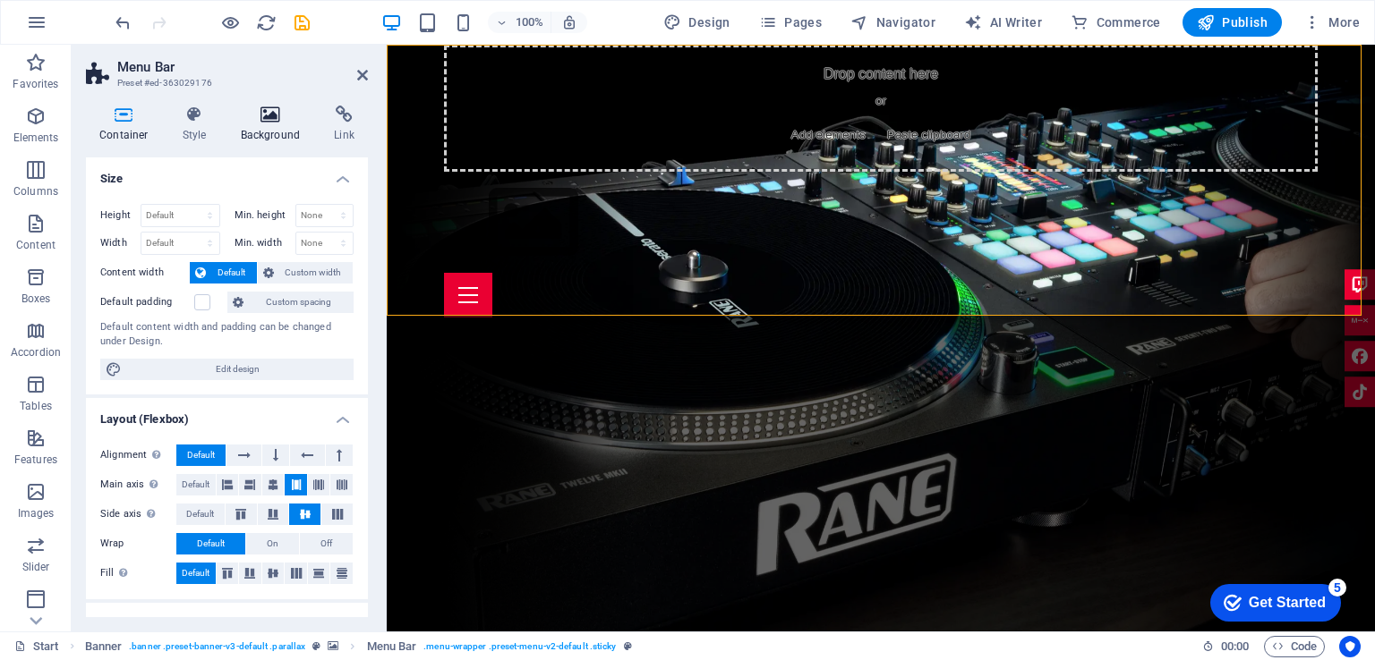
click at [283, 123] on h4 "Background" at bounding box center [274, 125] width 94 height 38
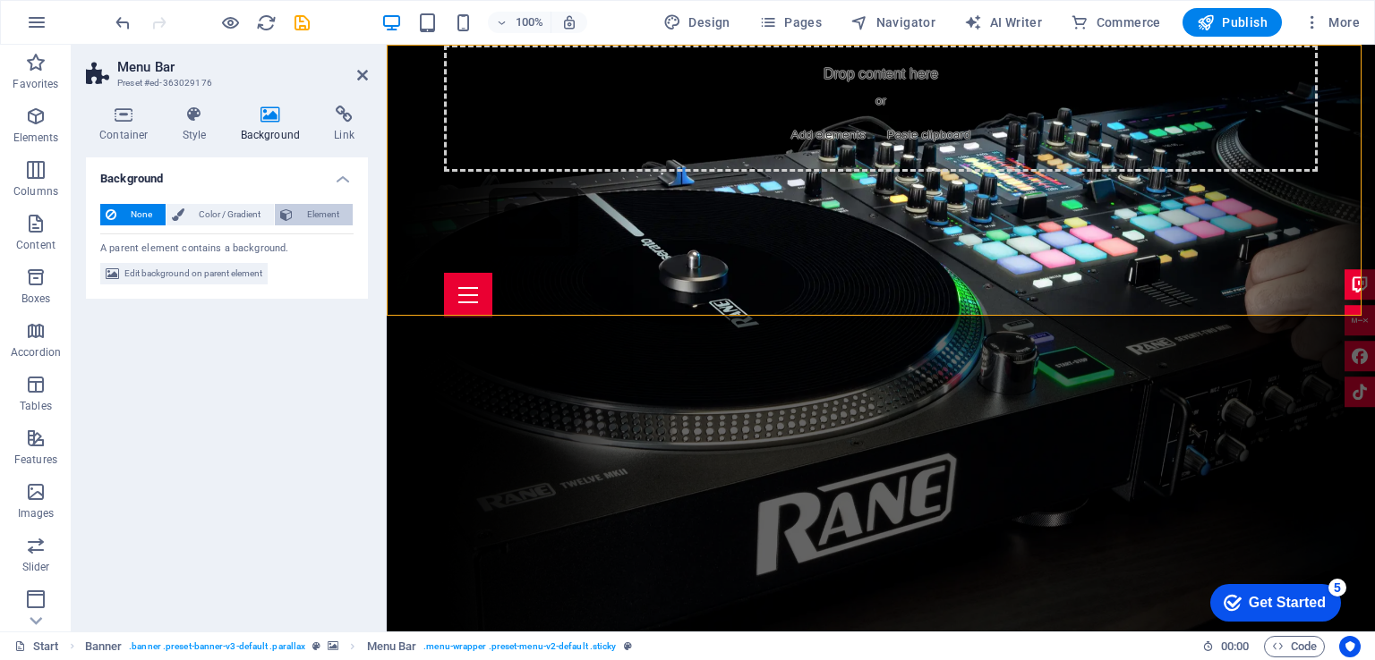
click at [319, 212] on span "Element" at bounding box center [322, 214] width 49 height 21
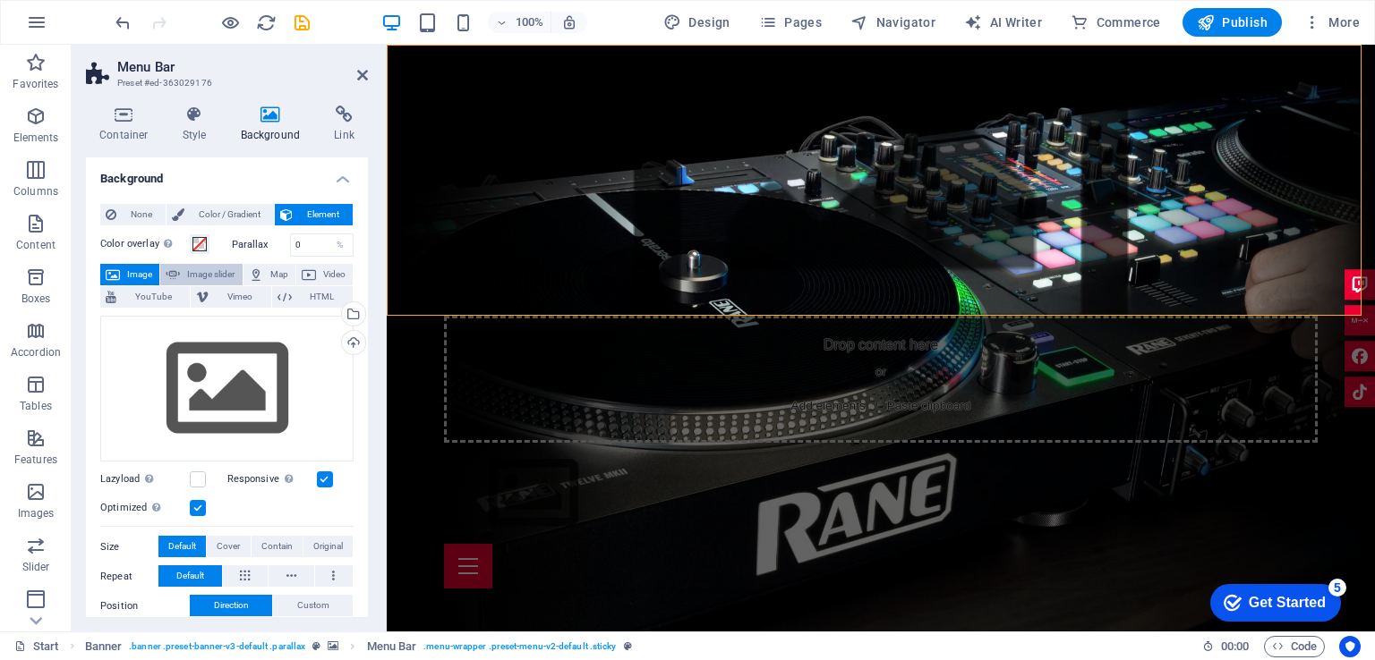
click at [207, 273] on span "Image slider" at bounding box center [210, 274] width 51 height 21
select select "ms"
select select "s"
select select "progressive"
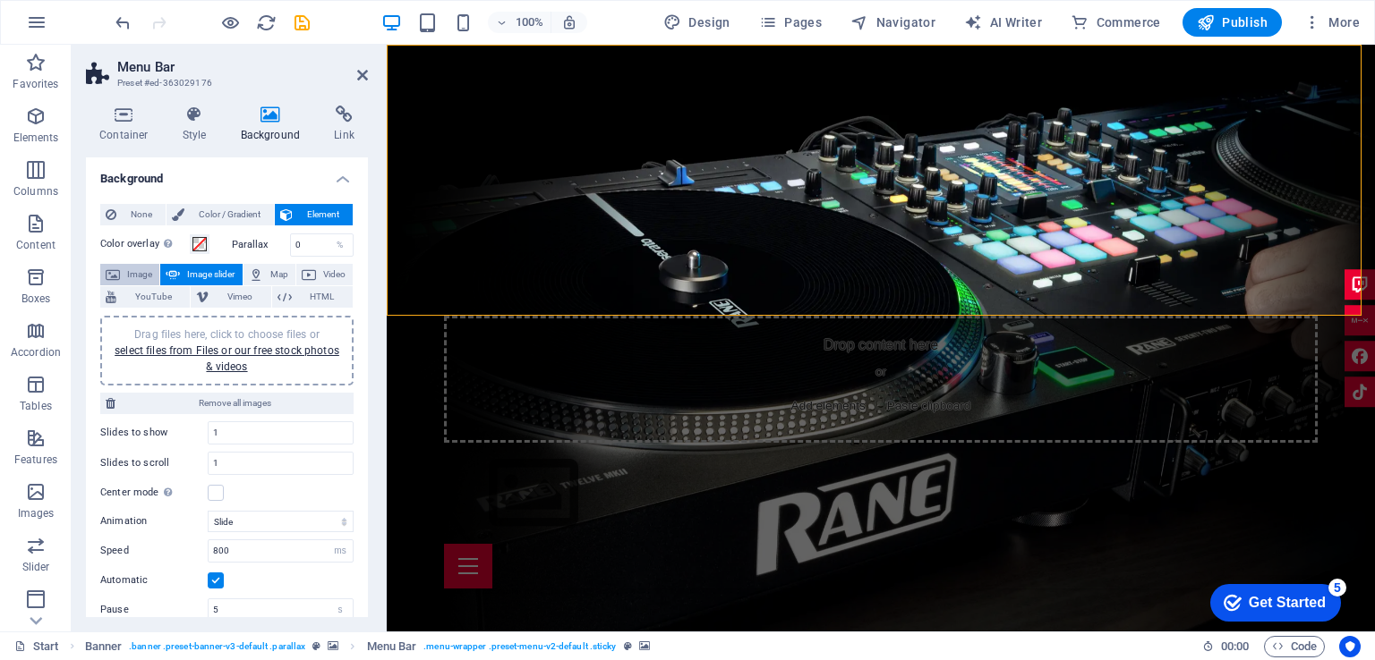
click at [130, 276] on span "Image" at bounding box center [139, 274] width 29 height 21
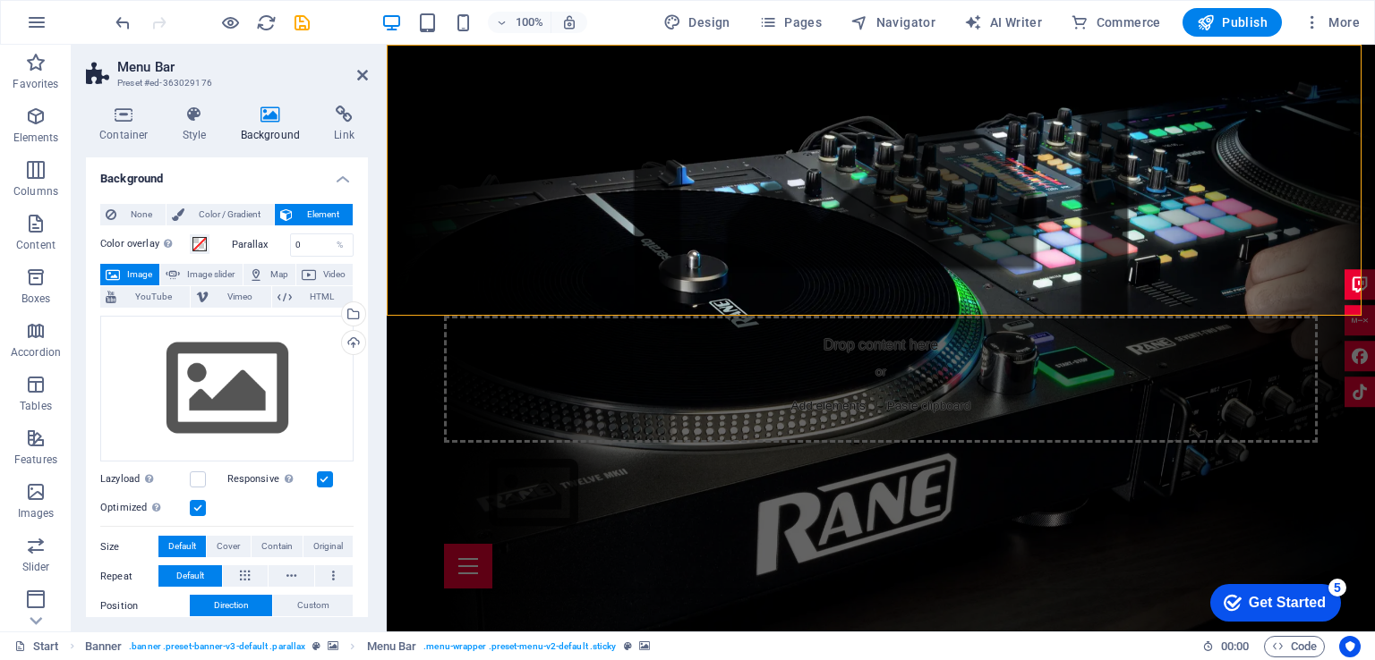
click at [333, 214] on span "Element" at bounding box center [322, 214] width 49 height 21
click at [331, 178] on h4 "Background" at bounding box center [227, 174] width 282 height 32
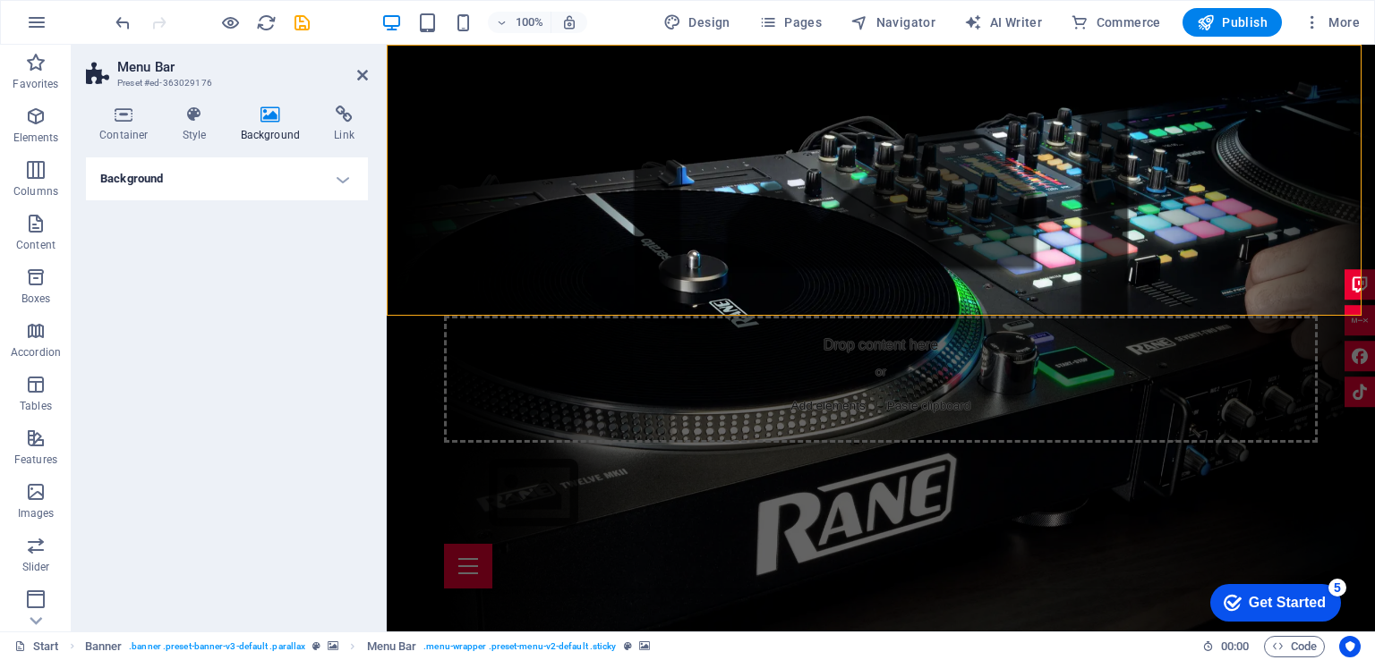
click at [331, 178] on h4 "Background" at bounding box center [227, 179] width 282 height 43
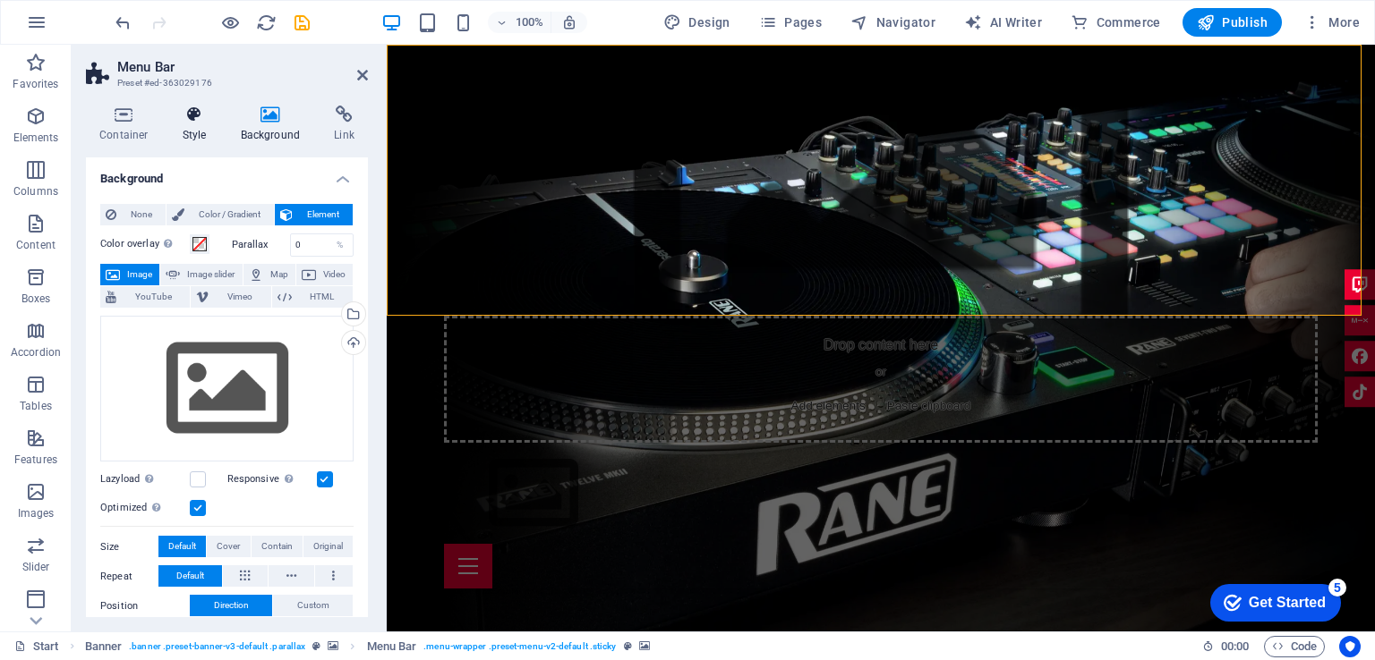
click at [196, 124] on h4 "Style" at bounding box center [198, 125] width 58 height 38
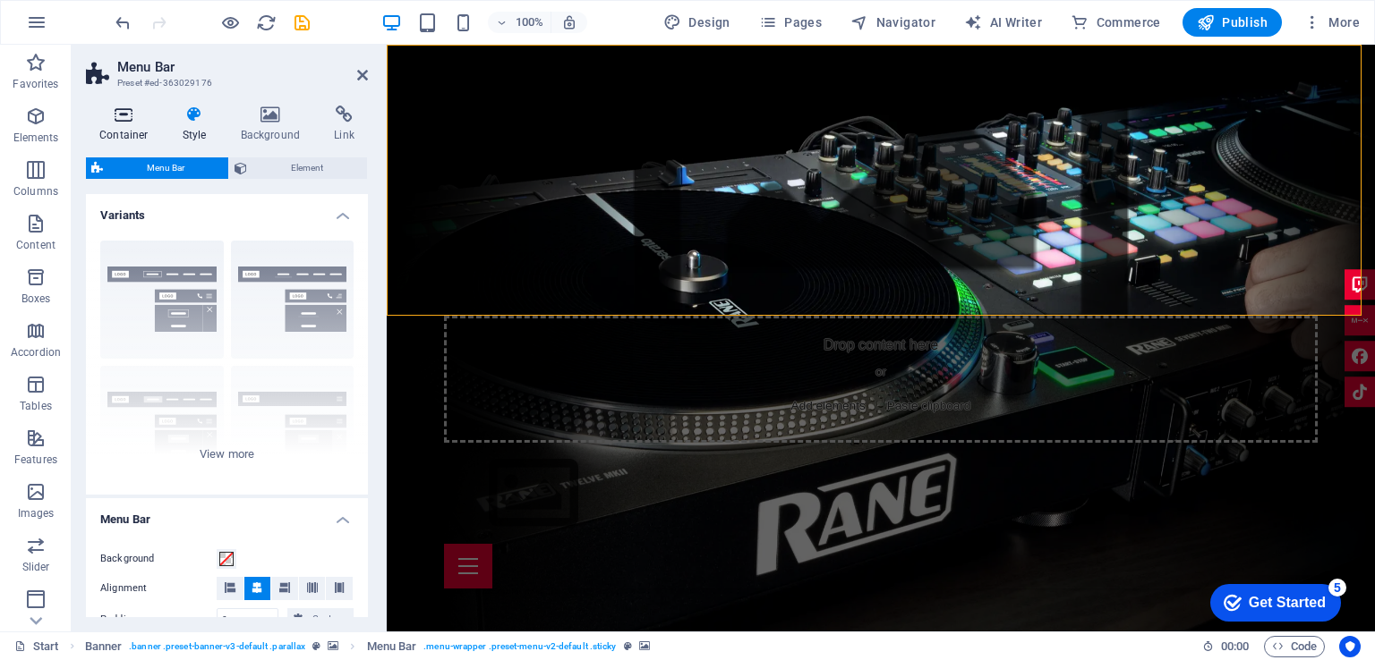
click at [132, 124] on h4 "Container" at bounding box center [127, 125] width 83 height 38
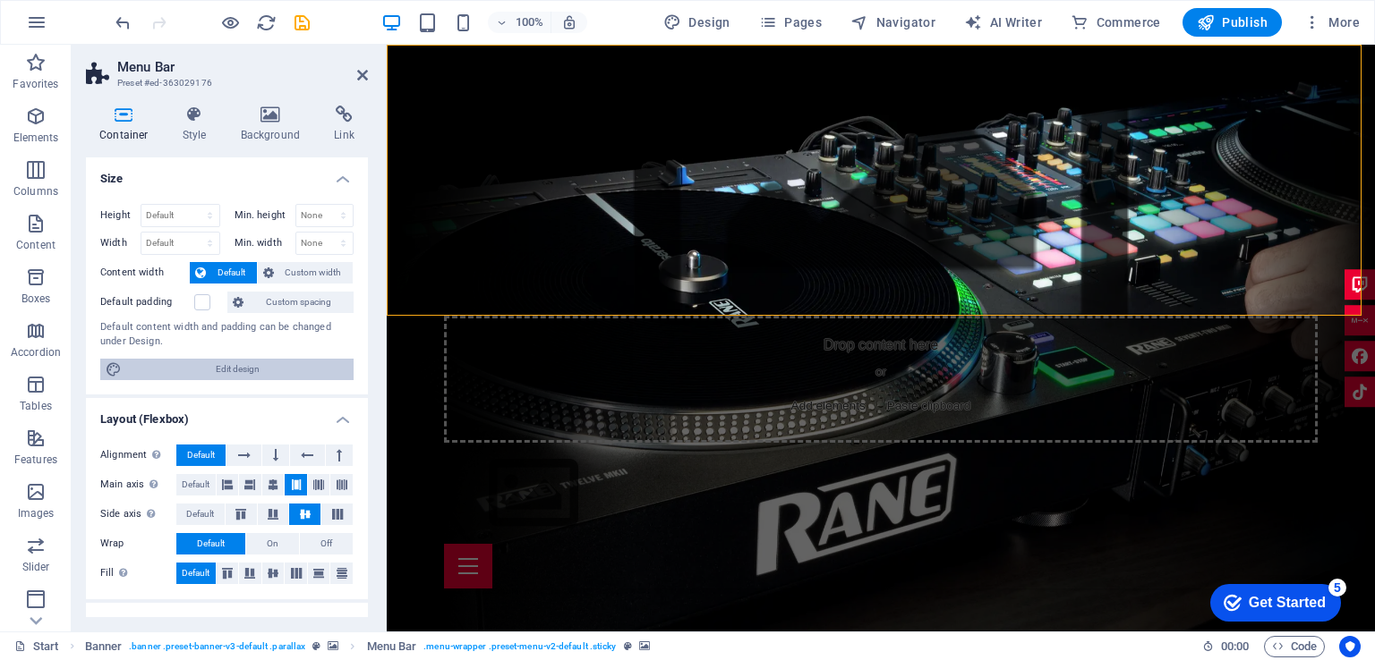
click at [284, 369] on span "Edit design" at bounding box center [237, 369] width 221 height 21
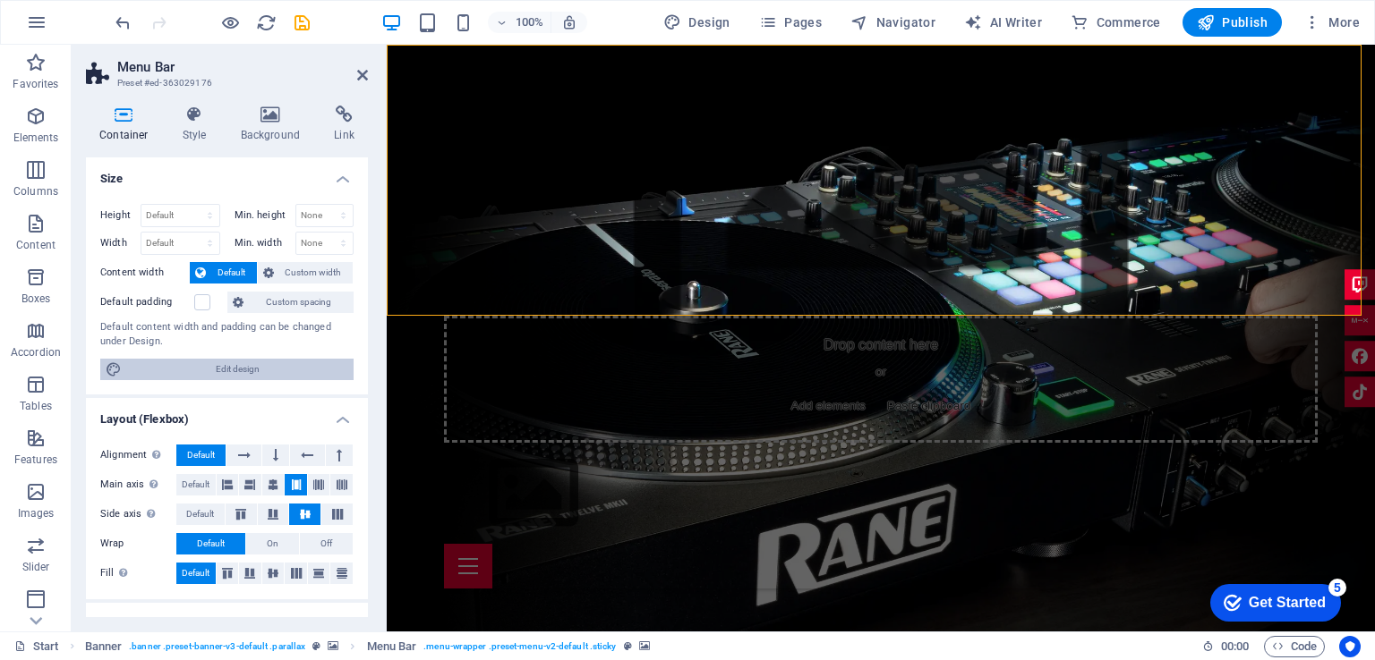
select select "rem"
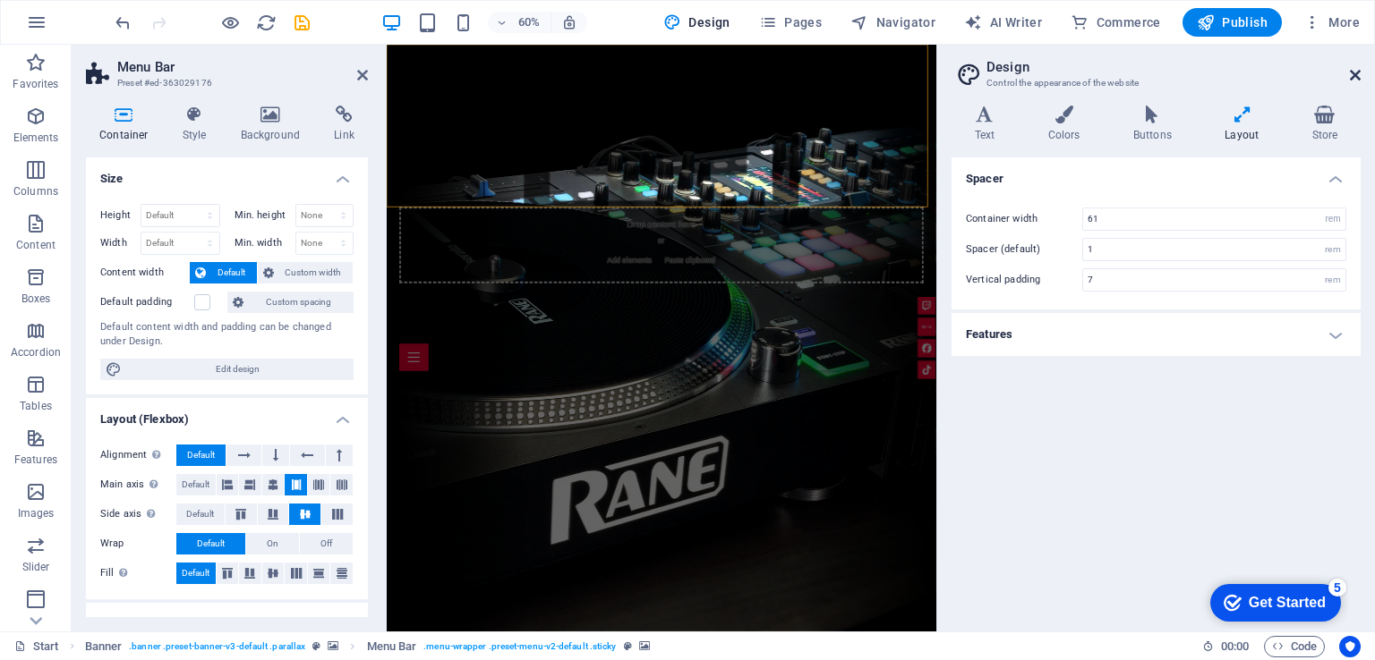
click at [1353, 72] on icon at bounding box center [1355, 75] width 11 height 14
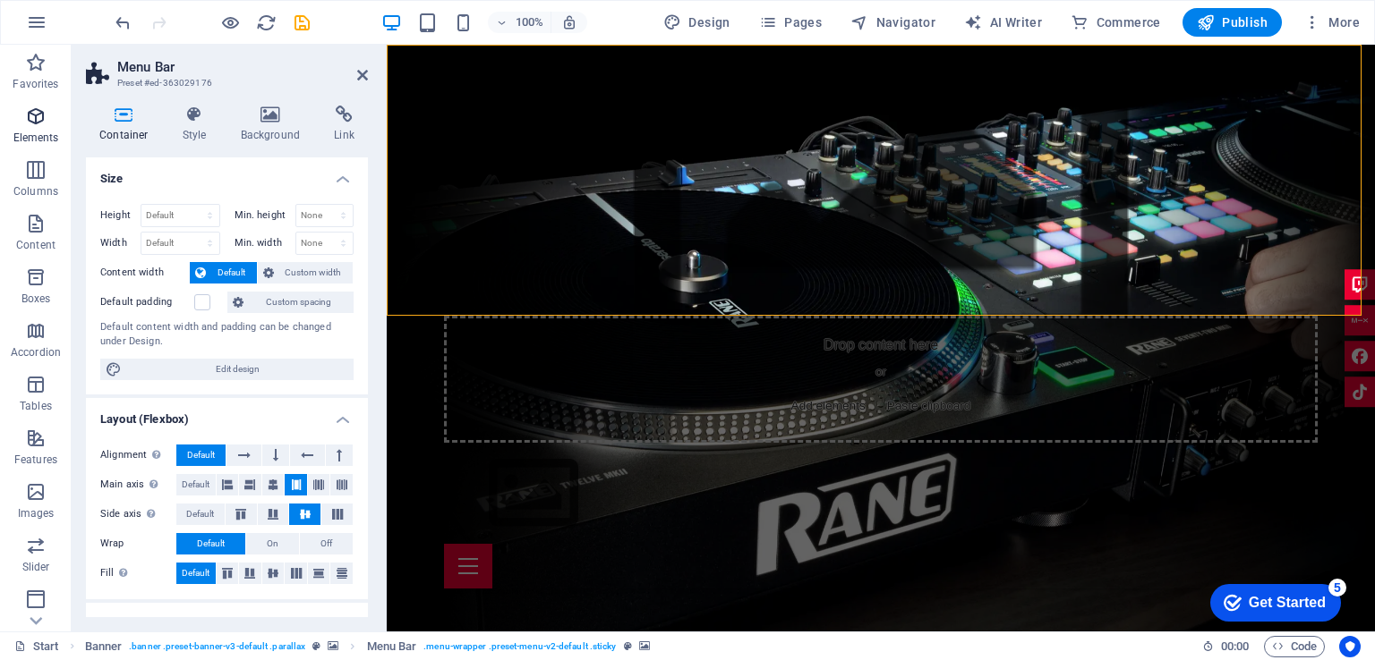
click at [21, 118] on span "Elements" at bounding box center [36, 127] width 72 height 43
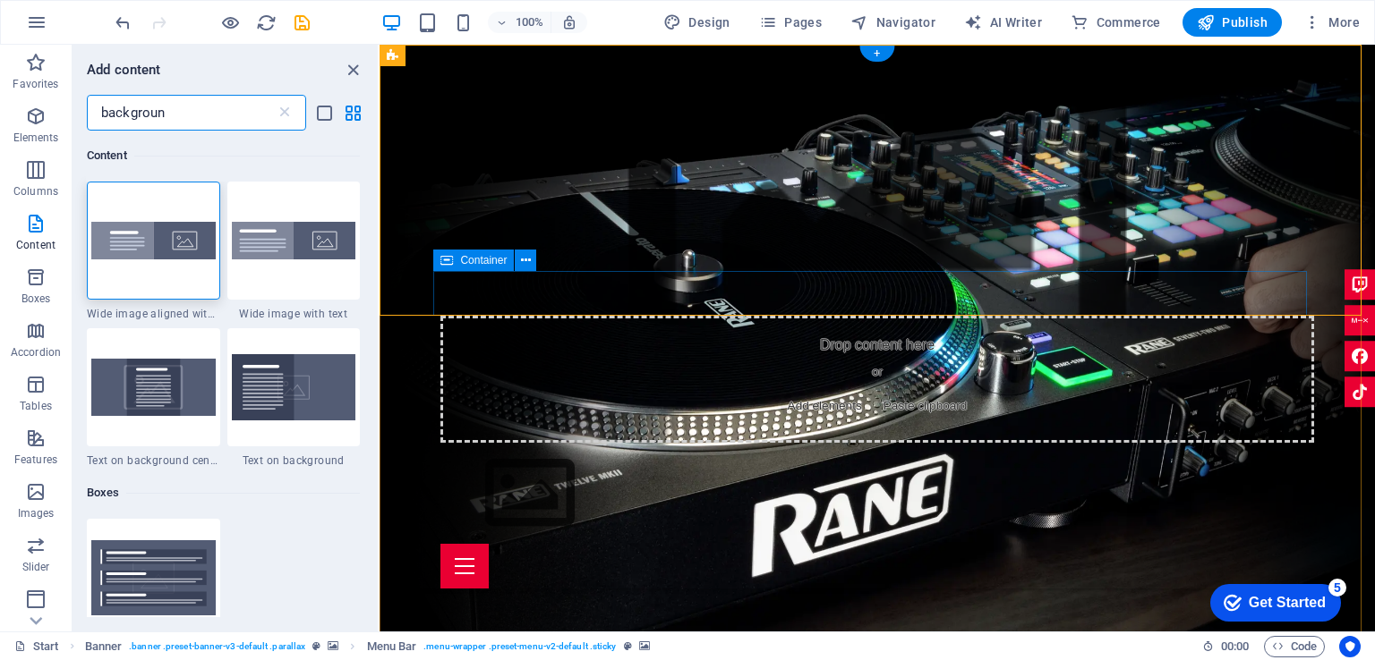
type input "background"
click at [148, 276] on div at bounding box center [153, 241] width 133 height 118
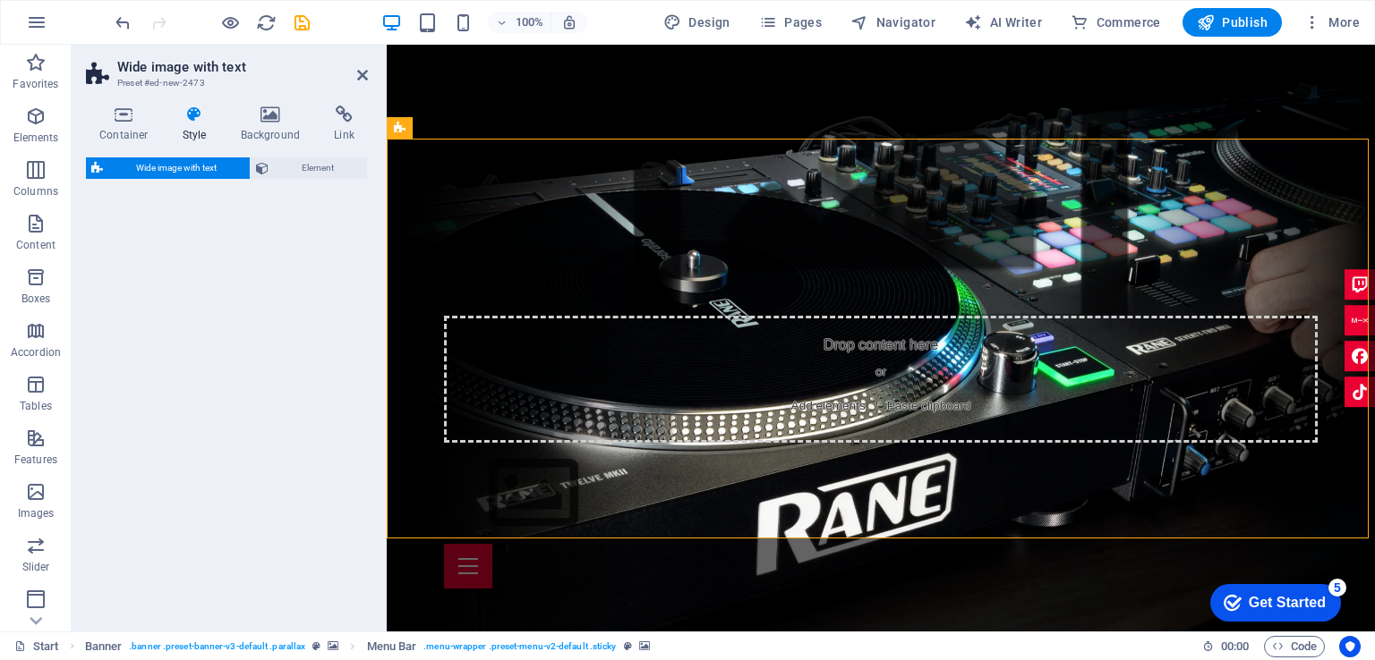
select select "%"
select select "preset-fullscreen-text-and-background-v3-alignments"
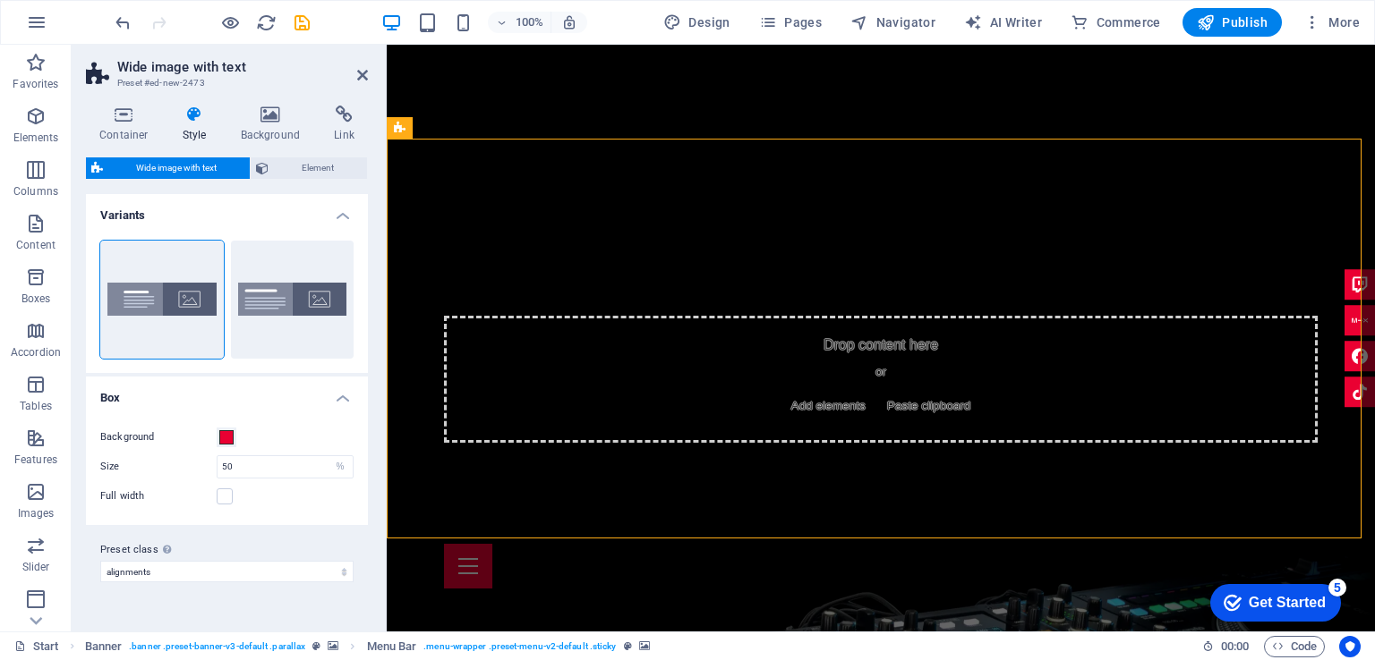
scroll to position [560, 0]
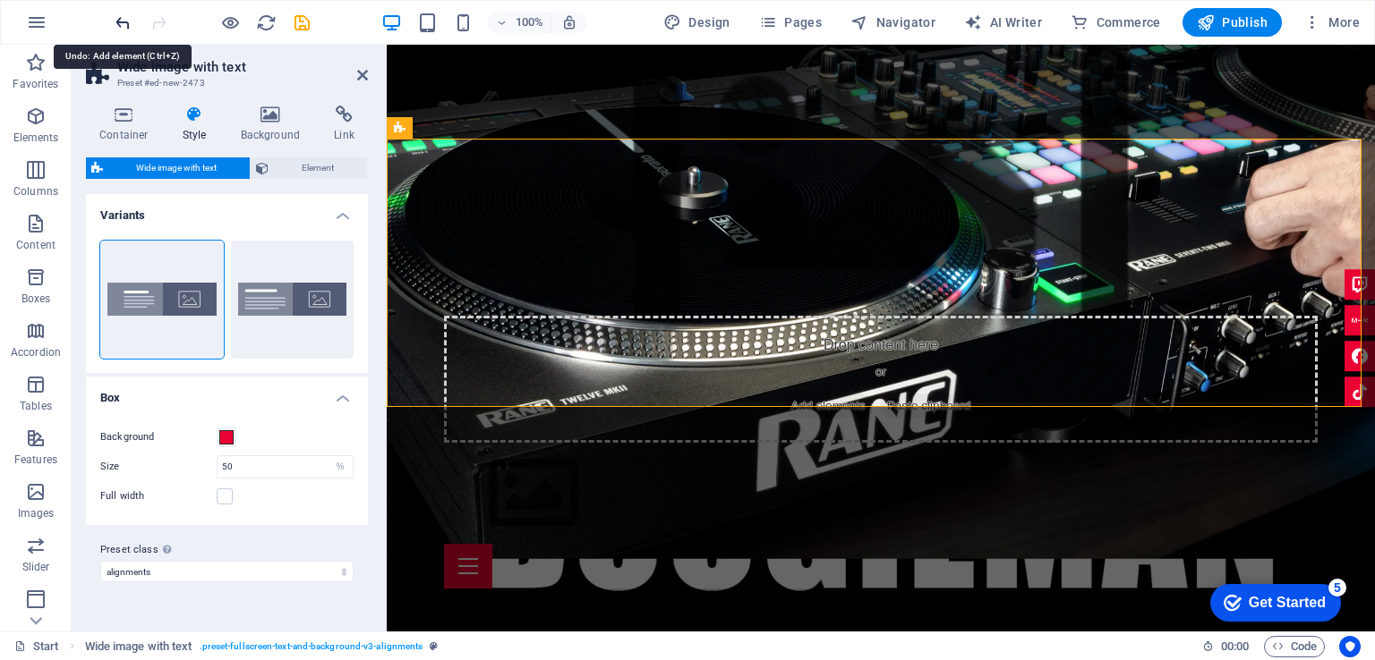
click at [122, 21] on icon "undo" at bounding box center [123, 23] width 21 height 21
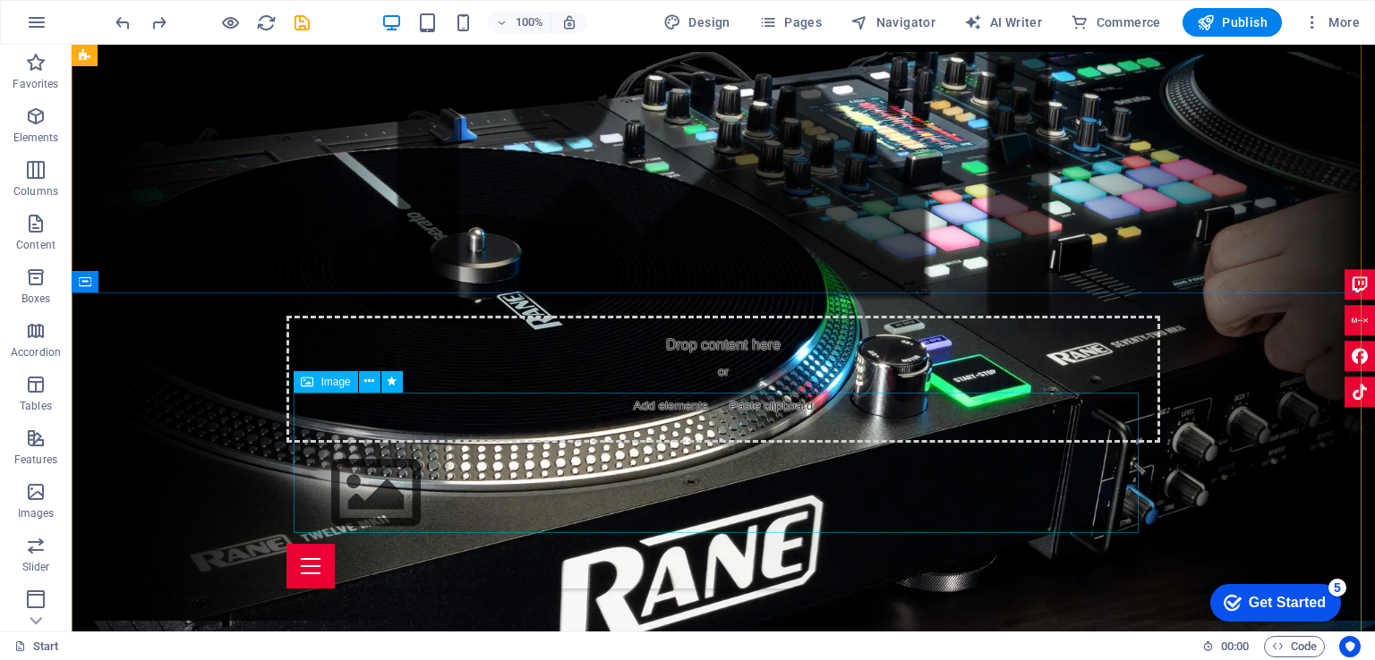
scroll to position [0, 0]
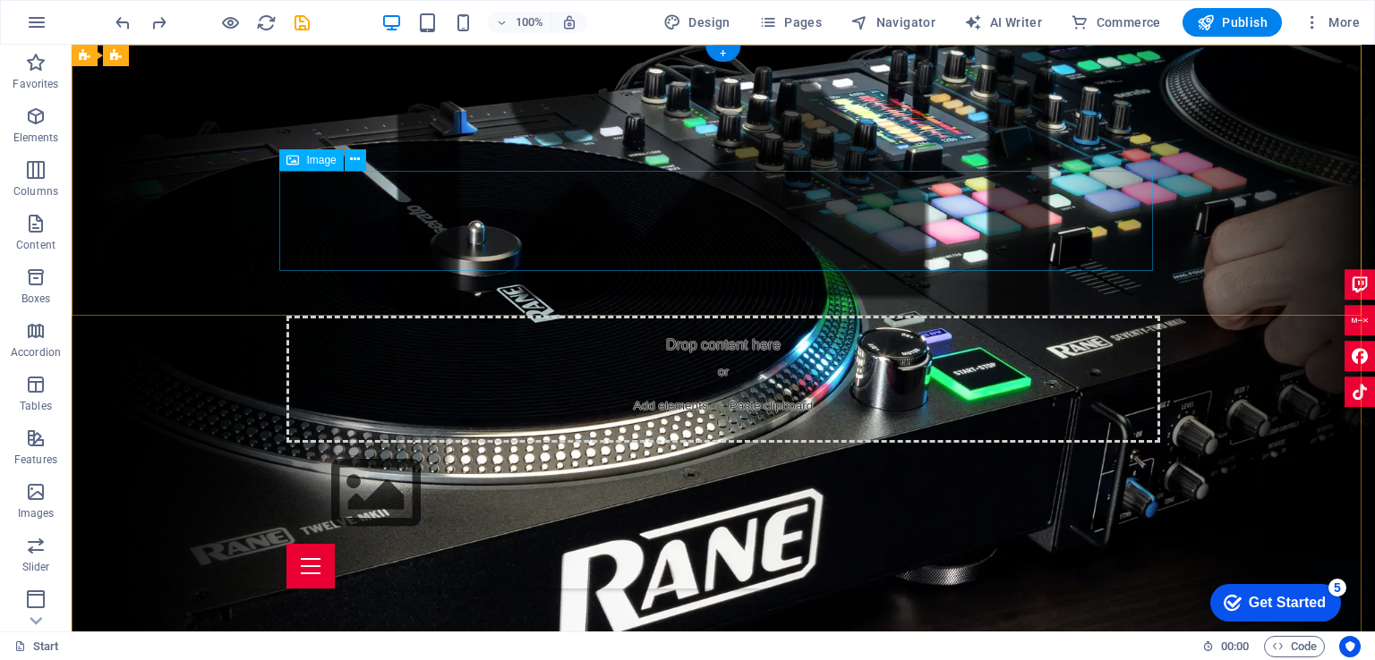
click at [1026, 443] on figure at bounding box center [722, 493] width 873 height 101
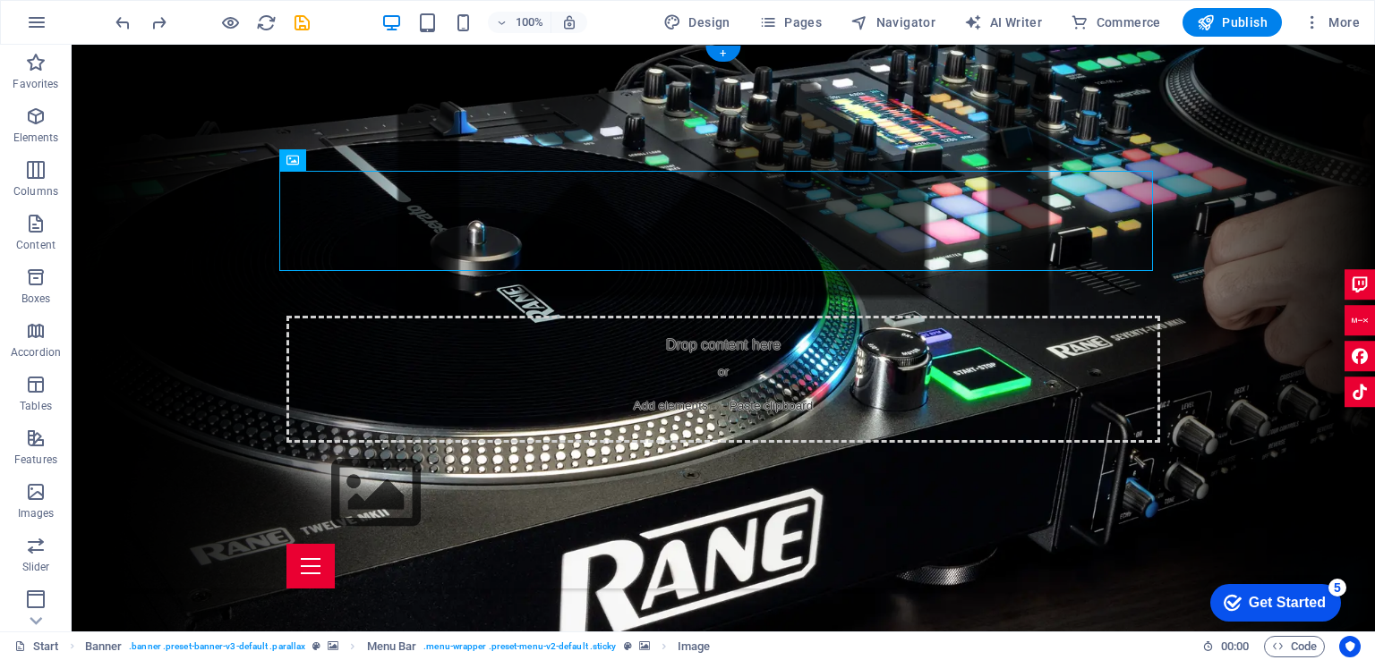
click at [1219, 242] on figure at bounding box center [723, 180] width 1303 height 271
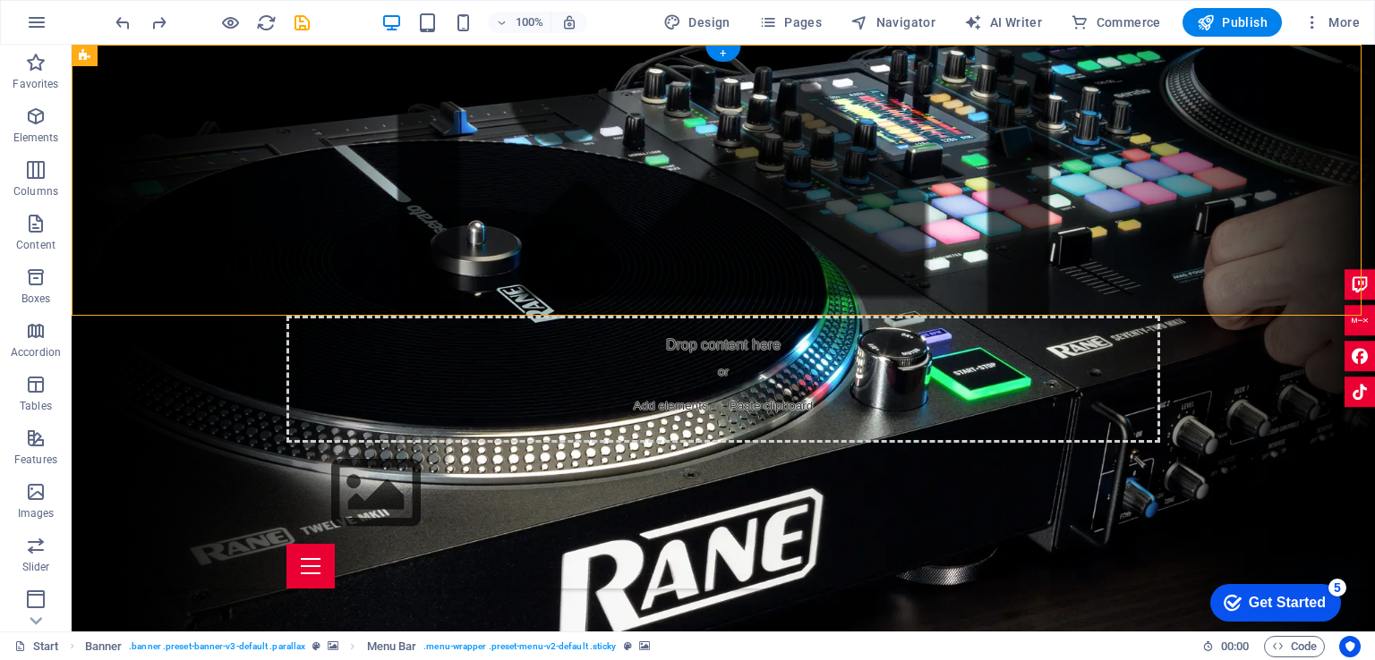
click at [1219, 242] on figure at bounding box center [723, 180] width 1303 height 271
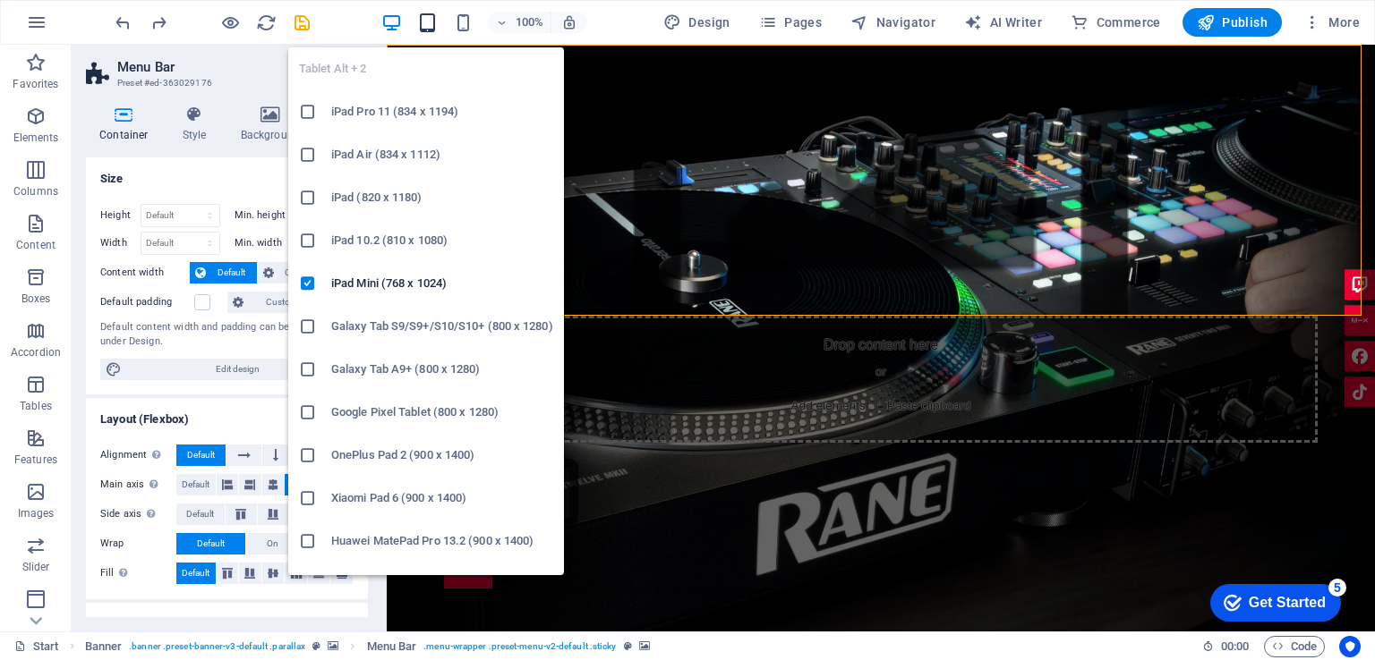
click at [427, 22] on icon "button" at bounding box center [427, 23] width 21 height 21
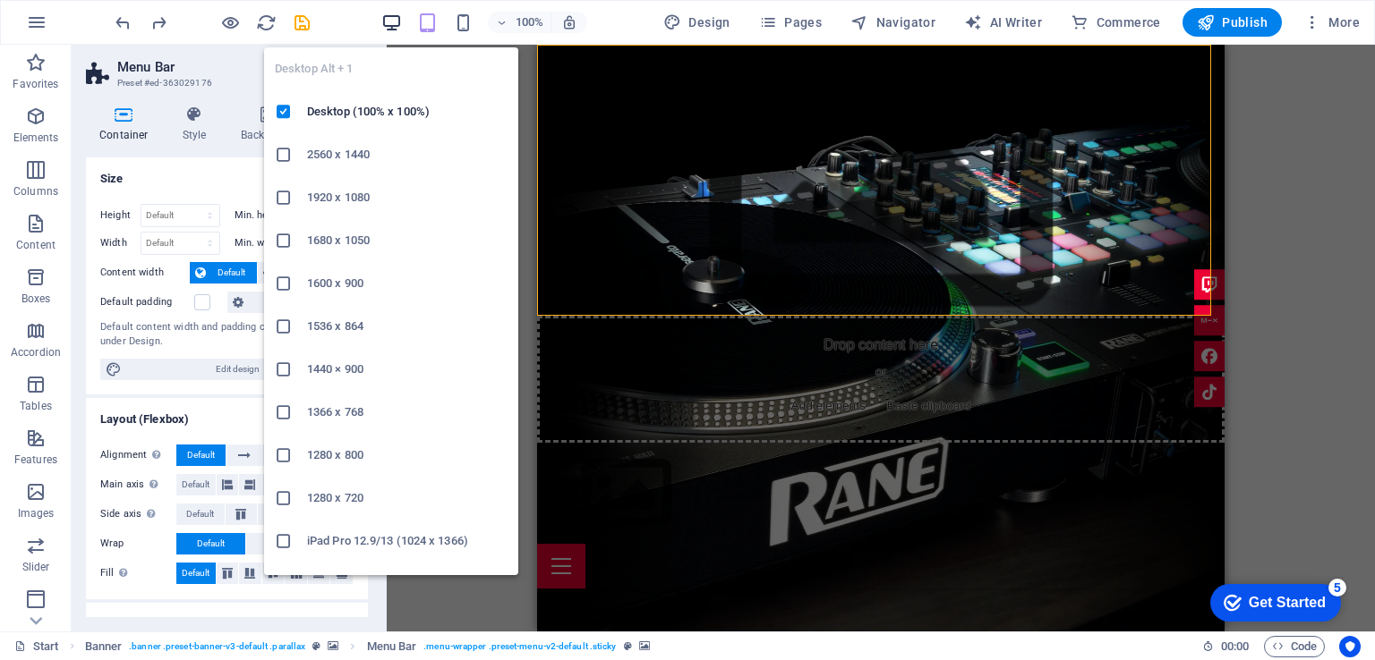
click at [392, 19] on icon "button" at bounding box center [391, 23] width 21 height 21
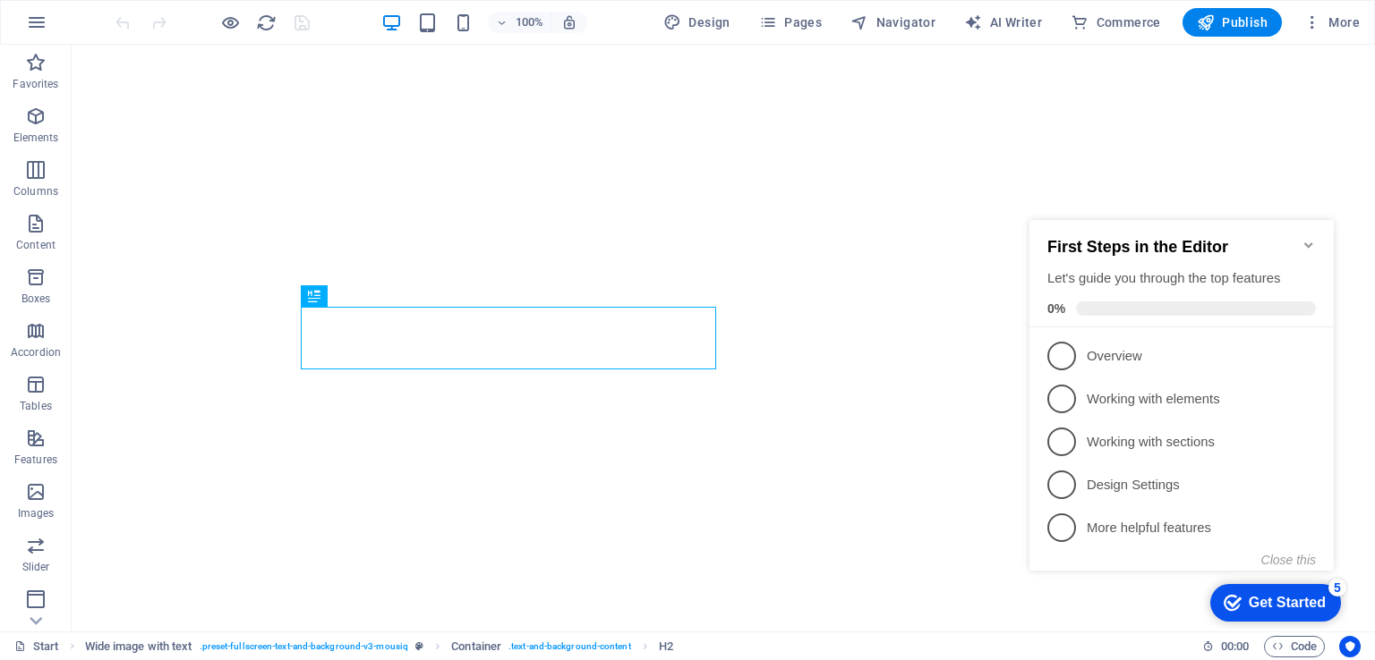
click at [1313, 238] on icon "Minimize checklist" at bounding box center [1308, 245] width 14 height 14
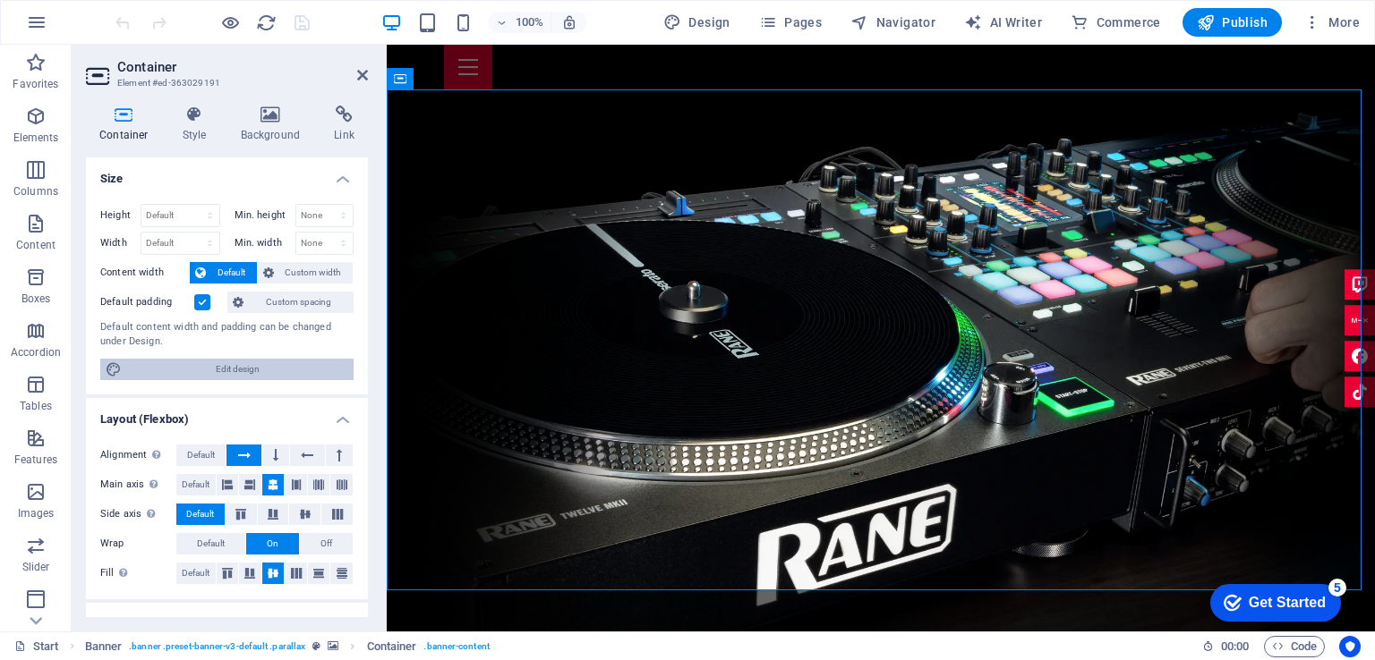
click at [289, 377] on span "Edit design" at bounding box center [237, 369] width 221 height 21
select select "rem"
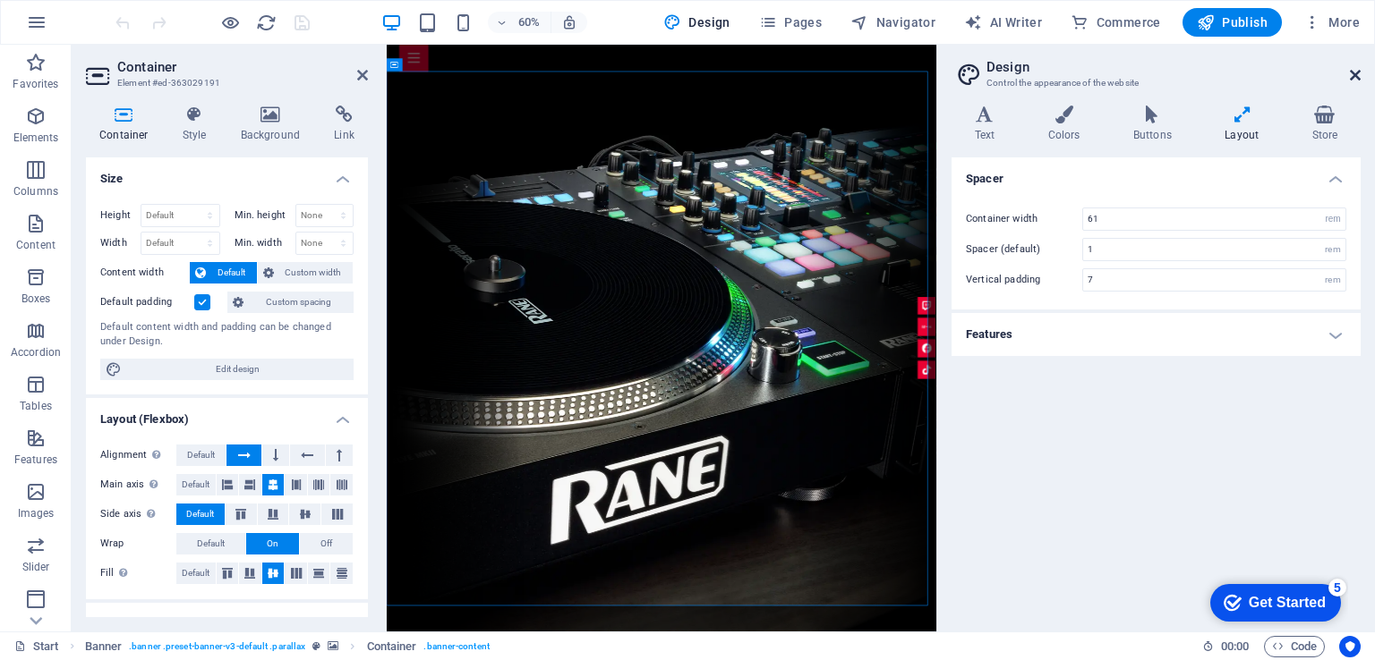
click at [1353, 72] on icon at bounding box center [1355, 75] width 11 height 14
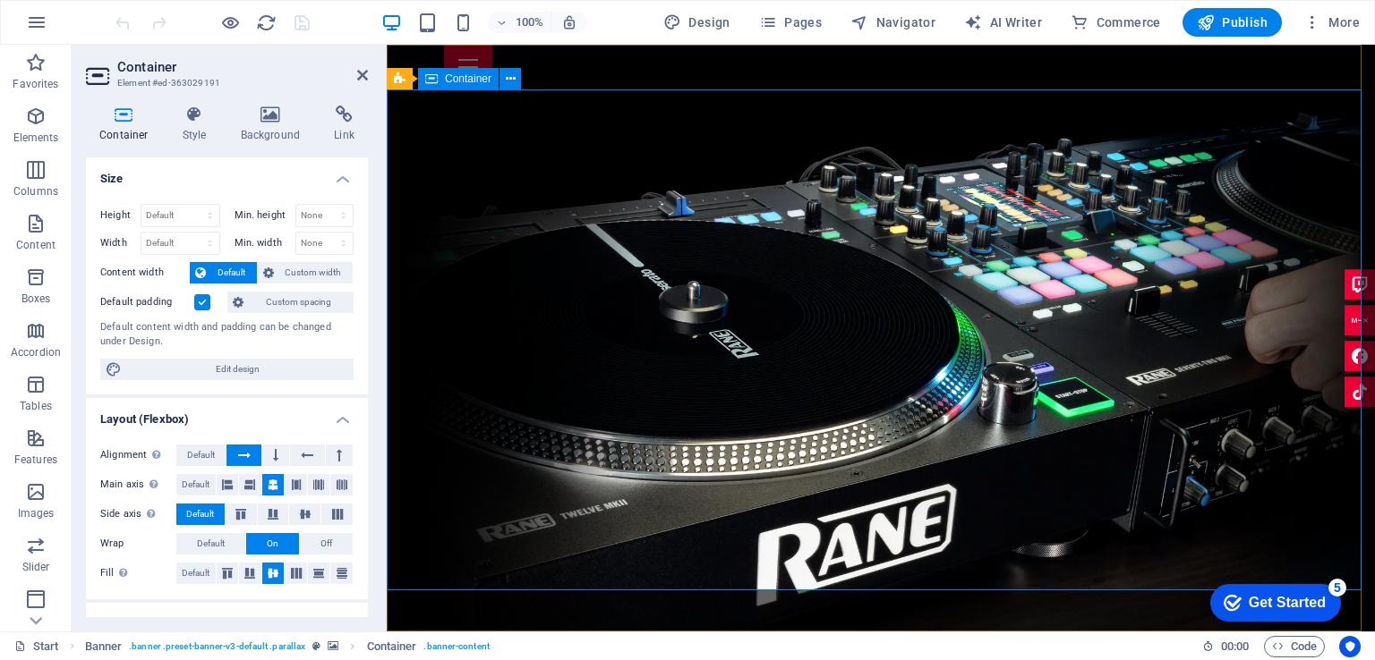
click at [276, 109] on icon at bounding box center [270, 115] width 87 height 18
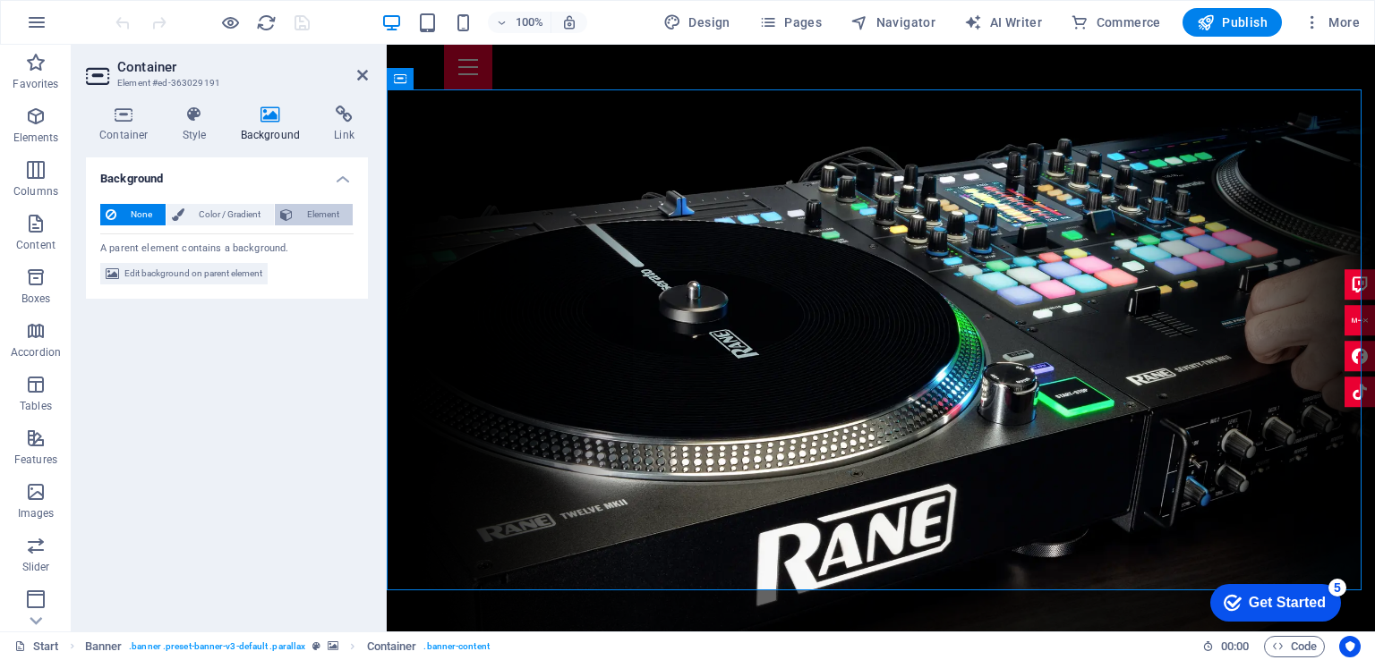
click at [314, 206] on span "Element" at bounding box center [322, 214] width 49 height 21
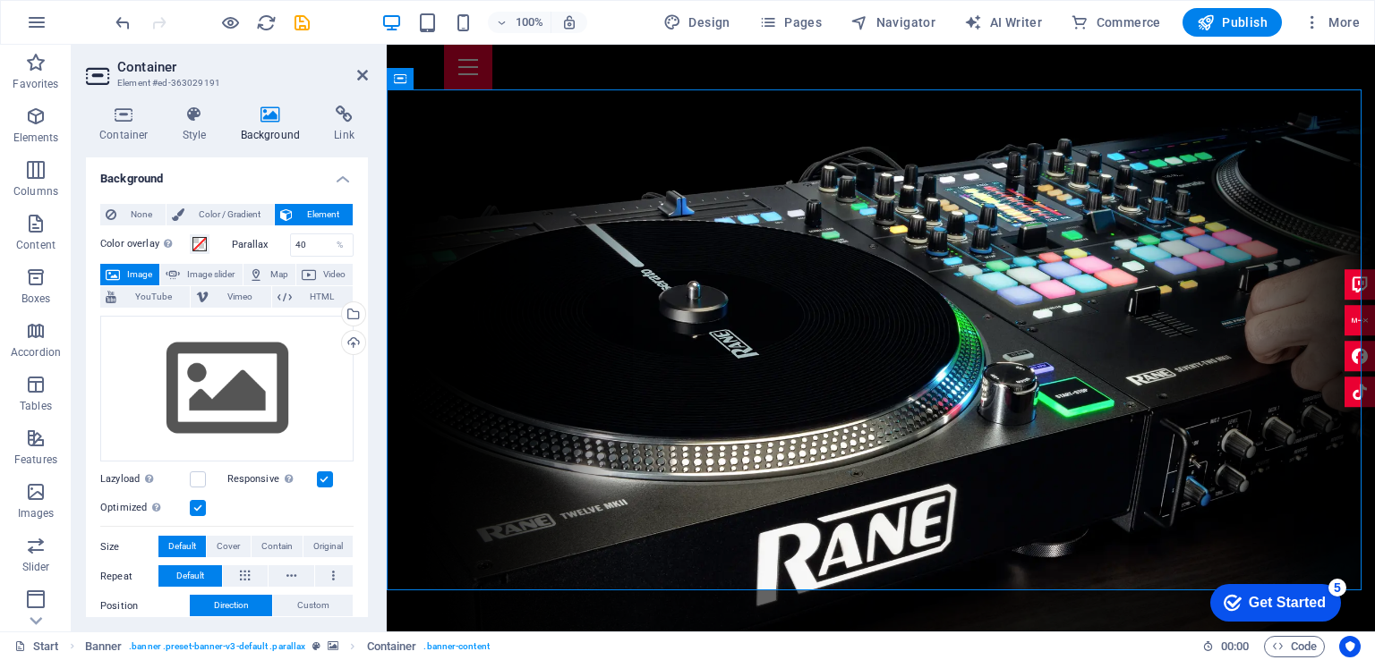
click at [123, 127] on h4 "Container" at bounding box center [127, 125] width 83 height 38
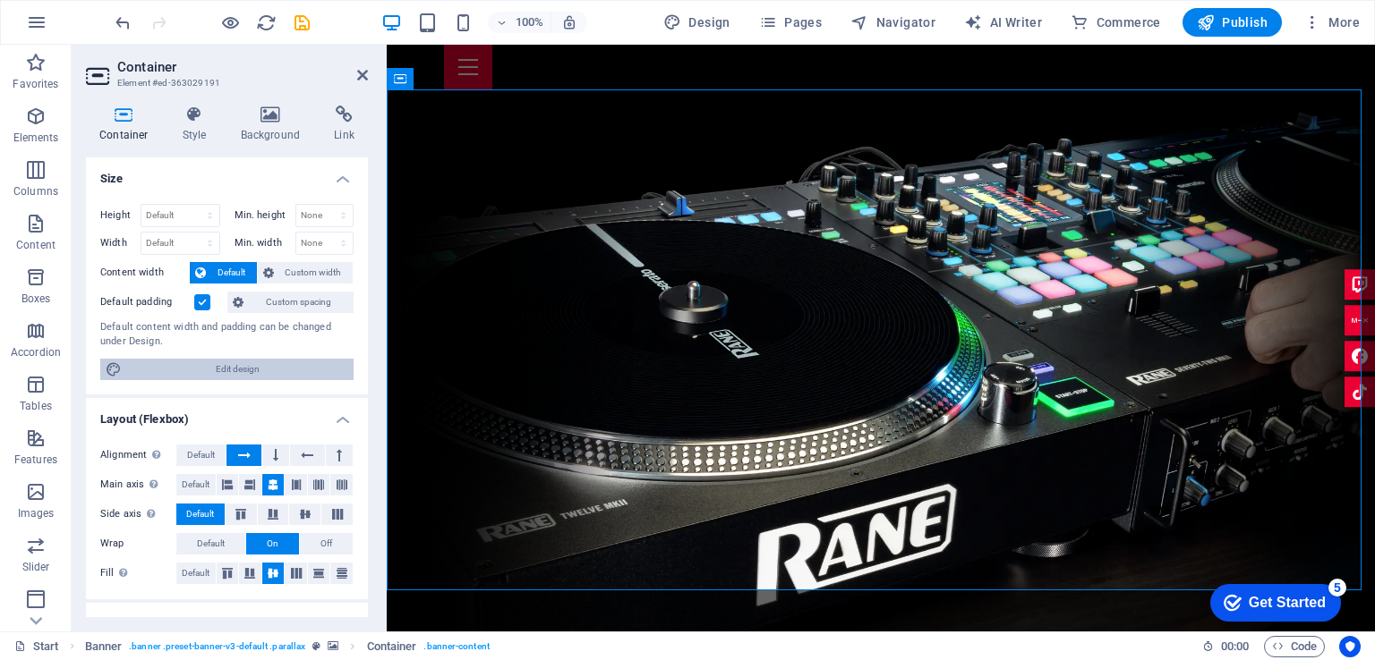
click at [260, 369] on span "Edit design" at bounding box center [237, 369] width 221 height 21
select select "rem"
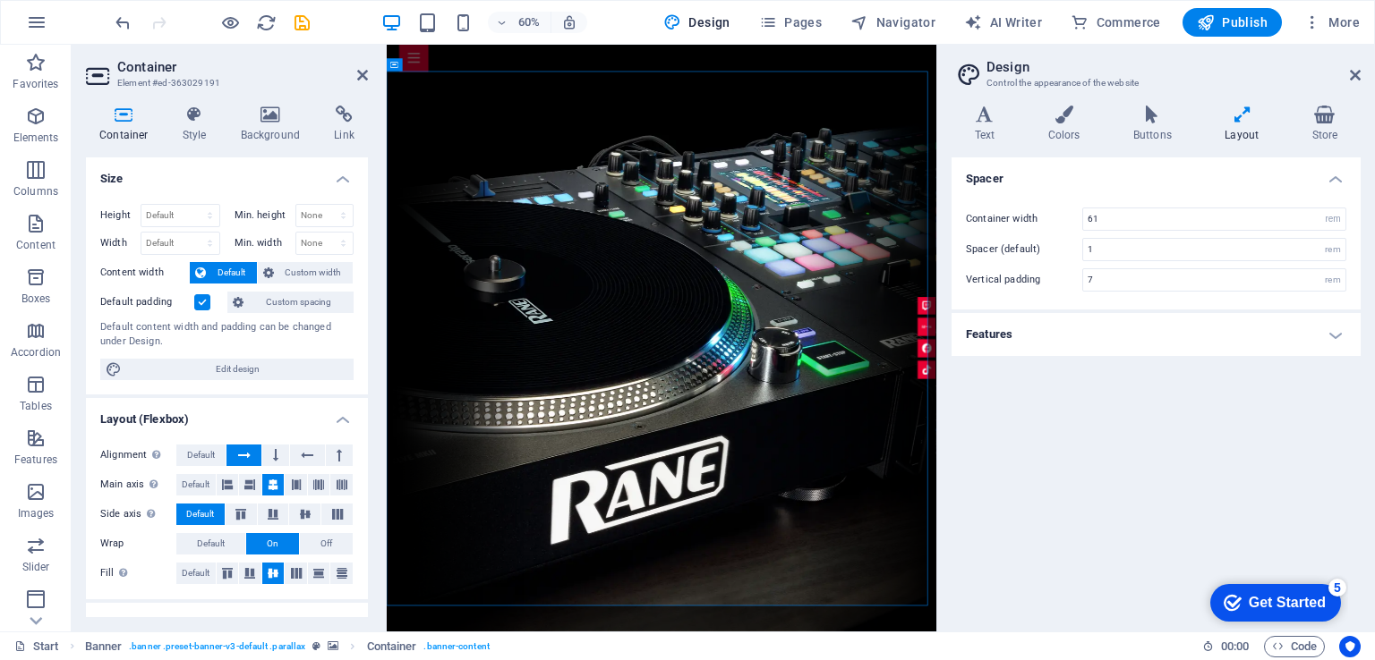
click at [1356, 78] on icon at bounding box center [1355, 75] width 11 height 14
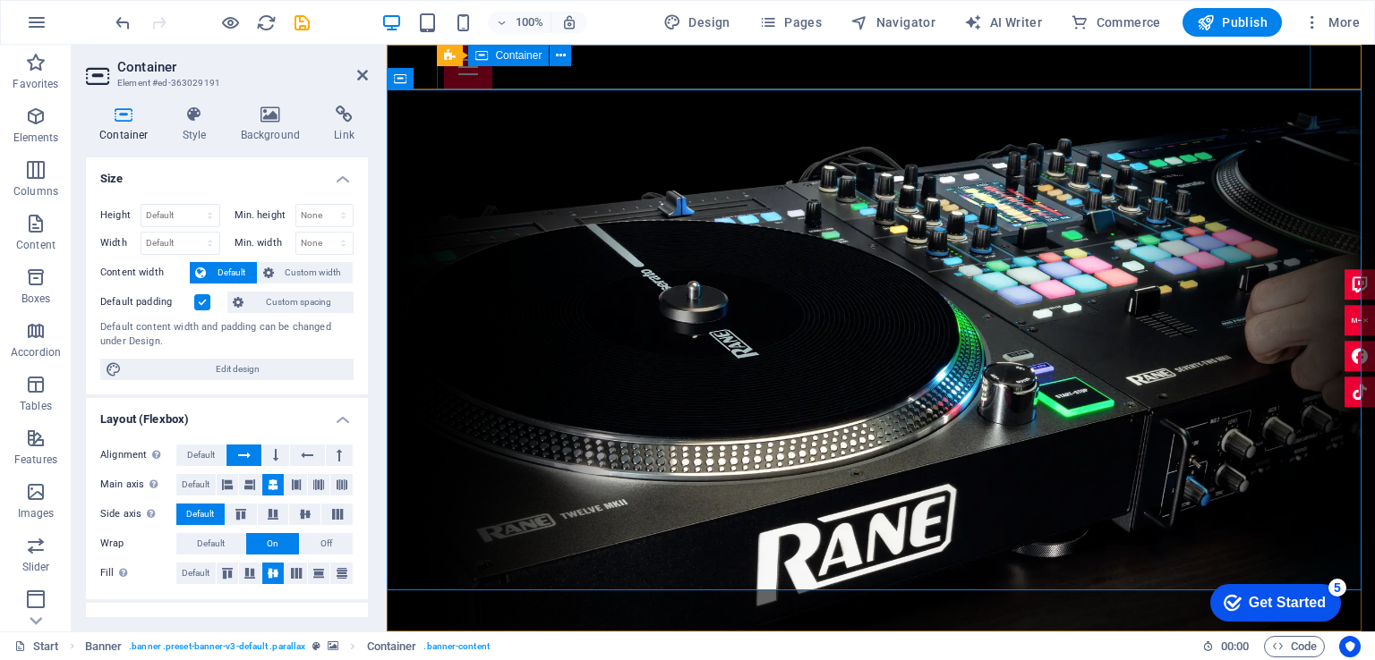
click at [656, 76] on div at bounding box center [880, 67] width 873 height 45
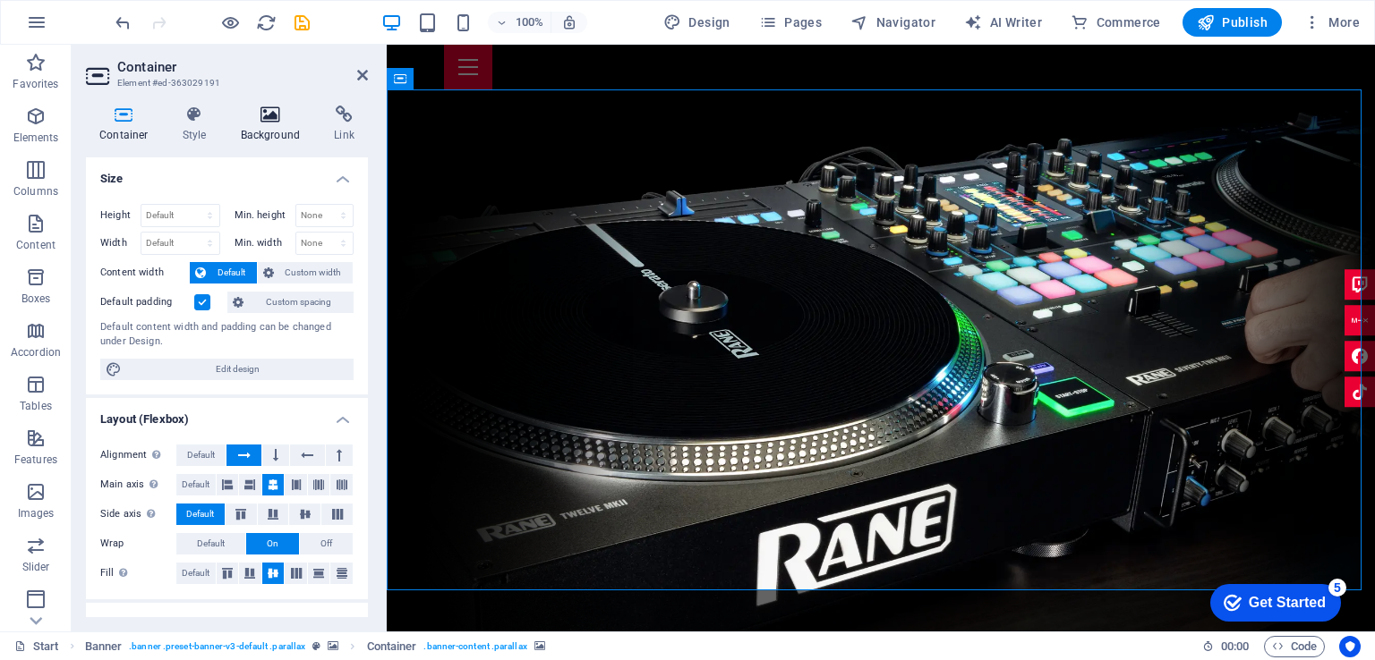
click at [283, 120] on icon at bounding box center [270, 115] width 87 height 18
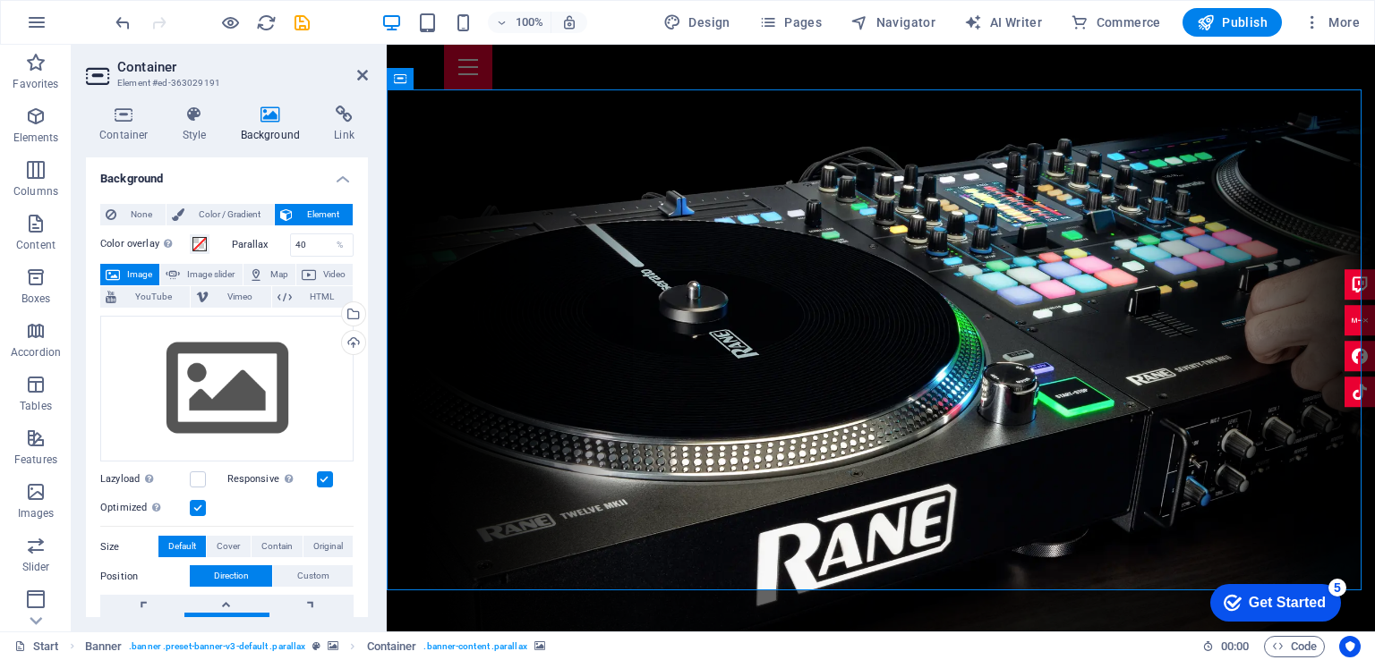
click at [700, 16] on span "Design" at bounding box center [696, 22] width 67 height 18
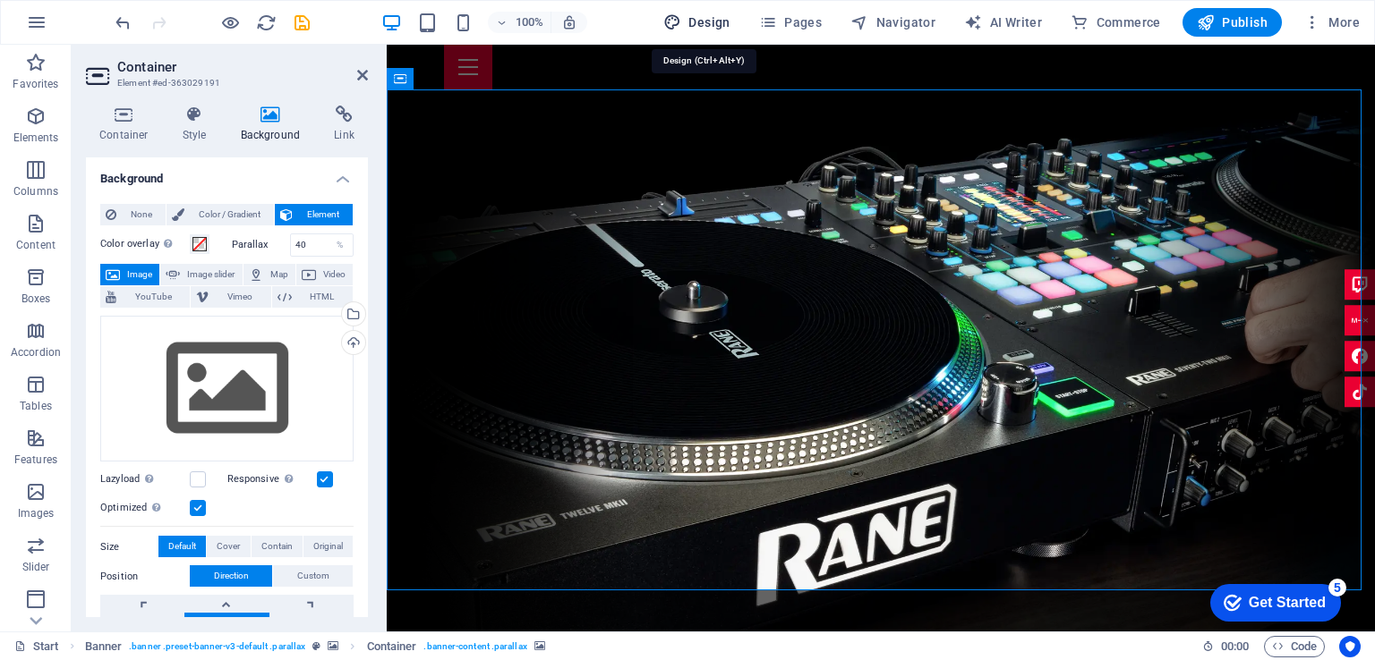
select select "rem"
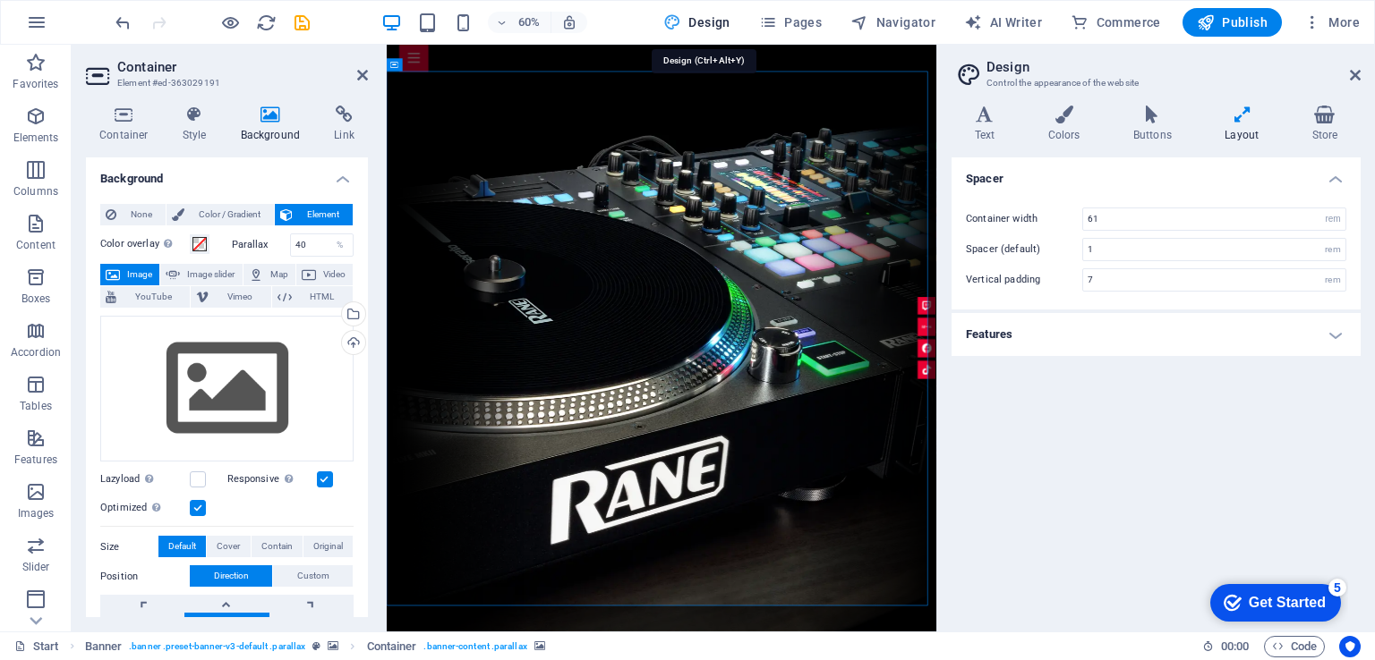
click at [700, 16] on span "Design" at bounding box center [696, 22] width 67 height 18
click at [1353, 78] on icon at bounding box center [1355, 75] width 11 height 14
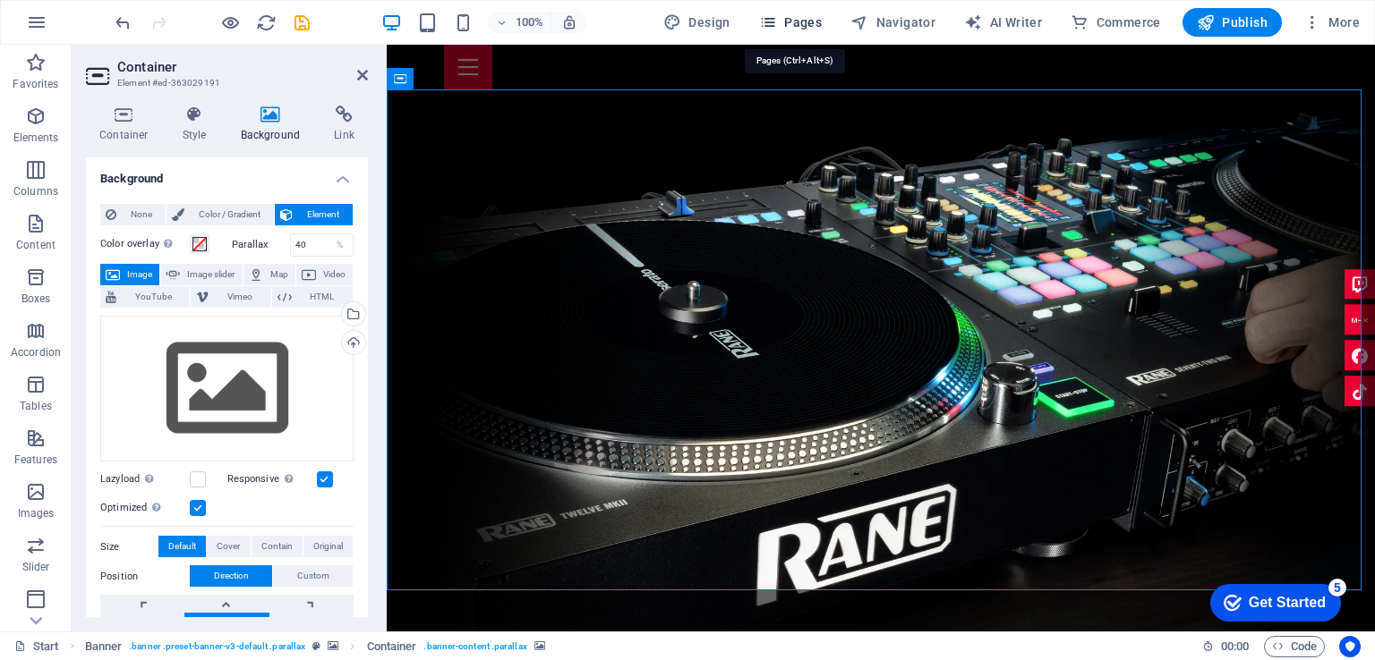
click at [798, 23] on span "Pages" at bounding box center [790, 22] width 63 height 18
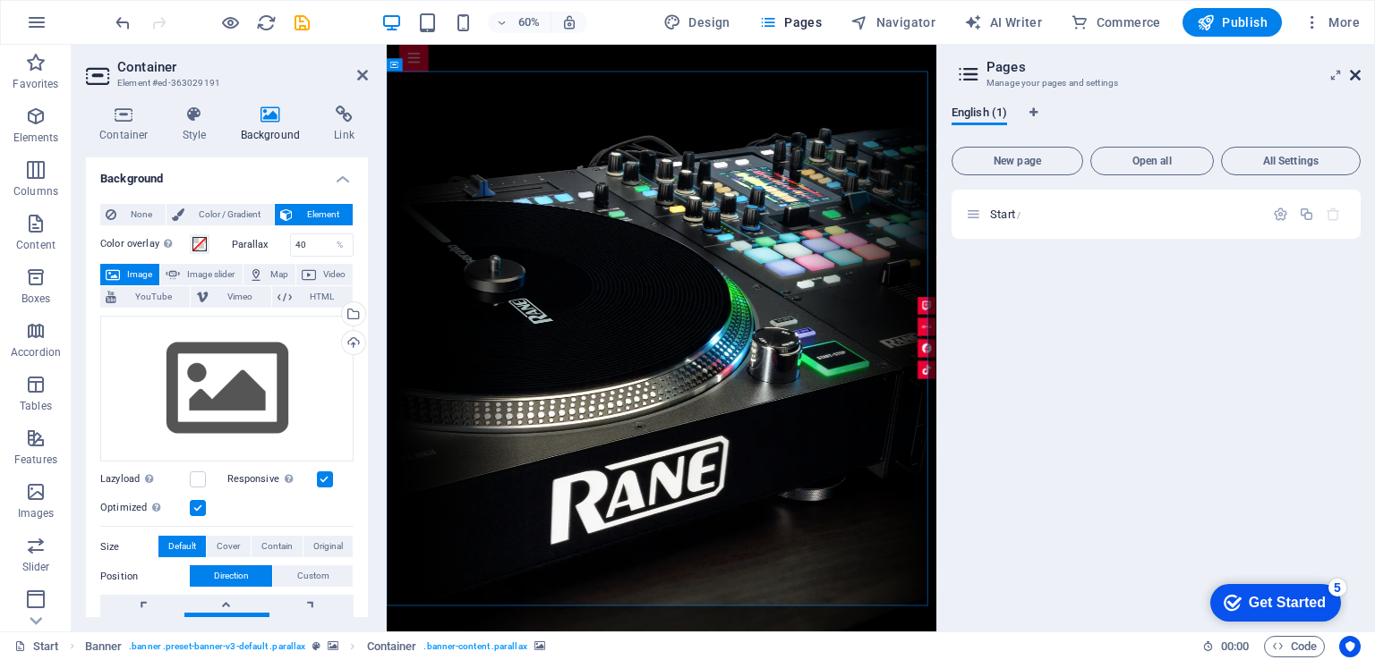
click at [1355, 69] on icon at bounding box center [1355, 75] width 11 height 14
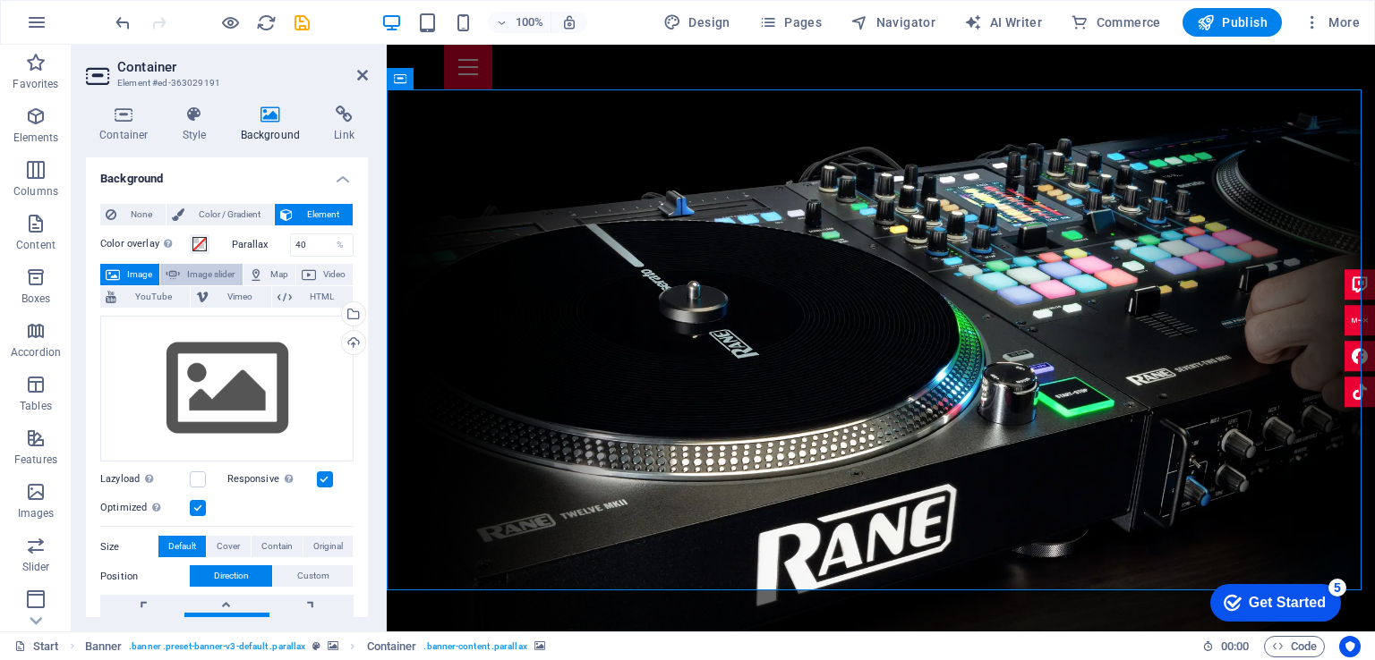
click at [202, 269] on span "Image slider" at bounding box center [210, 274] width 51 height 21
select select "ms"
select select "s"
select select "progressive"
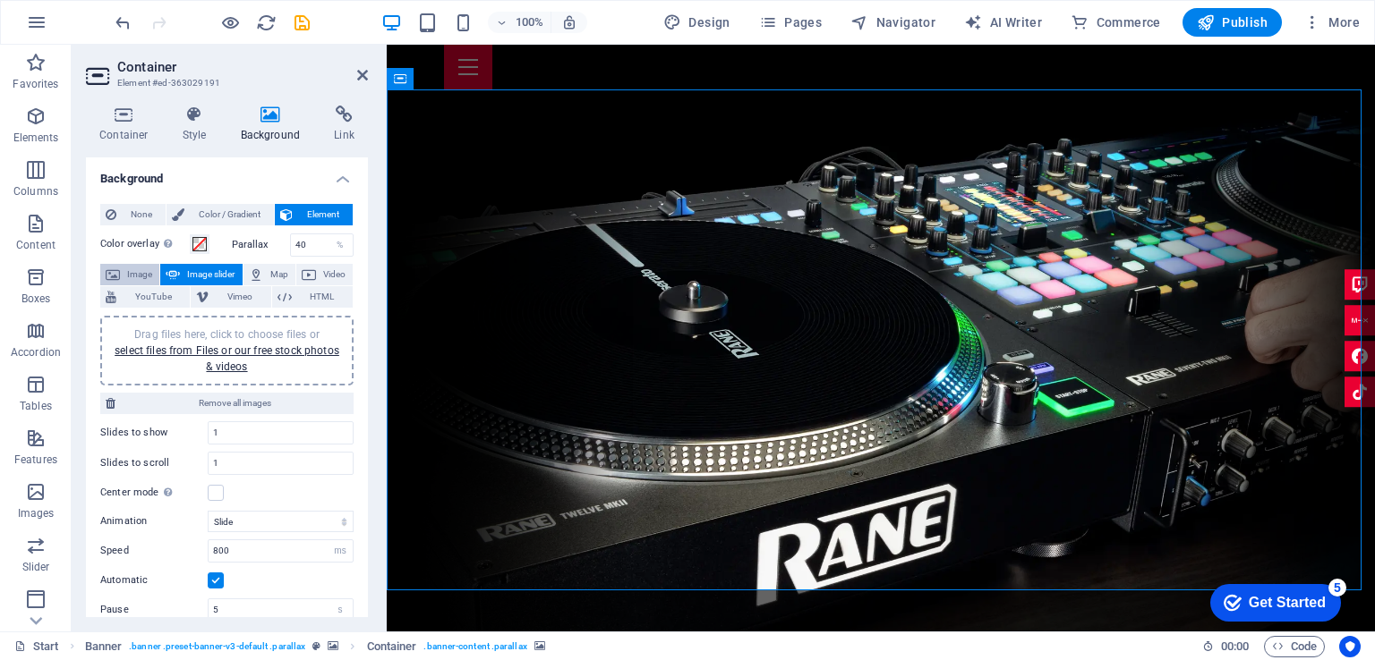
click at [112, 268] on icon at bounding box center [113, 274] width 14 height 21
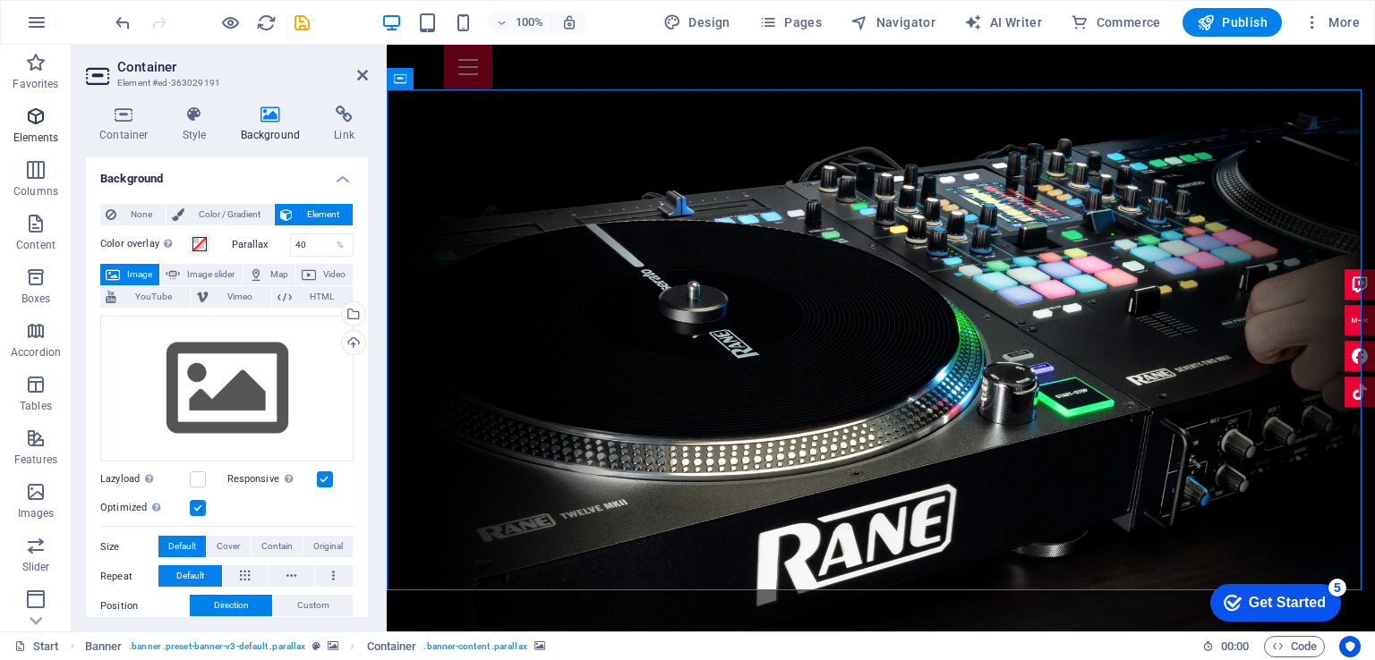
click at [36, 127] on span "Elements" at bounding box center [36, 127] width 72 height 43
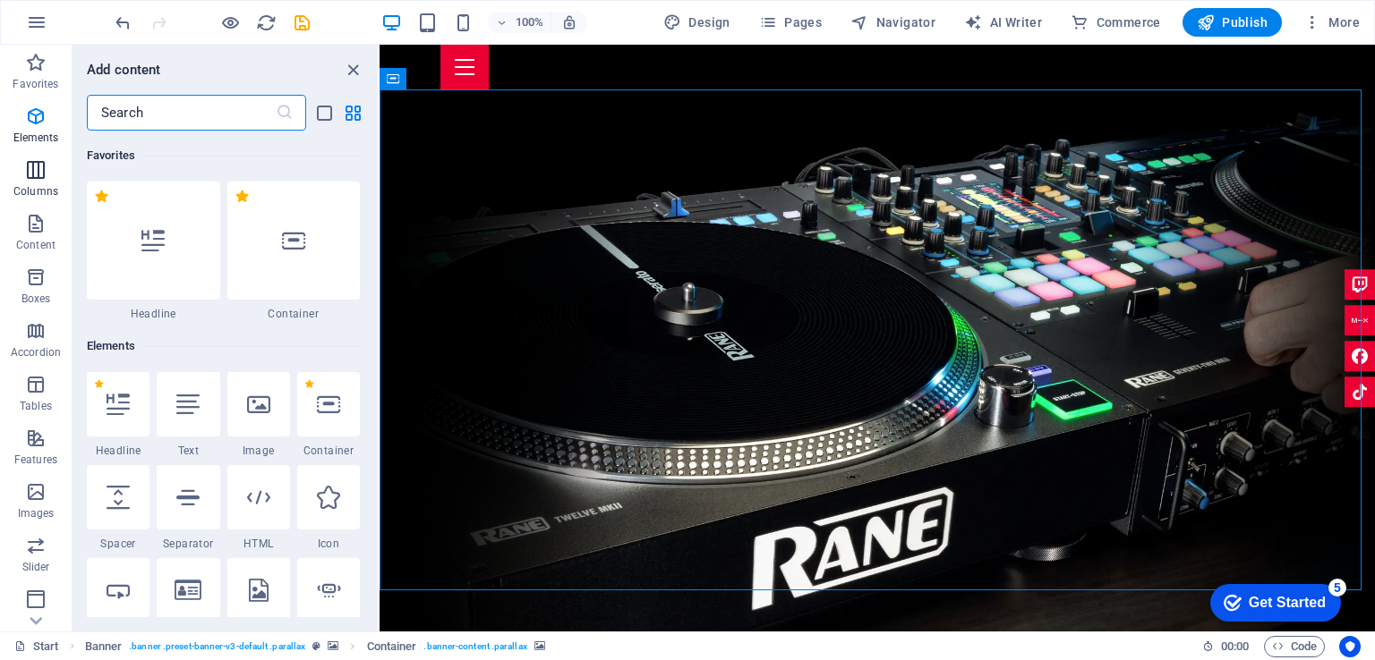
scroll to position [190, 0]
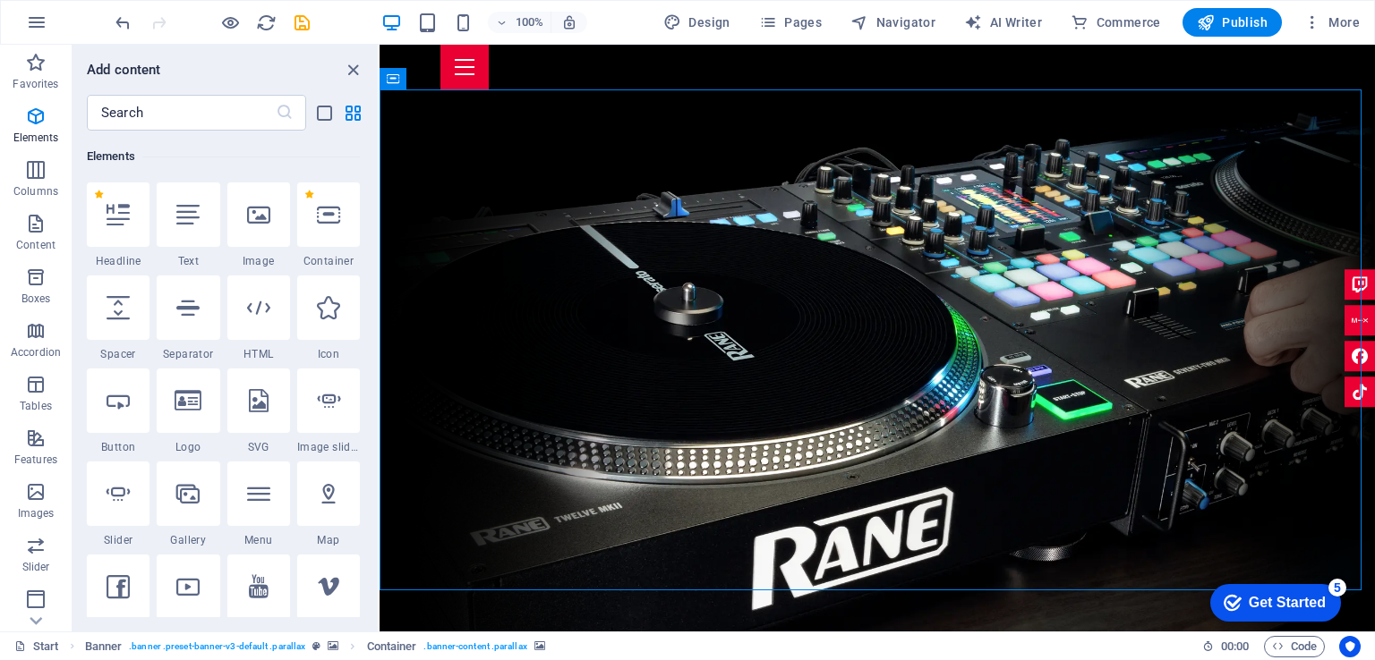
click at [212, 165] on h6 "Elements" at bounding box center [223, 156] width 273 height 21
click at [218, 158] on h6 "Elements" at bounding box center [223, 156] width 273 height 21
click at [225, 146] on h6 "Elements" at bounding box center [223, 156] width 273 height 21
click at [218, 146] on h6 "Elements" at bounding box center [223, 156] width 273 height 21
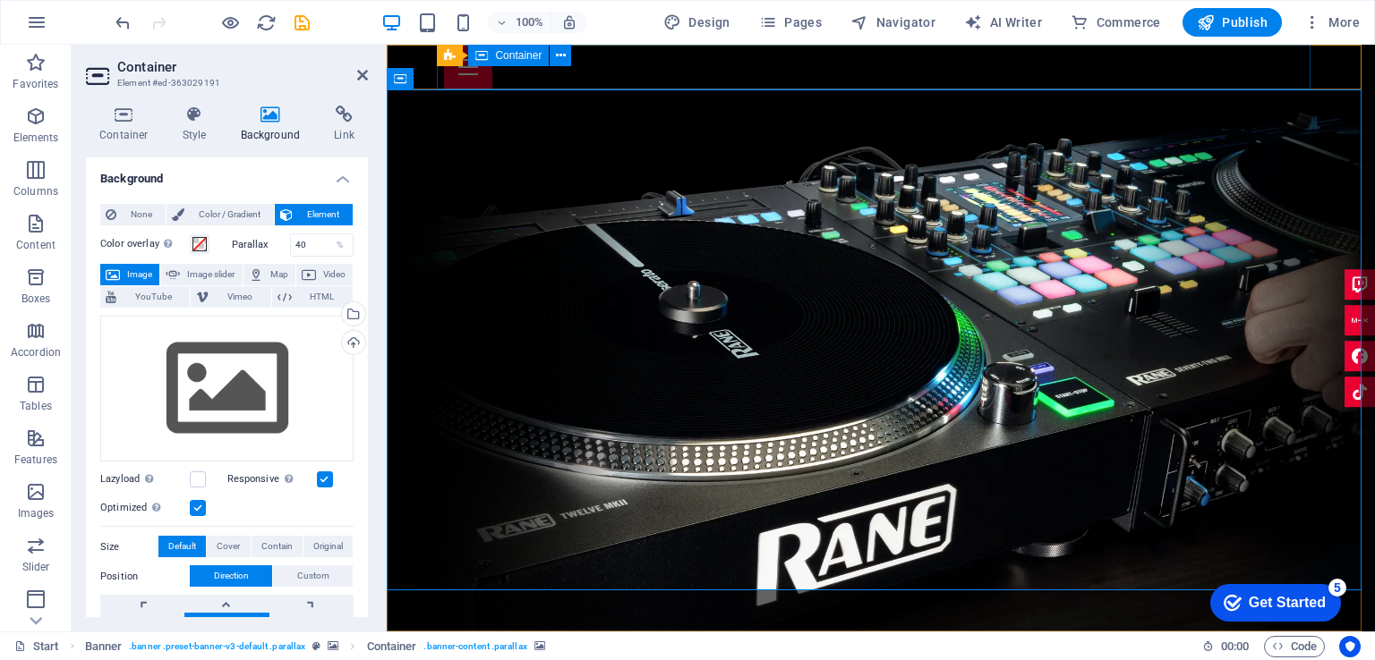
click at [760, 77] on div at bounding box center [880, 67] width 873 height 45
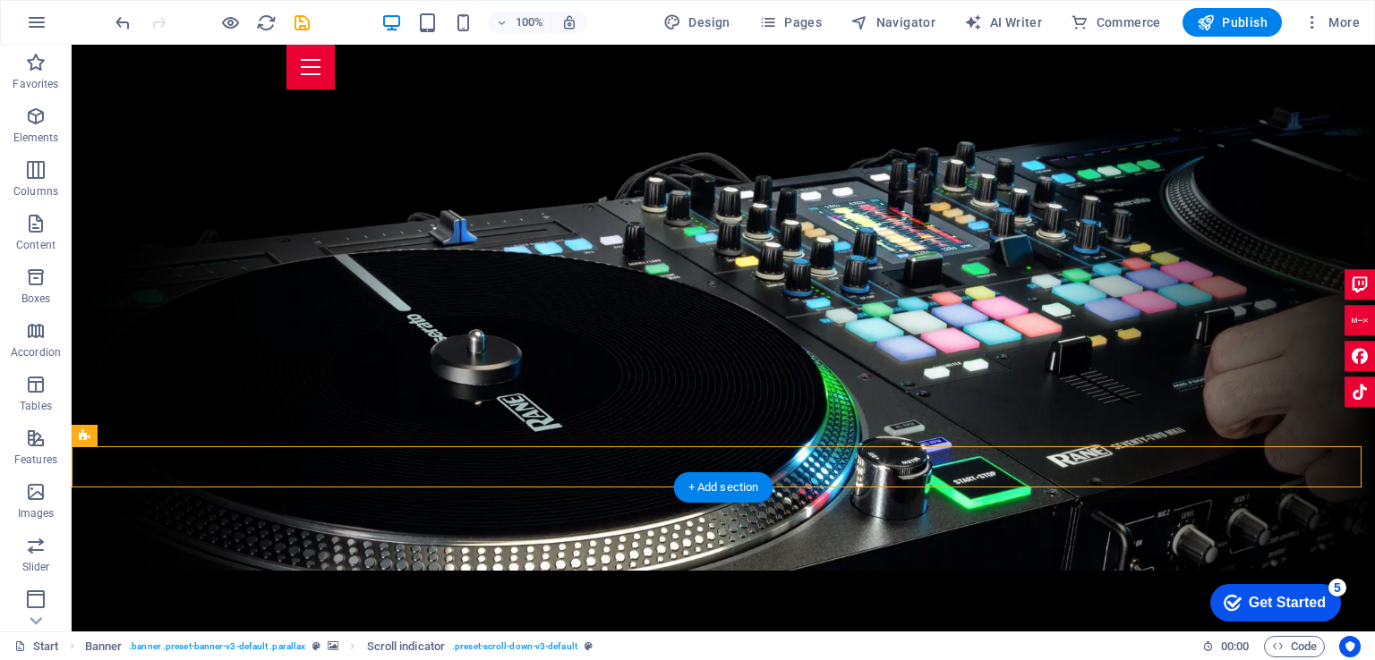
scroll to position [0, 0]
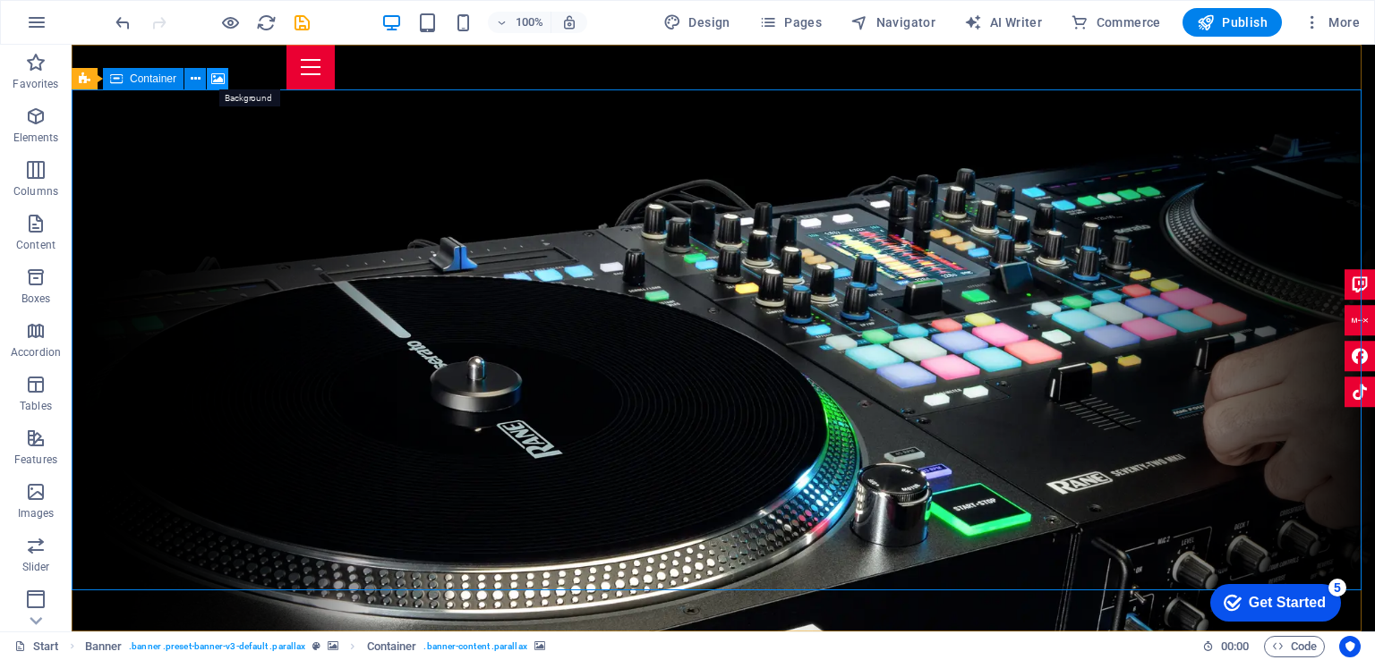
click at [211, 76] on icon at bounding box center [217, 79] width 13 height 19
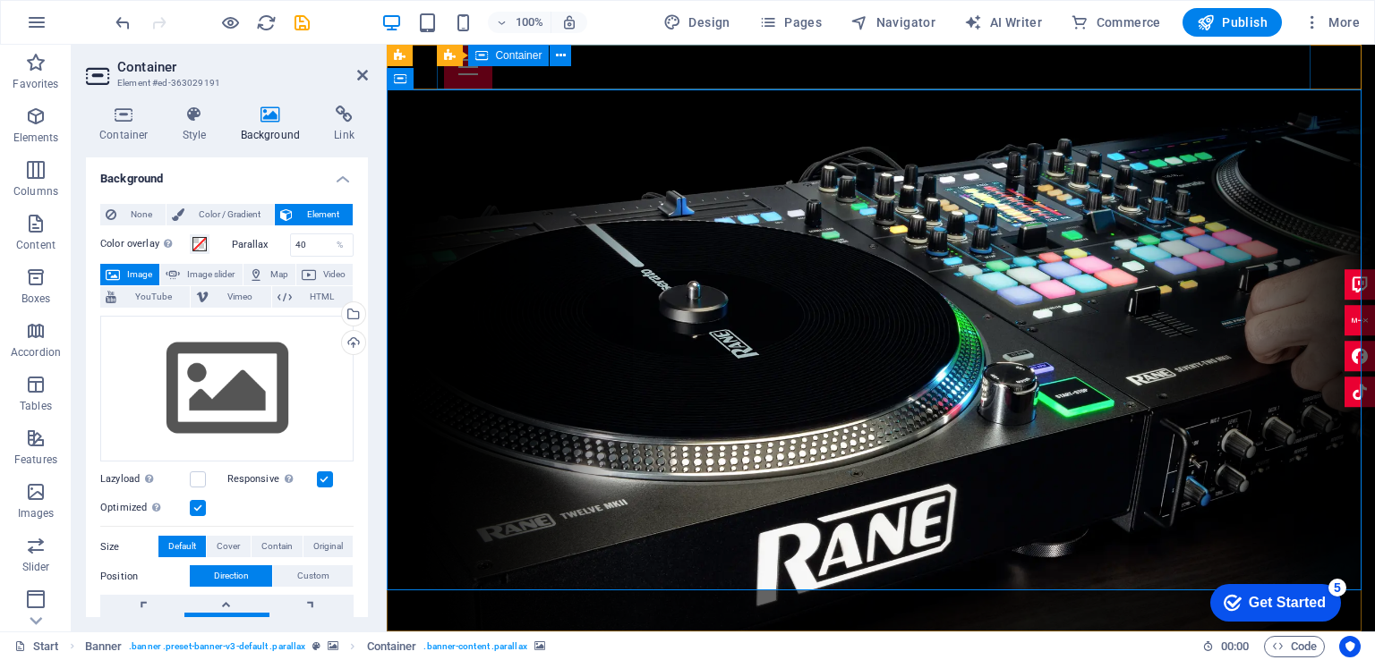
click at [531, 55] on span "Container" at bounding box center [518, 55] width 47 height 11
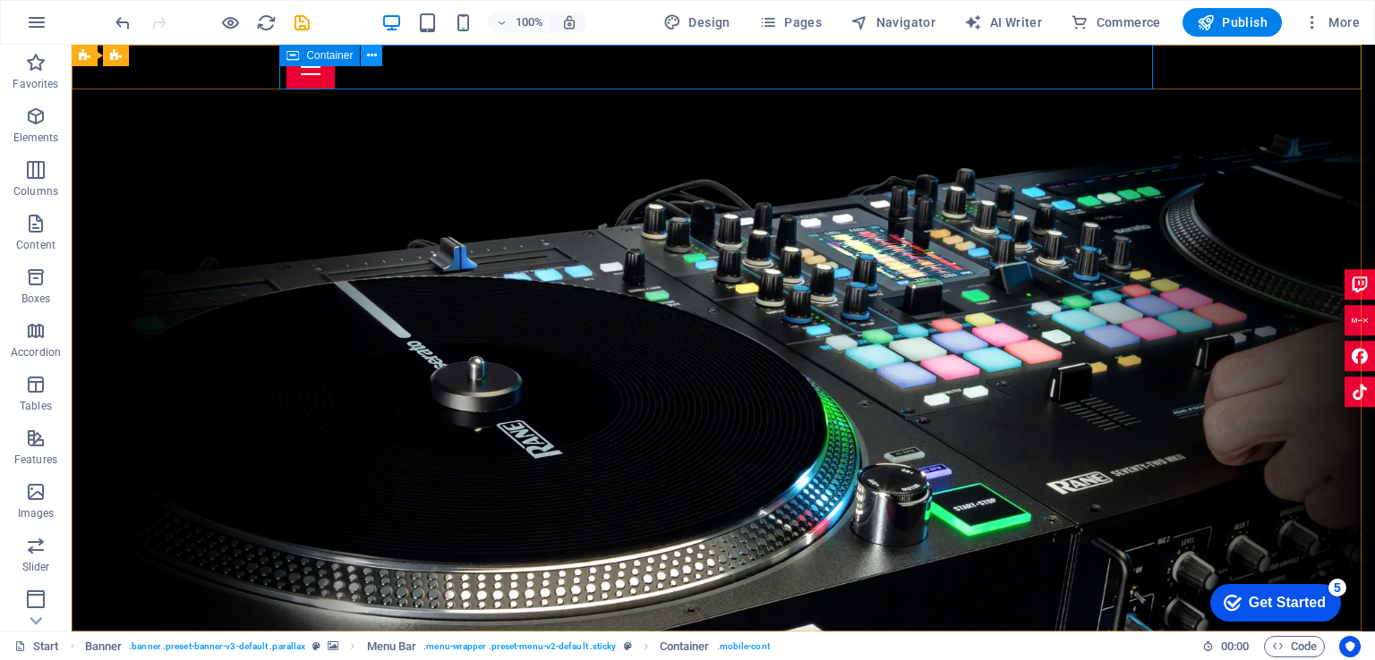
click at [372, 58] on icon at bounding box center [372, 56] width 10 height 19
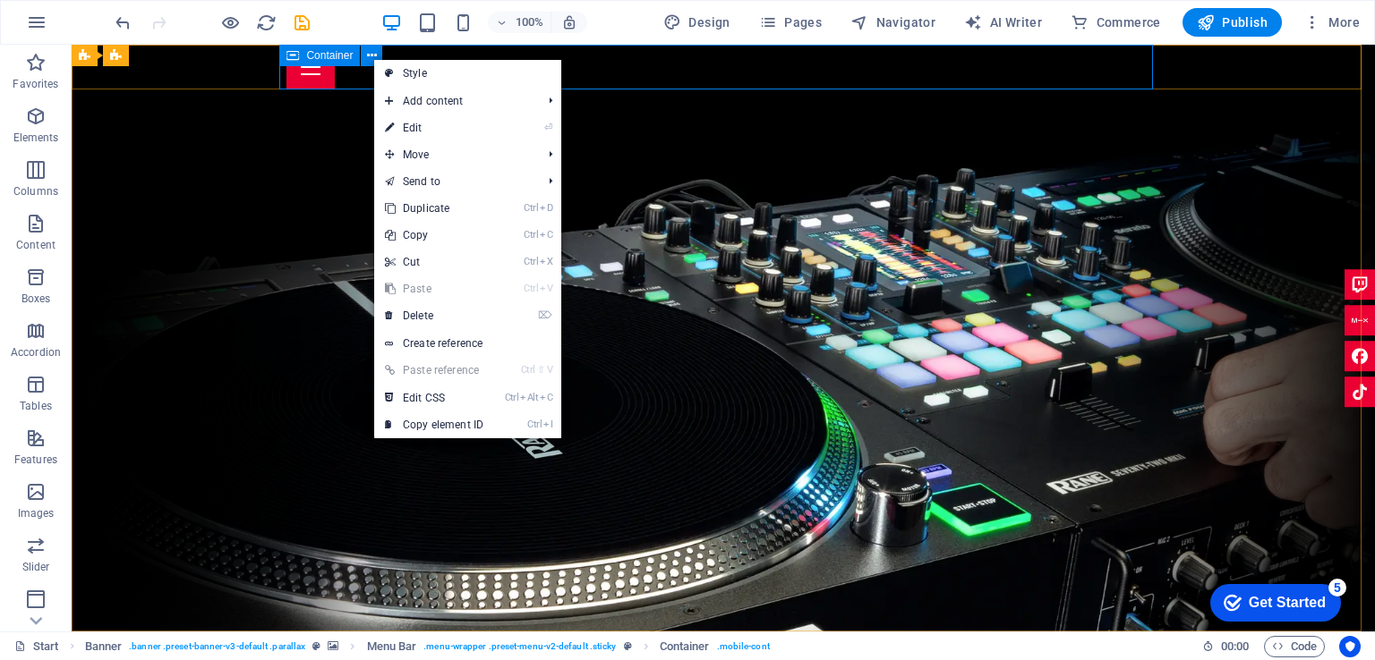
click at [326, 58] on span "Container" at bounding box center [329, 55] width 47 height 11
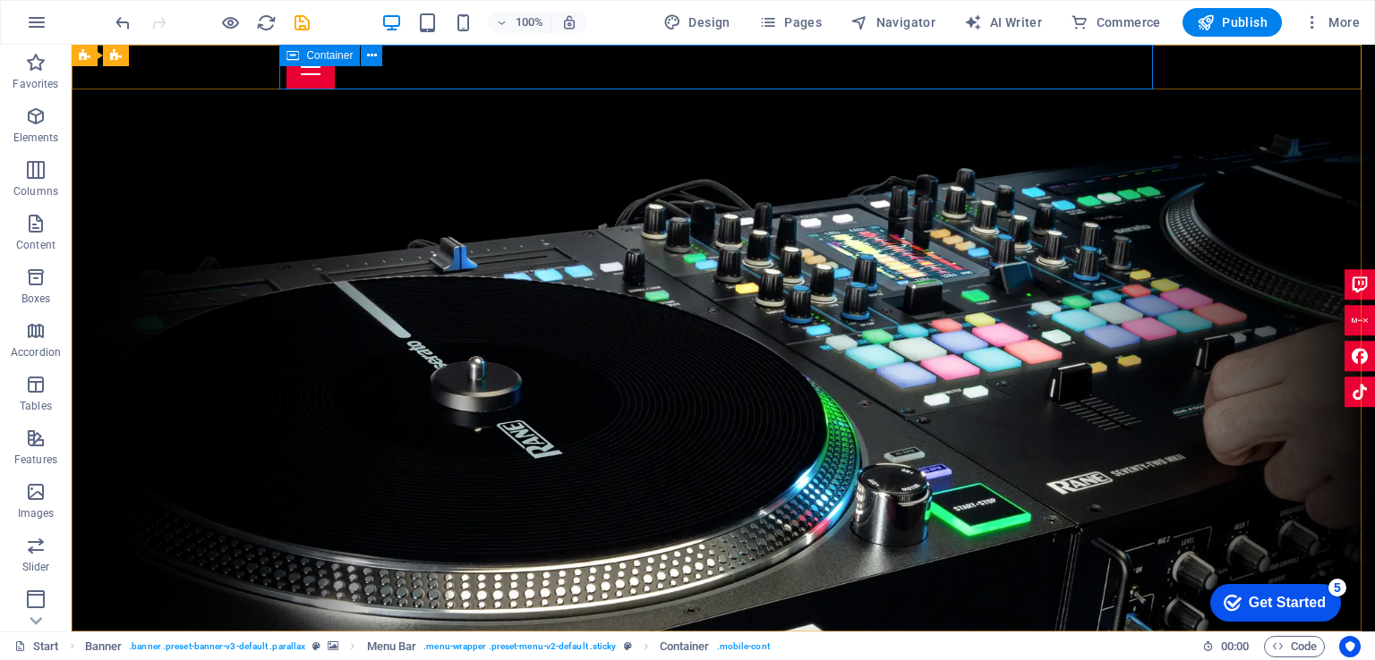
click at [326, 58] on span "Container" at bounding box center [329, 55] width 47 height 11
click at [154, 58] on span "Menu Bar" at bounding box center [152, 55] width 47 height 11
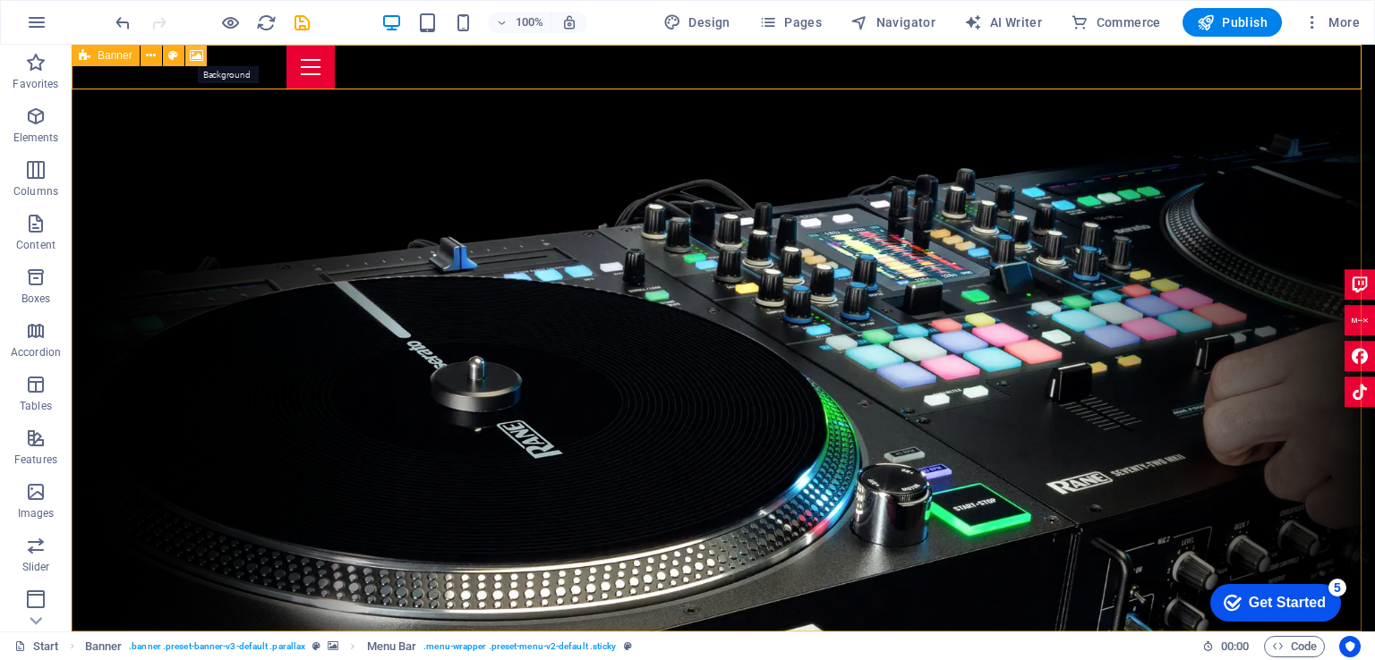
click at [194, 54] on icon at bounding box center [196, 56] width 13 height 19
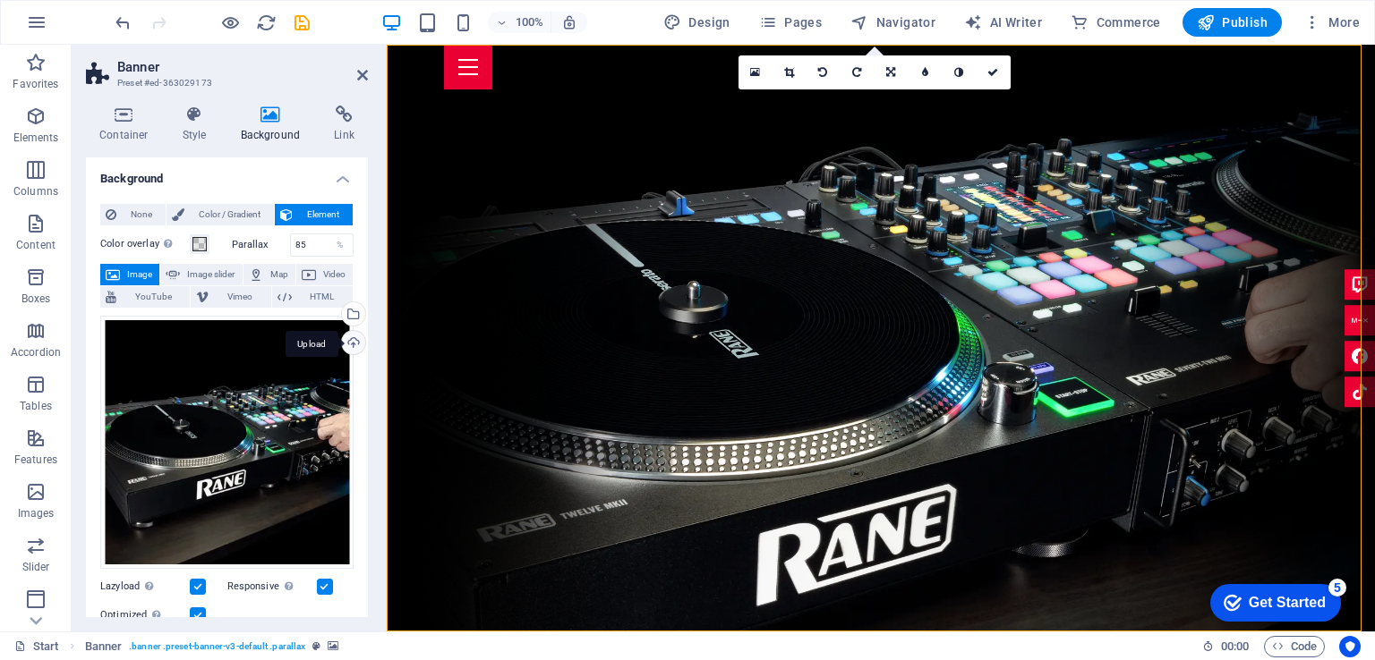
click at [352, 335] on div "Upload" at bounding box center [351, 344] width 27 height 27
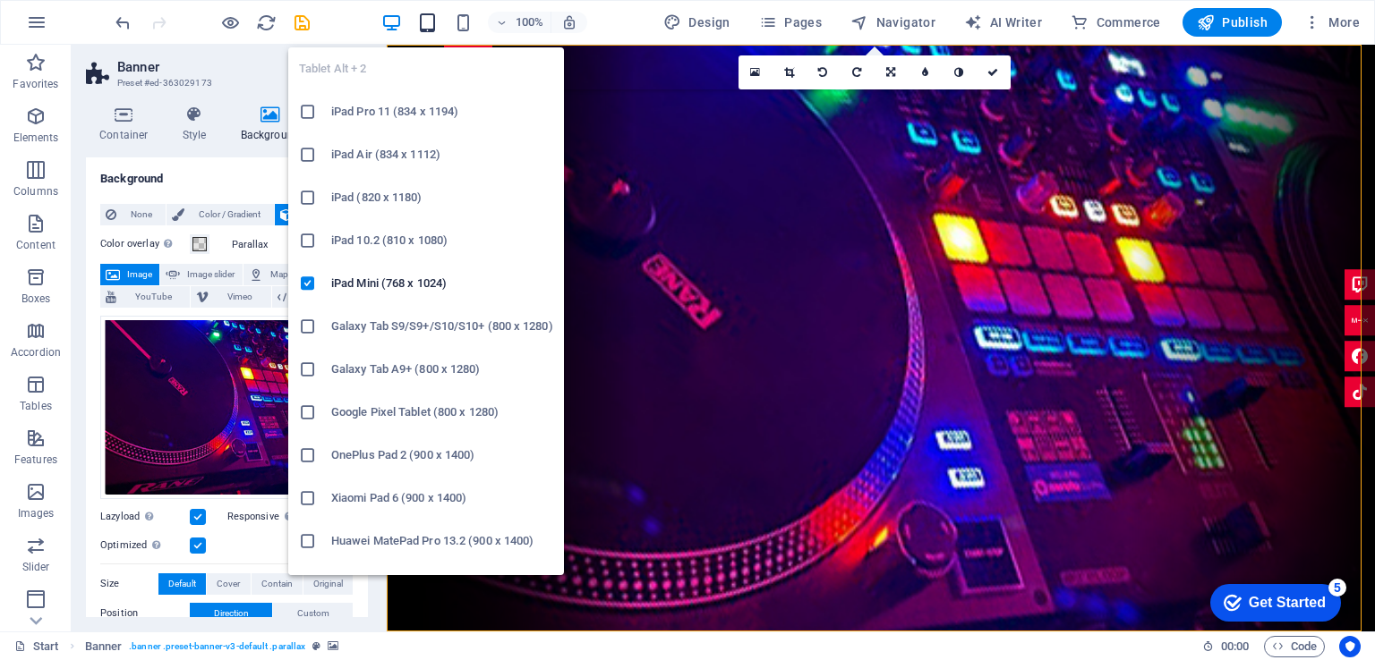
click at [433, 22] on icon "button" at bounding box center [427, 23] width 21 height 21
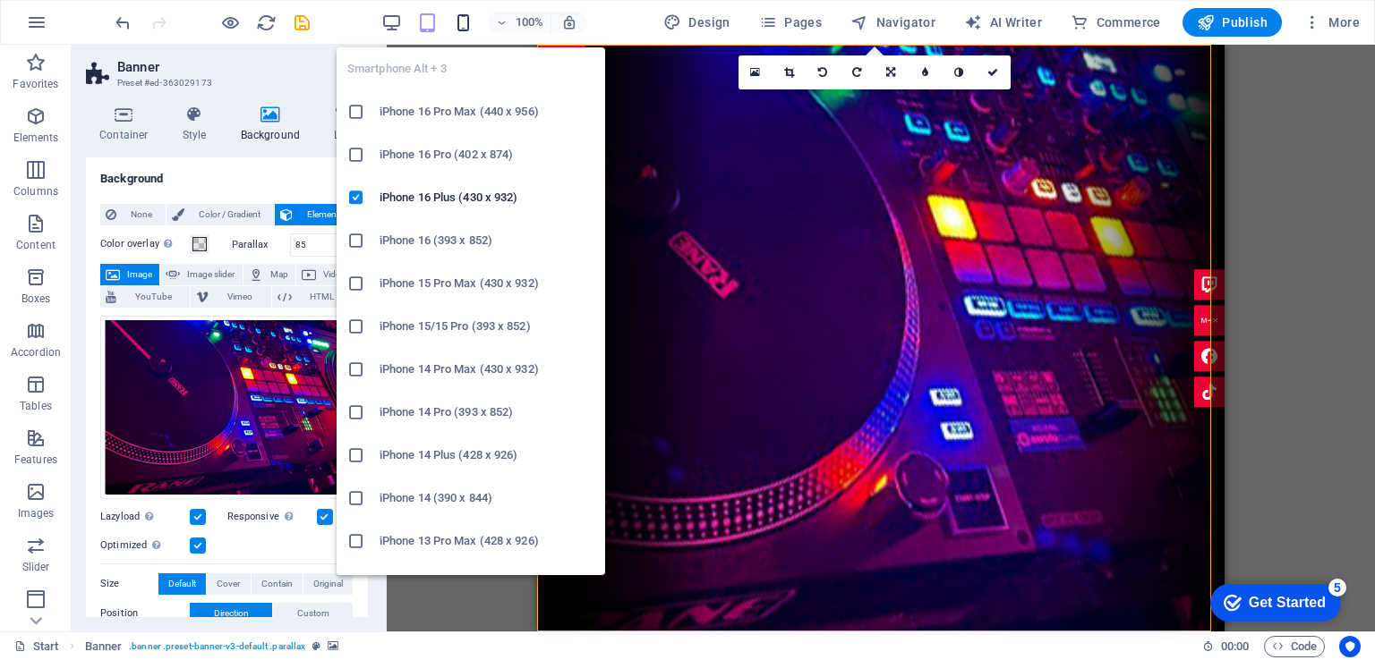
click at [468, 23] on icon "button" at bounding box center [463, 23] width 21 height 21
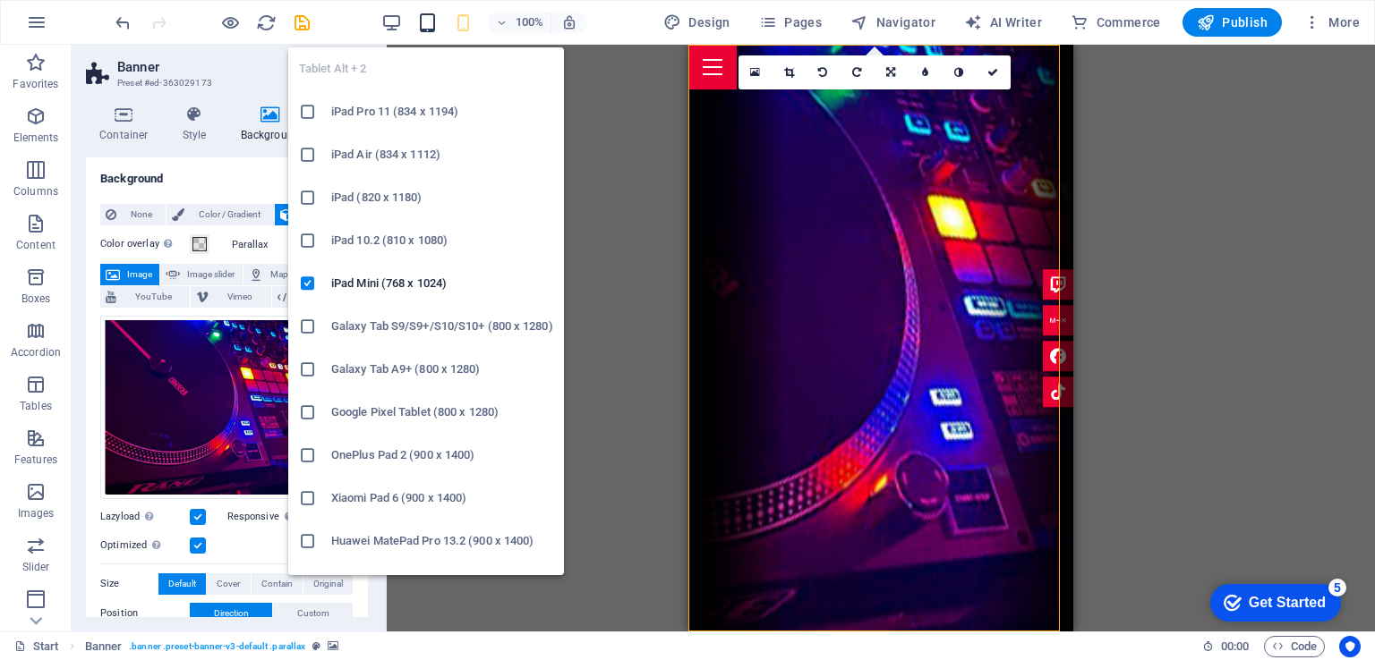
click at [435, 24] on icon "button" at bounding box center [427, 23] width 21 height 21
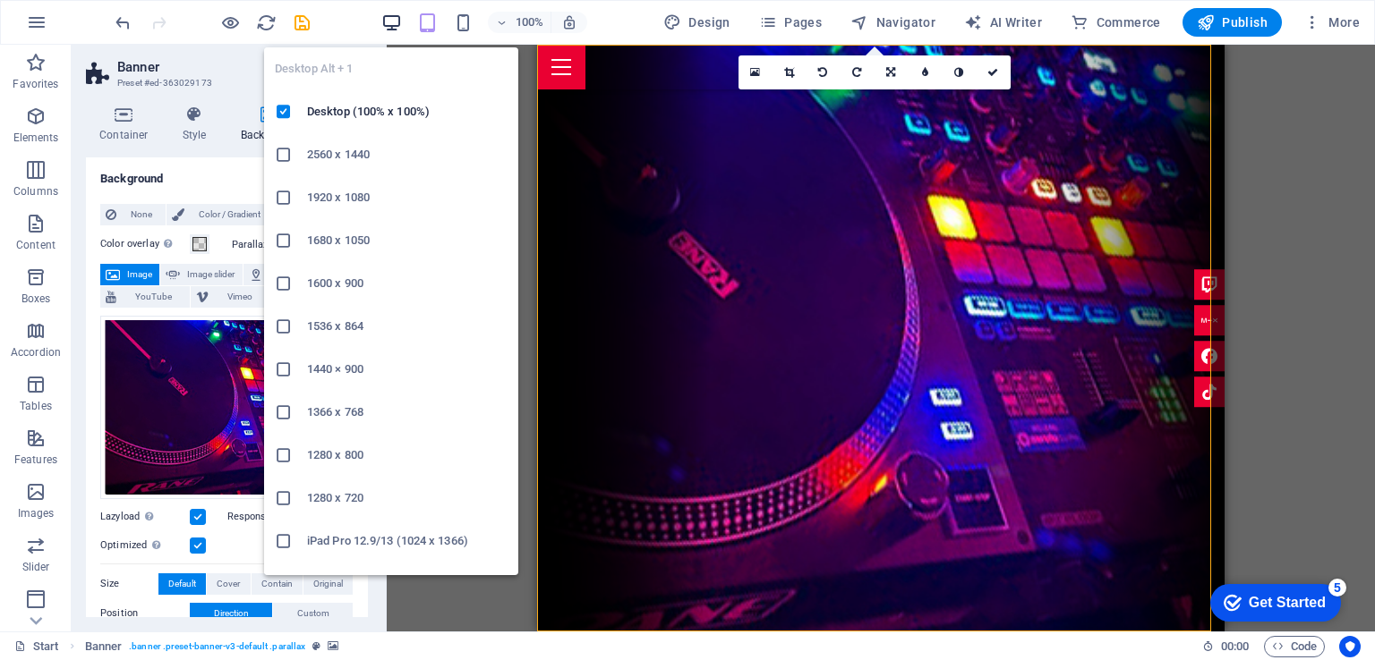
click at [397, 23] on icon "button" at bounding box center [391, 23] width 21 height 21
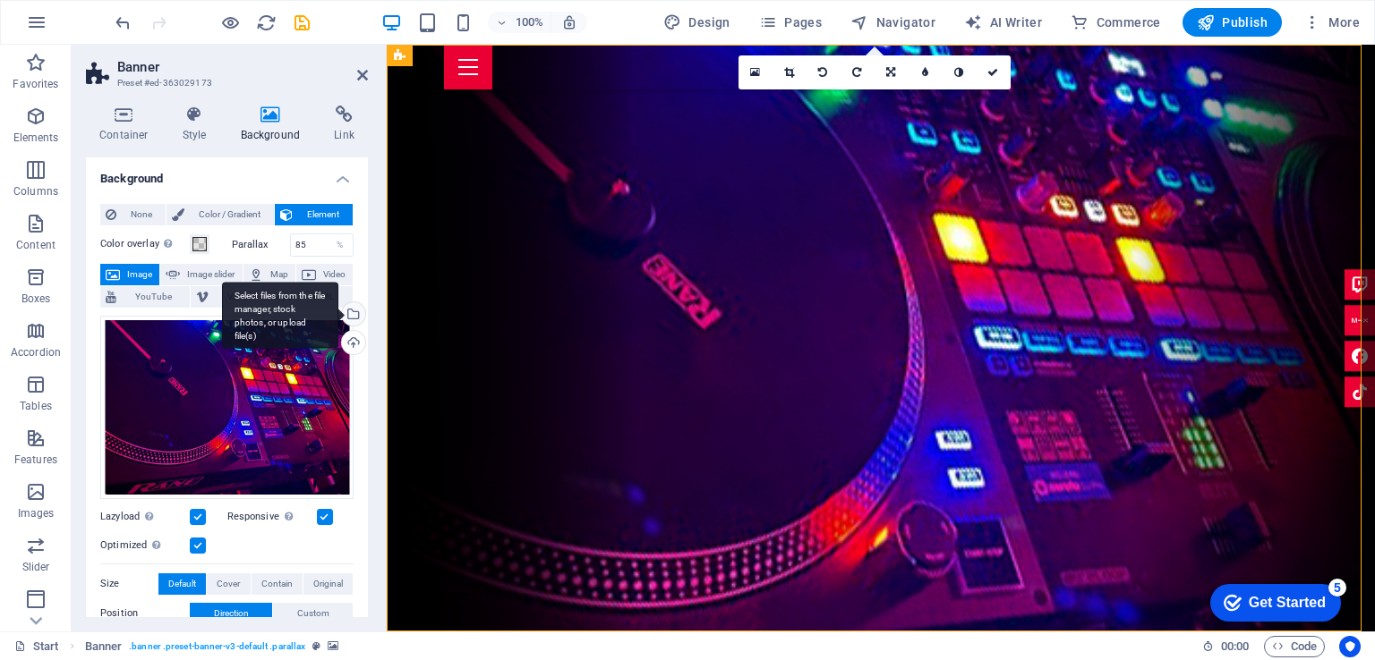
click at [349, 313] on div "Select files from the file manager, stock photos, or upload file(s)" at bounding box center [351, 315] width 27 height 27
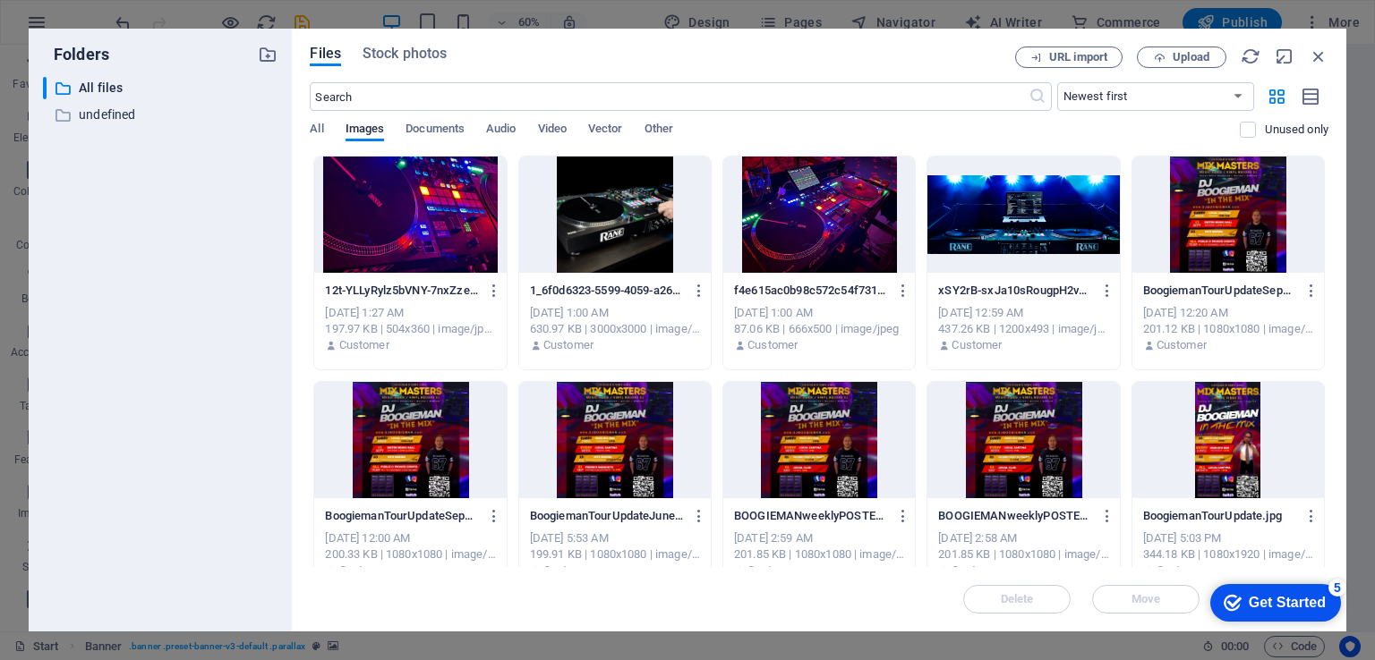
click at [807, 218] on div at bounding box center [819, 215] width 192 height 116
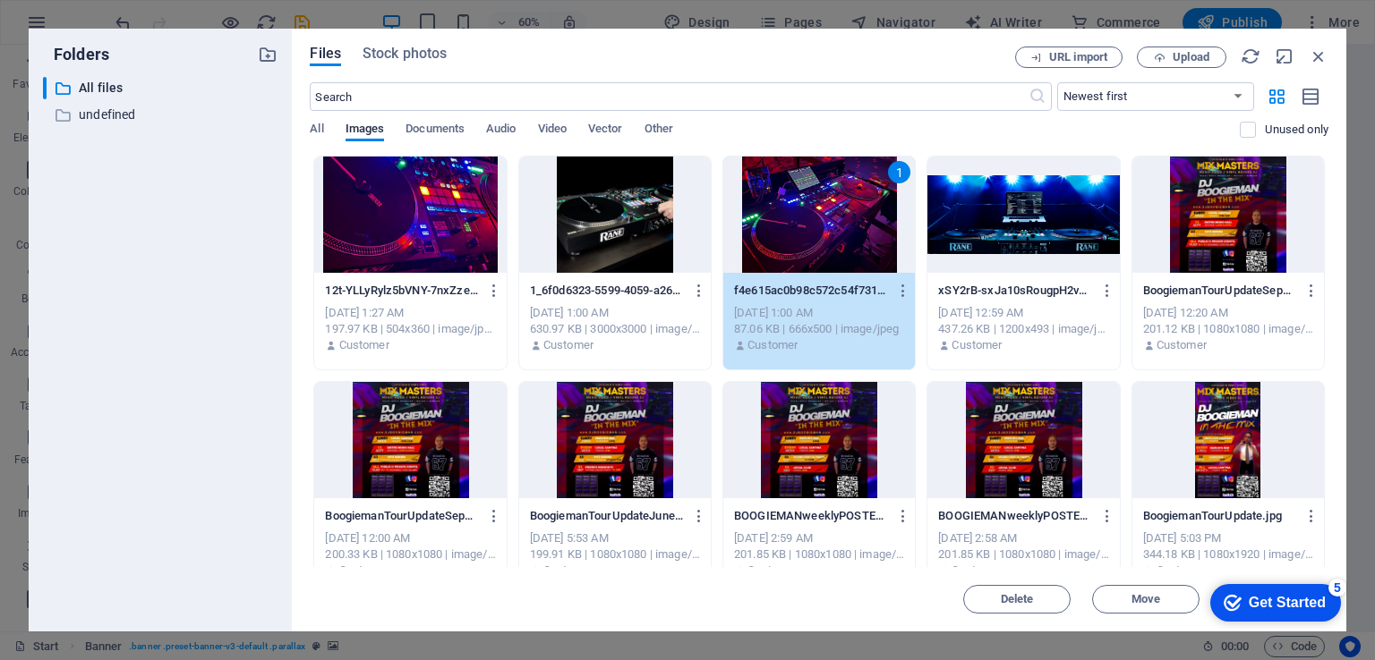
click at [807, 218] on div "1" at bounding box center [819, 215] width 192 height 116
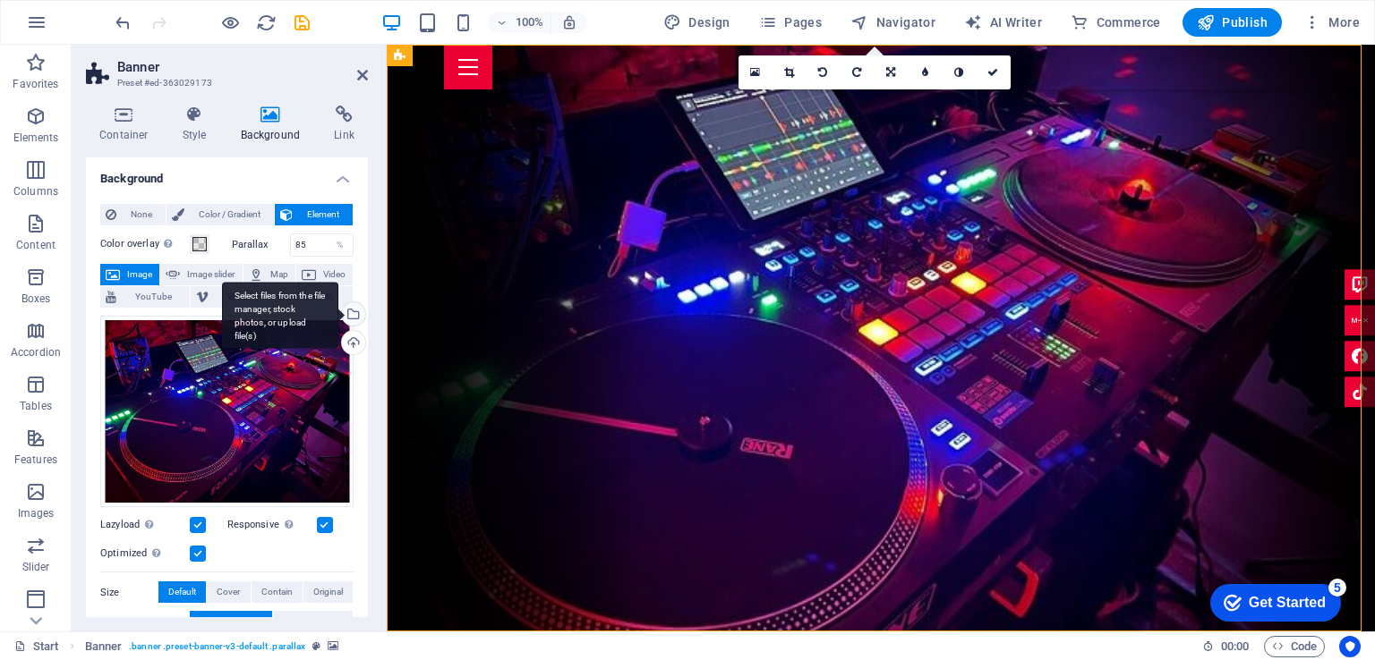
click at [354, 315] on div "Select files from the file manager, stock photos, or upload file(s)" at bounding box center [351, 315] width 27 height 27
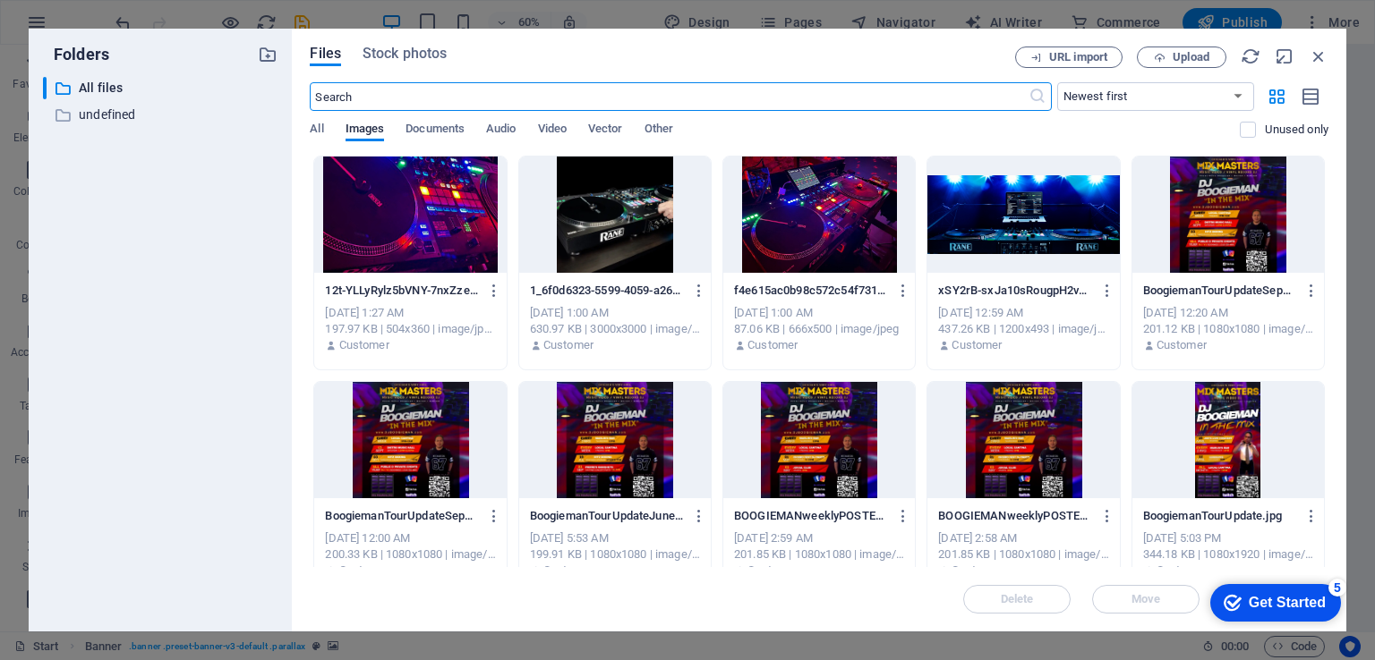
click at [1019, 209] on div at bounding box center [1023, 215] width 192 height 116
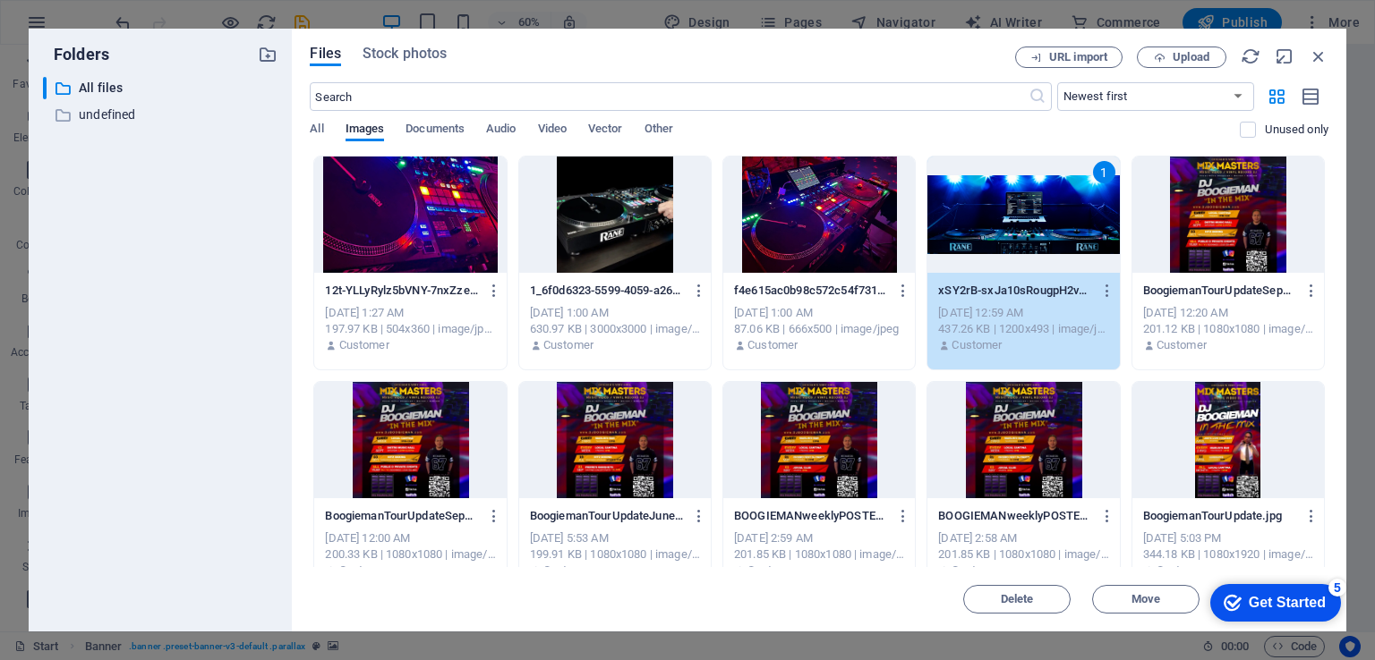
click at [1019, 209] on div "1" at bounding box center [1023, 215] width 192 height 116
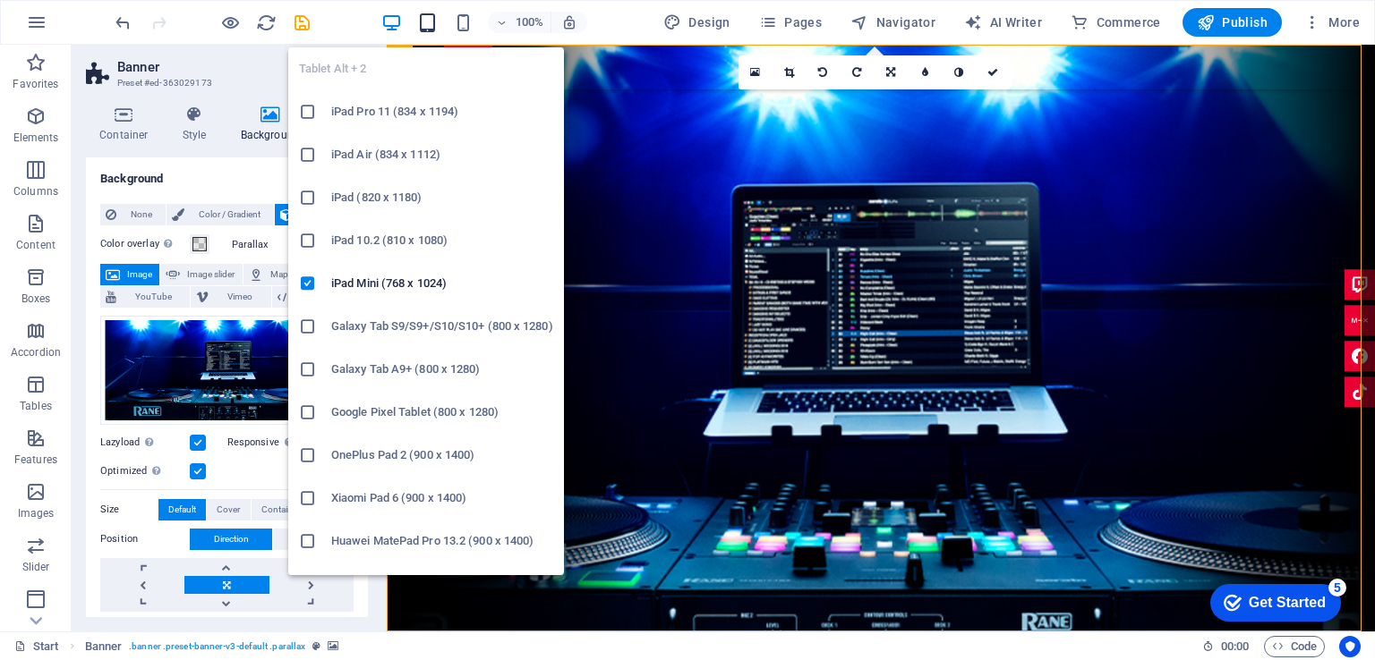
click at [433, 22] on icon "button" at bounding box center [427, 23] width 21 height 21
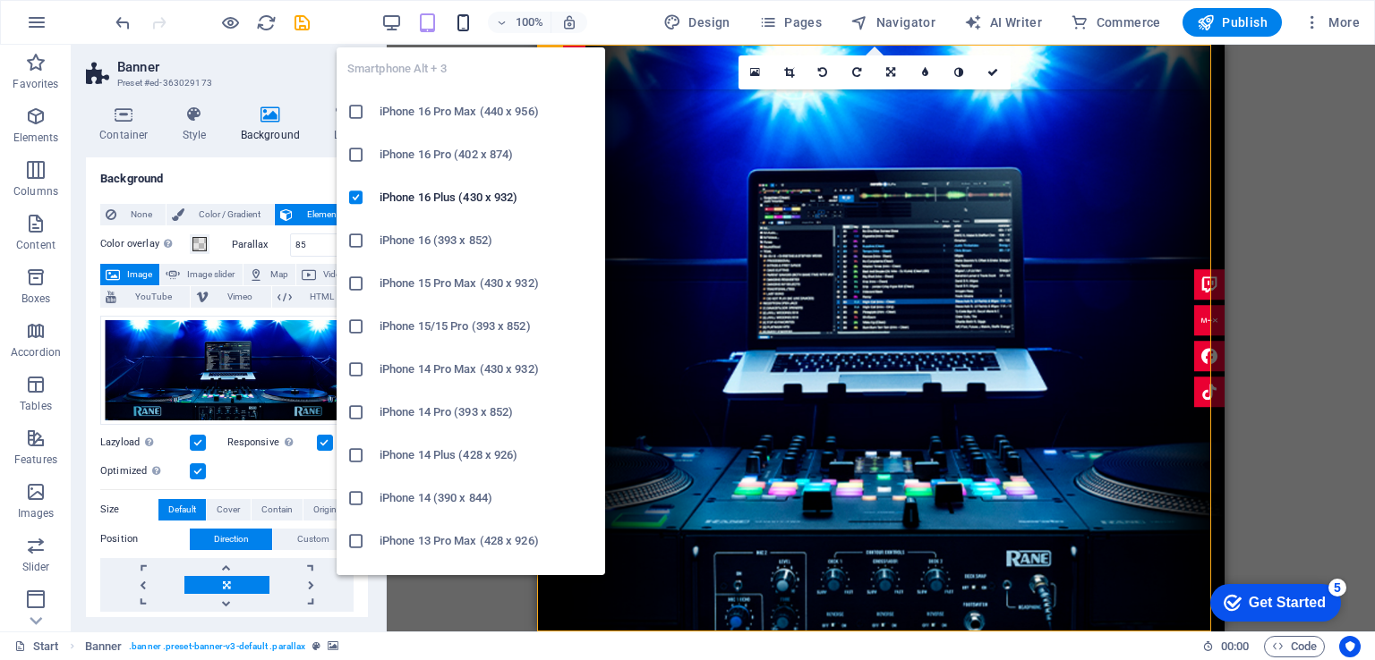
click at [461, 28] on icon "button" at bounding box center [463, 23] width 21 height 21
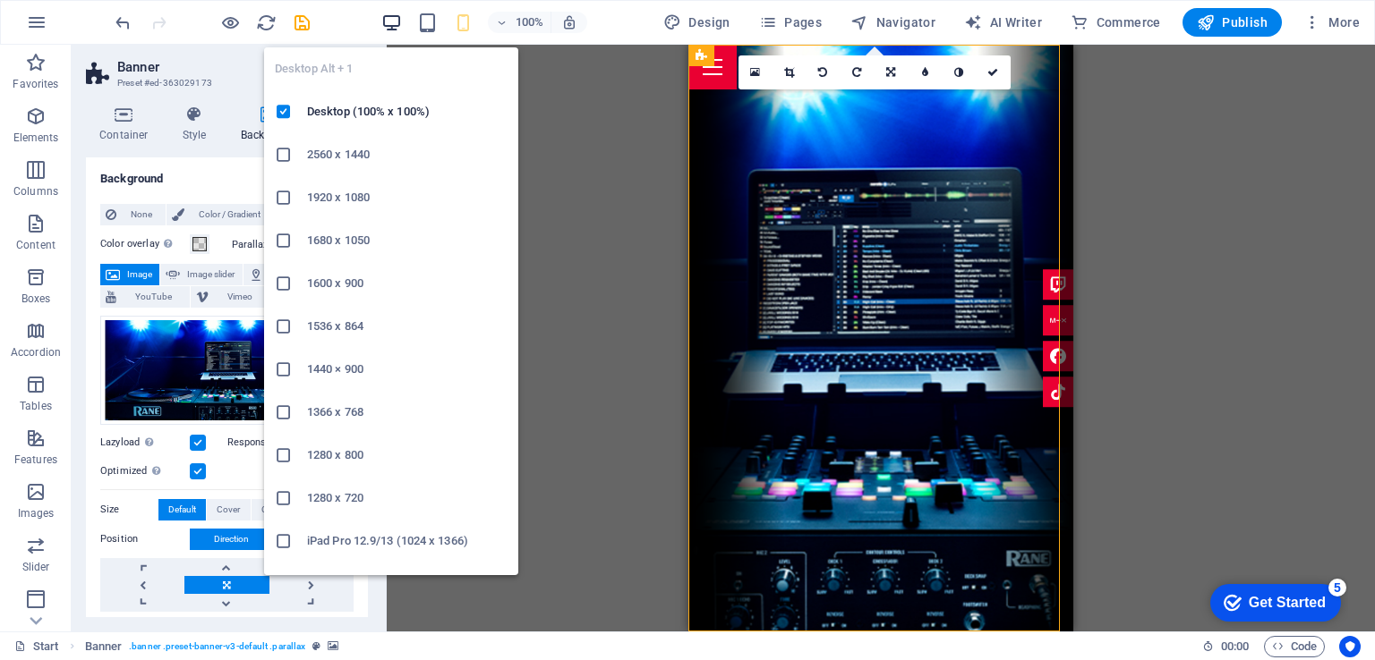
click at [396, 22] on icon "button" at bounding box center [391, 23] width 21 height 21
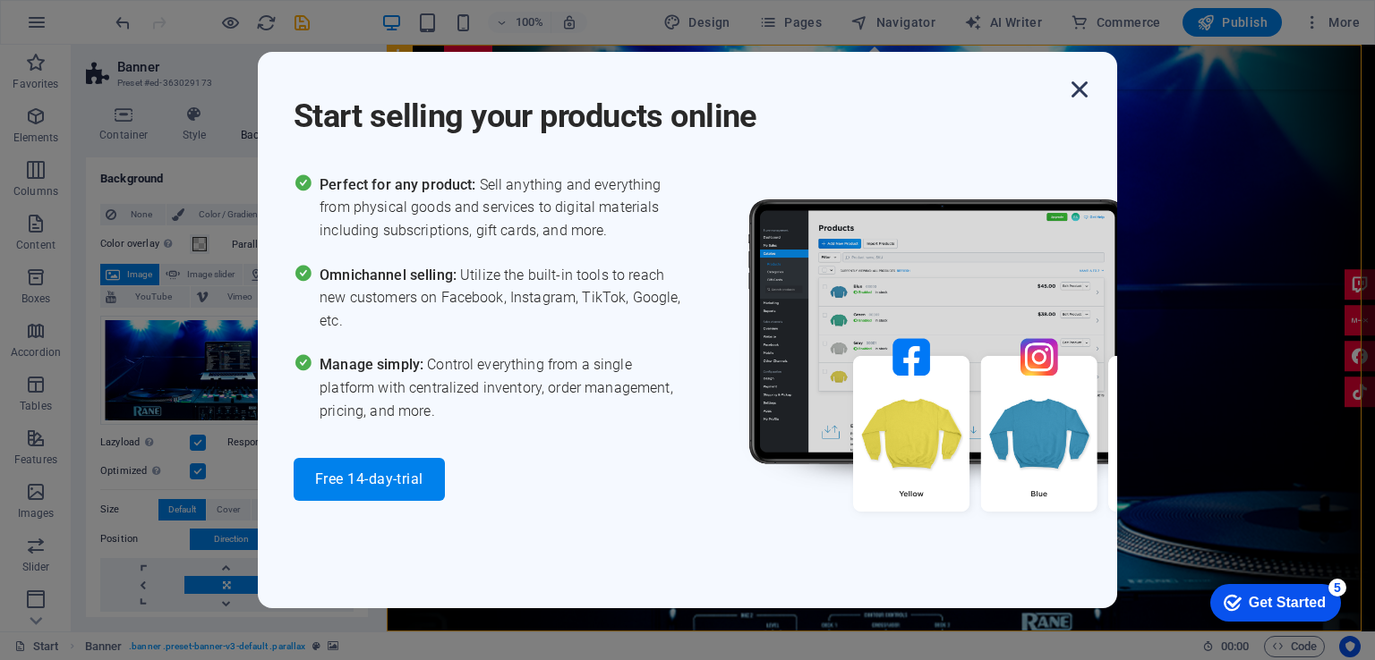
click at [1085, 89] on icon "button" at bounding box center [1079, 89] width 32 height 32
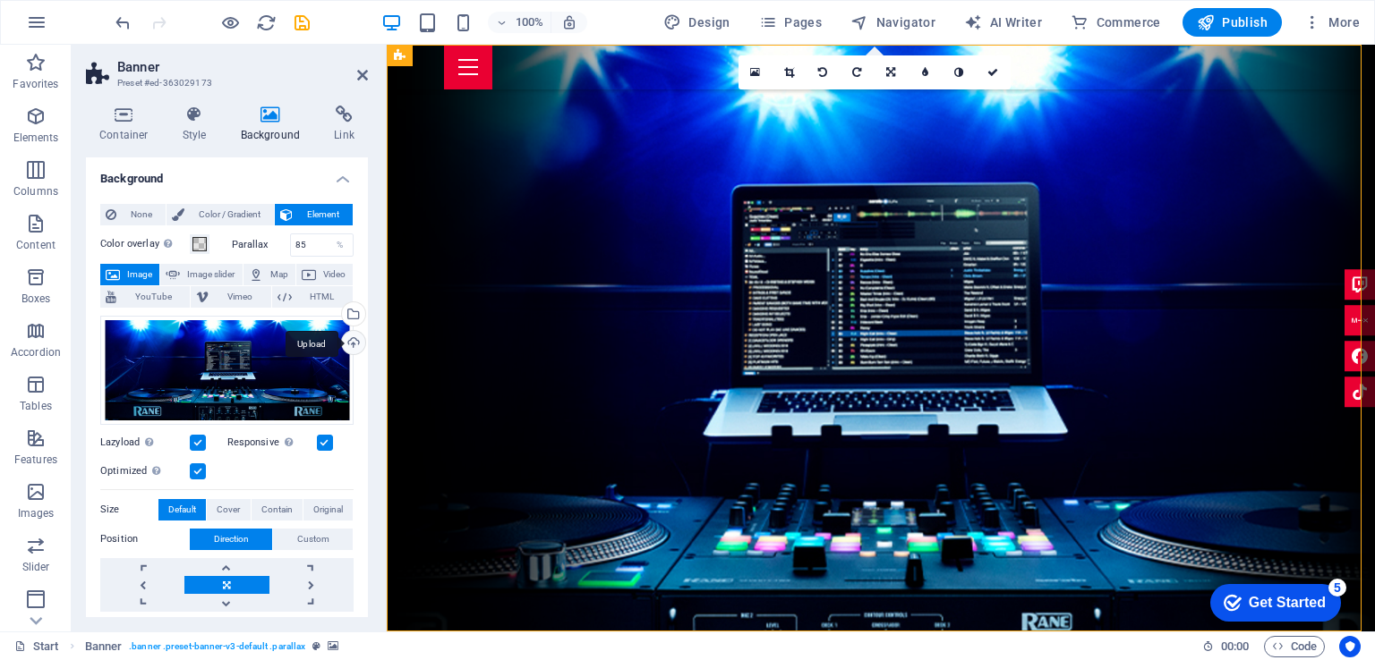
click at [350, 340] on div "Upload" at bounding box center [351, 344] width 27 height 27
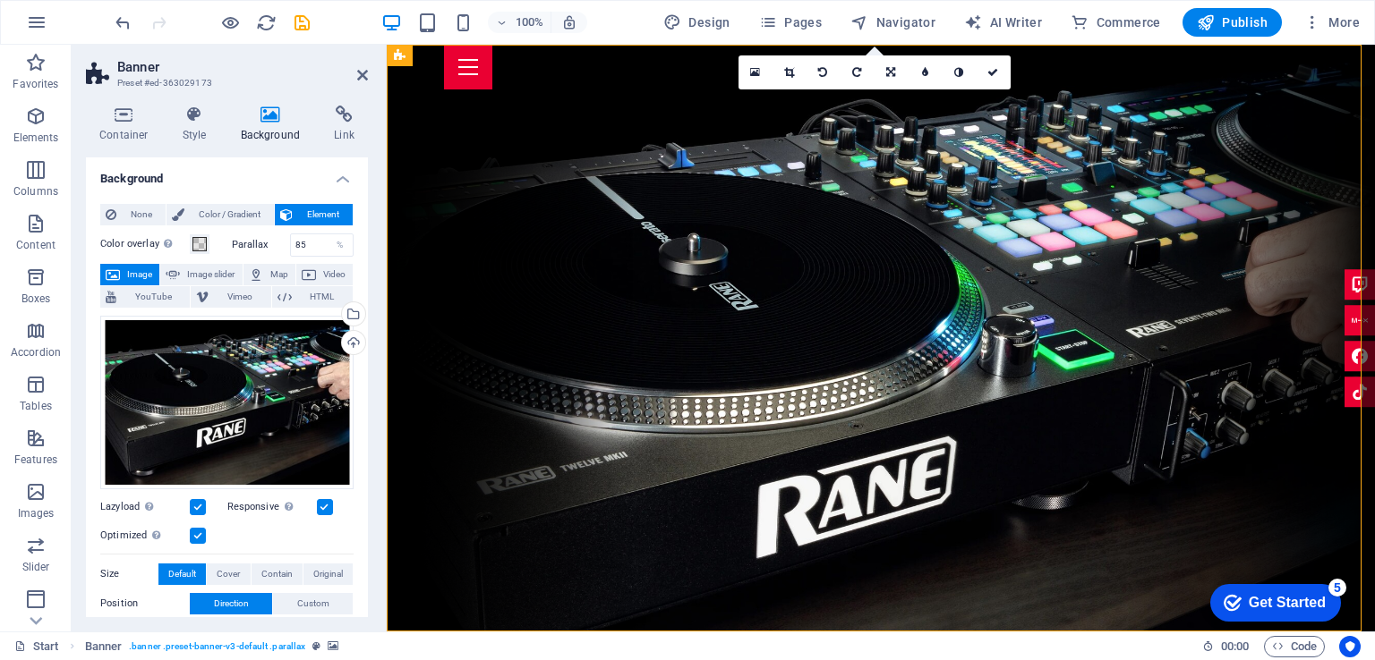
click at [433, 8] on div "100%" at bounding box center [483, 22] width 207 height 29
click at [444, 34] on div "100%" at bounding box center [483, 22] width 207 height 29
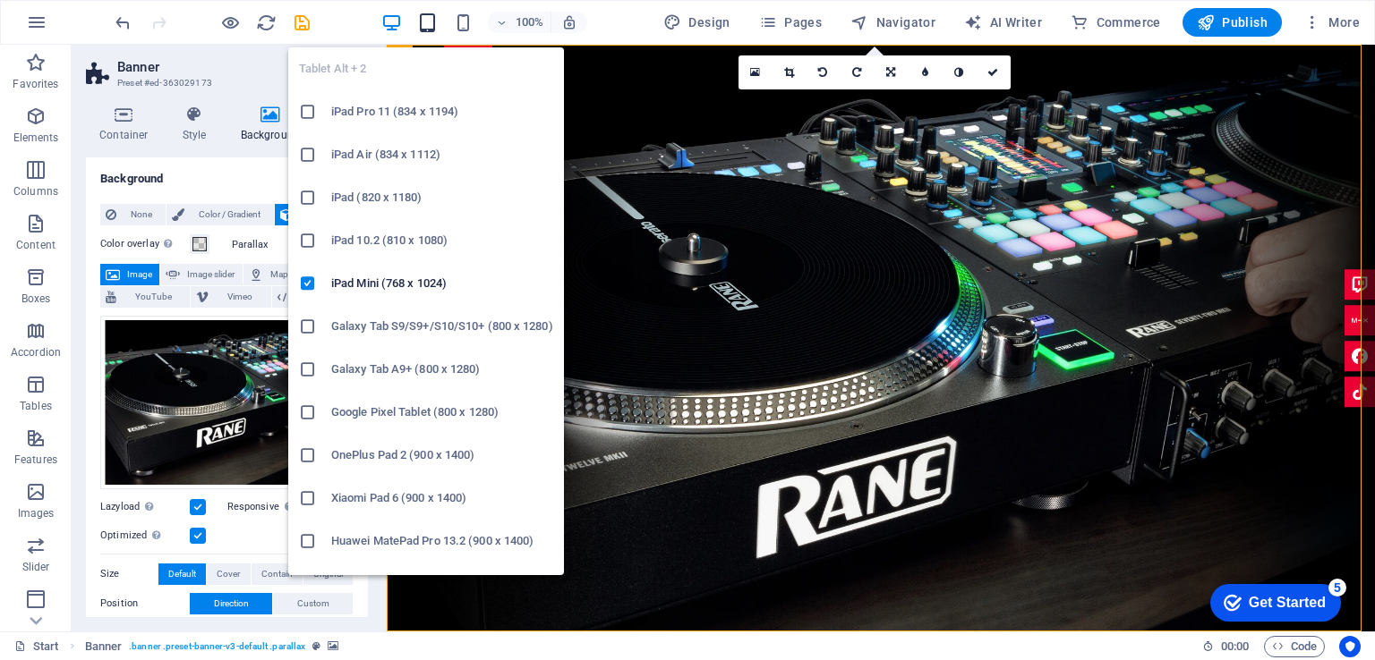
click at [428, 30] on icon "button" at bounding box center [427, 23] width 21 height 21
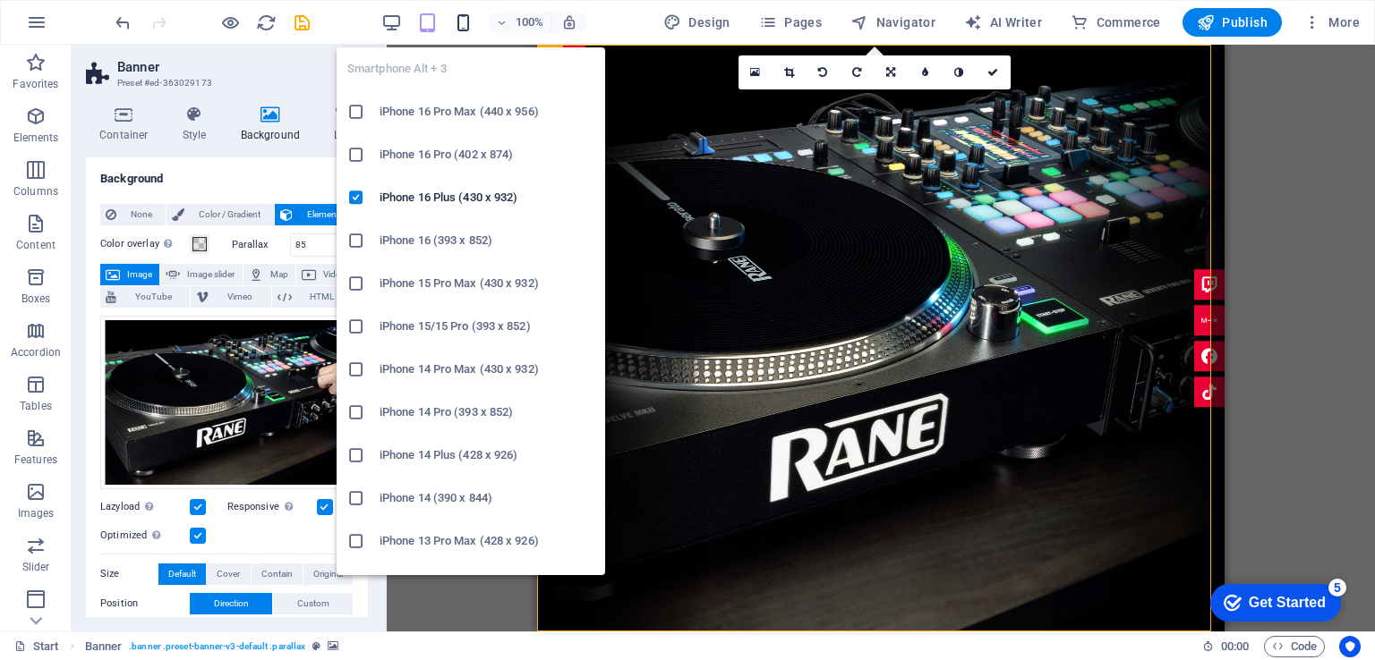
click at [462, 19] on icon "button" at bounding box center [463, 23] width 21 height 21
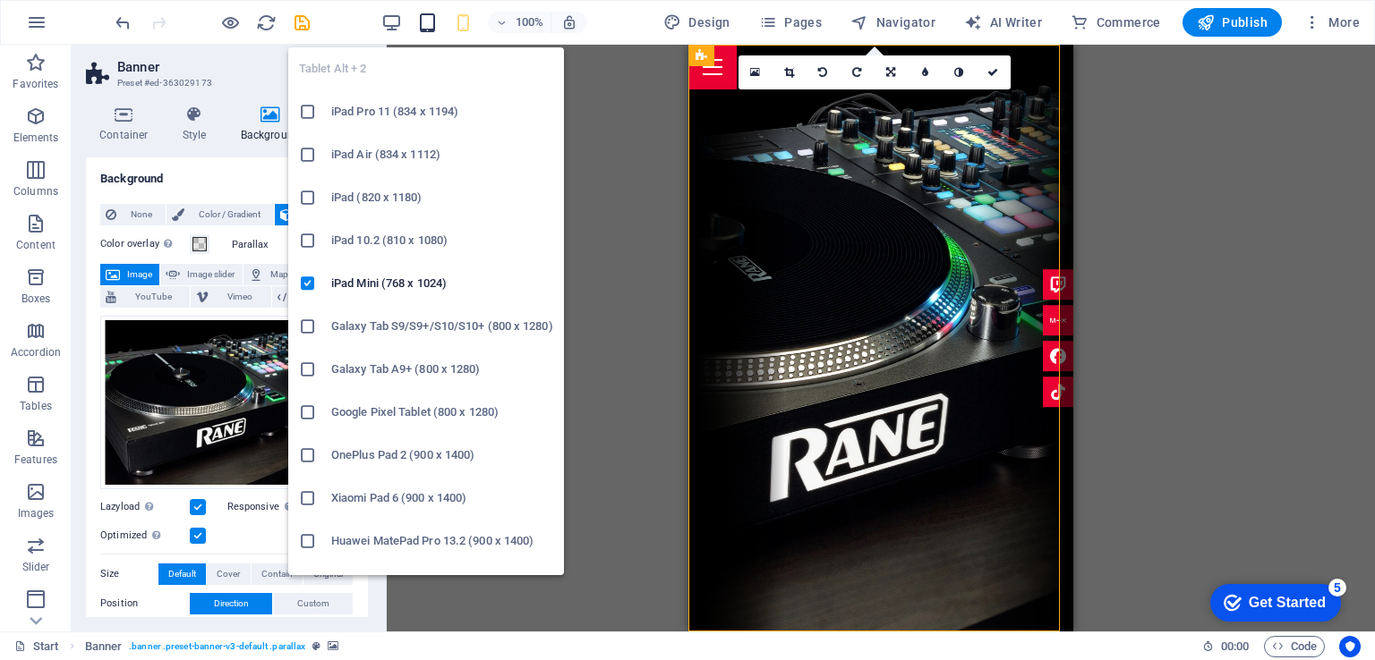
click at [427, 25] on icon "button" at bounding box center [427, 23] width 21 height 21
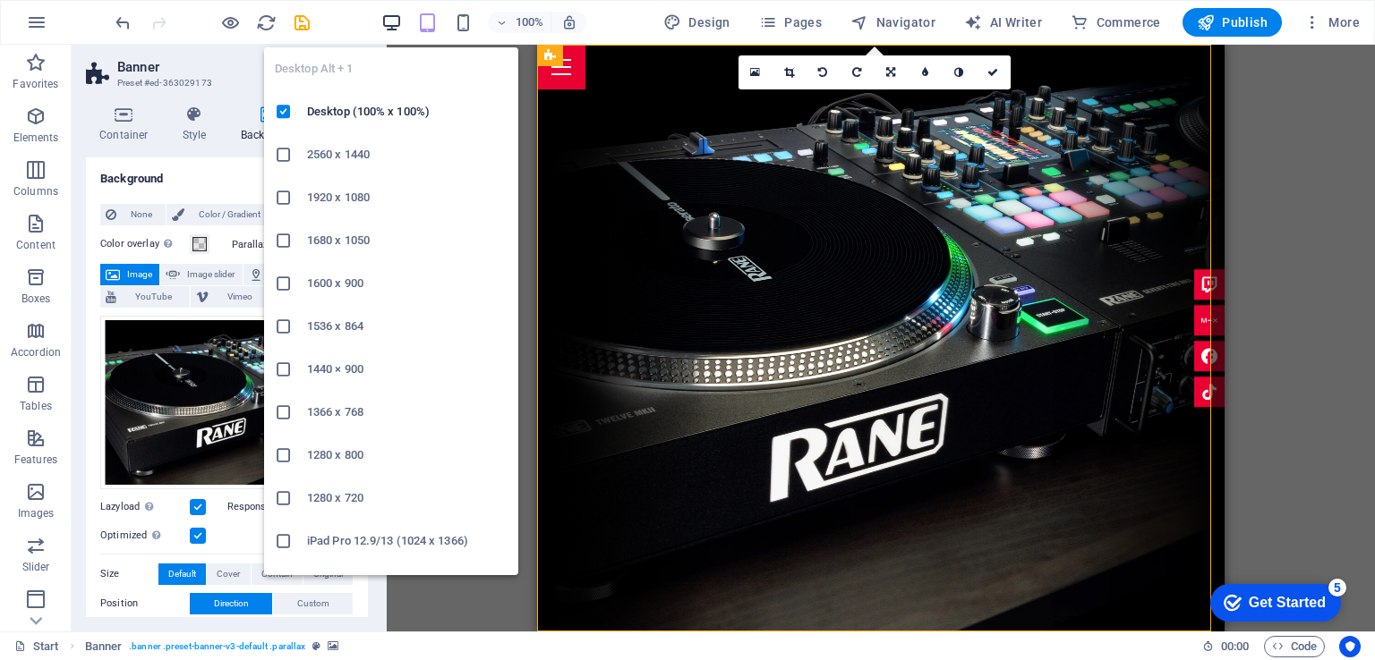
click at [395, 22] on icon "button" at bounding box center [391, 23] width 21 height 21
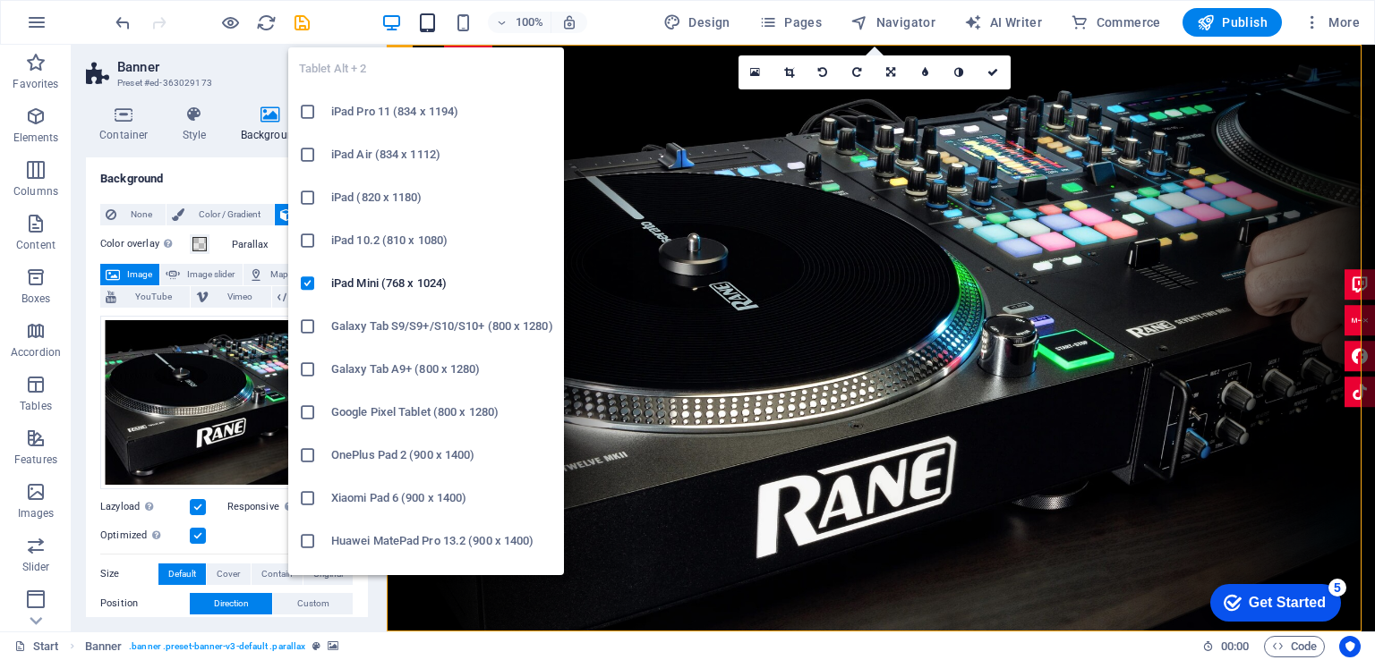
click at [437, 22] on icon "button" at bounding box center [427, 23] width 21 height 21
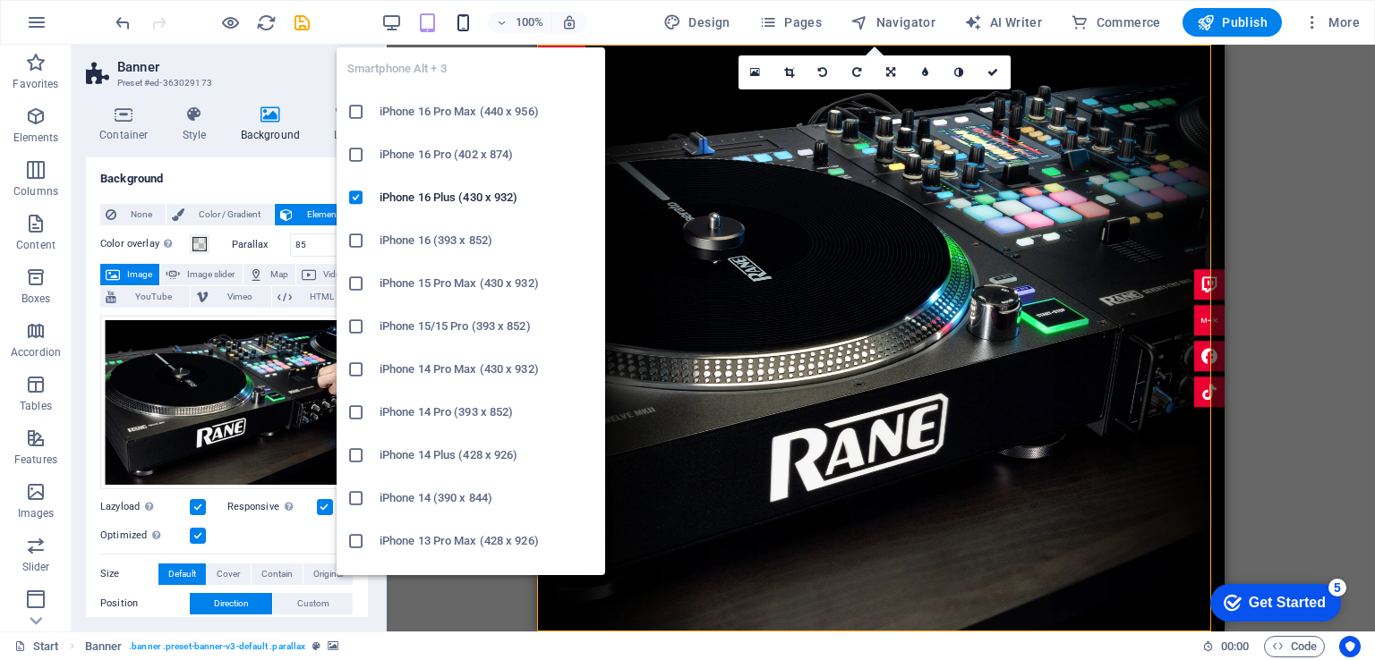
click at [463, 15] on icon "button" at bounding box center [463, 23] width 21 height 21
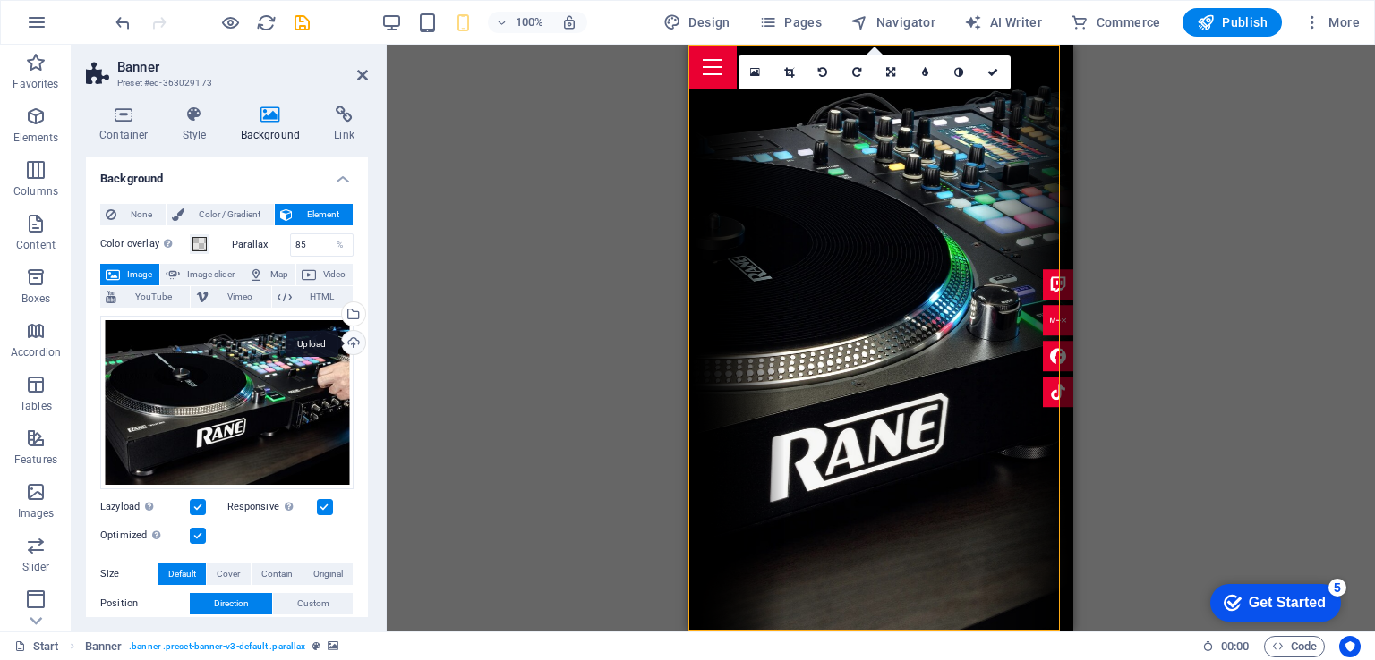
click at [353, 345] on div "Upload" at bounding box center [351, 344] width 27 height 27
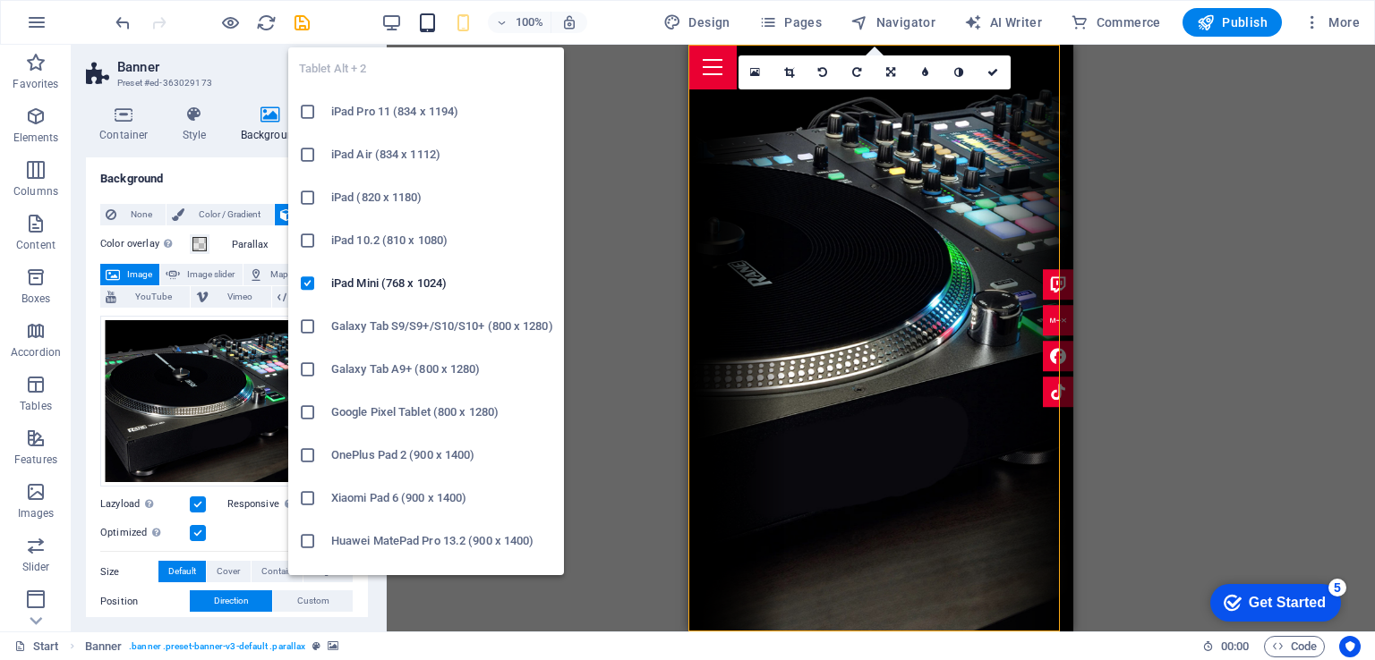
click at [423, 22] on icon "button" at bounding box center [427, 23] width 21 height 21
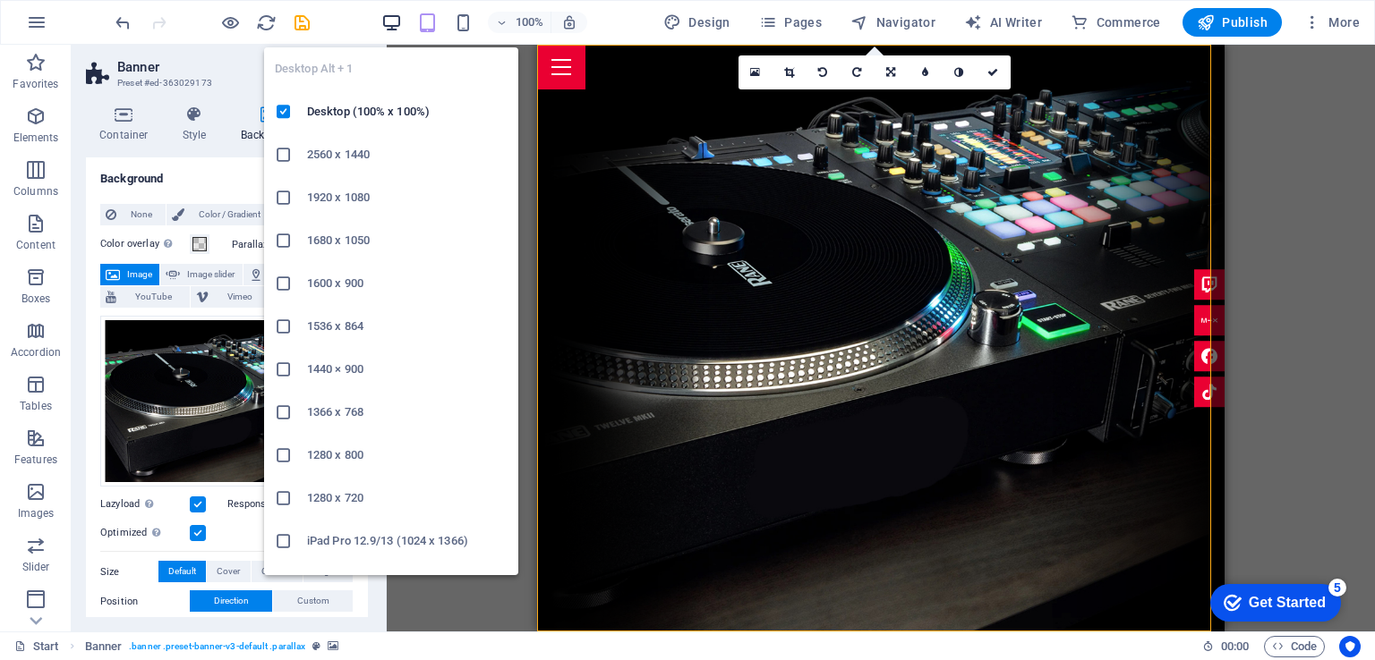
click at [394, 17] on icon "button" at bounding box center [391, 23] width 21 height 21
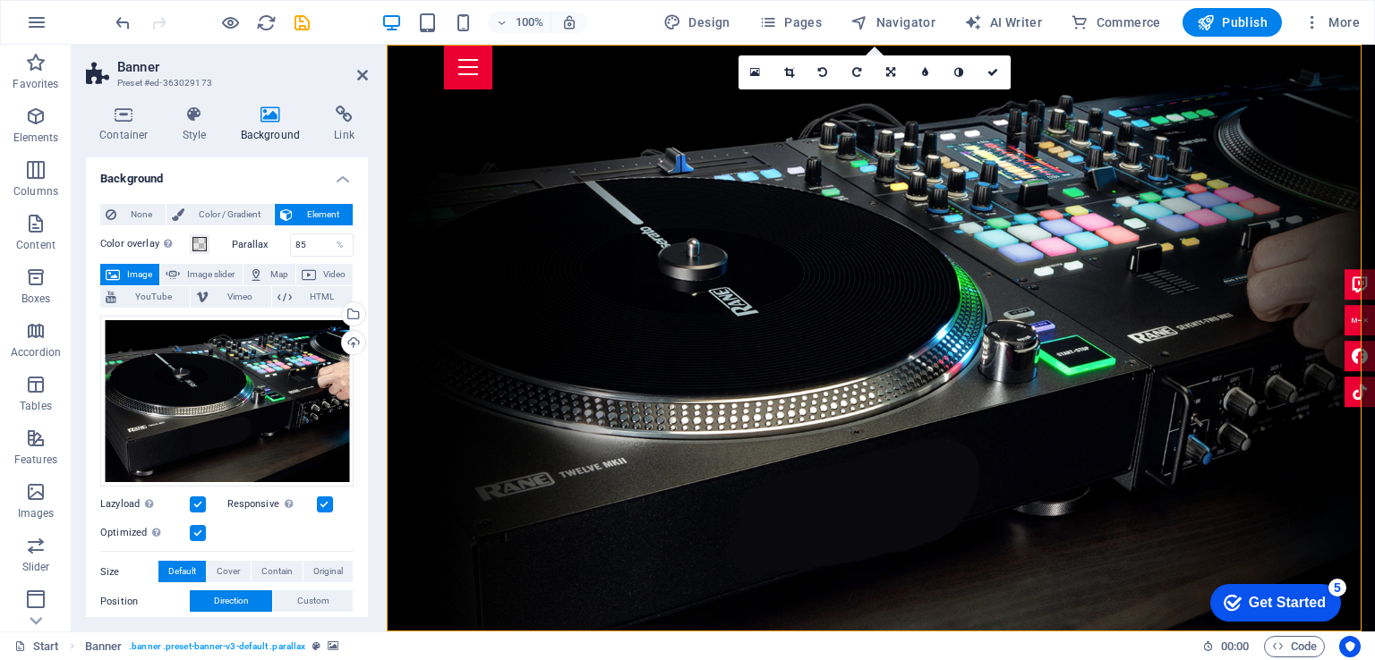
click at [347, 13] on div "100% Design Pages Navigator AI Writer Commerce Publish More" at bounding box center [739, 22] width 1255 height 29
click at [1250, 19] on span "Publish" at bounding box center [1231, 22] width 71 height 18
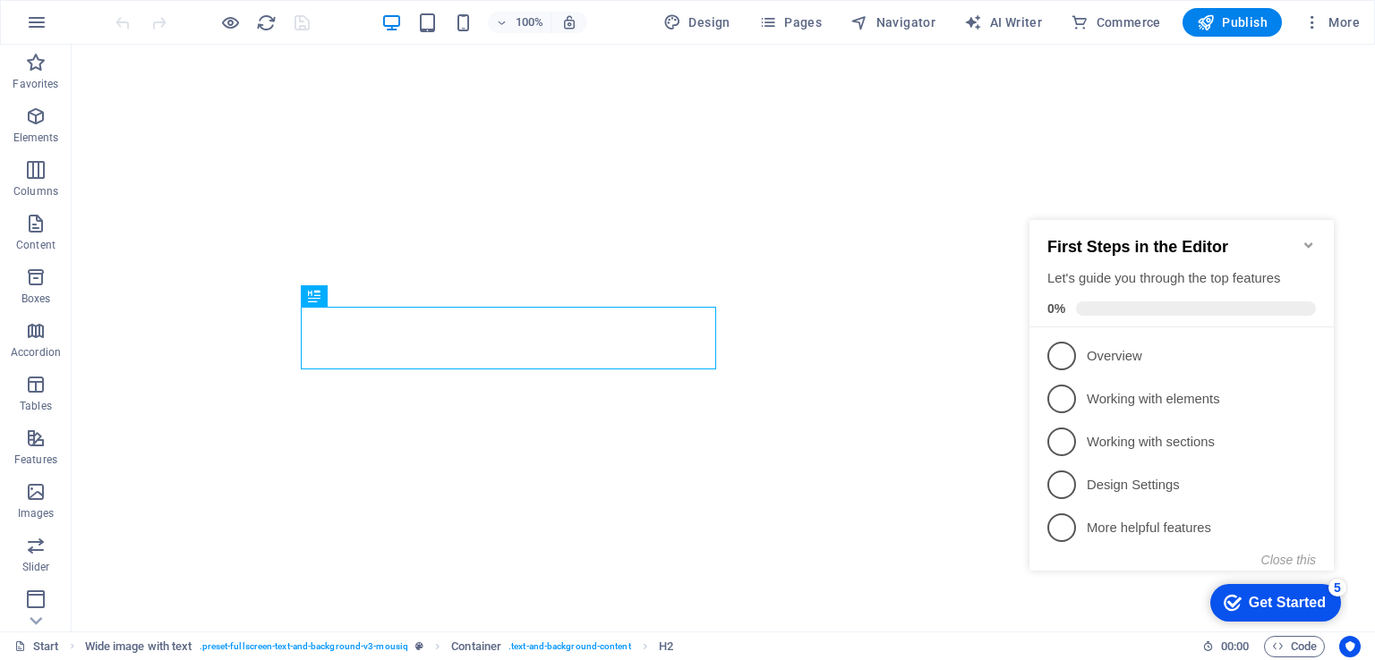
click at [1307, 239] on icon "Minimize checklist" at bounding box center [1308, 245] width 14 height 14
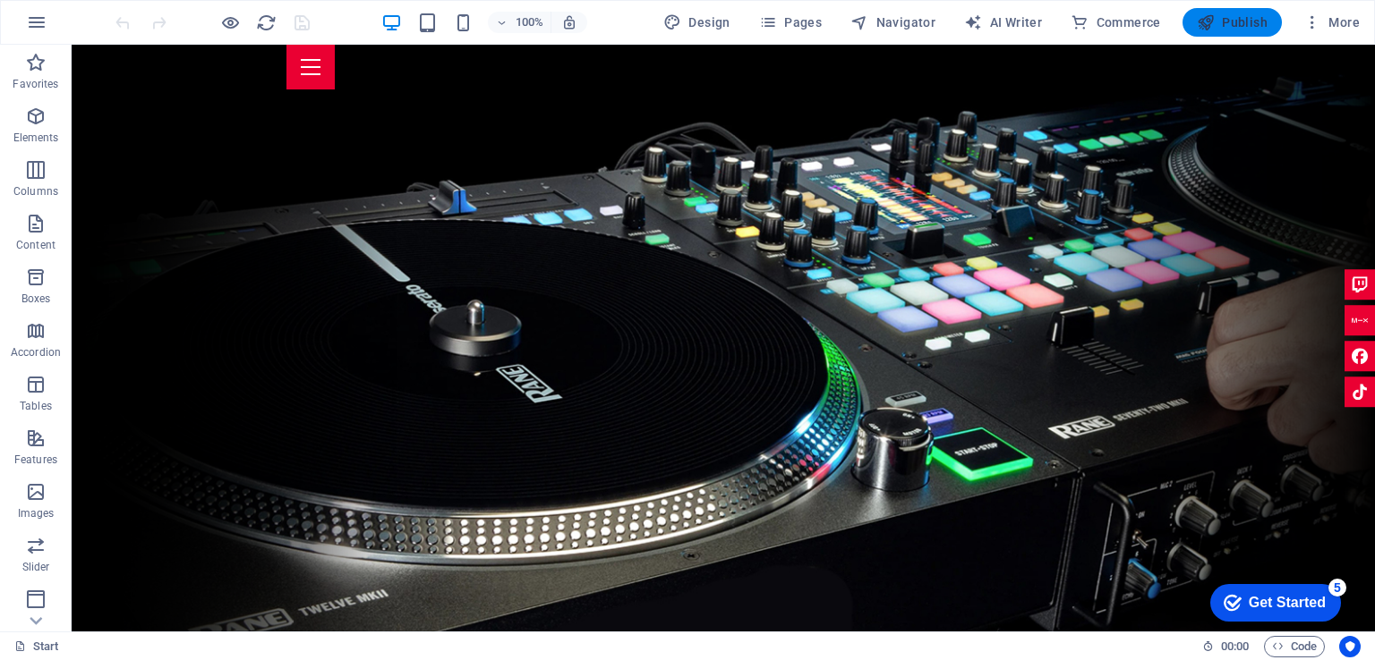
click at [1240, 29] on span "Publish" at bounding box center [1231, 22] width 71 height 18
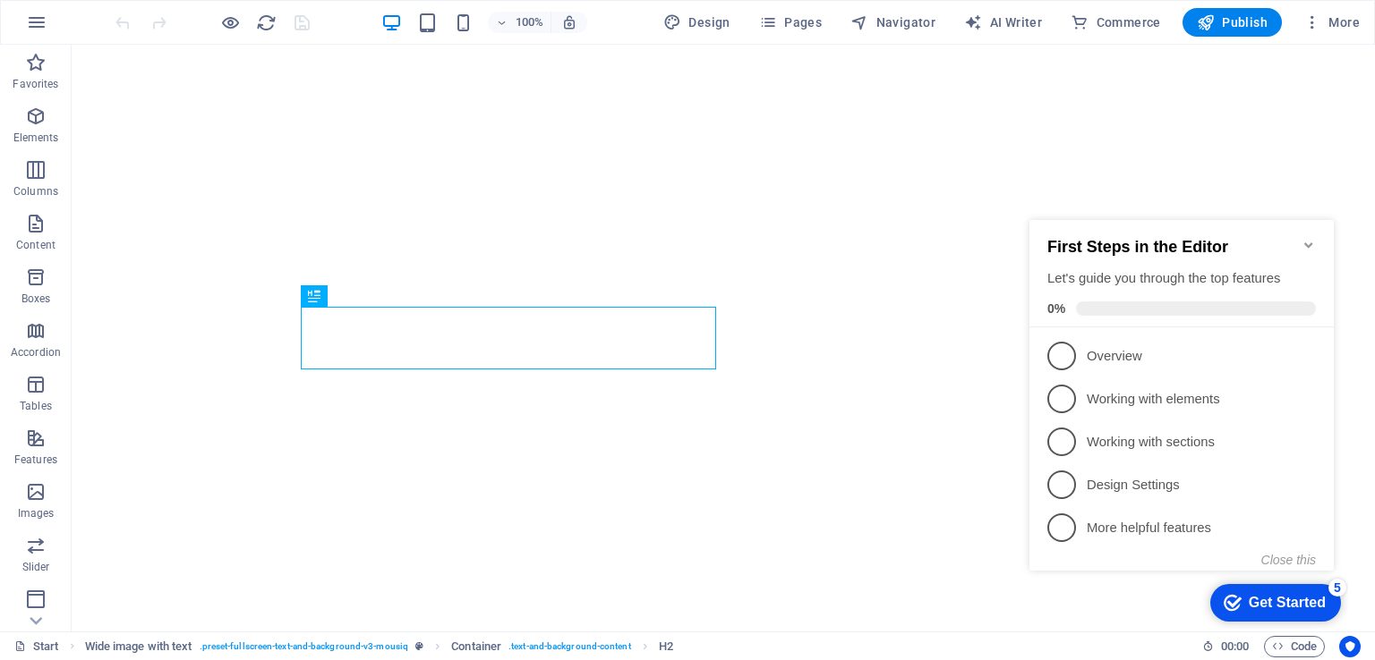
click at [1314, 238] on icon "Minimize checklist" at bounding box center [1308, 245] width 14 height 14
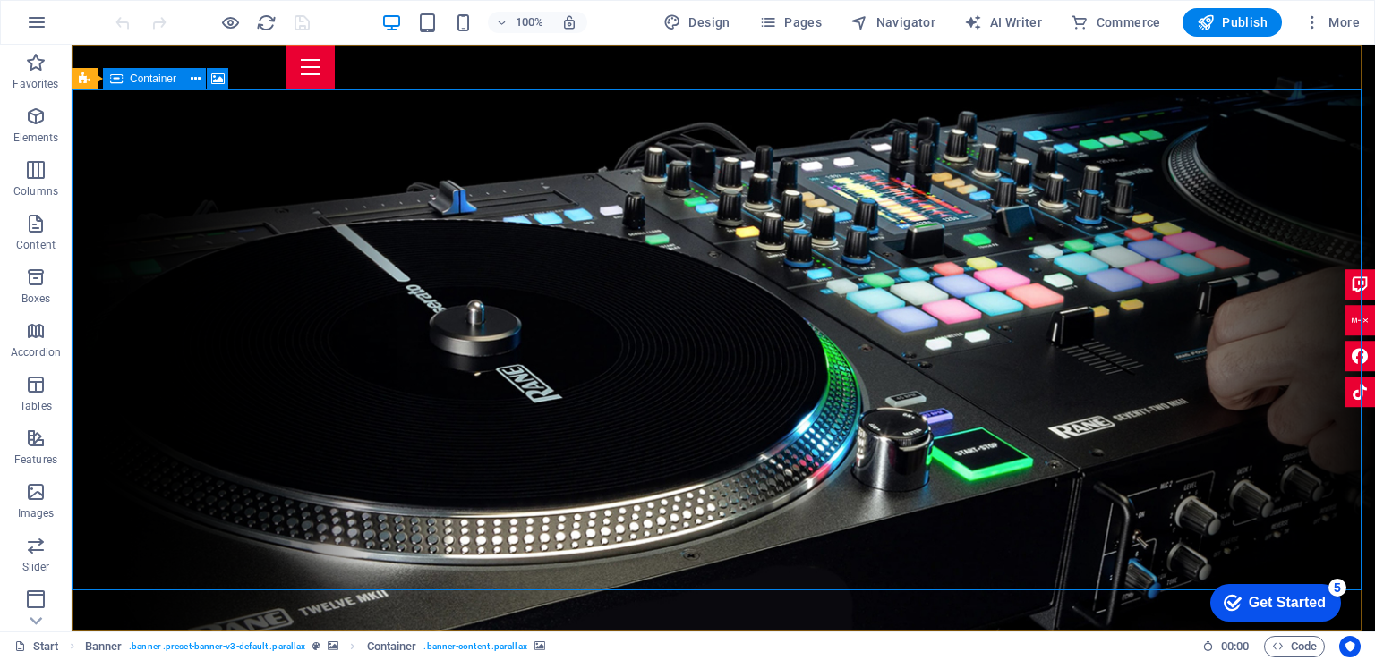
click at [150, 81] on span "Container" at bounding box center [153, 78] width 47 height 11
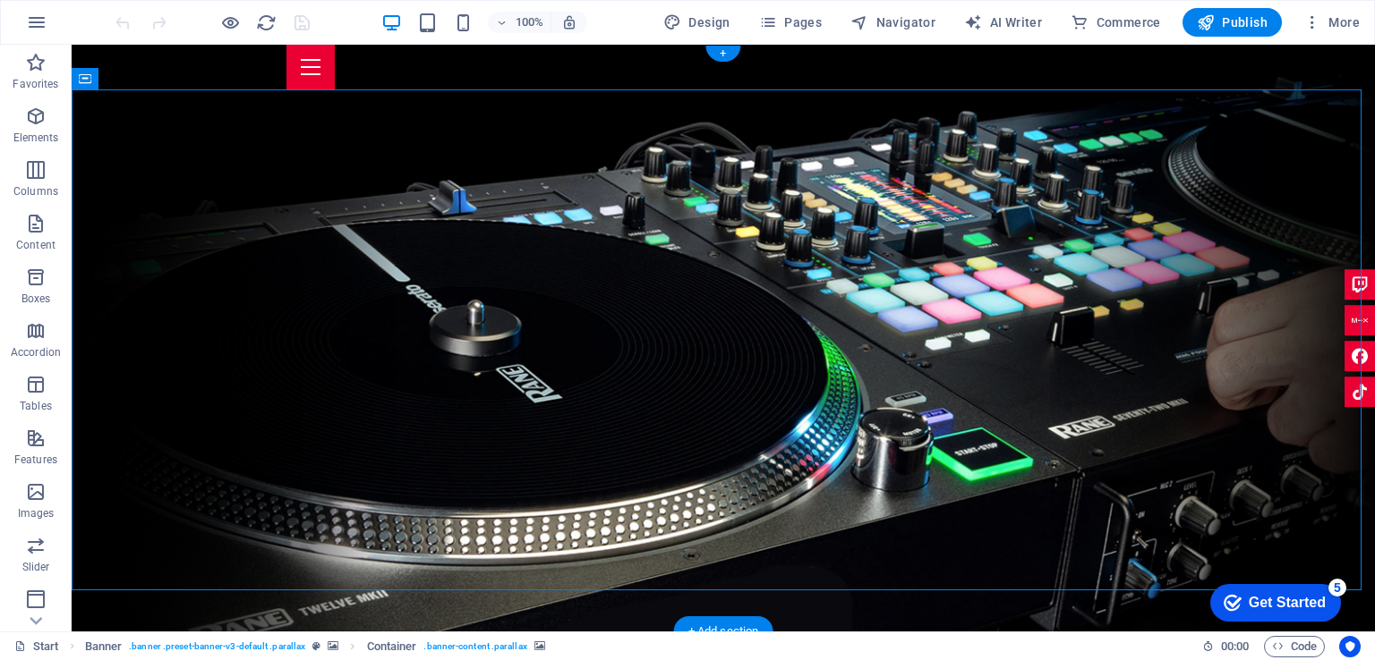
click at [533, 70] on div at bounding box center [722, 67] width 873 height 45
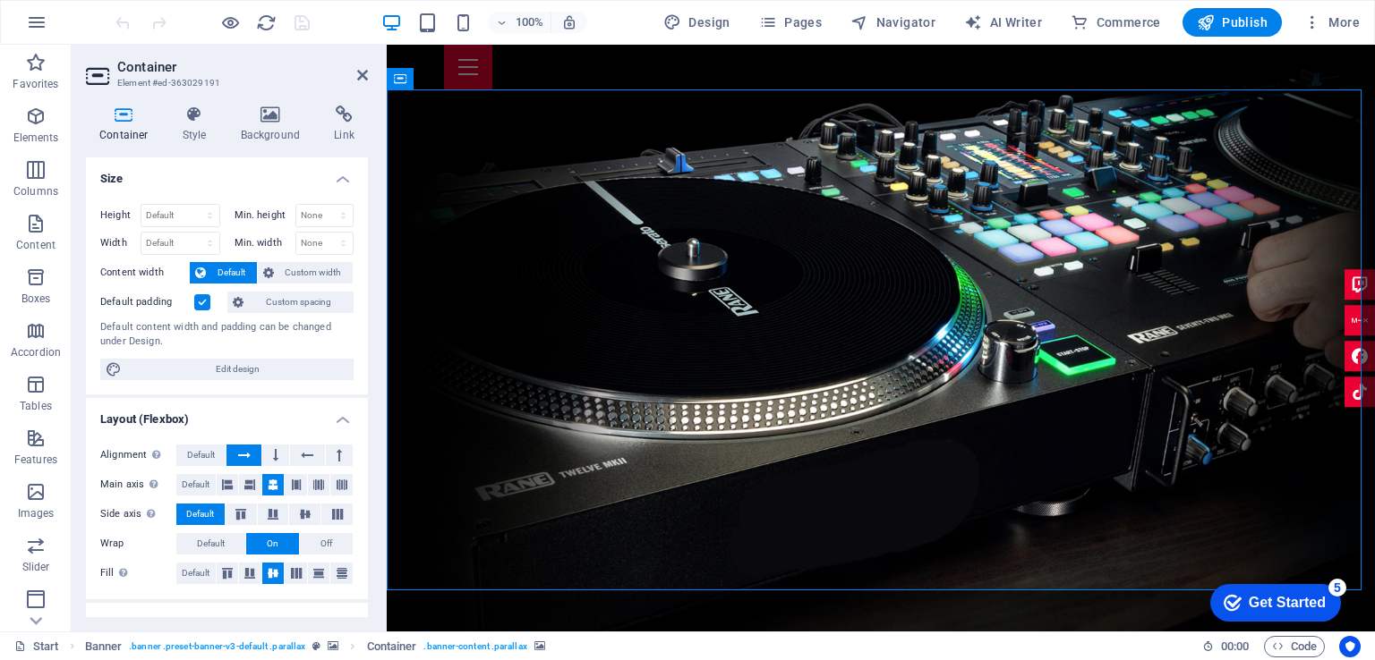
click at [204, 294] on label at bounding box center [202, 302] width 16 height 16
click at [0, 0] on input "Default padding" at bounding box center [0, 0] width 0 height 0
click at [204, 294] on label at bounding box center [202, 302] width 16 height 16
click at [0, 0] on input "Default padding" at bounding box center [0, 0] width 0 height 0
click at [268, 116] on icon at bounding box center [270, 115] width 87 height 18
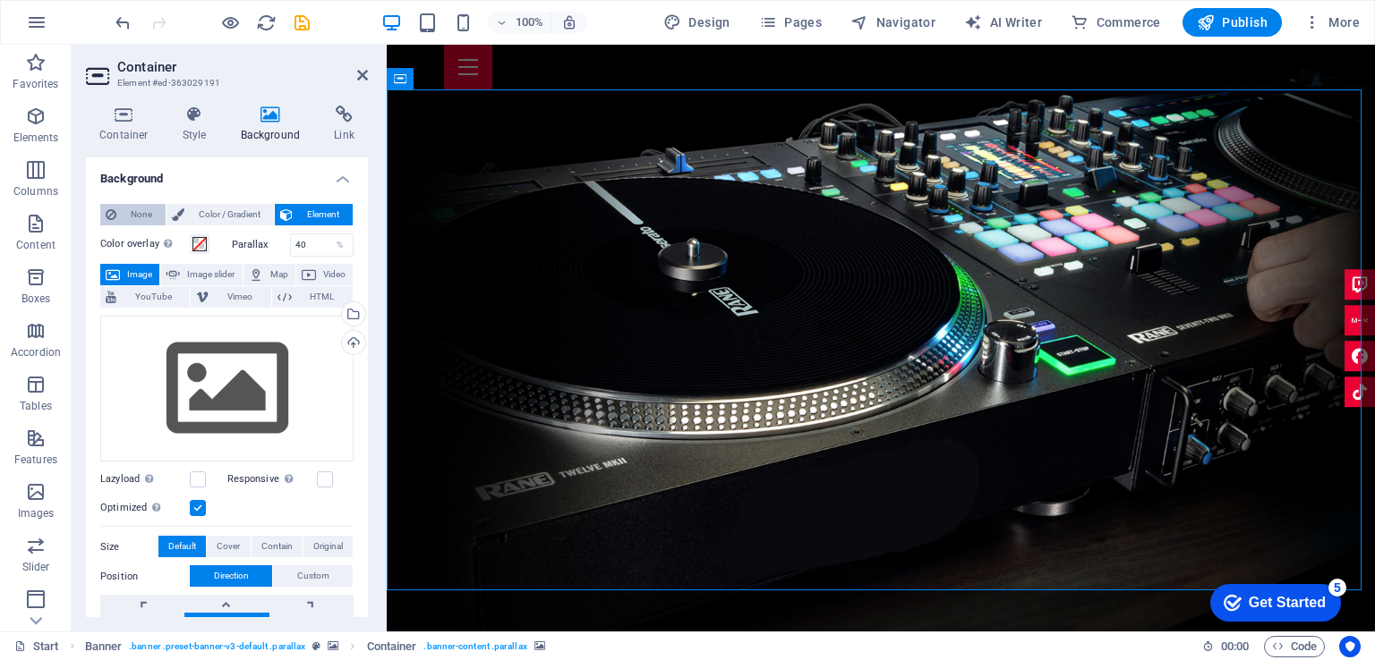
click at [128, 214] on span "None" at bounding box center [141, 214] width 38 height 21
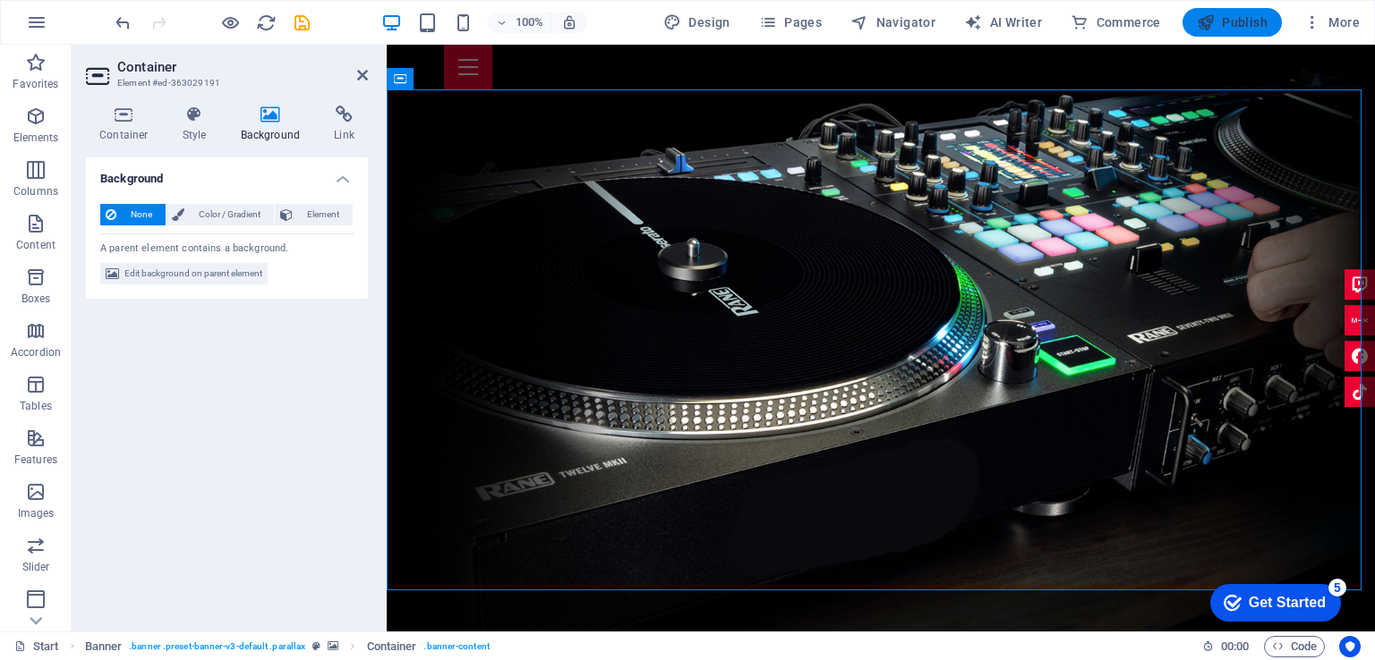
click at [1253, 15] on span "Publish" at bounding box center [1231, 22] width 71 height 18
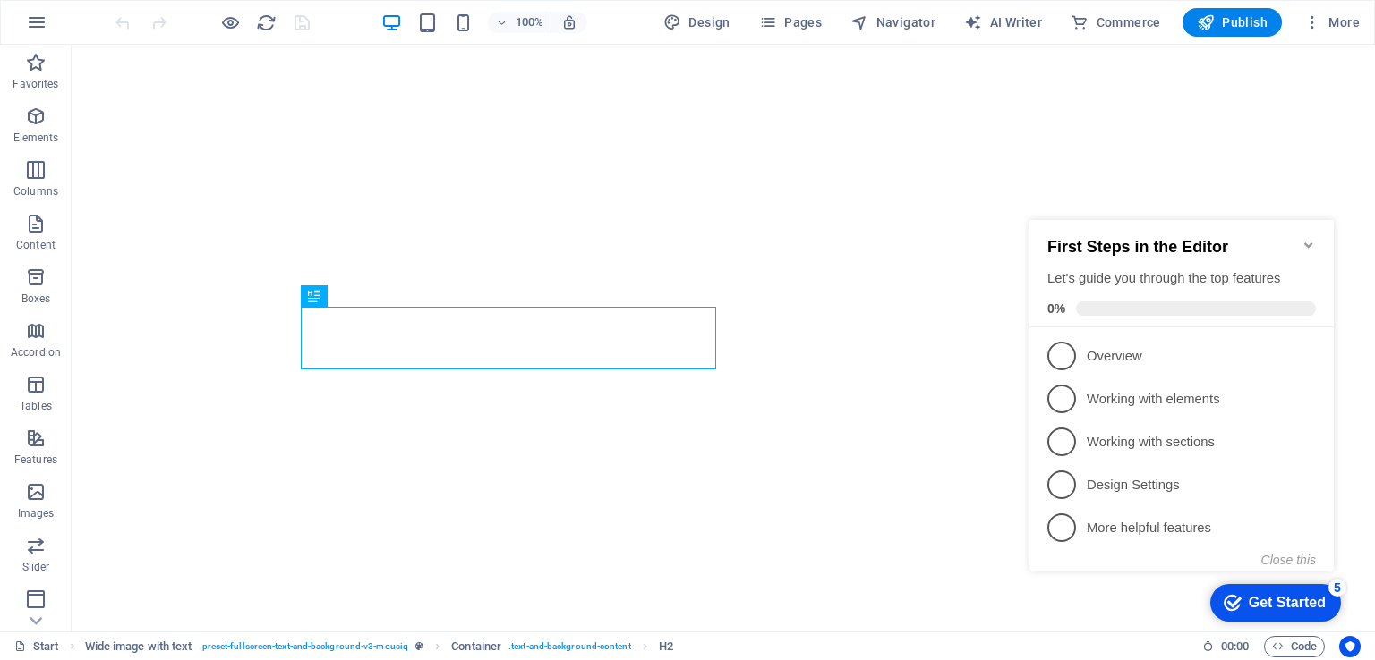
click at [1307, 238] on icon "Minimize checklist" at bounding box center [1308, 245] width 14 height 14
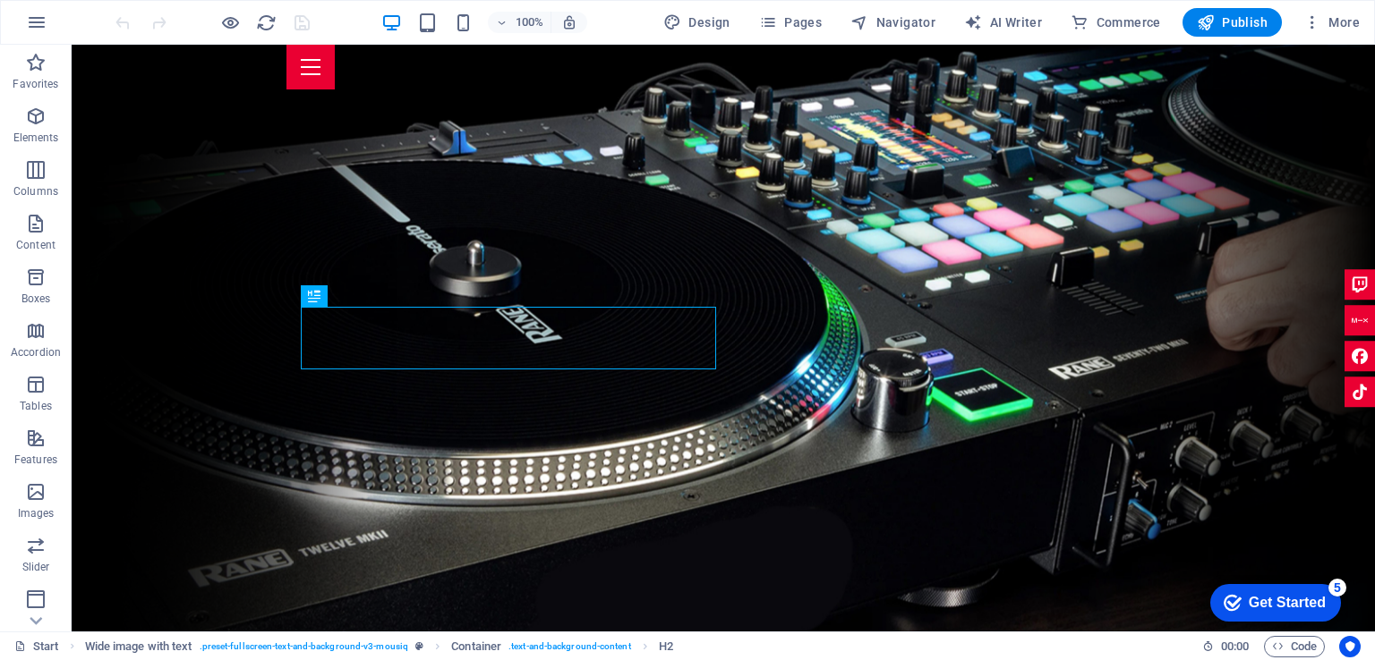
scroll to position [396, 0]
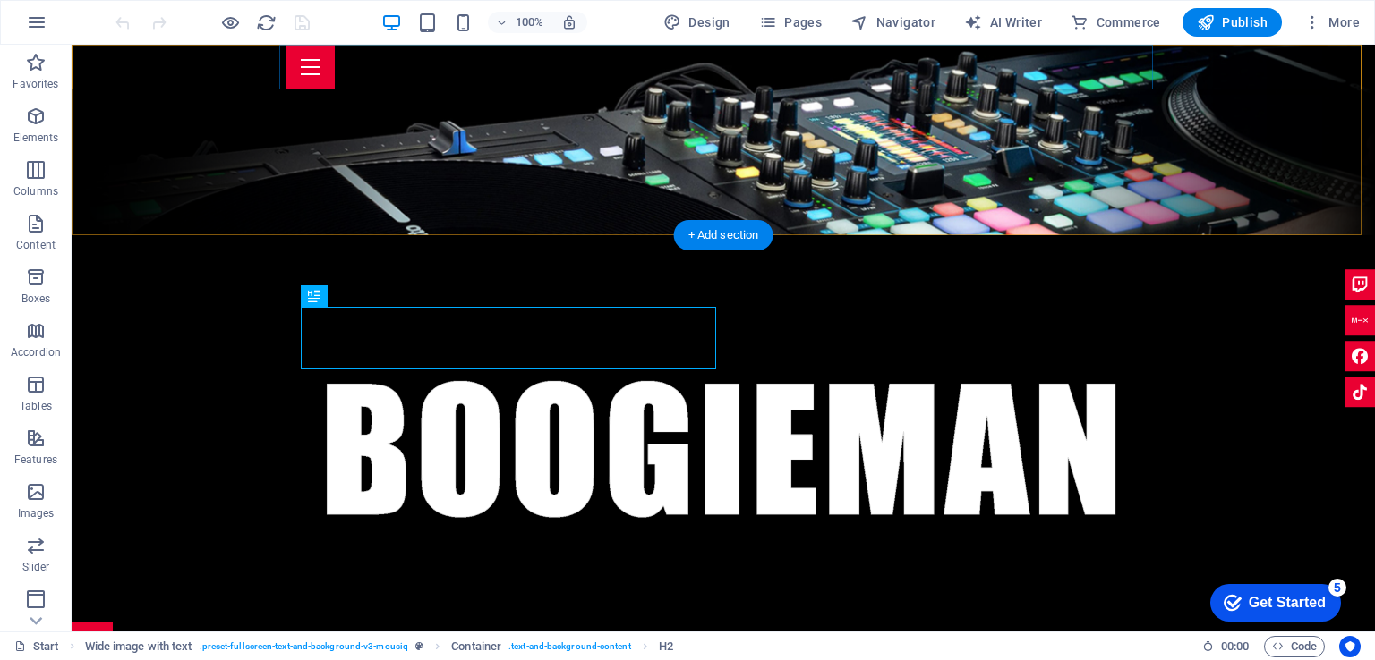
click at [1002, 71] on div at bounding box center [722, 67] width 873 height 45
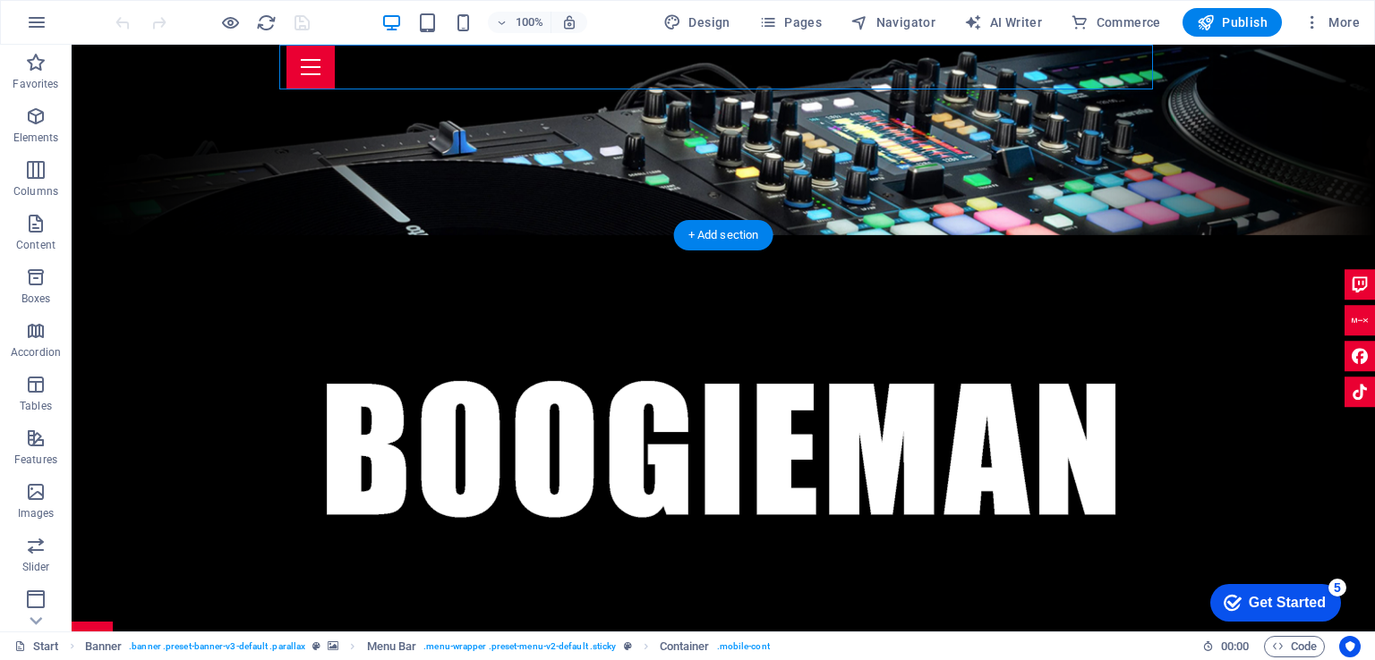
click at [1002, 71] on div at bounding box center [722, 67] width 873 height 45
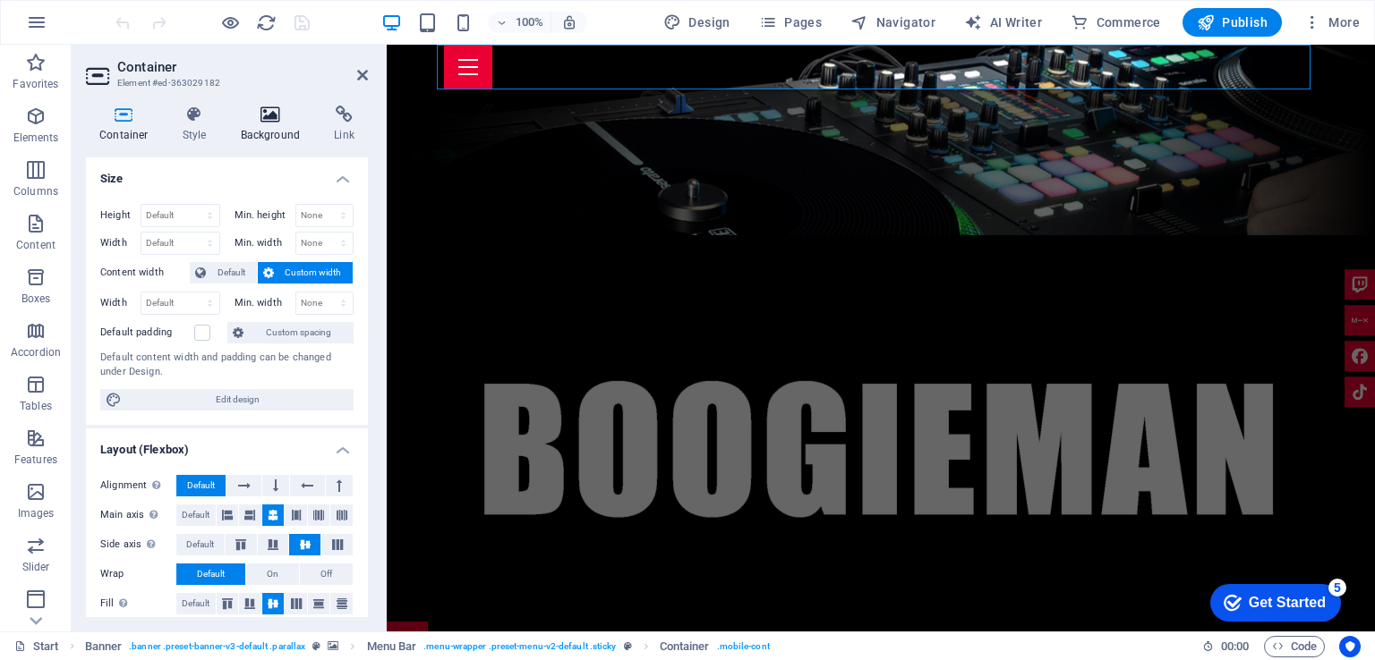
click at [275, 115] on icon at bounding box center [270, 115] width 87 height 18
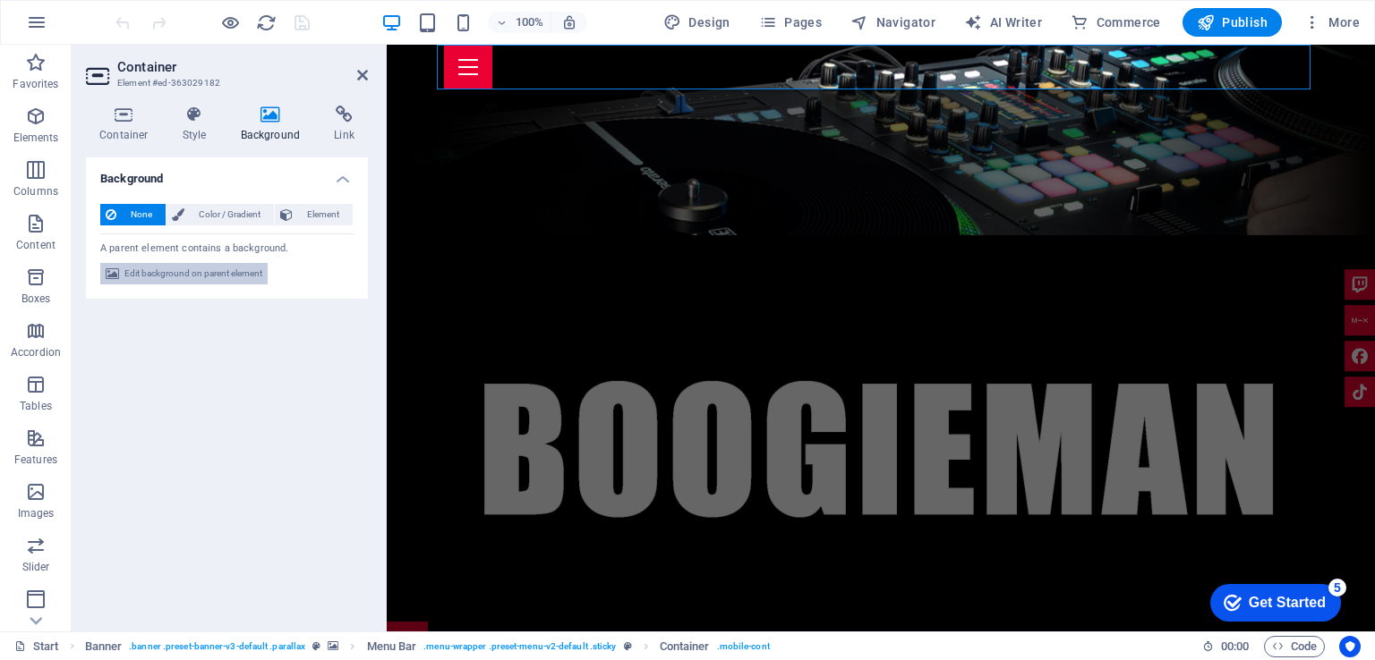
click at [235, 276] on span "Edit background on parent element" at bounding box center [193, 273] width 138 height 21
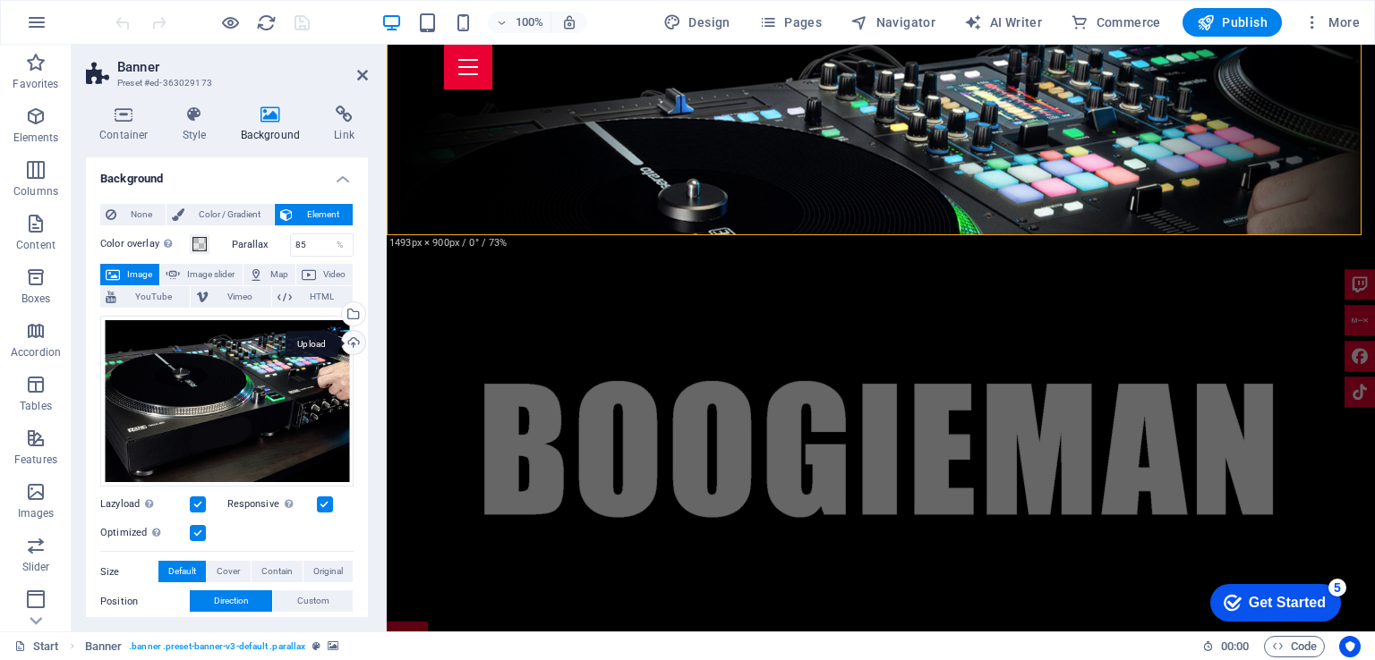
click at [357, 341] on div "Upload" at bounding box center [351, 344] width 27 height 27
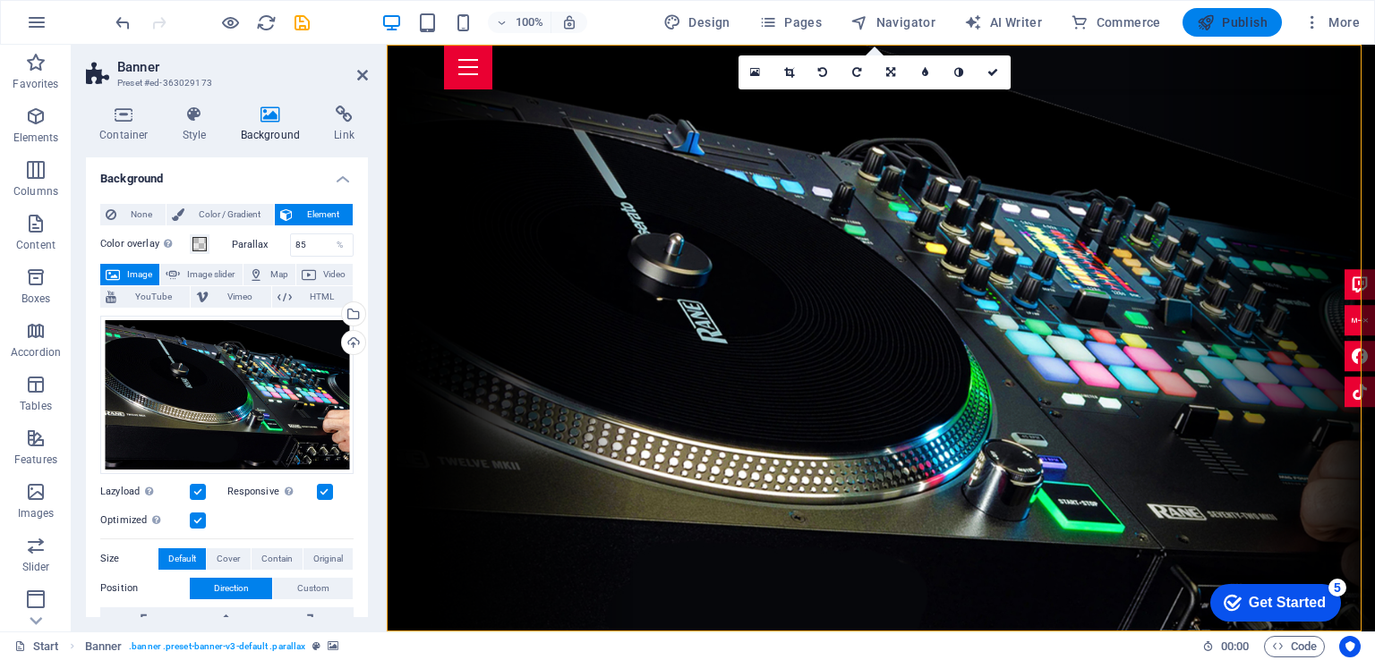
click at [1237, 26] on span "Publish" at bounding box center [1231, 22] width 71 height 18
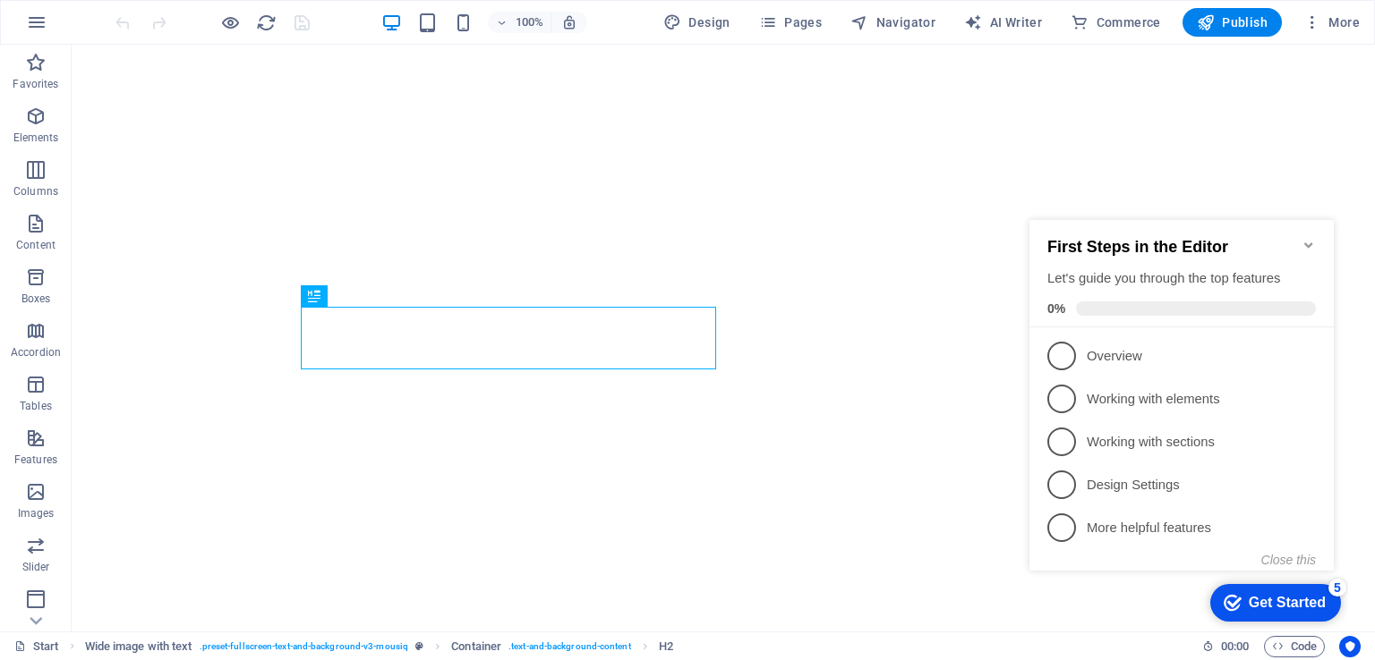
click at [1307, 238] on icon "Minimize checklist" at bounding box center [1308, 245] width 14 height 14
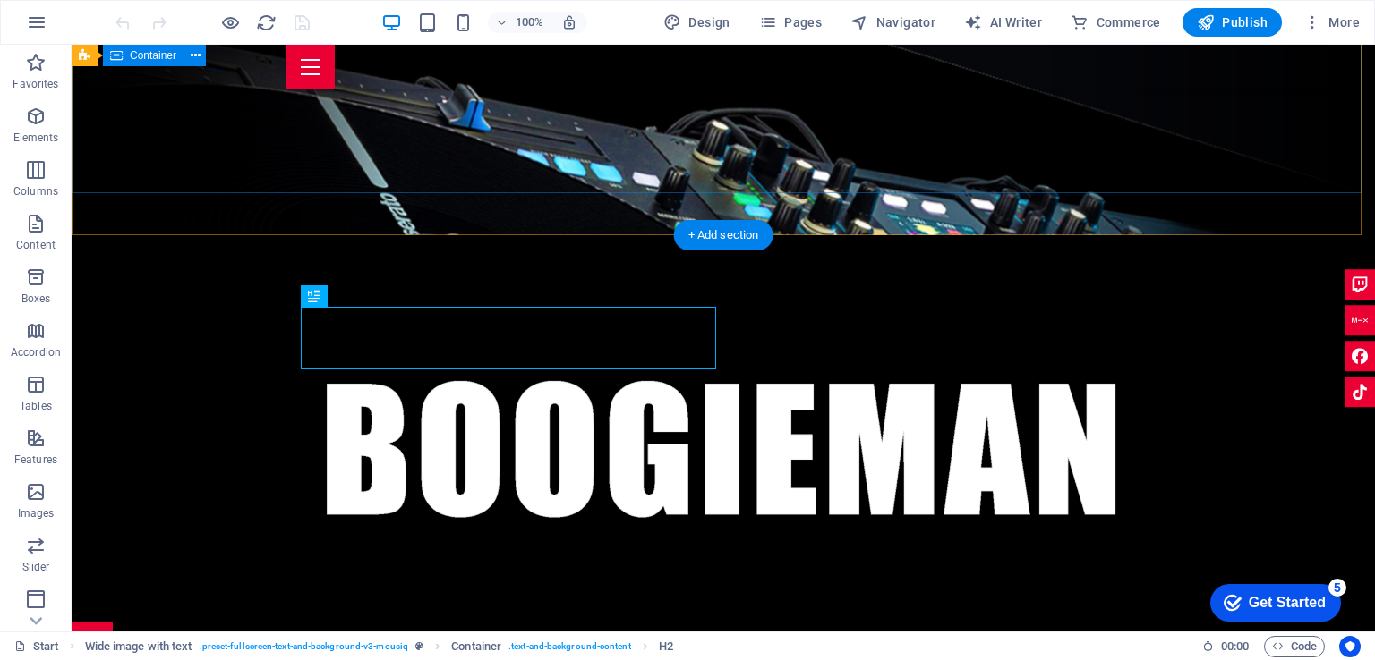
scroll to position [396, 0]
click at [512, 280] on div at bounding box center [723, 451] width 1303 height 342
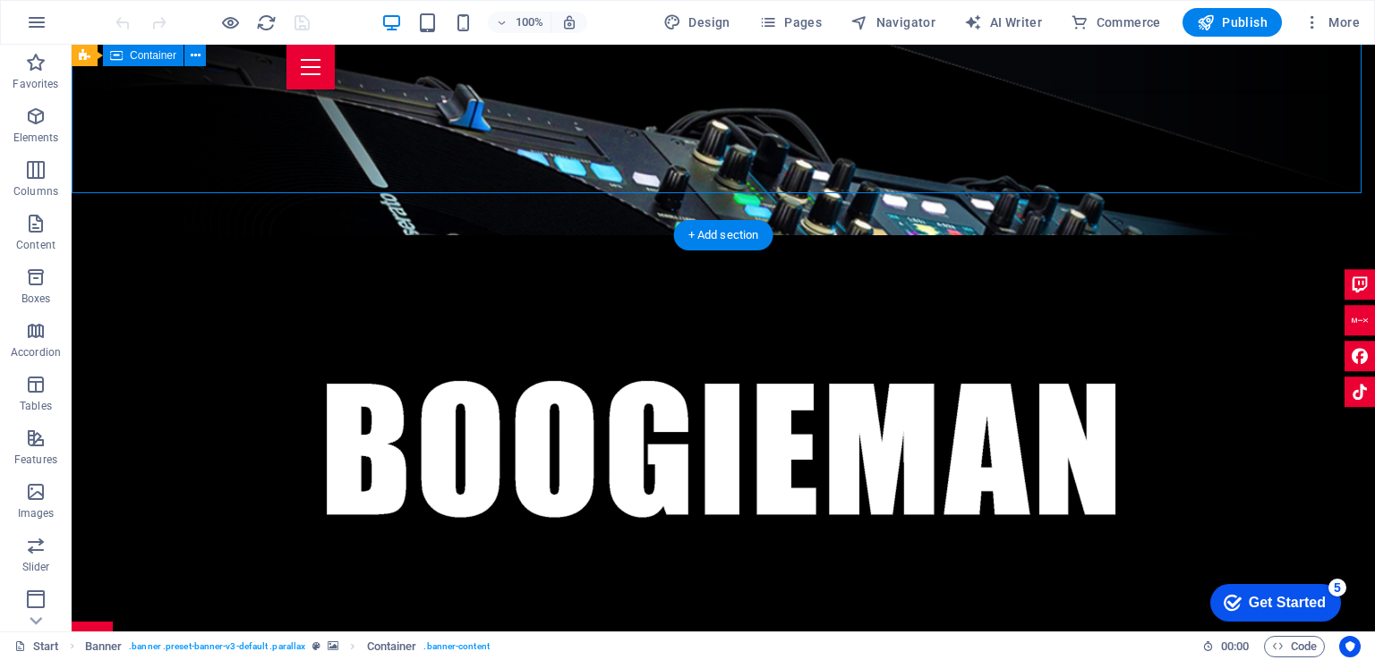
click at [512, 280] on div at bounding box center [723, 451] width 1303 height 342
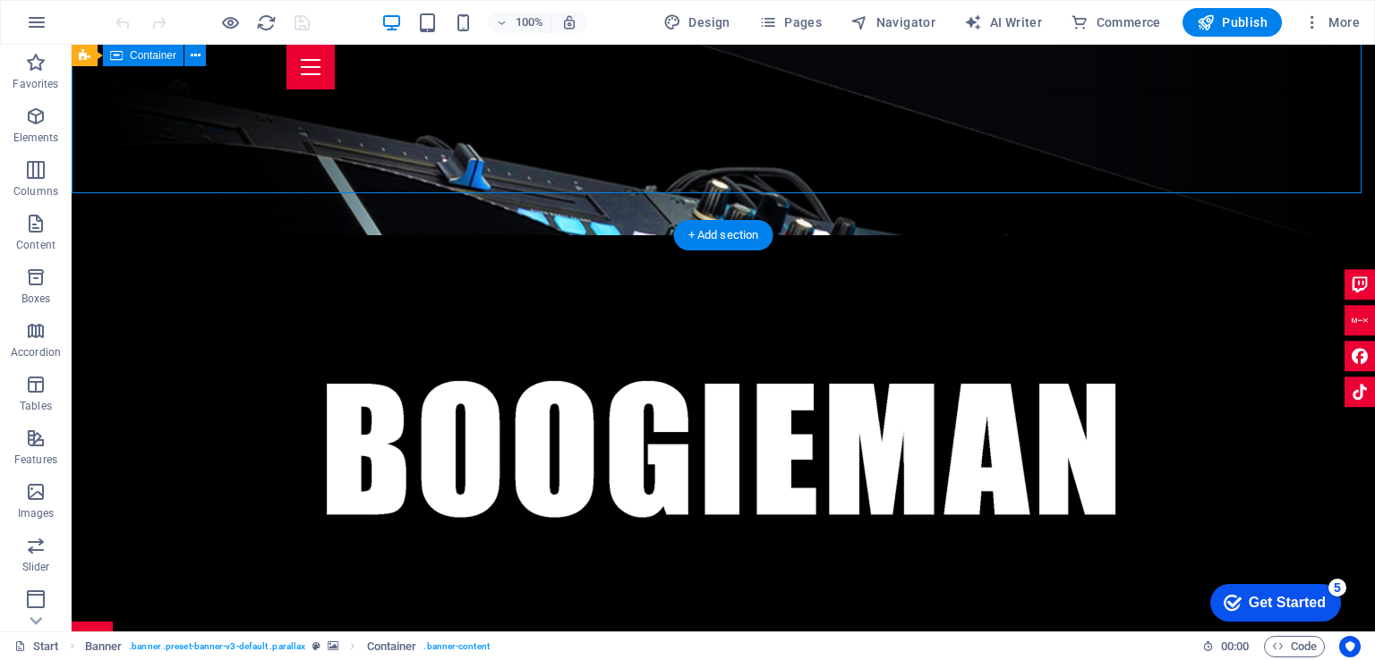
scroll to position [2, 0]
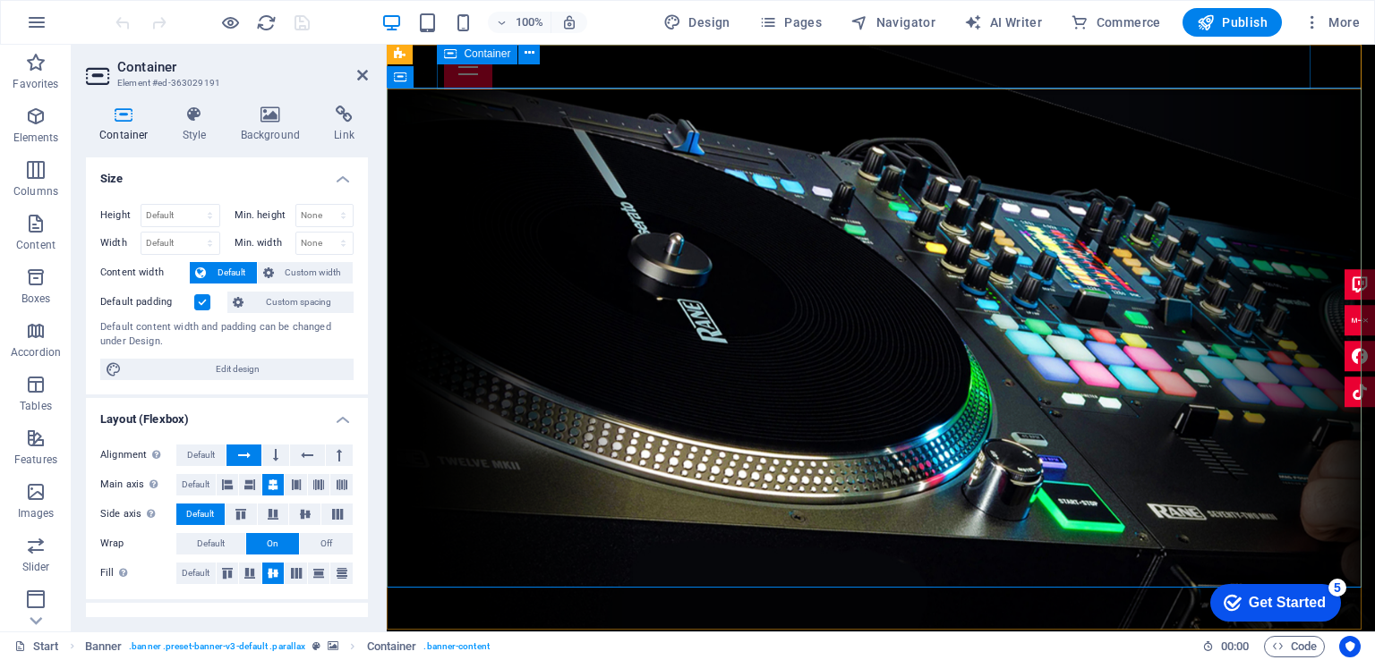
click at [1074, 72] on div at bounding box center [880, 67] width 873 height 45
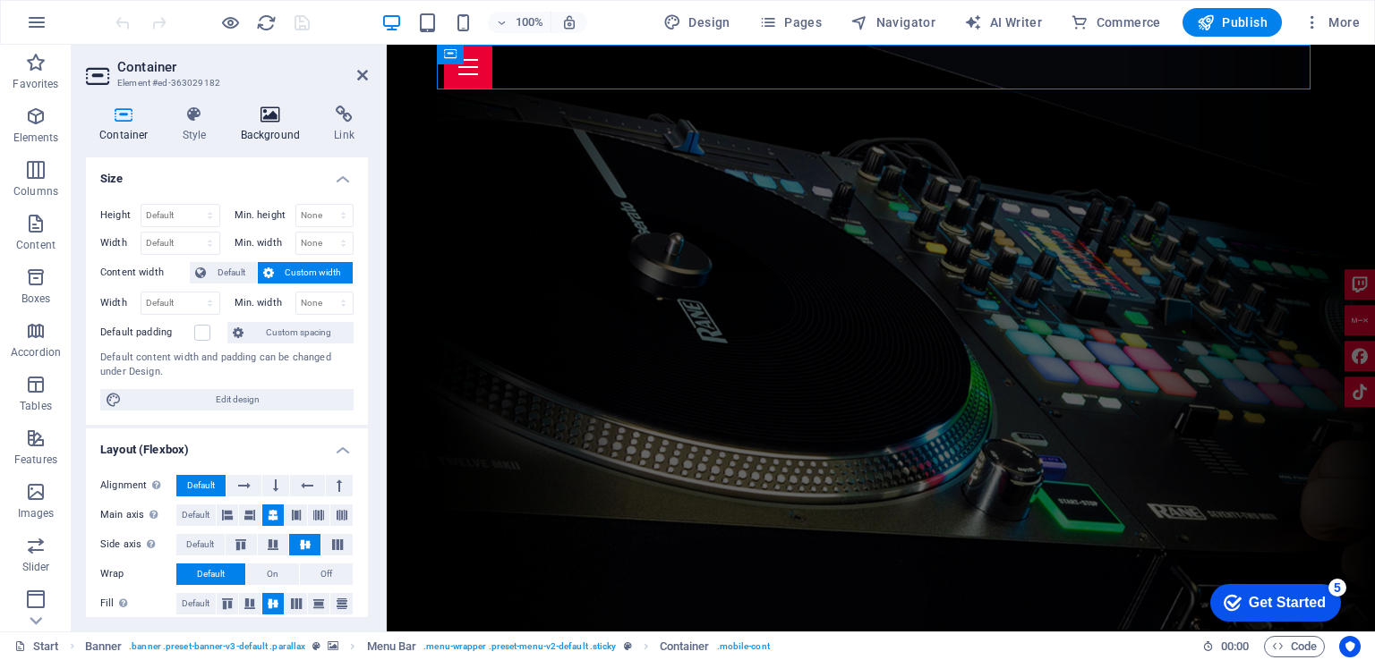
click at [278, 123] on icon at bounding box center [270, 115] width 87 height 18
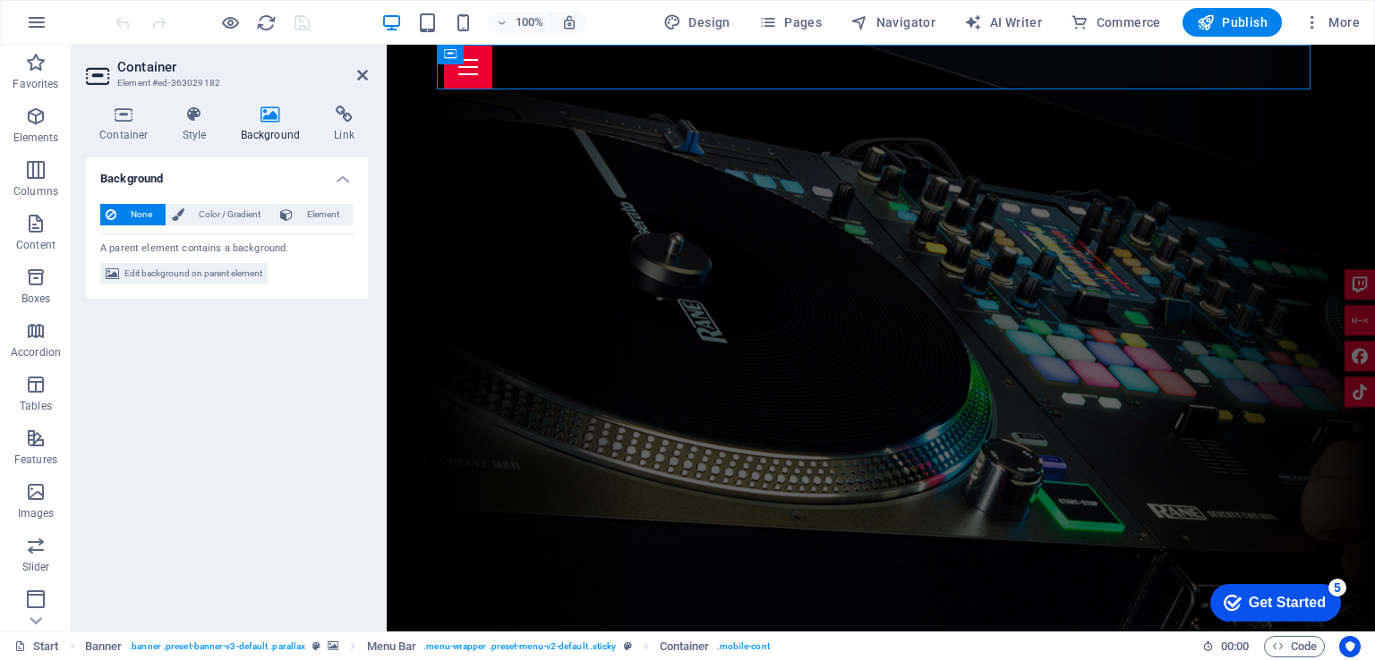
click at [278, 119] on icon at bounding box center [270, 115] width 87 height 18
click at [336, 216] on span "Element" at bounding box center [322, 214] width 49 height 21
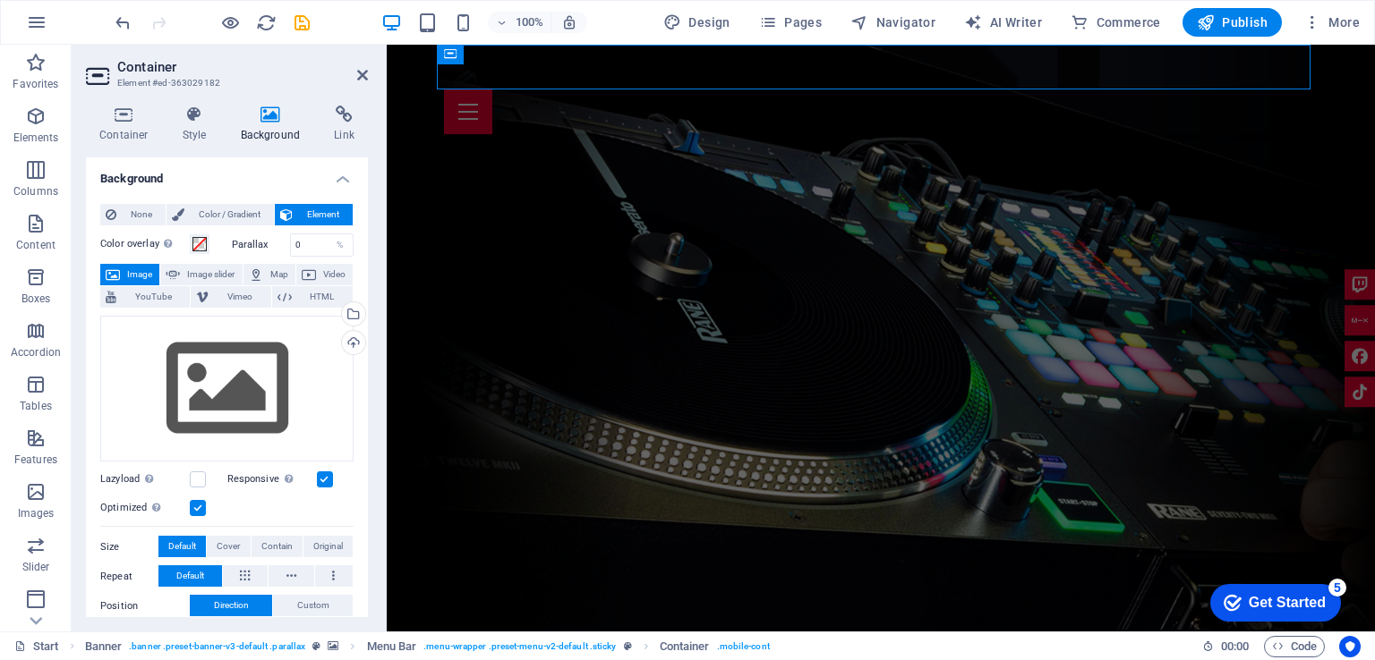
click at [336, 216] on span "Element" at bounding box center [322, 214] width 49 height 21
click at [270, 123] on icon at bounding box center [270, 115] width 87 height 18
click at [125, 21] on icon "undo" at bounding box center [123, 23] width 21 height 21
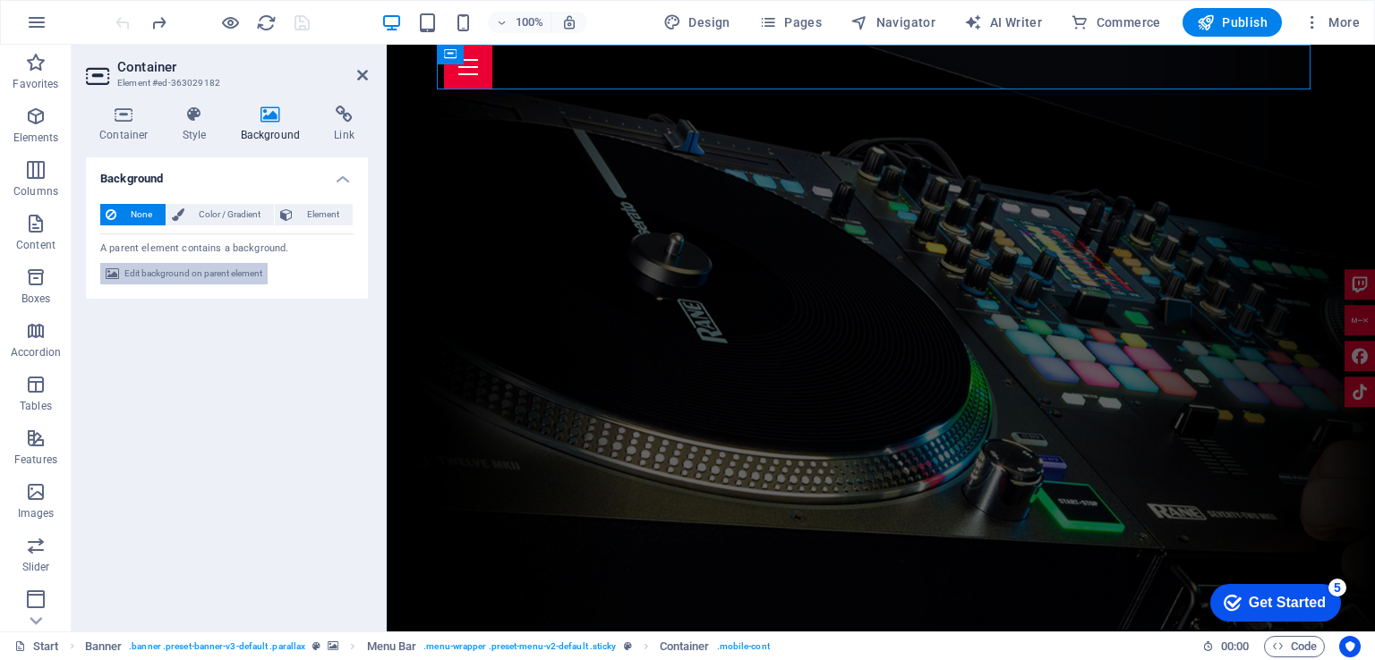
click at [222, 272] on span "Edit background on parent element" at bounding box center [193, 273] width 138 height 21
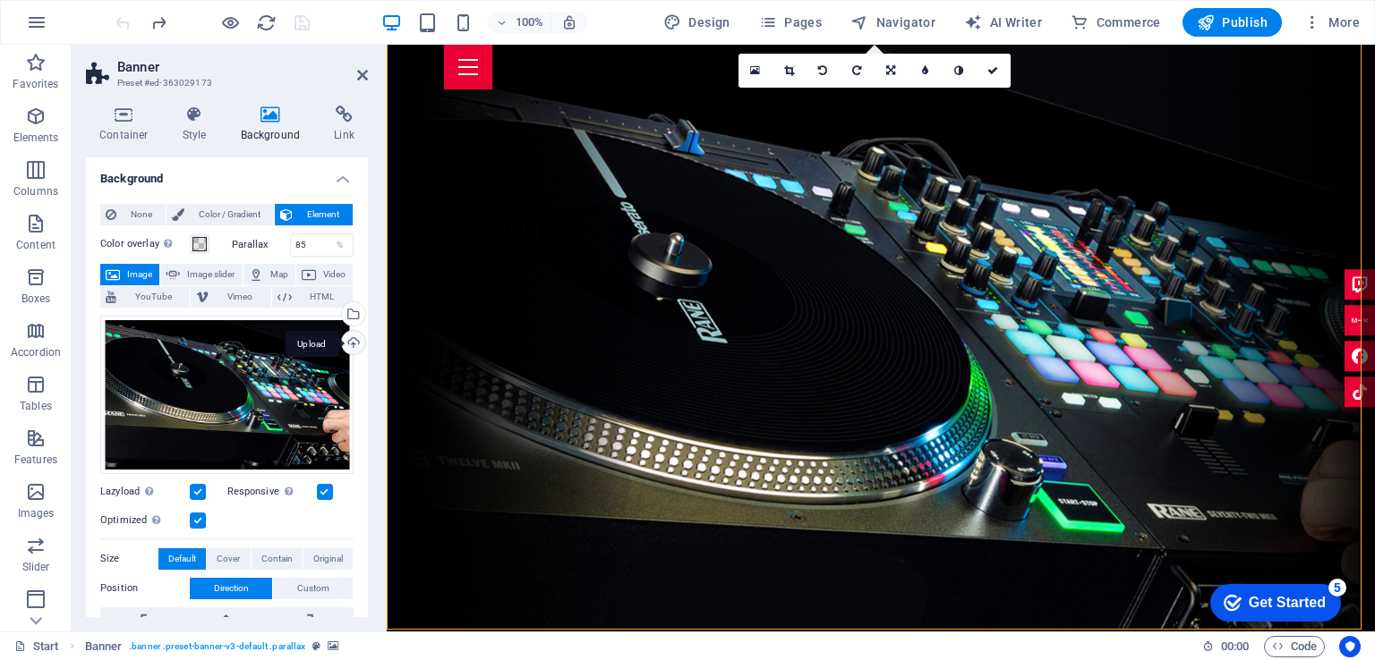
click at [345, 344] on div "Upload" at bounding box center [351, 344] width 27 height 27
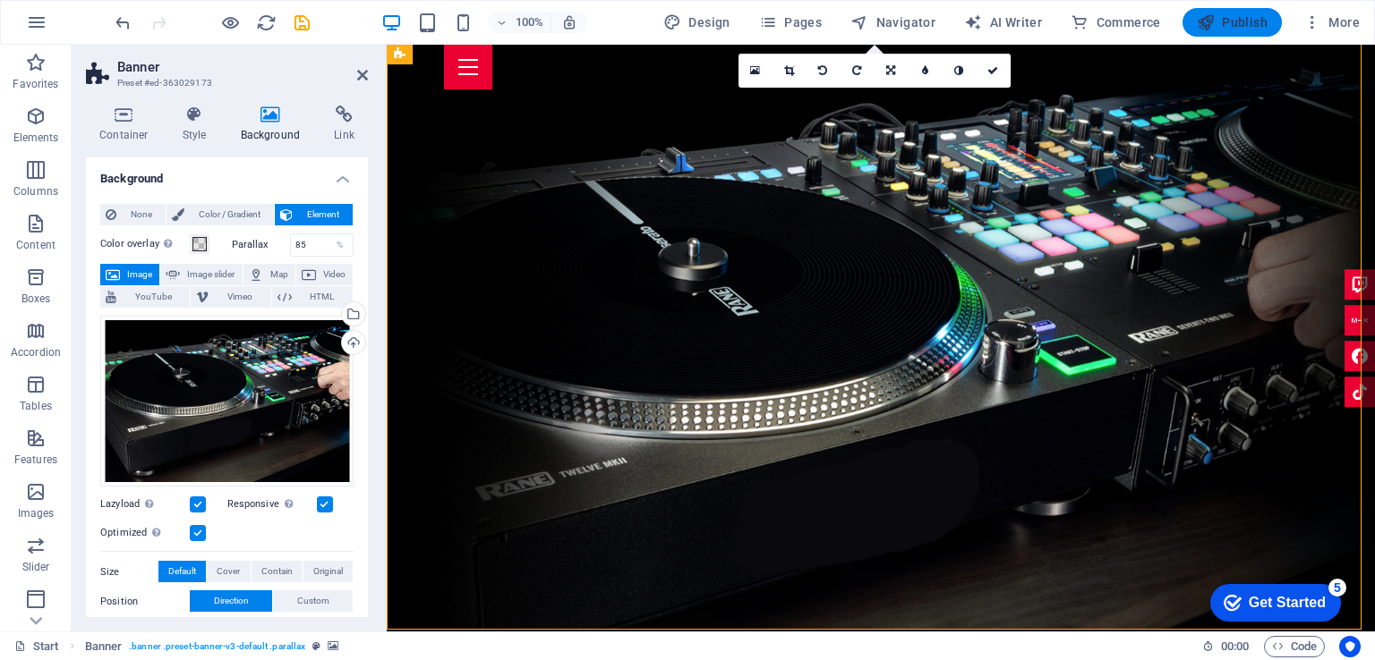
click at [1217, 18] on span "Publish" at bounding box center [1231, 22] width 71 height 18
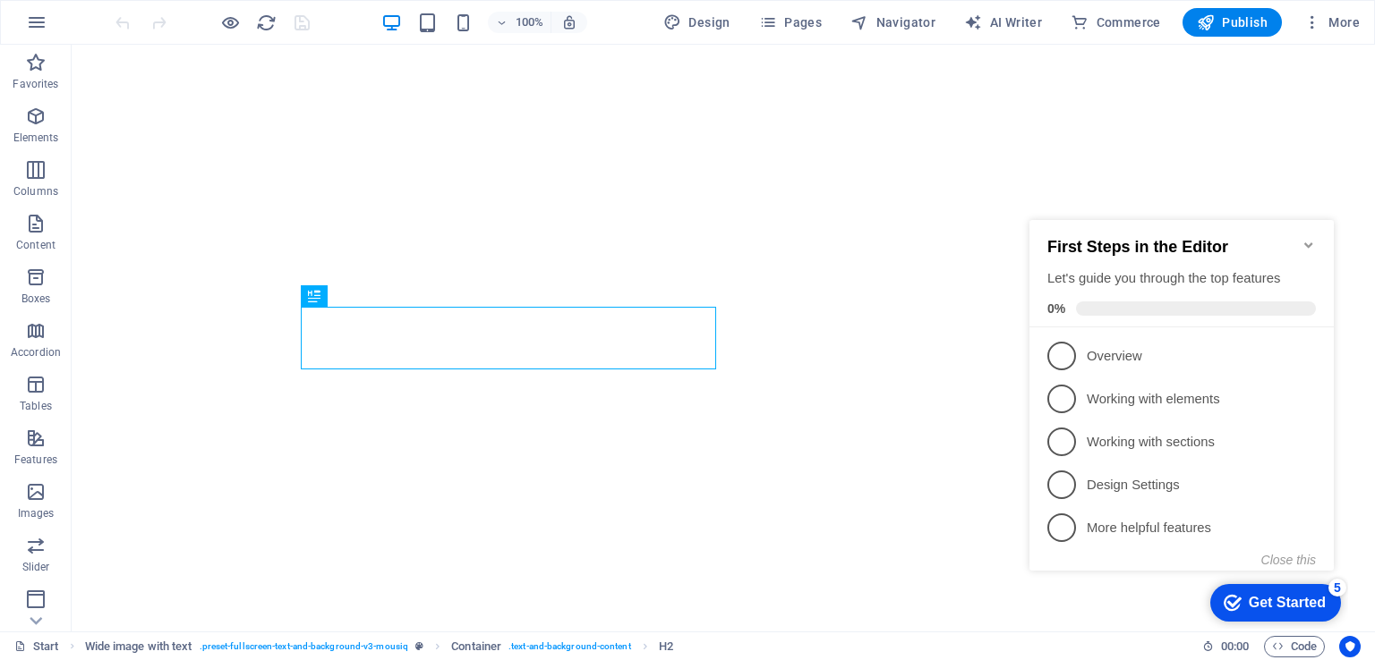
click at [1307, 238] on icon "Minimize checklist" at bounding box center [1308, 245] width 14 height 14
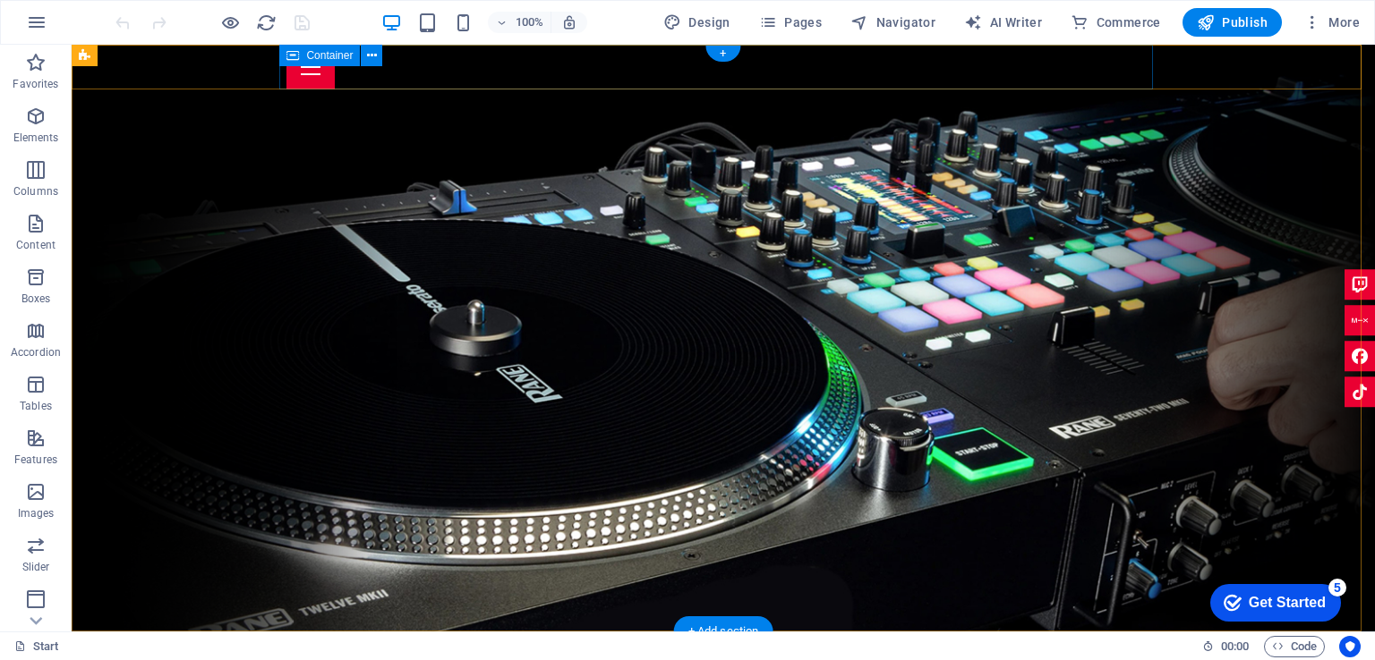
click at [617, 72] on div at bounding box center [722, 67] width 873 height 45
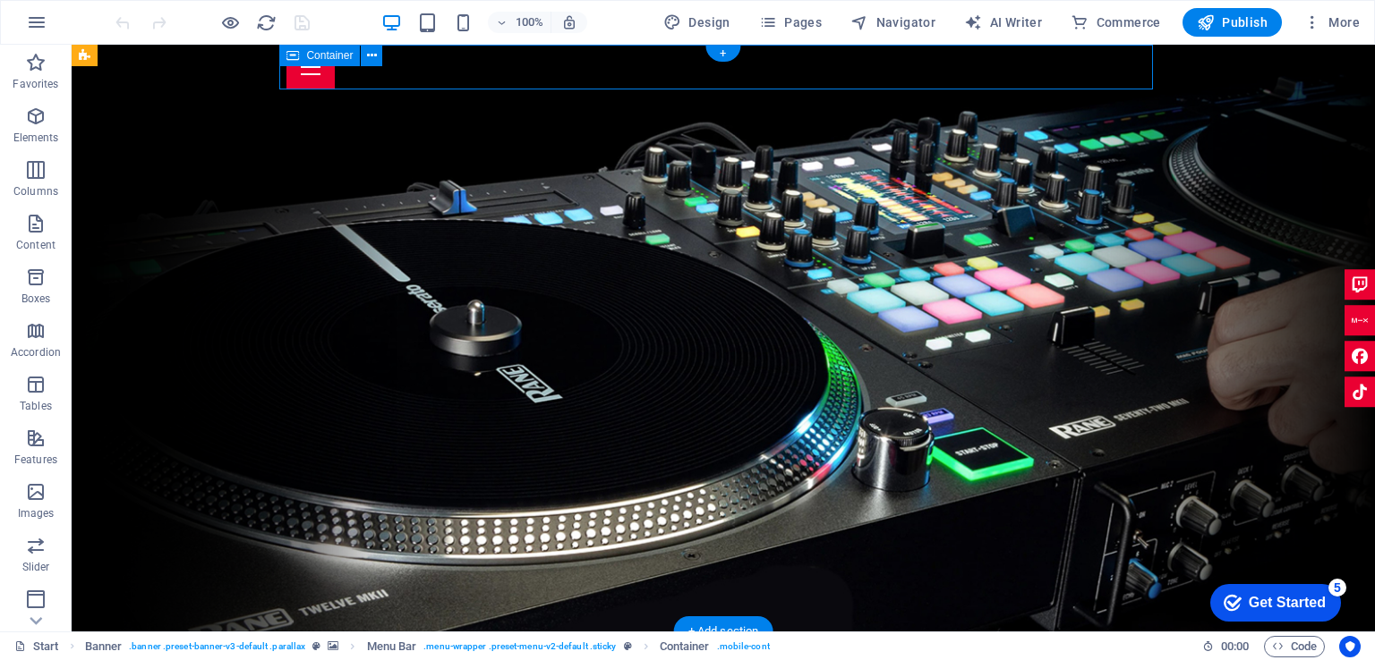
click at [617, 72] on div at bounding box center [722, 67] width 873 height 45
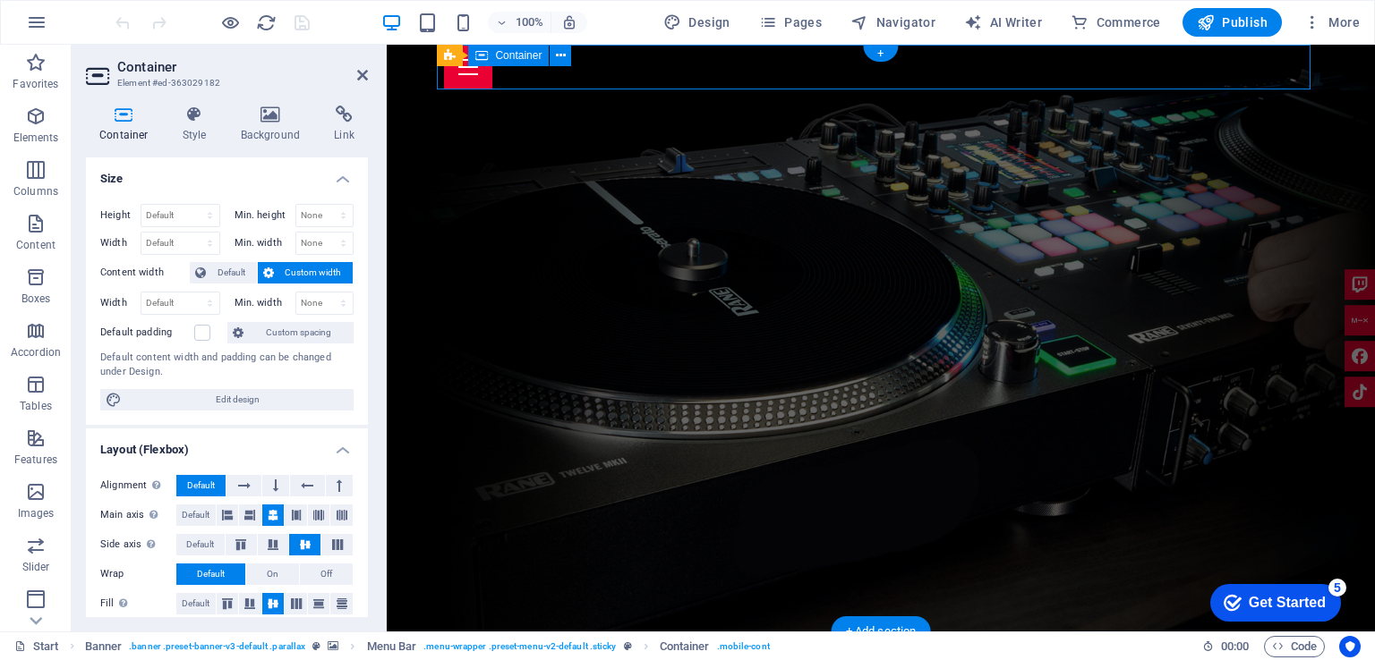
click at [617, 72] on div at bounding box center [880, 67] width 873 height 45
drag, startPoint x: 932, startPoint y: 72, endPoint x: 617, endPoint y: 72, distance: 315.0
click at [617, 72] on div at bounding box center [880, 67] width 873 height 45
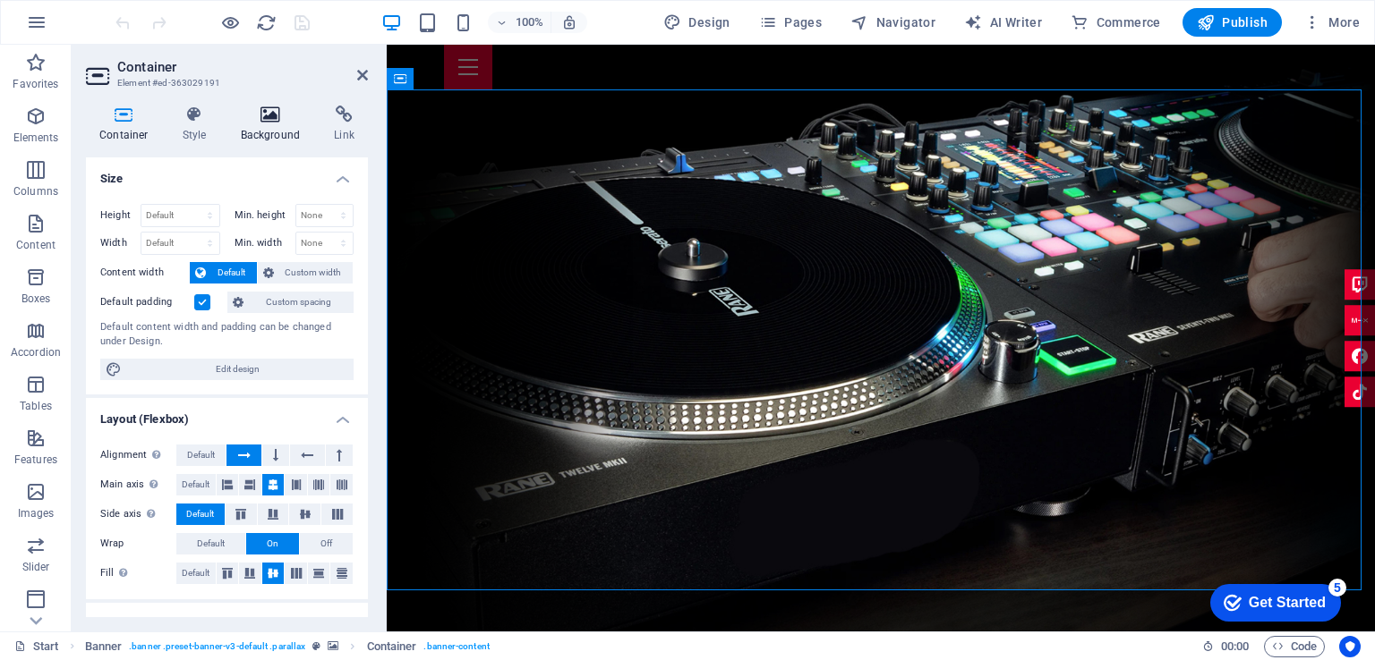
click at [258, 115] on icon at bounding box center [270, 115] width 87 height 18
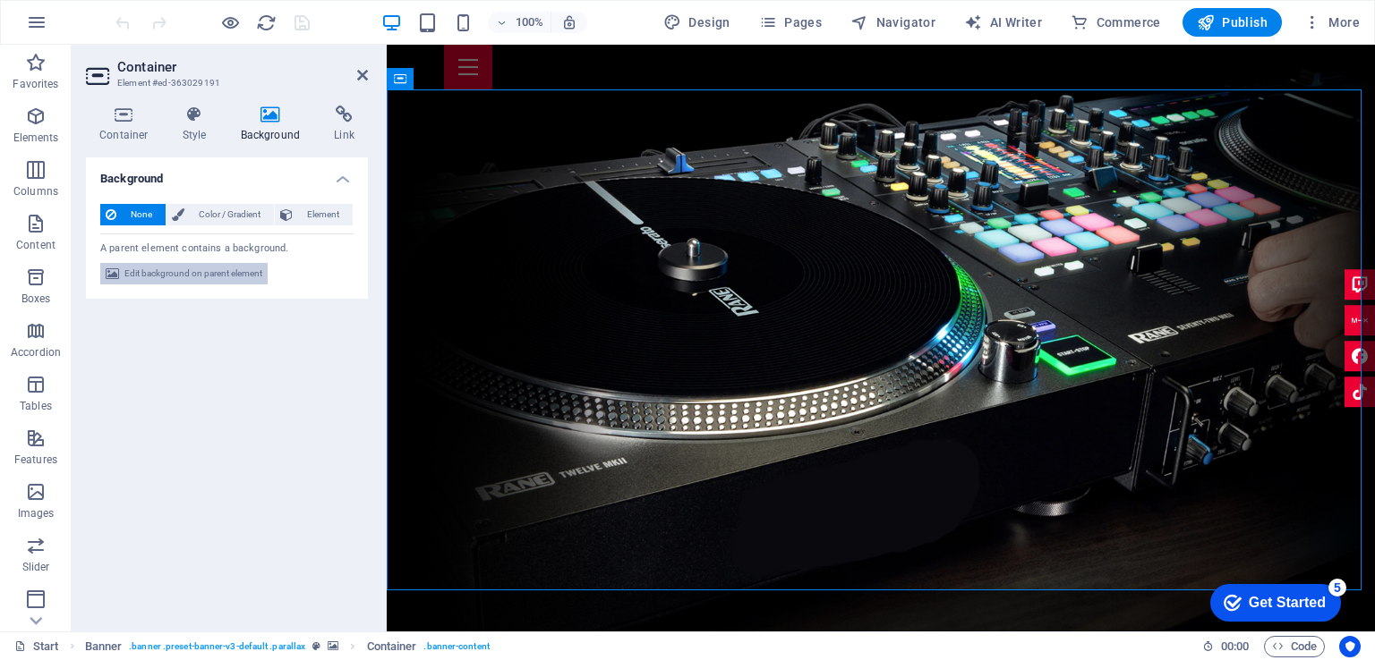
click at [229, 276] on span "Edit background on parent element" at bounding box center [193, 273] width 138 height 21
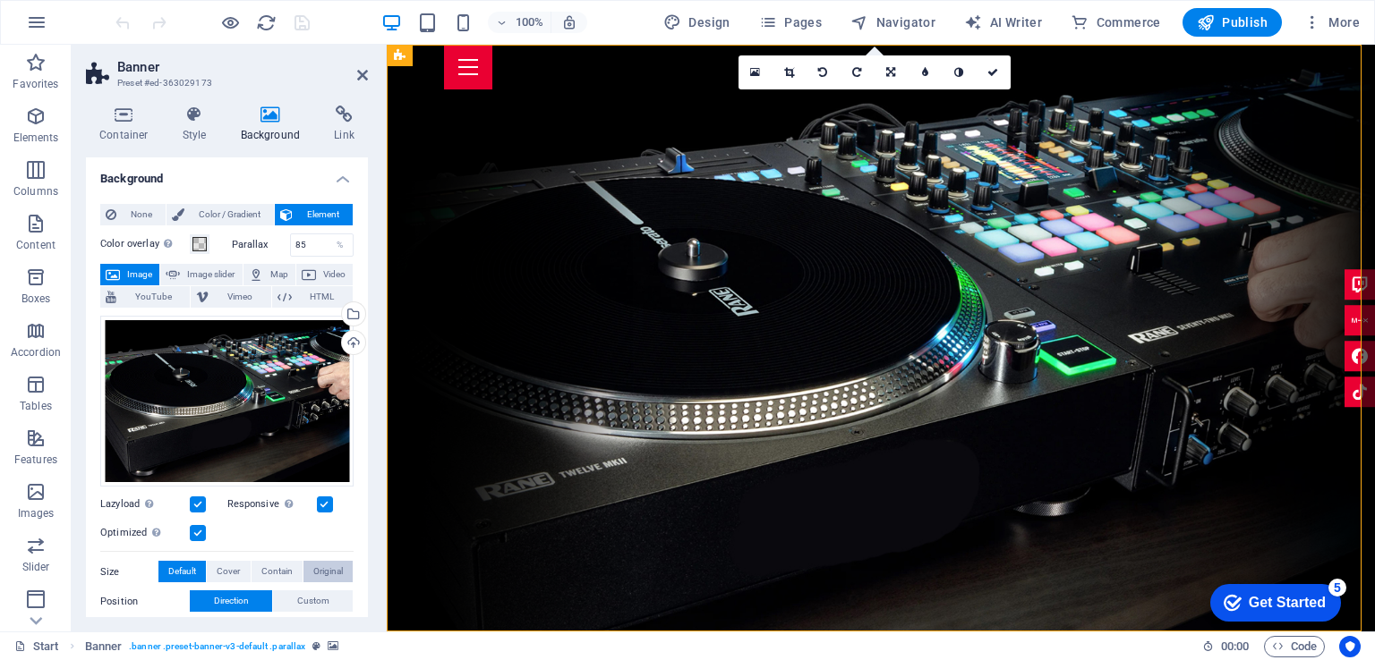
click at [319, 566] on span "Original" at bounding box center [328, 571] width 30 height 21
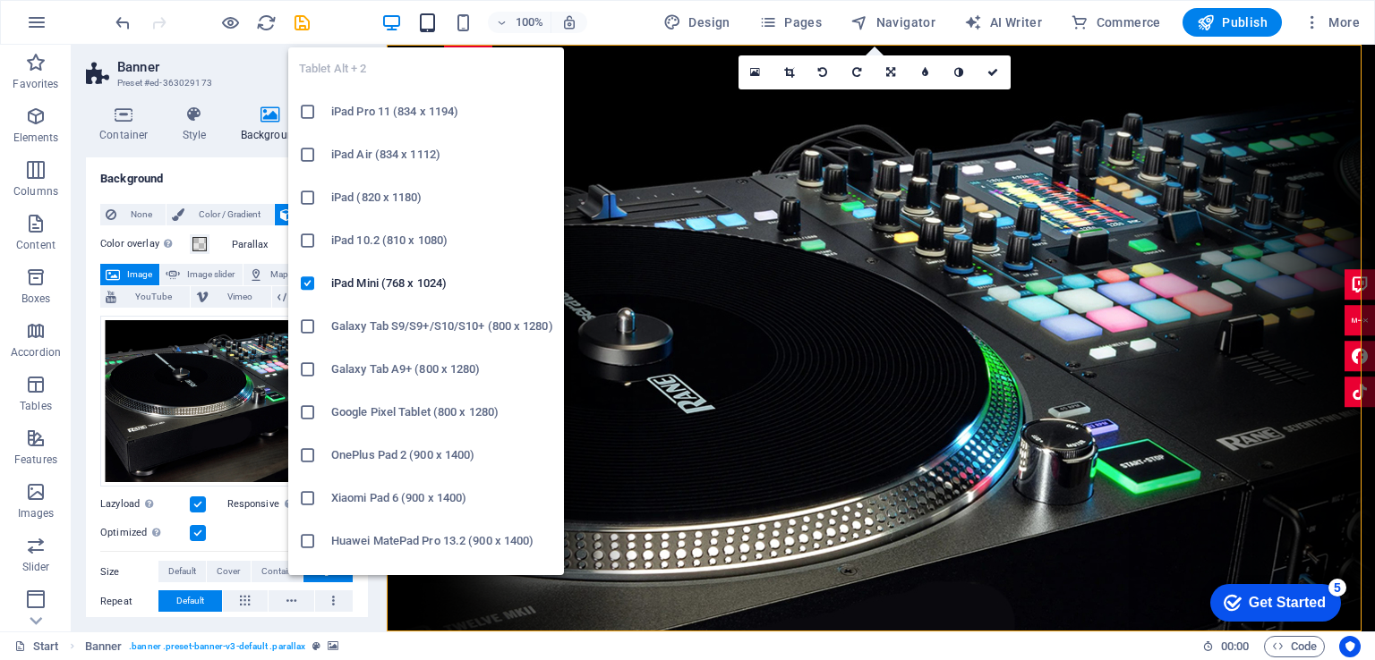
click at [431, 15] on icon "button" at bounding box center [427, 23] width 21 height 21
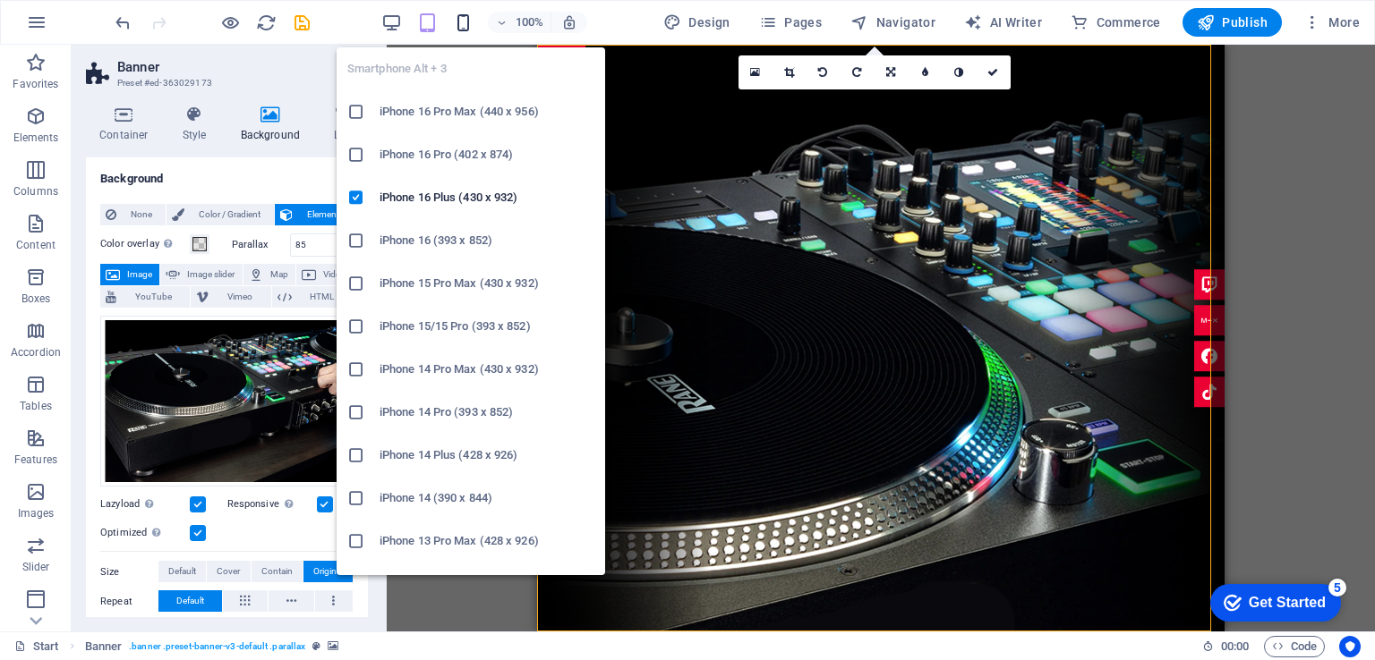
click at [465, 18] on icon "button" at bounding box center [463, 23] width 21 height 21
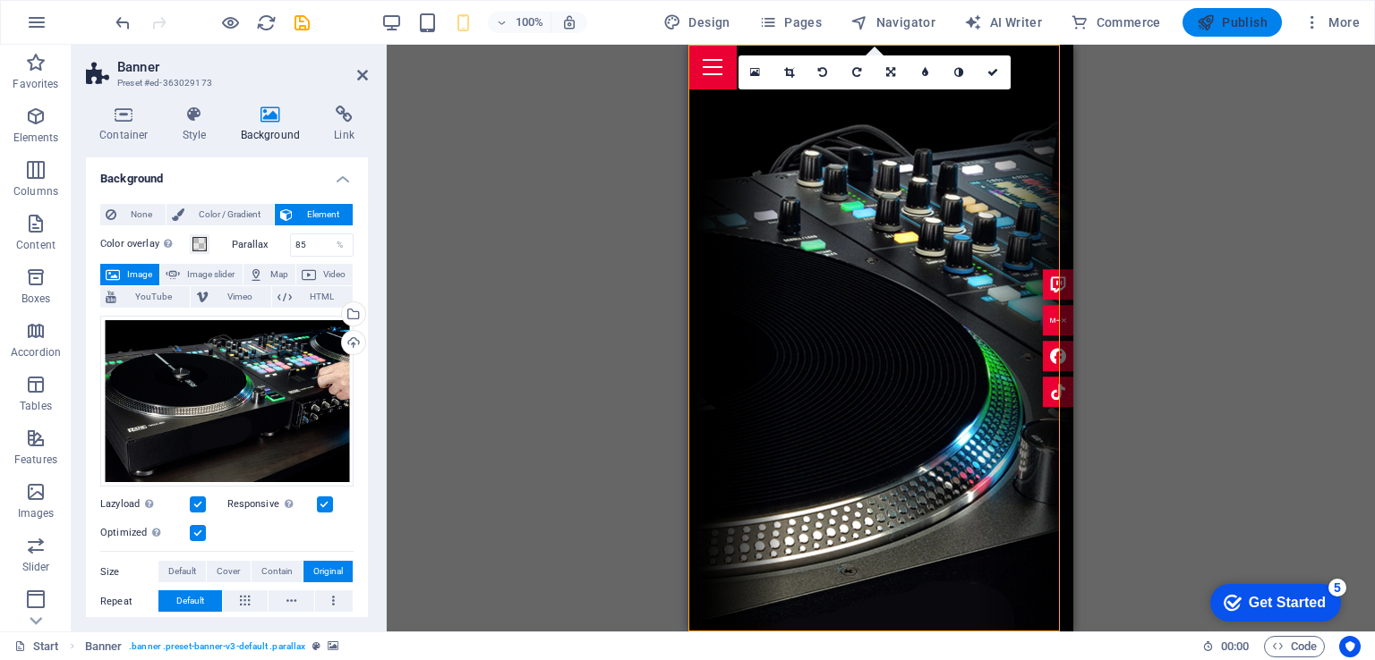
click at [1239, 21] on span "Publish" at bounding box center [1231, 22] width 71 height 18
